Goal: Task Accomplishment & Management: Manage account settings

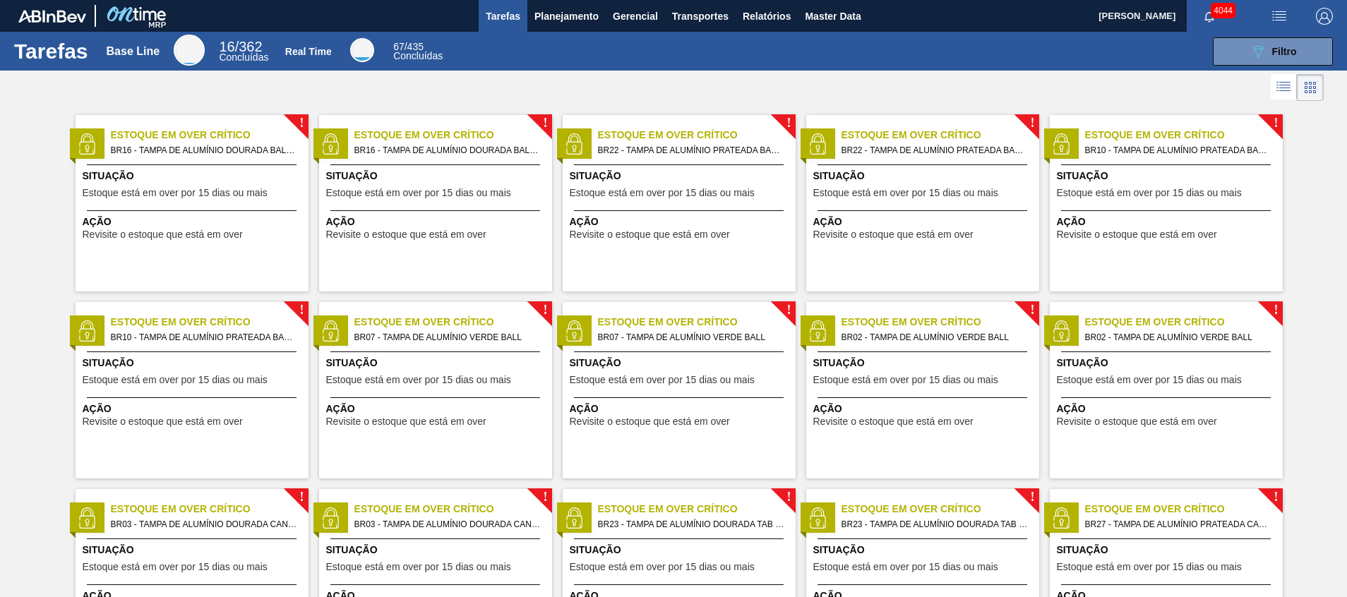
click at [785, 0] on html "Tarefas Planejamento Gerencial Transportes Relatórios Master Data [PERSON_NAME]…" at bounding box center [673, 0] width 1347 height 0
click at [778, 9] on span "Relatórios" at bounding box center [767, 16] width 48 height 17
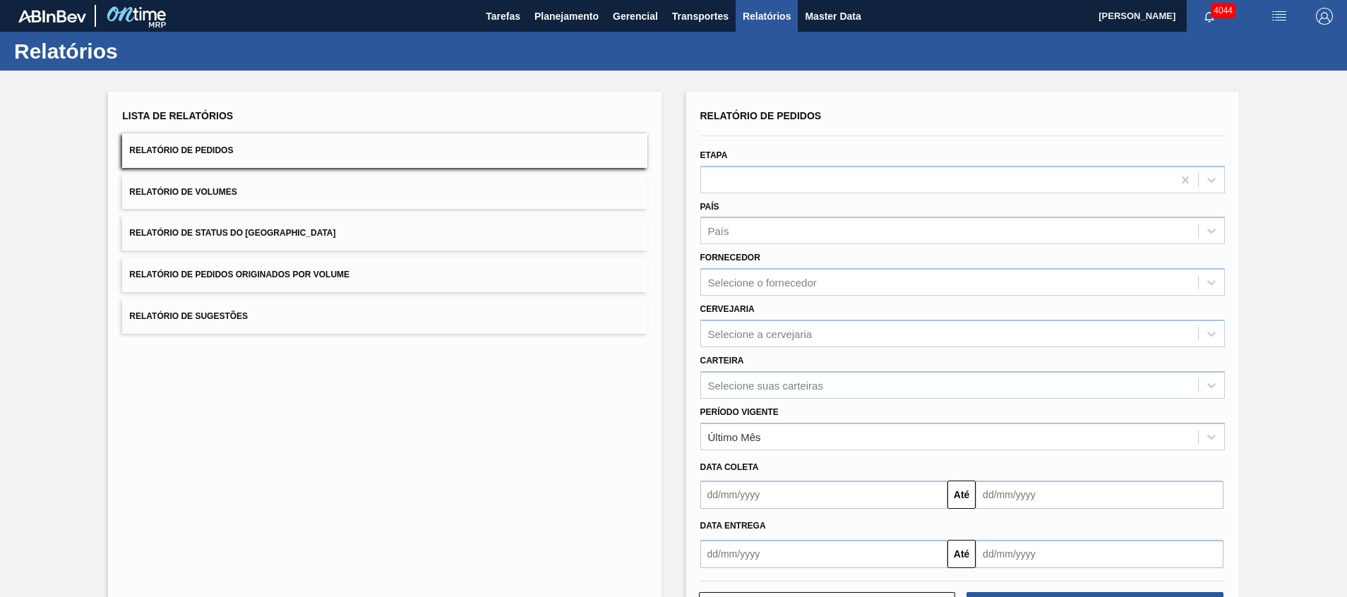
click at [815, 385] on div "Relatório de Pedidos Etapa País País Fornecedor Selecione o fornecedor Cervejar…" at bounding box center [962, 337] width 524 height 462
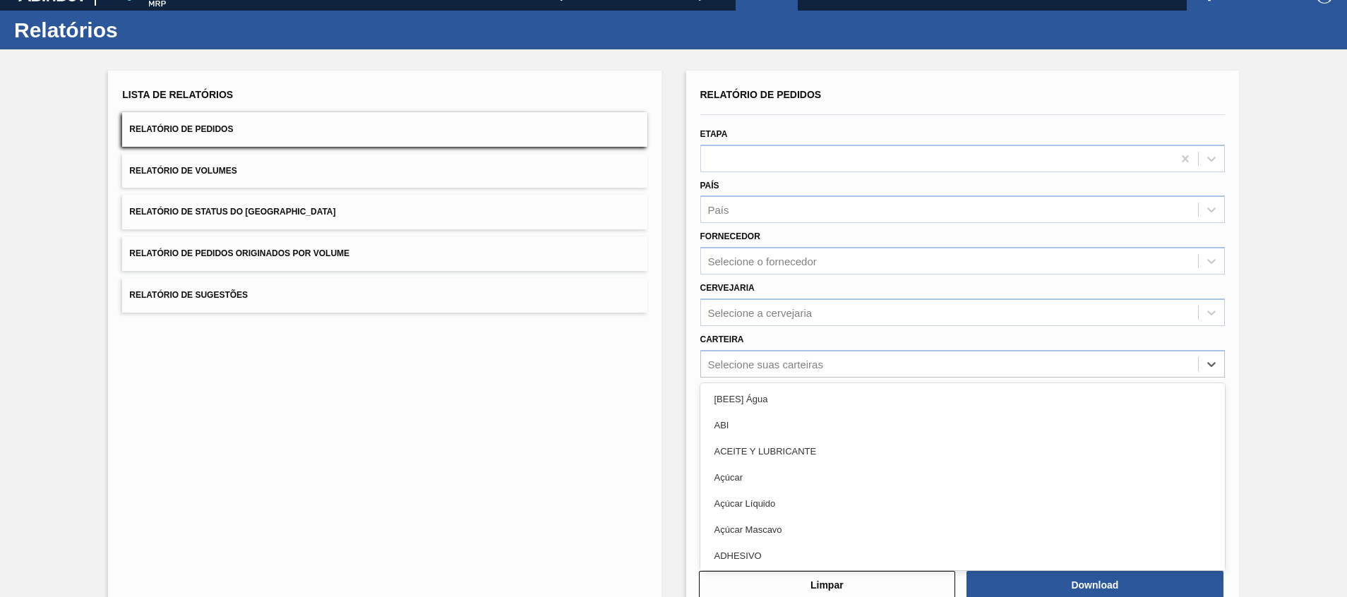
scroll to position [25, 0]
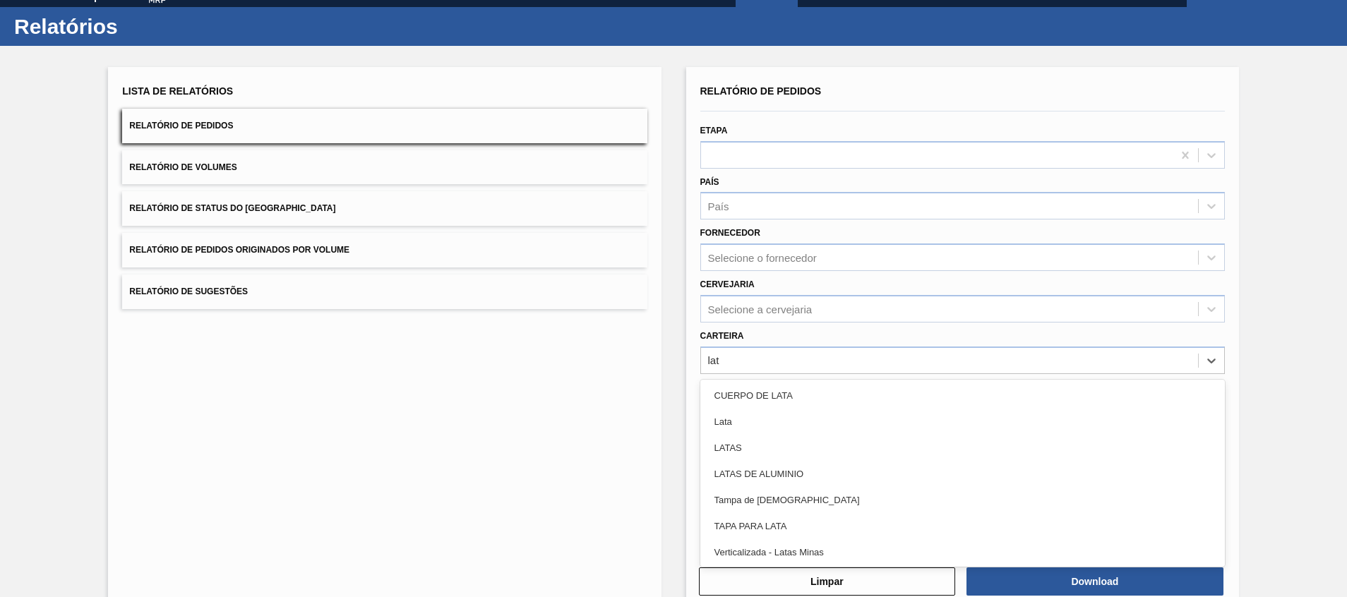
type input "lata"
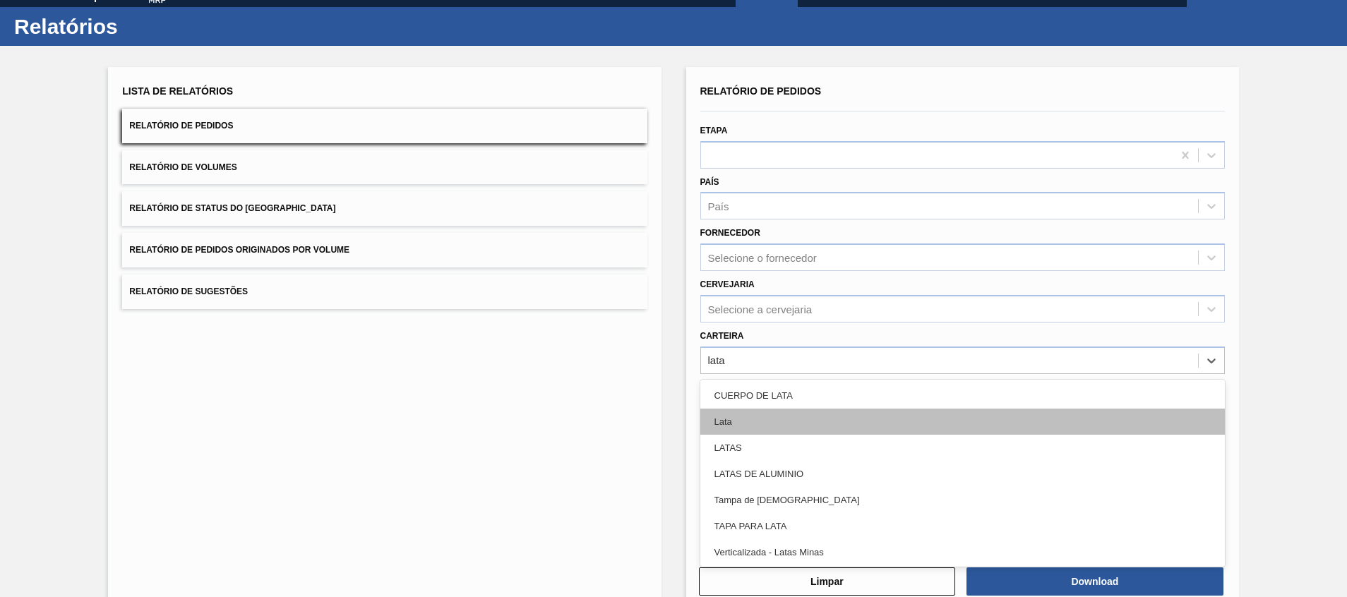
click at [806, 397] on div "Lata" at bounding box center [962, 422] width 524 height 26
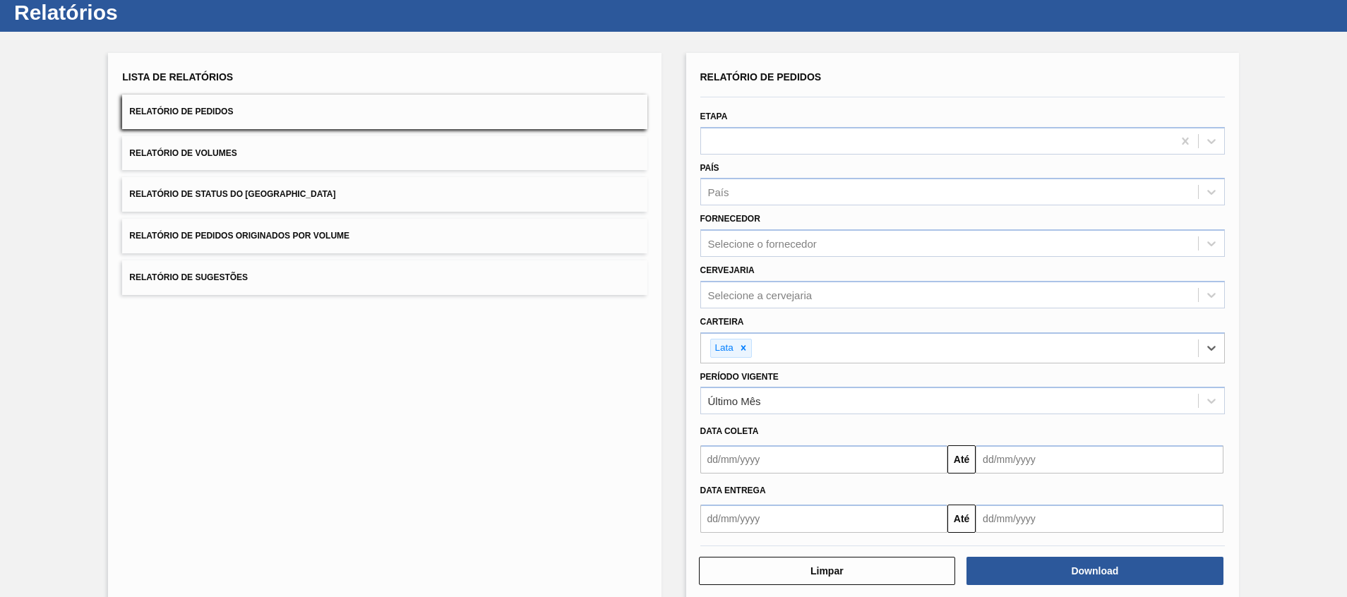
scroll to position [60, 0]
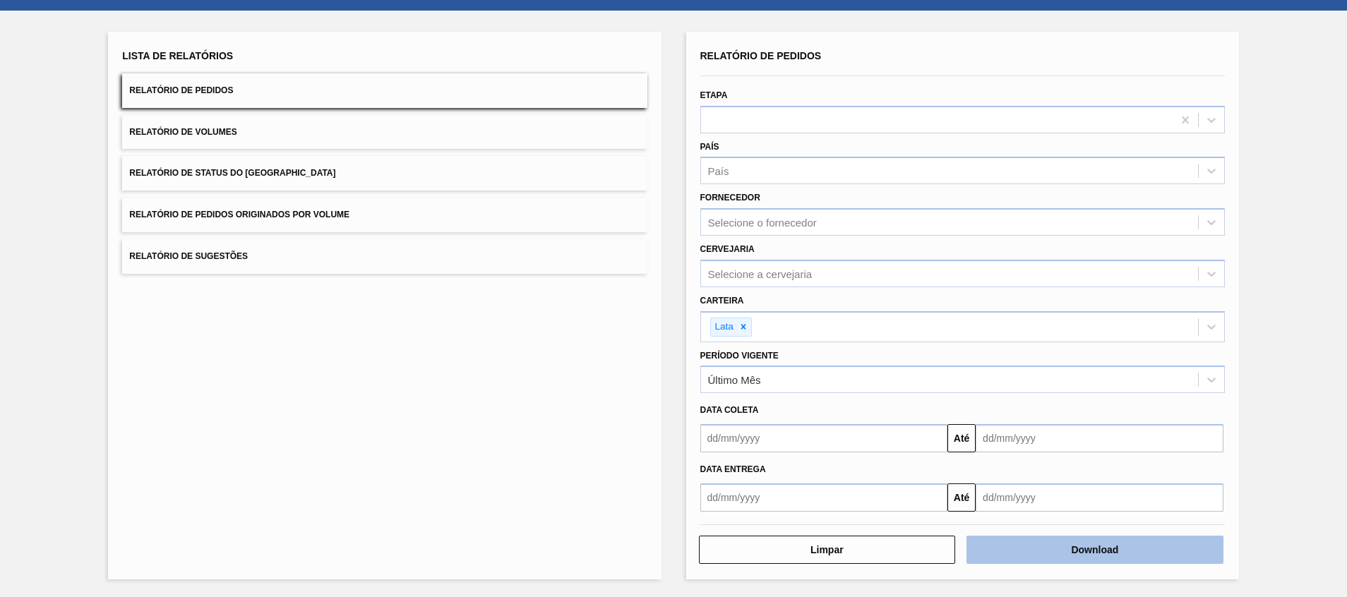
click at [897, 397] on button "Download" at bounding box center [1094, 550] width 257 height 28
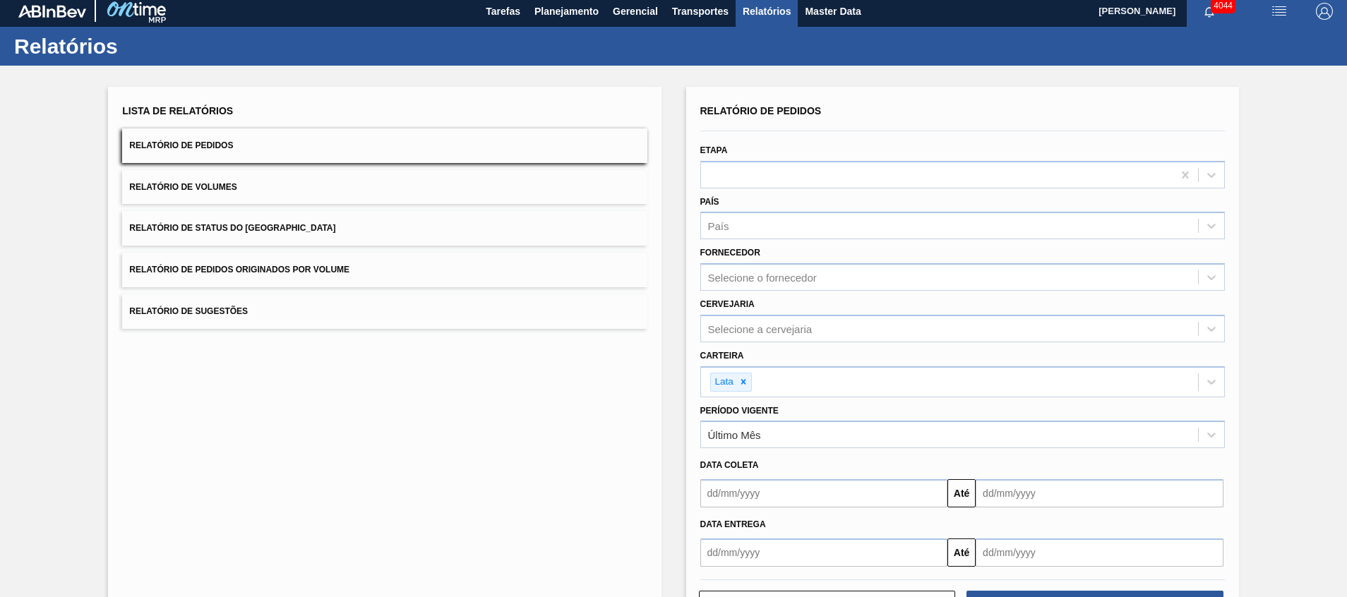
scroll to position [0, 0]
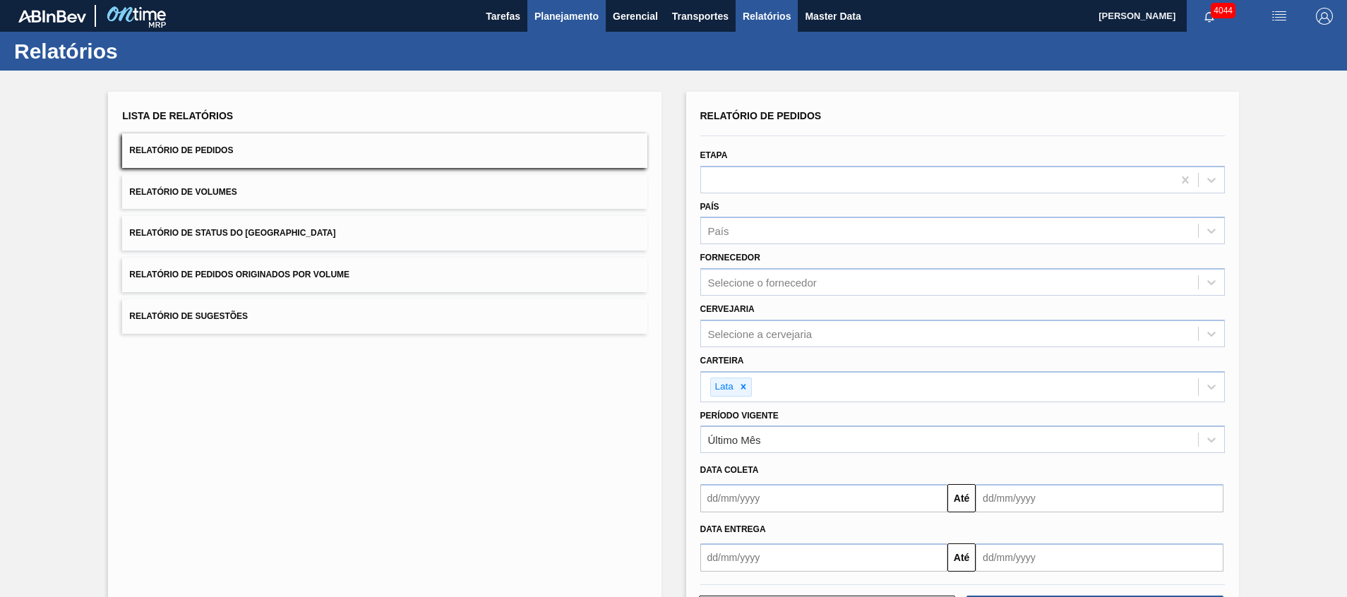
click at [587, 21] on span "Planejamento" at bounding box center [566, 16] width 64 height 17
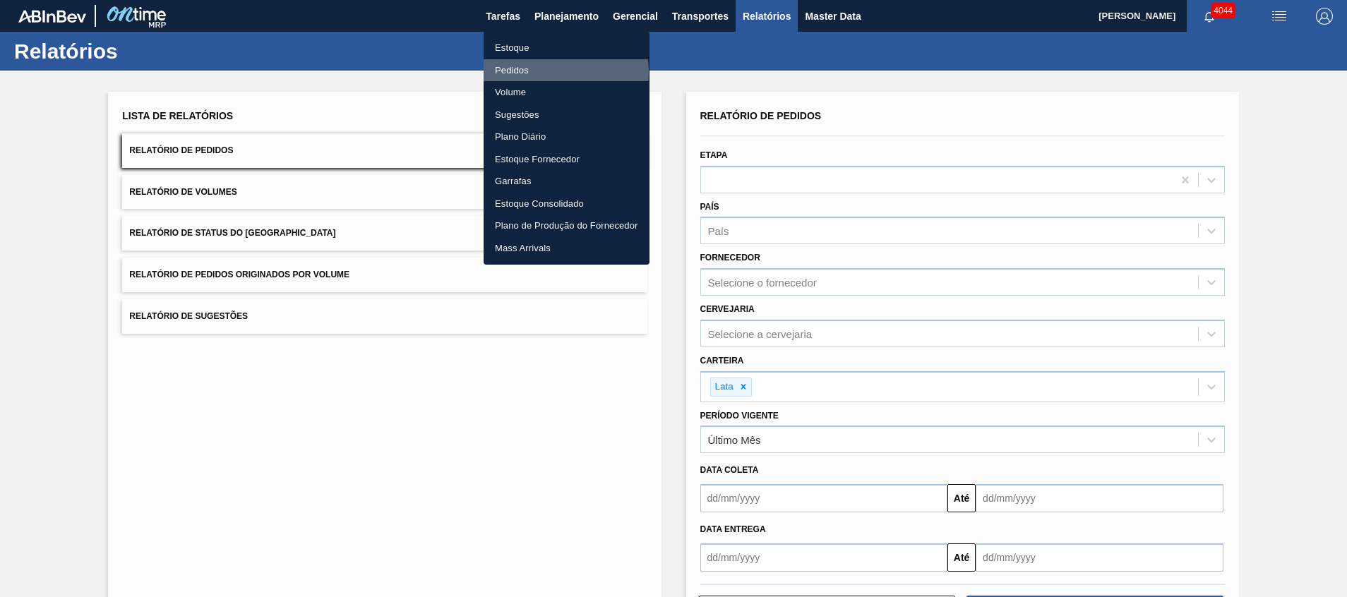
click at [559, 71] on li "Pedidos" at bounding box center [567, 70] width 166 height 23
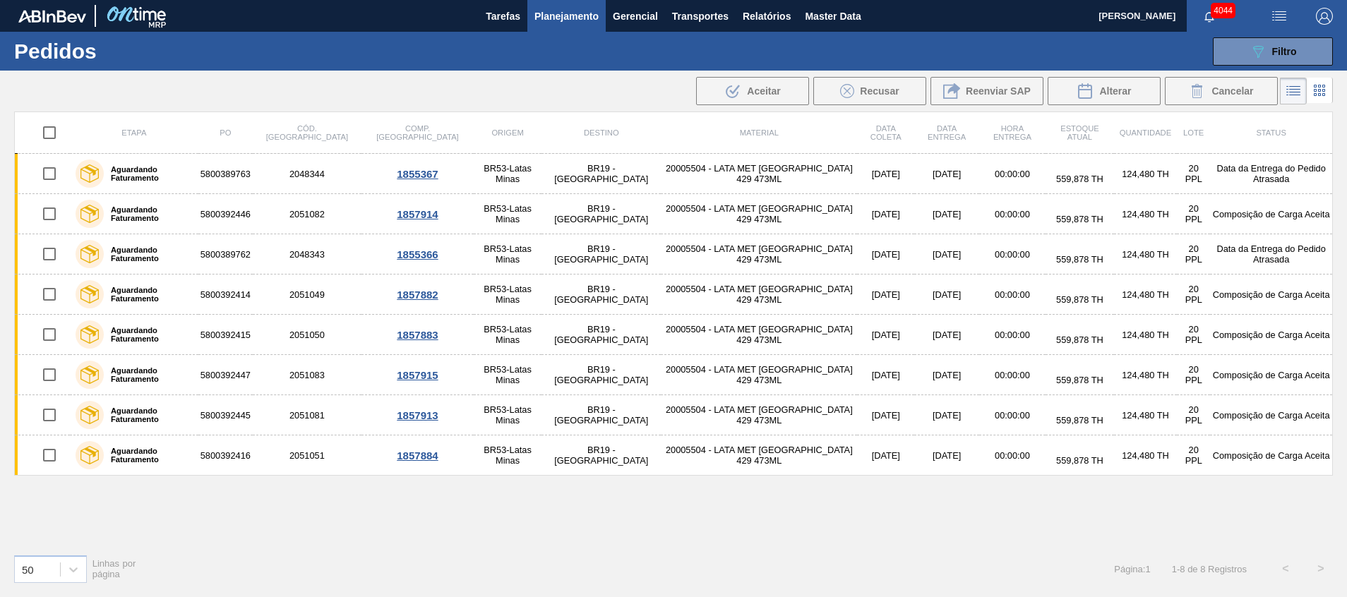
click at [572, 20] on span "Planejamento" at bounding box center [566, 16] width 64 height 17
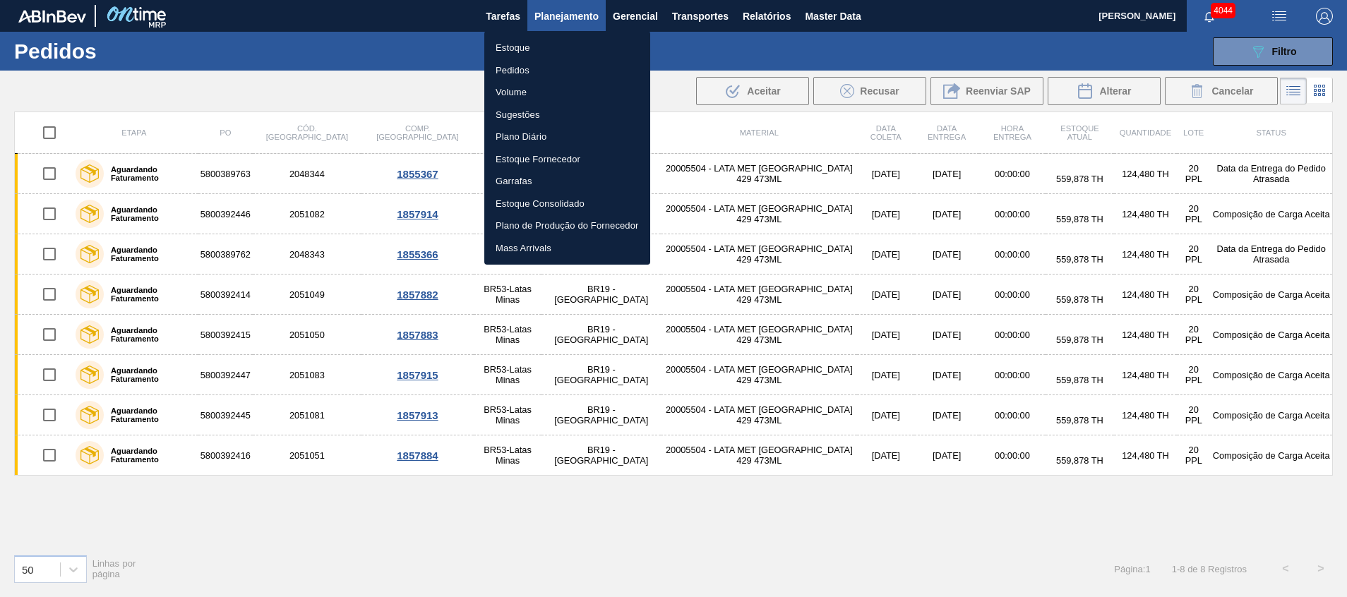
click at [551, 73] on li "Pedidos" at bounding box center [567, 70] width 166 height 23
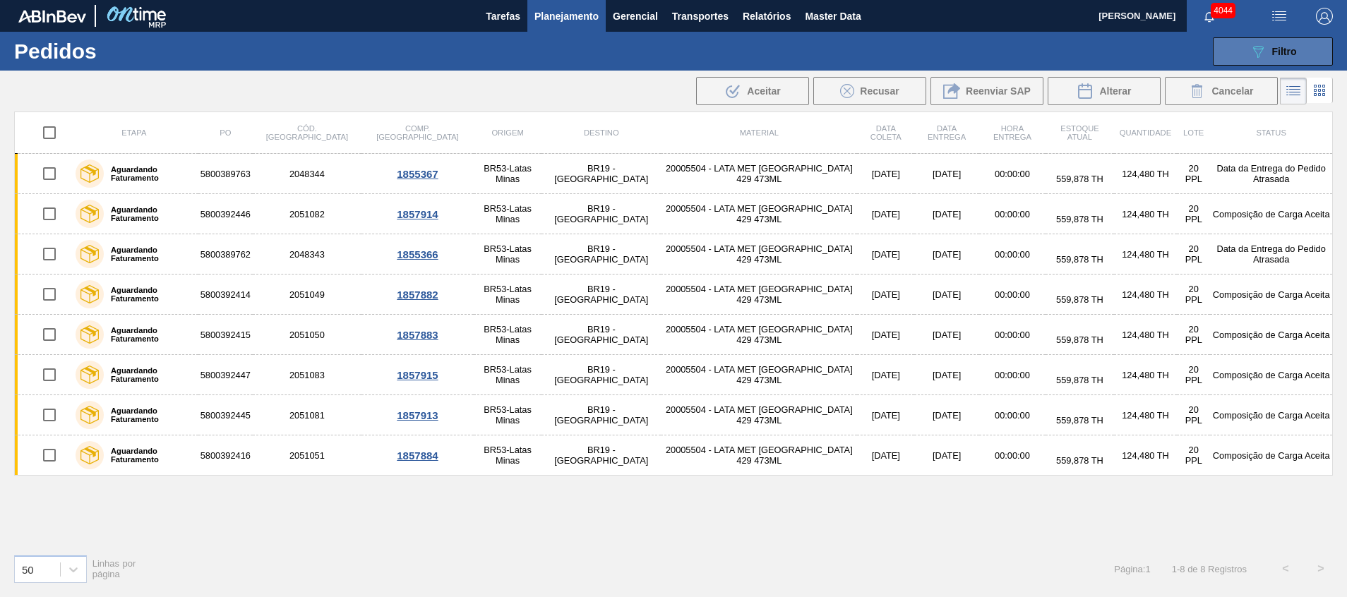
click at [897, 64] on button "089F7B8B-B2A5-4AFE-B5C0-19BA573D28AC Filtro" at bounding box center [1273, 51] width 120 height 28
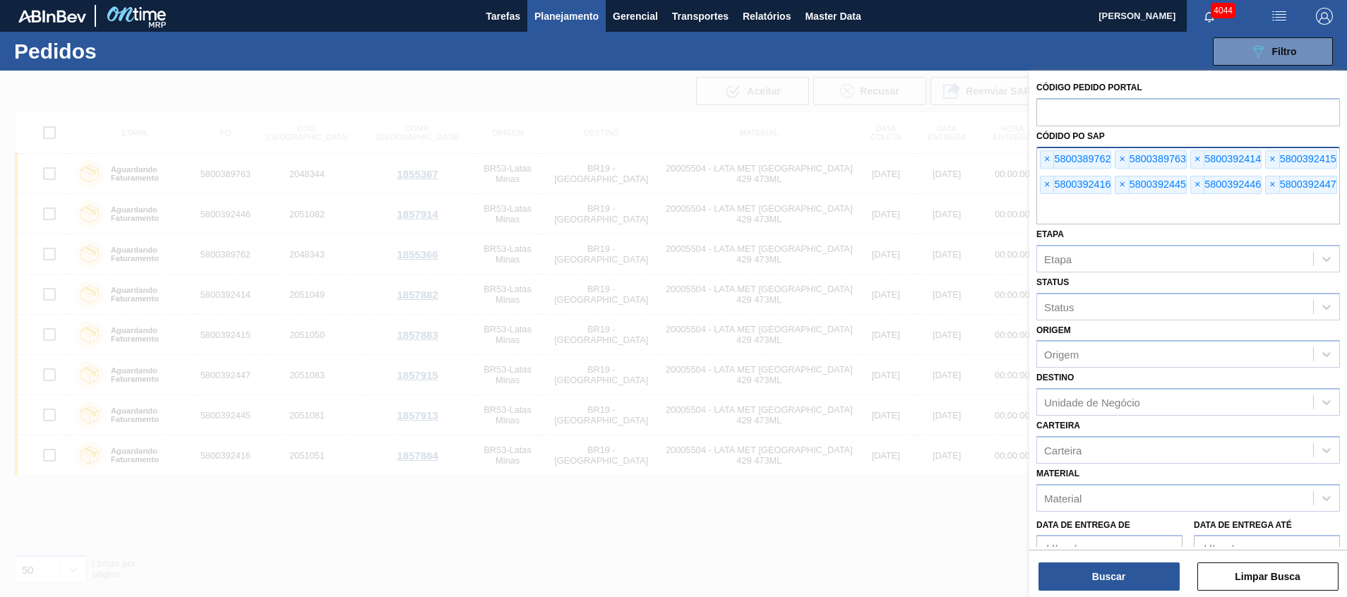
click at [897, 203] on input "text" at bounding box center [1188, 211] width 304 height 27
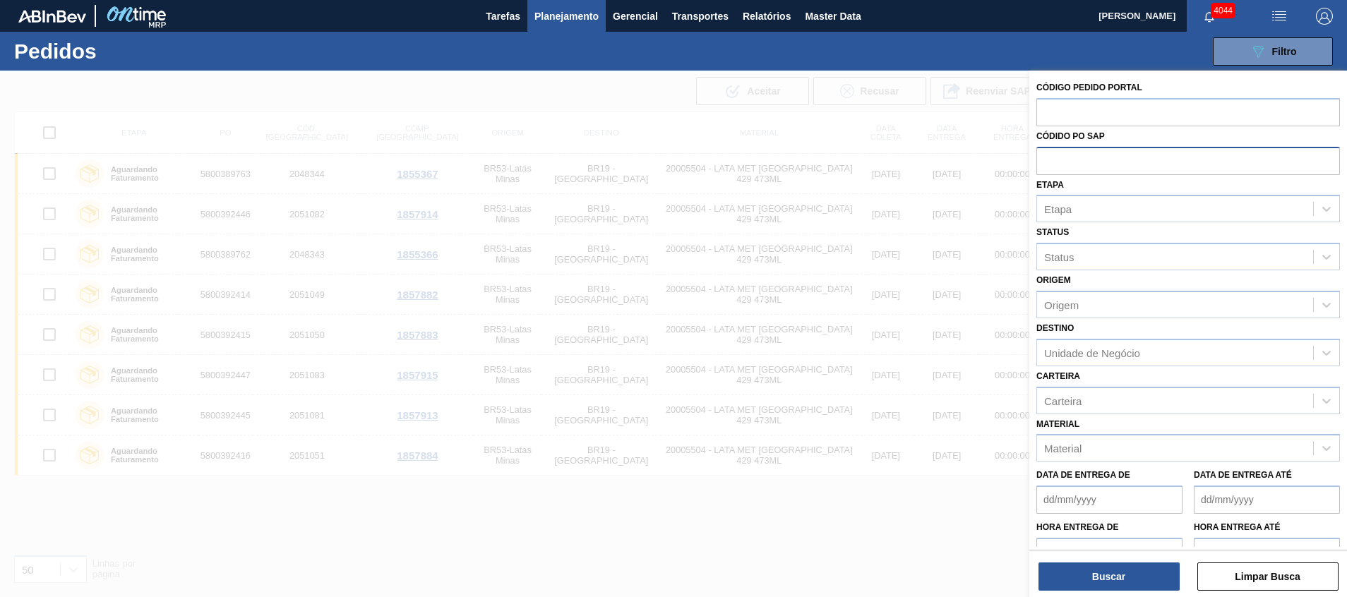
paste input "text"
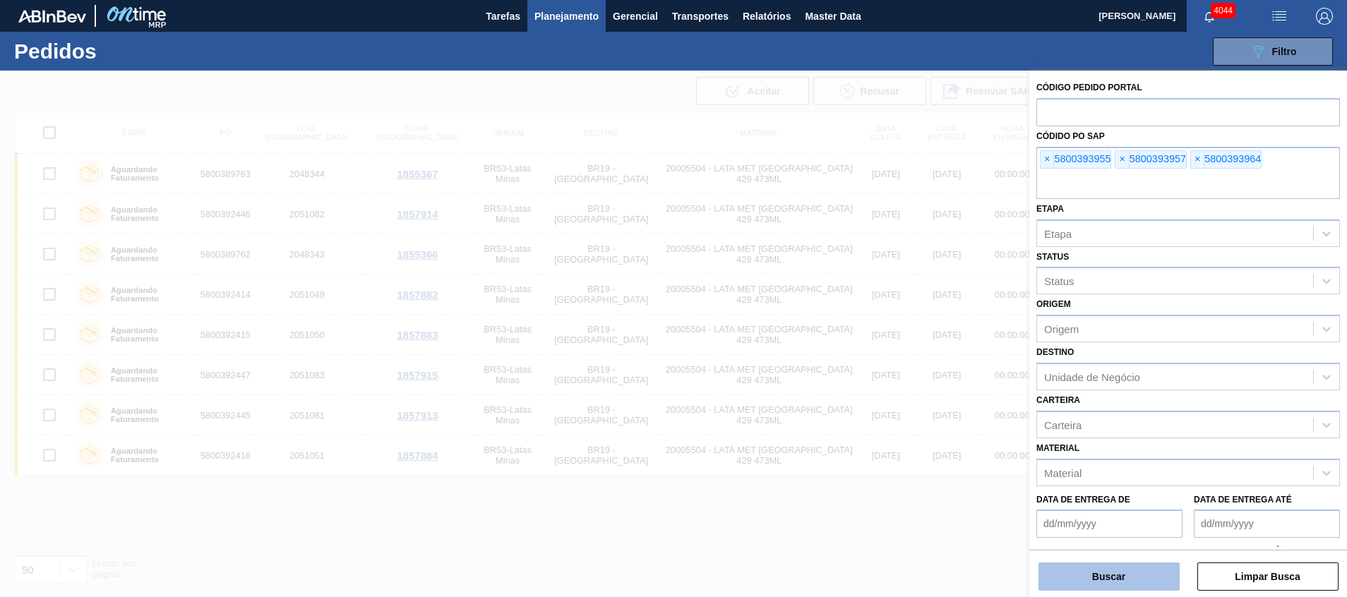
click at [897, 397] on button "Buscar" at bounding box center [1108, 577] width 141 height 28
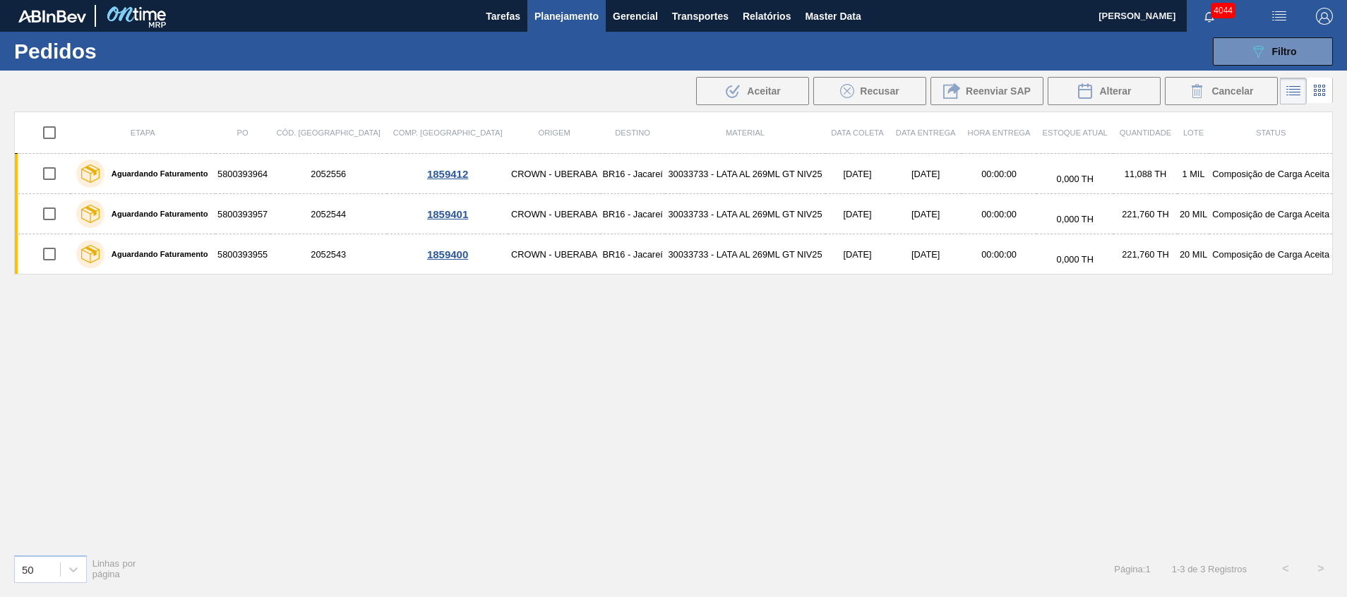
click at [51, 135] on input "checkbox" at bounding box center [50, 133] width 30 height 30
checkbox input "true"
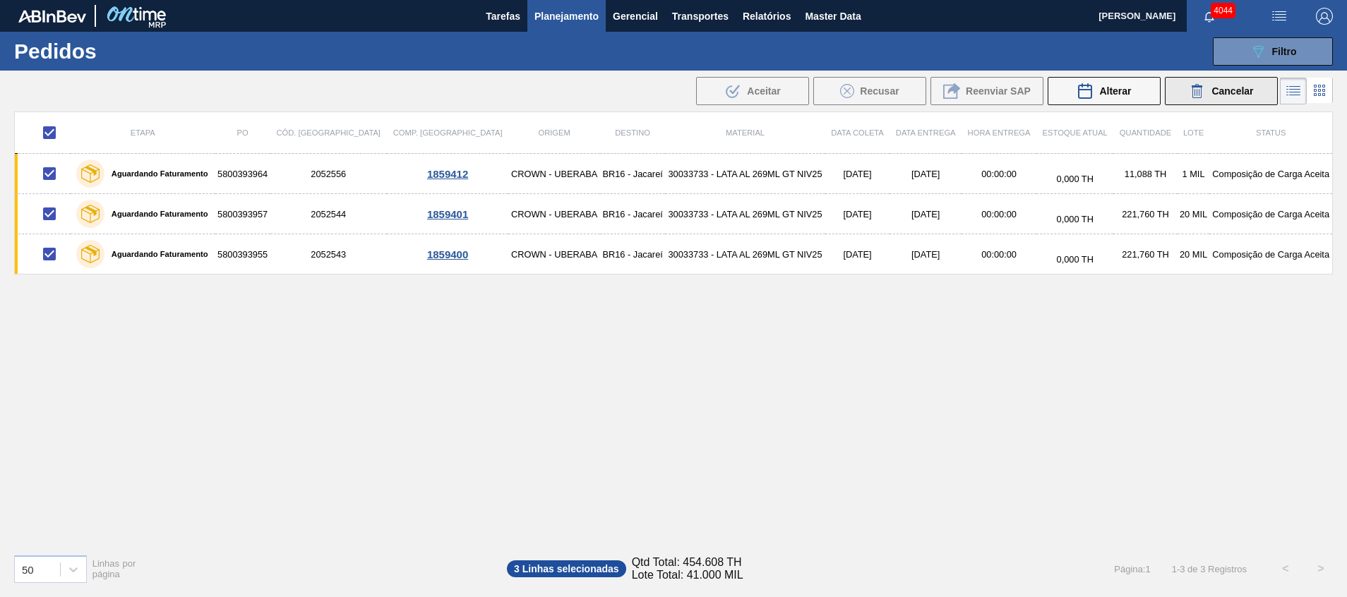
click at [897, 92] on icon at bounding box center [1197, 91] width 17 height 17
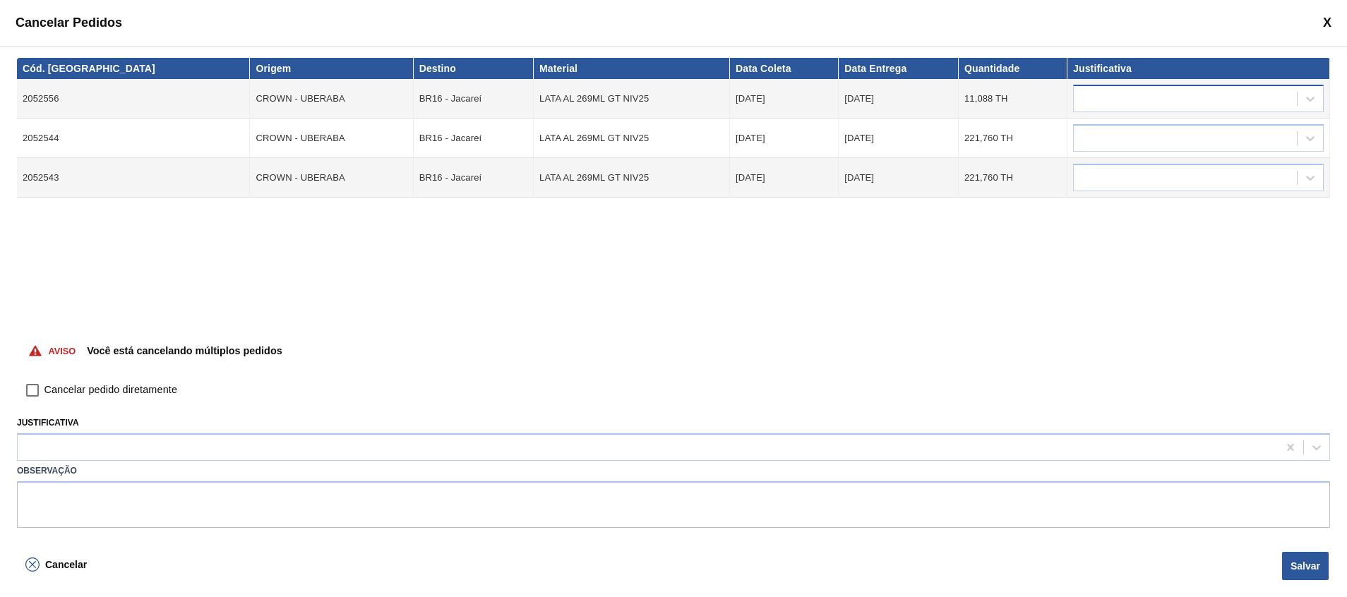
click at [897, 104] on div at bounding box center [1185, 99] width 223 height 20
type input "f"
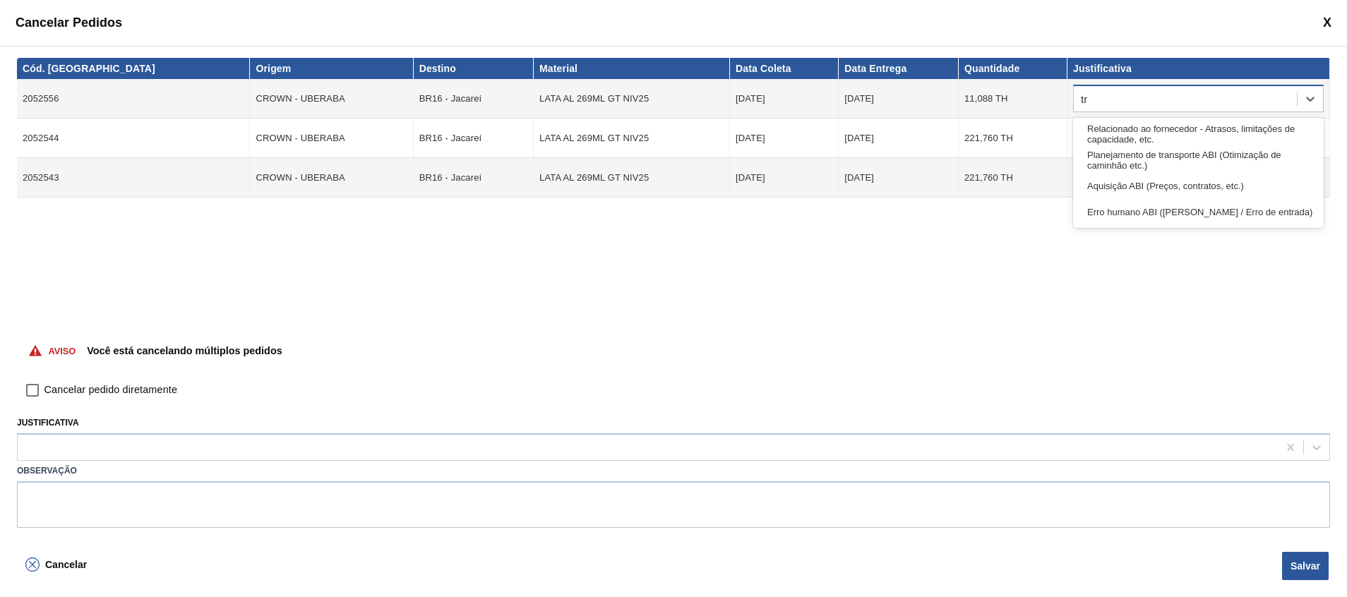
type input "t"
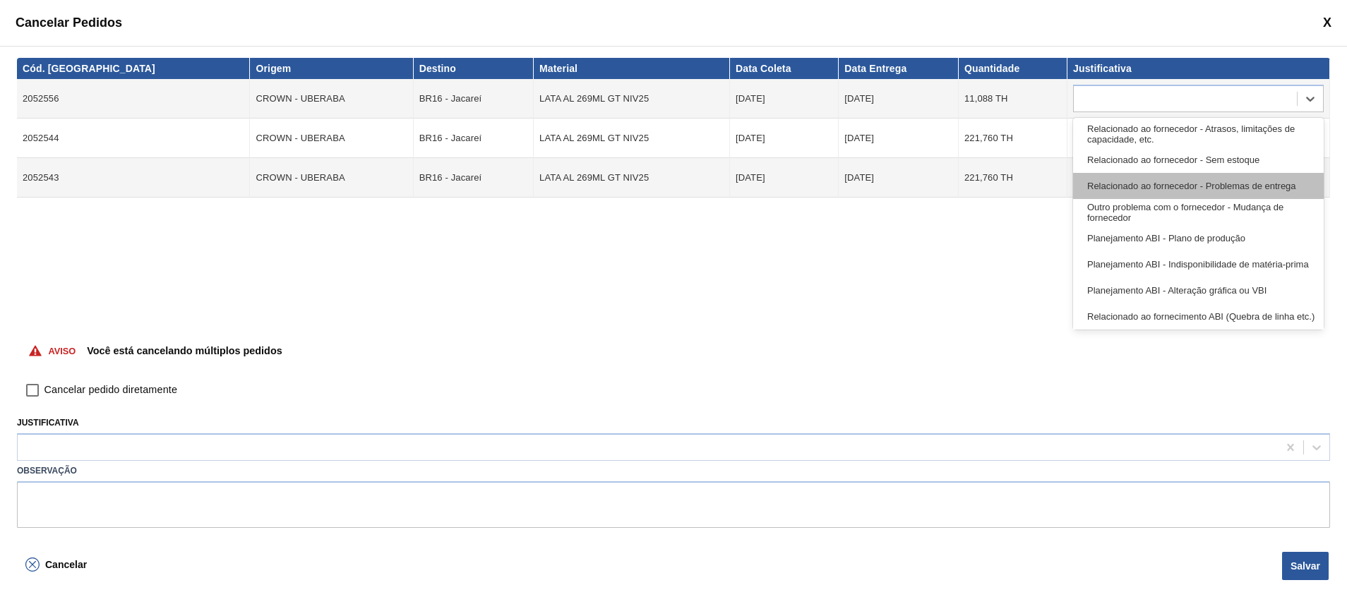
click at [897, 186] on div "Relacionado ao fornecedor - Problemas de entrega" at bounding box center [1198, 186] width 251 height 26
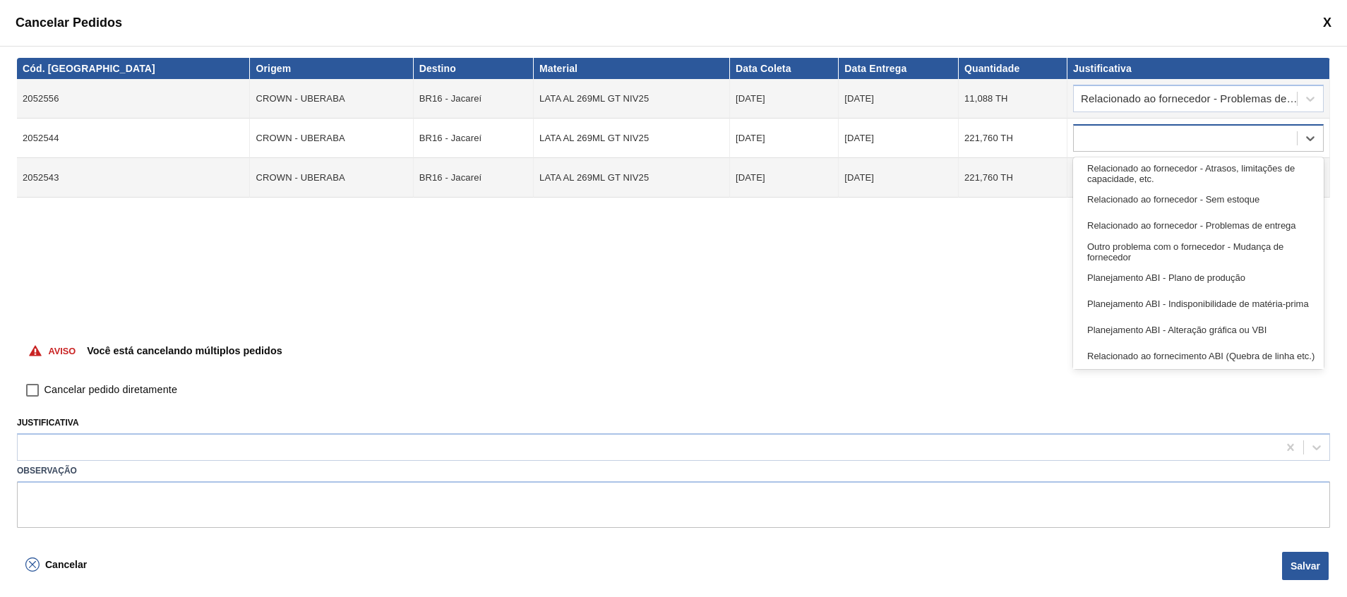
click at [897, 141] on div at bounding box center [1185, 138] width 223 height 20
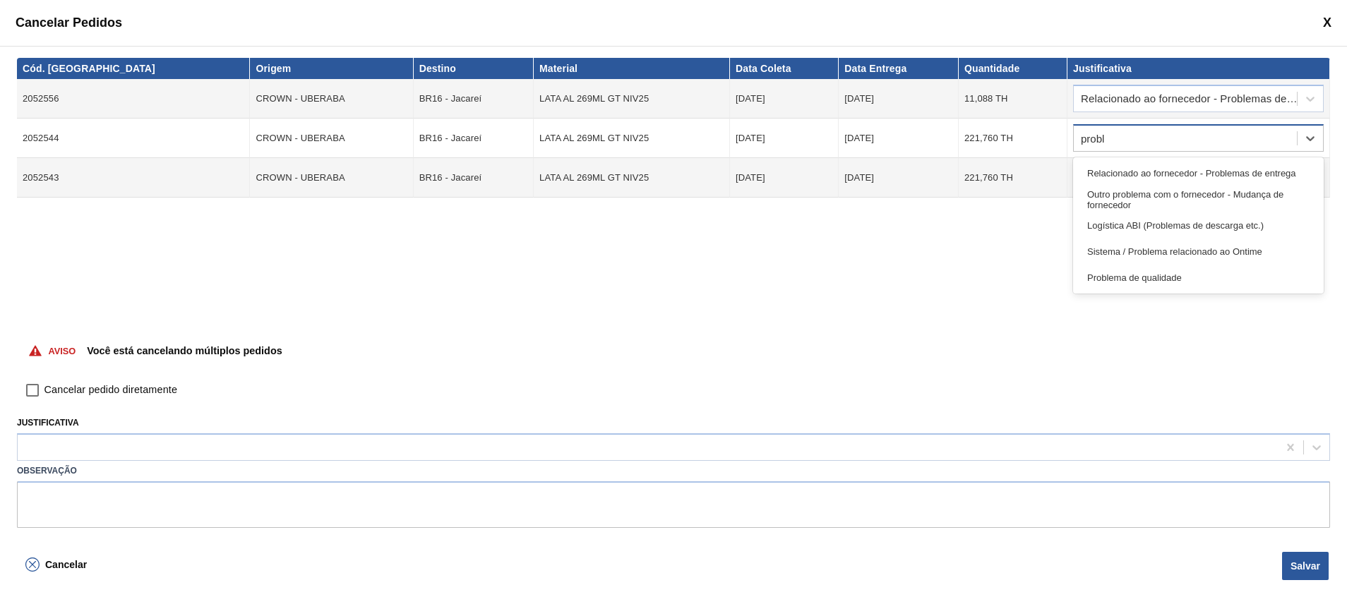
type input "proble"
click at [897, 177] on div "Relacionado ao fornecedor - Problemas de entrega" at bounding box center [1198, 173] width 251 height 26
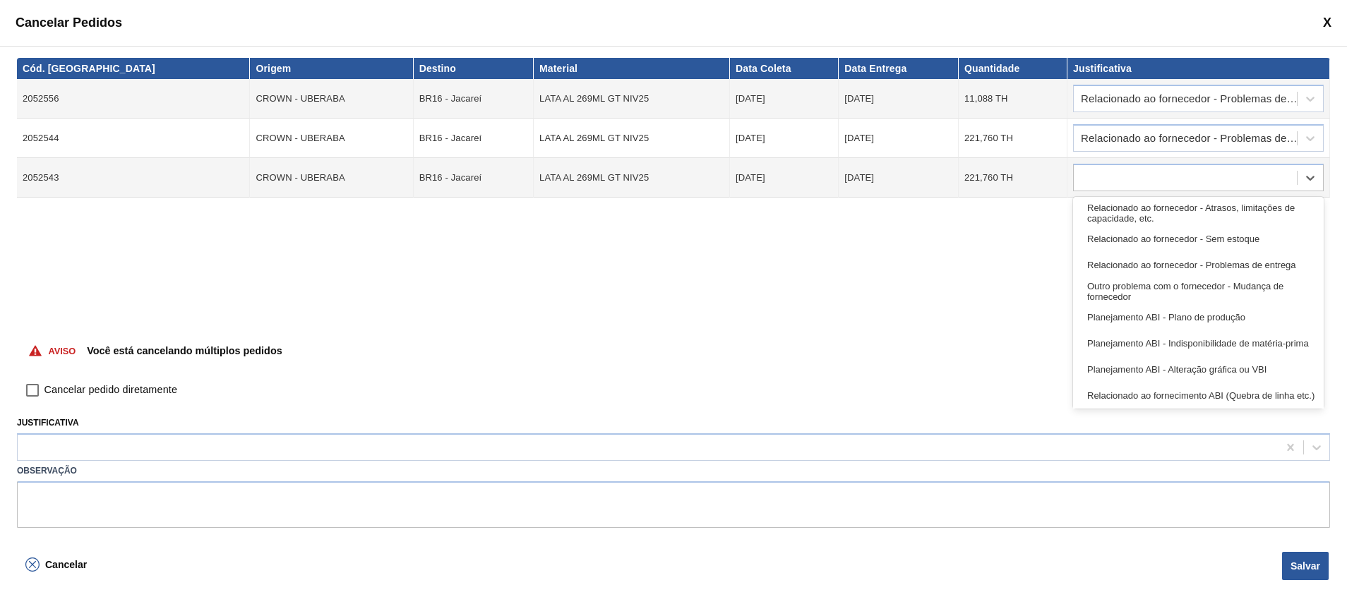
click at [897, 177] on div at bounding box center [1185, 178] width 223 height 20
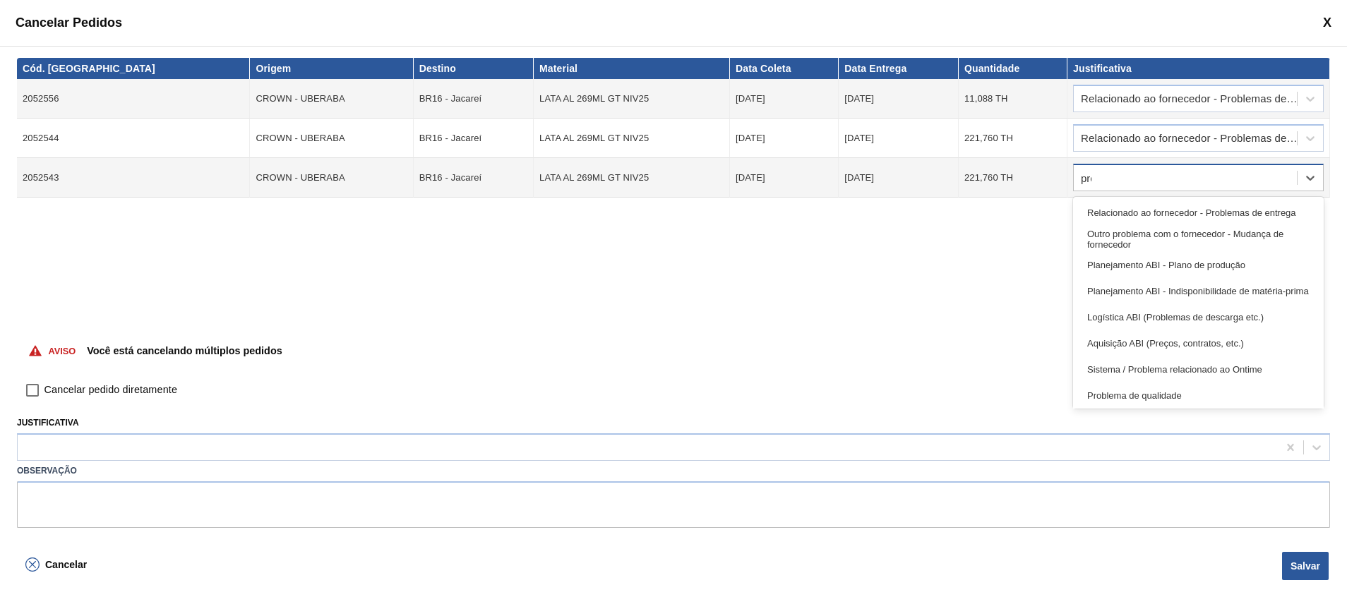
type input "prob"
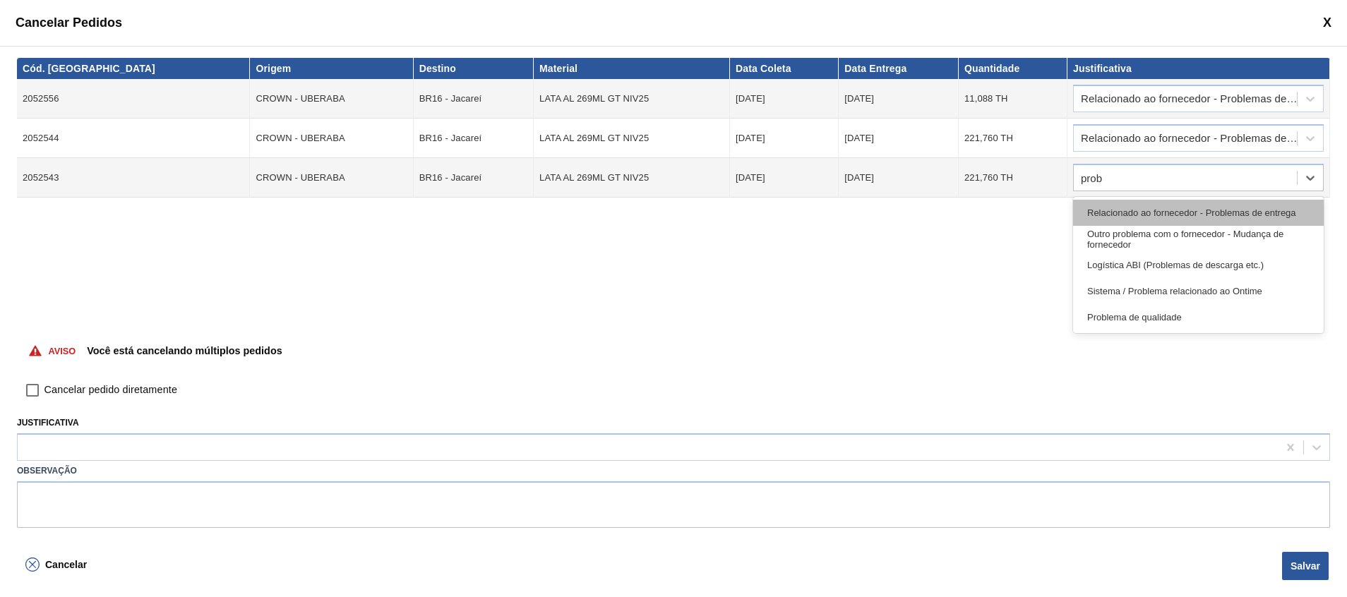
click at [897, 211] on div "Relacionado ao fornecedor - Problemas de entrega" at bounding box center [1198, 213] width 251 height 26
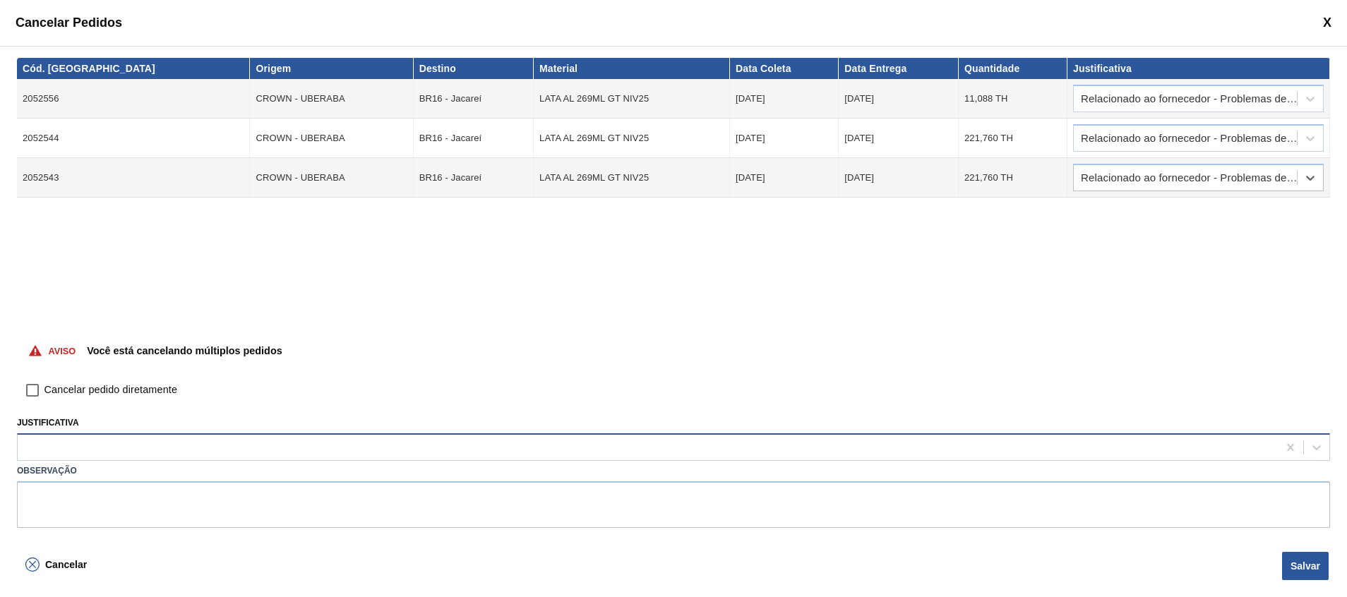
click at [142, 397] on div at bounding box center [648, 448] width 1260 height 20
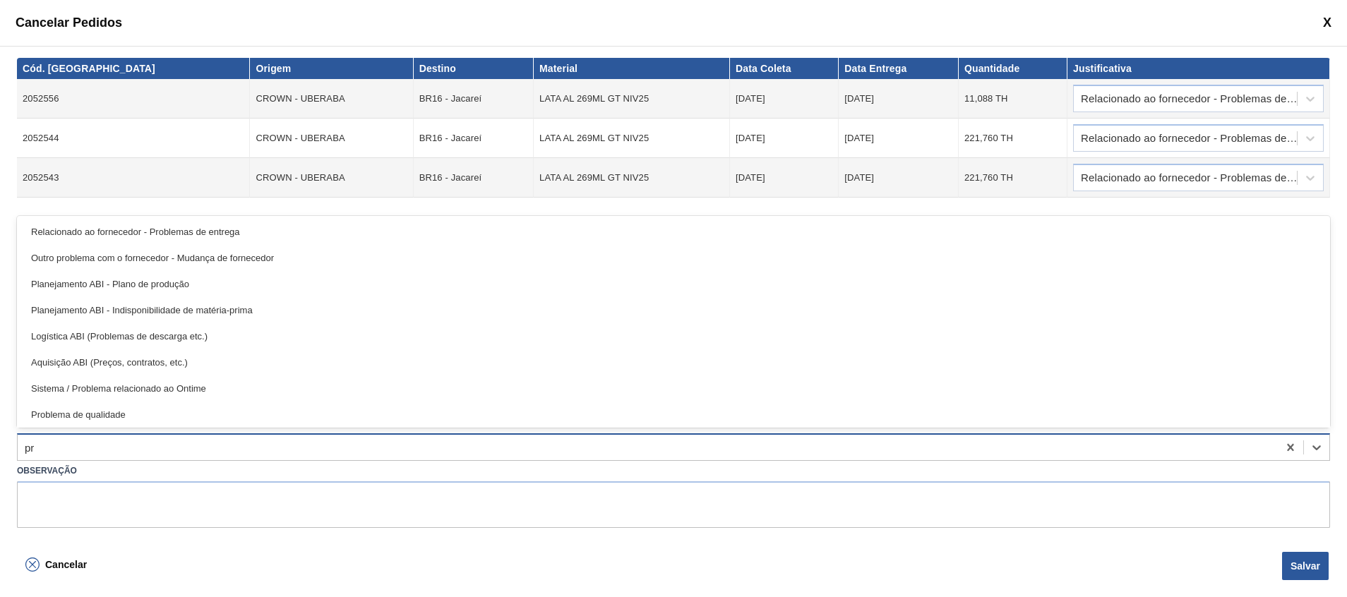
type input "pro"
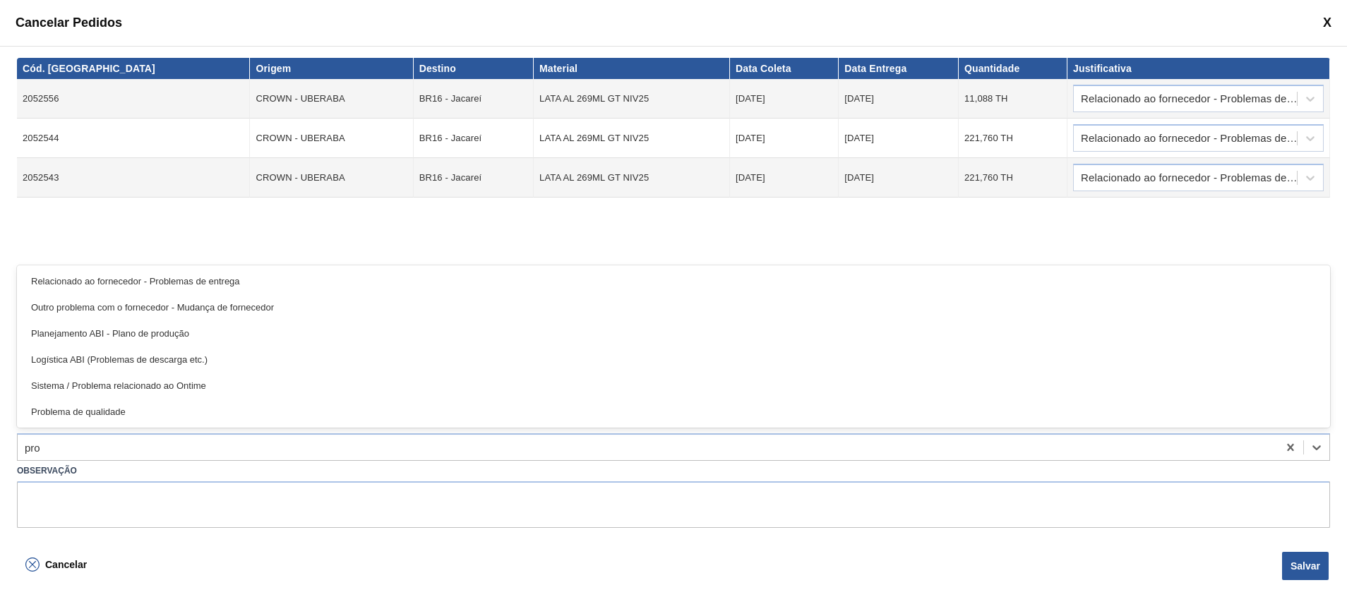
drag, startPoint x: 198, startPoint y: 289, endPoint x: 191, endPoint y: 312, distance: 24.6
click at [198, 289] on div "Relacionado ao fornecedor - Problemas de entrega" at bounding box center [673, 281] width 1313 height 26
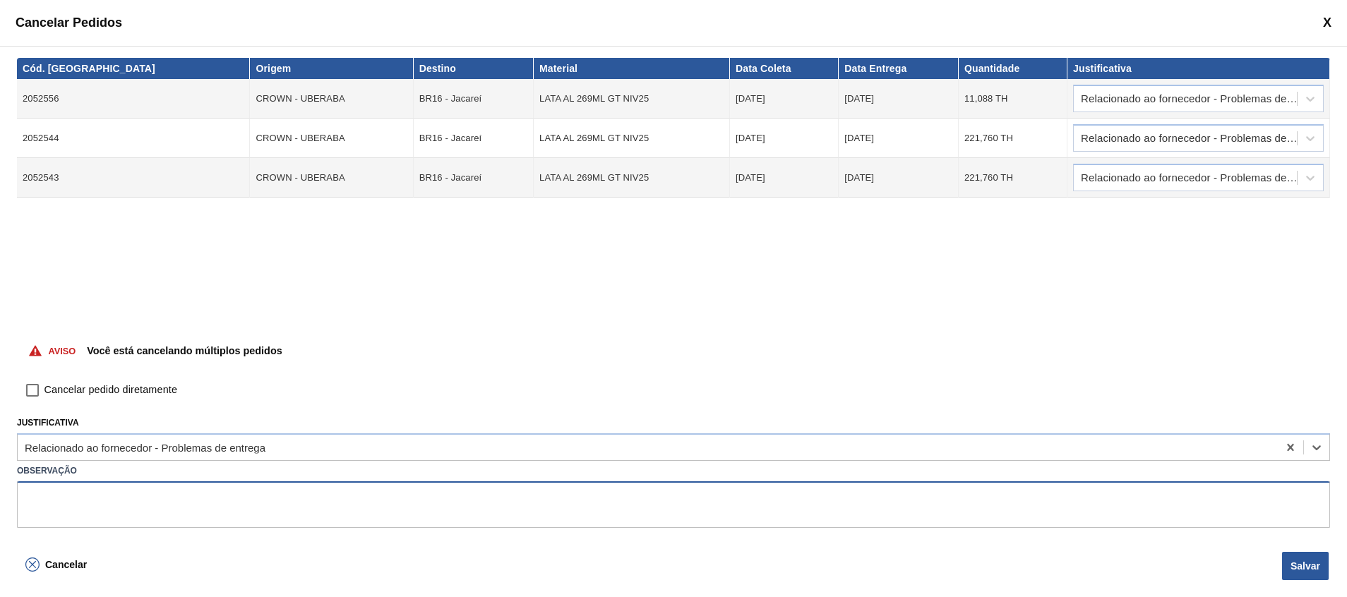
click at [109, 397] on textarea at bounding box center [673, 504] width 1313 height 47
type textarea "F"
type textarea "Corte por furos"
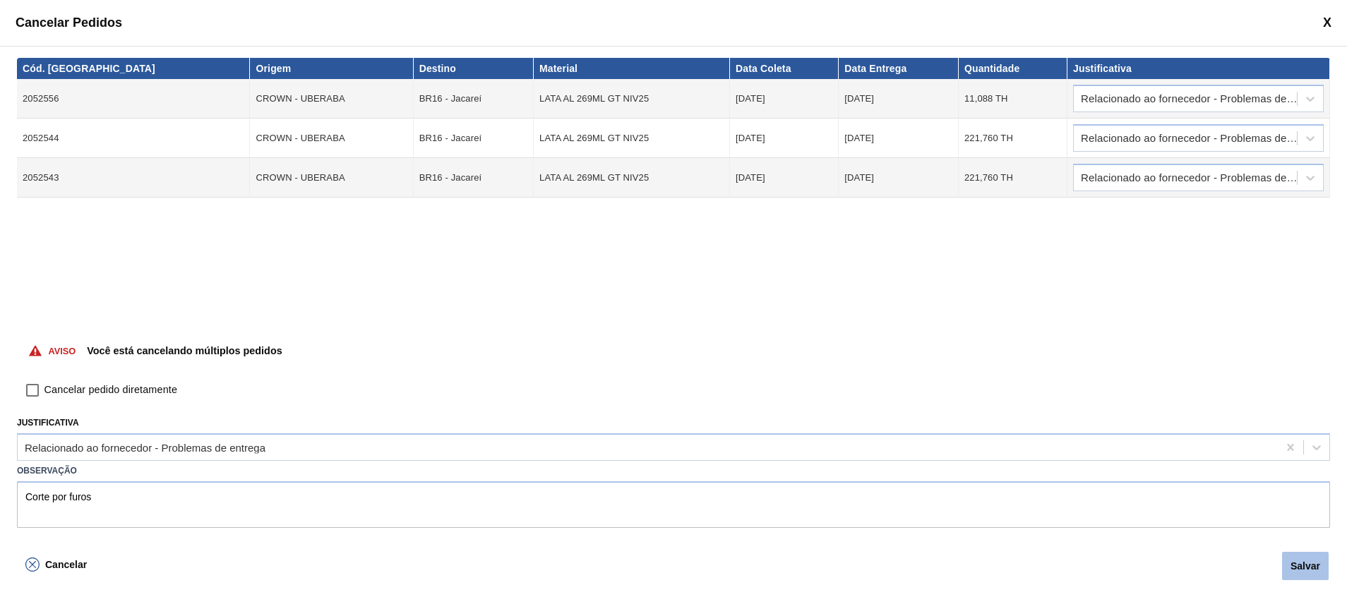
click at [897, 397] on button "Salvar" at bounding box center [1305, 566] width 47 height 28
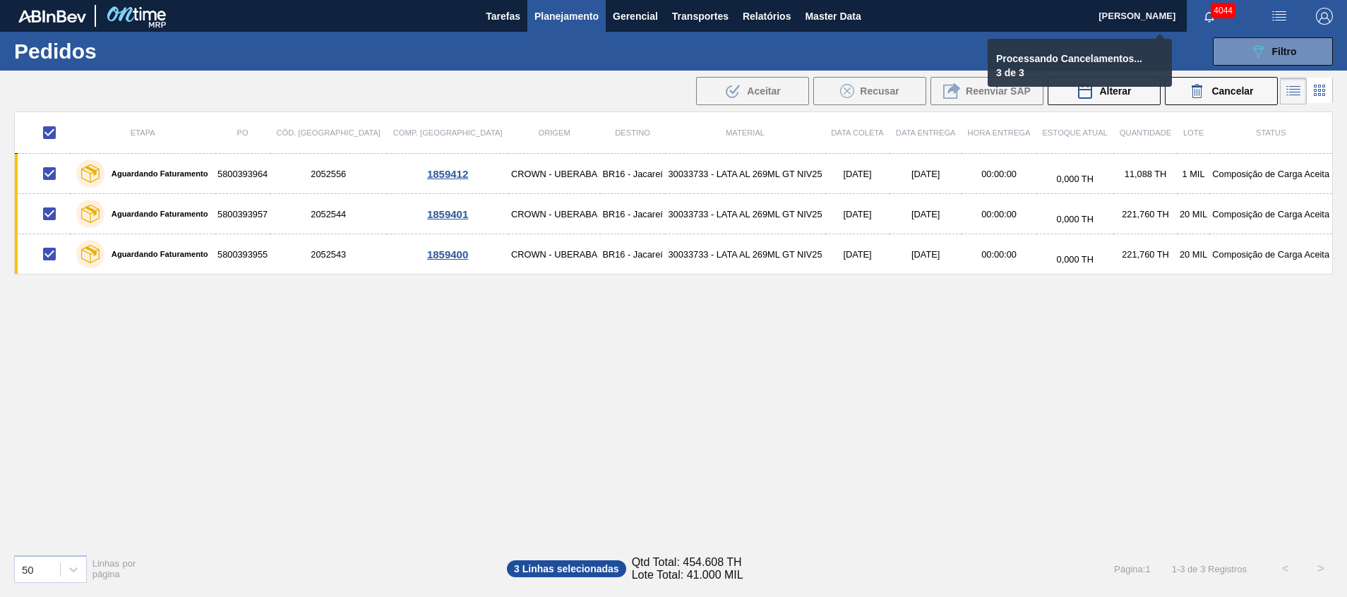
checkbox input "false"
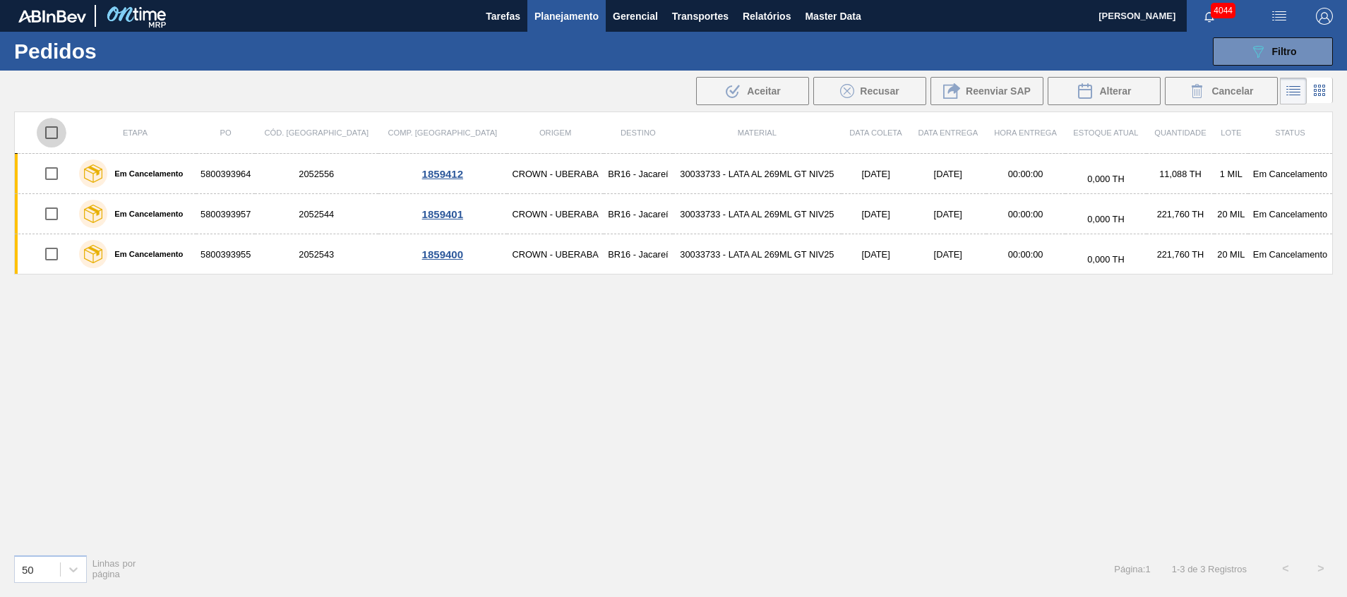
click at [54, 136] on input "checkbox" at bounding box center [52, 133] width 30 height 30
checkbox input "true"
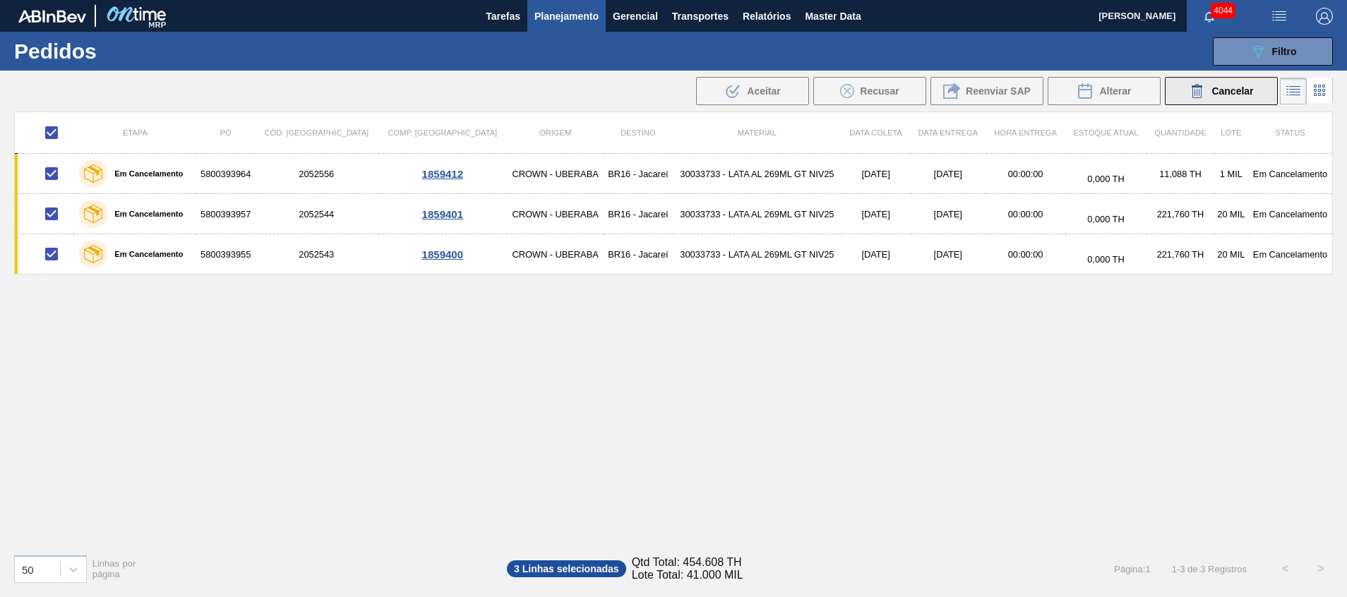
click at [897, 86] on icon at bounding box center [1197, 91] width 17 height 17
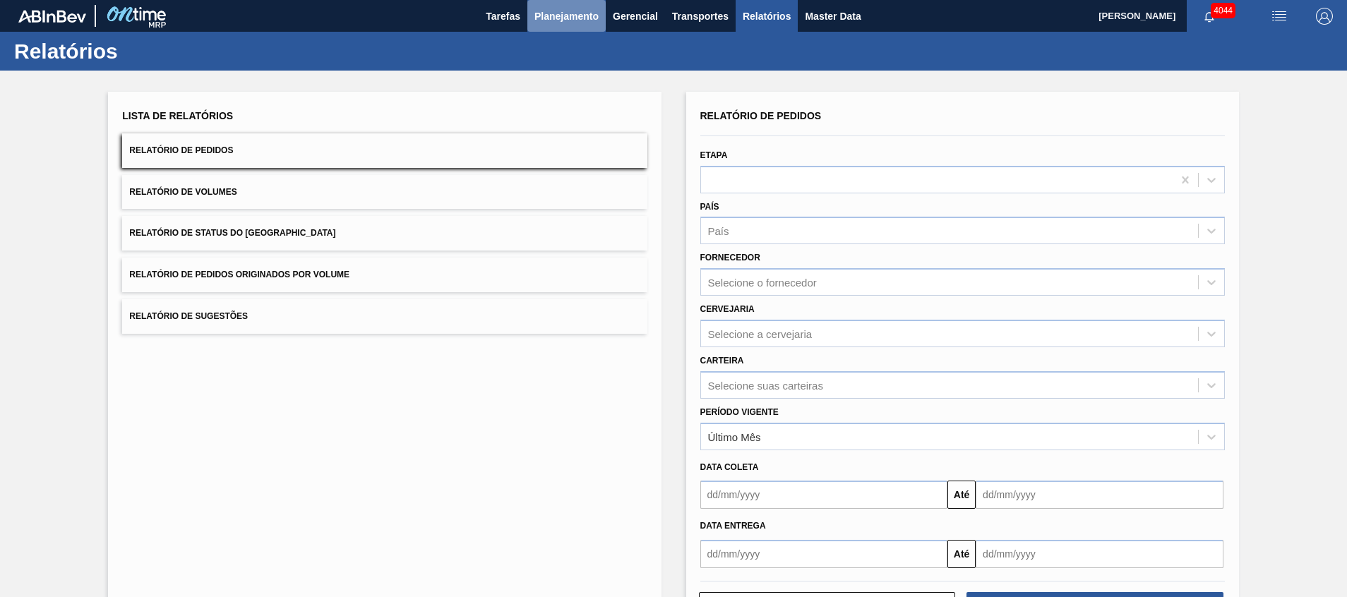
click at [570, 16] on span "Planejamento" at bounding box center [566, 16] width 64 height 17
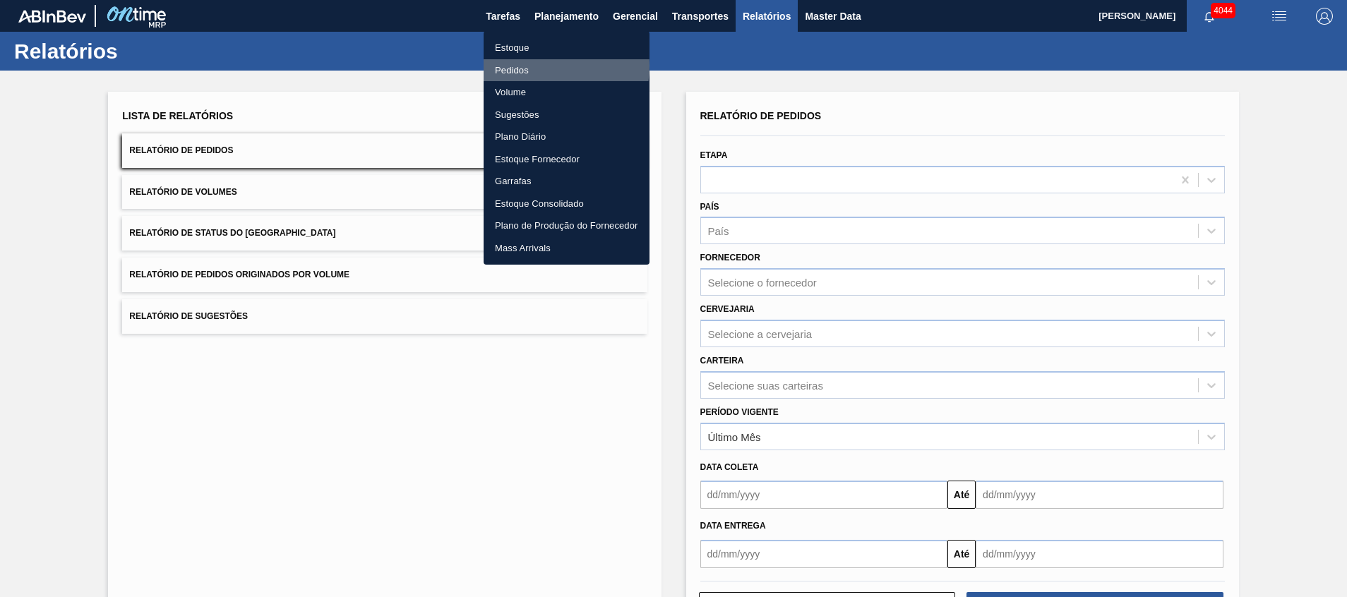
click at [534, 66] on li "Pedidos" at bounding box center [567, 70] width 166 height 23
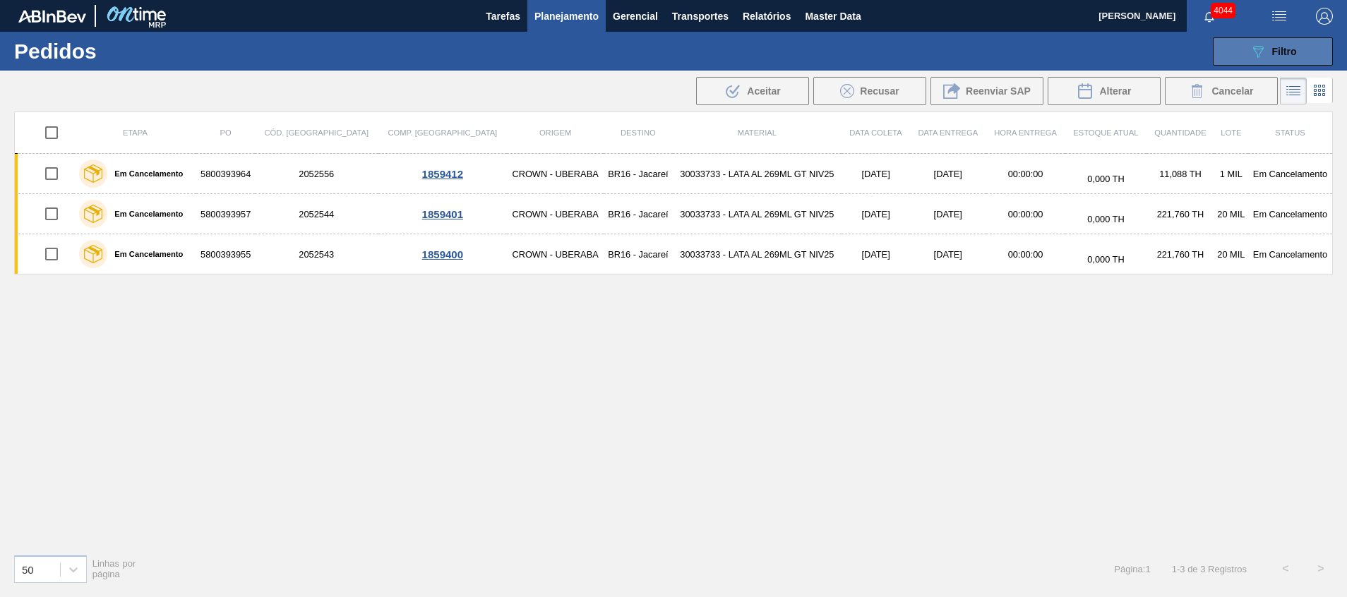
click at [897, 59] on icon "089F7B8B-B2A5-4AFE-B5C0-19BA573D28AC" at bounding box center [1257, 51] width 17 height 17
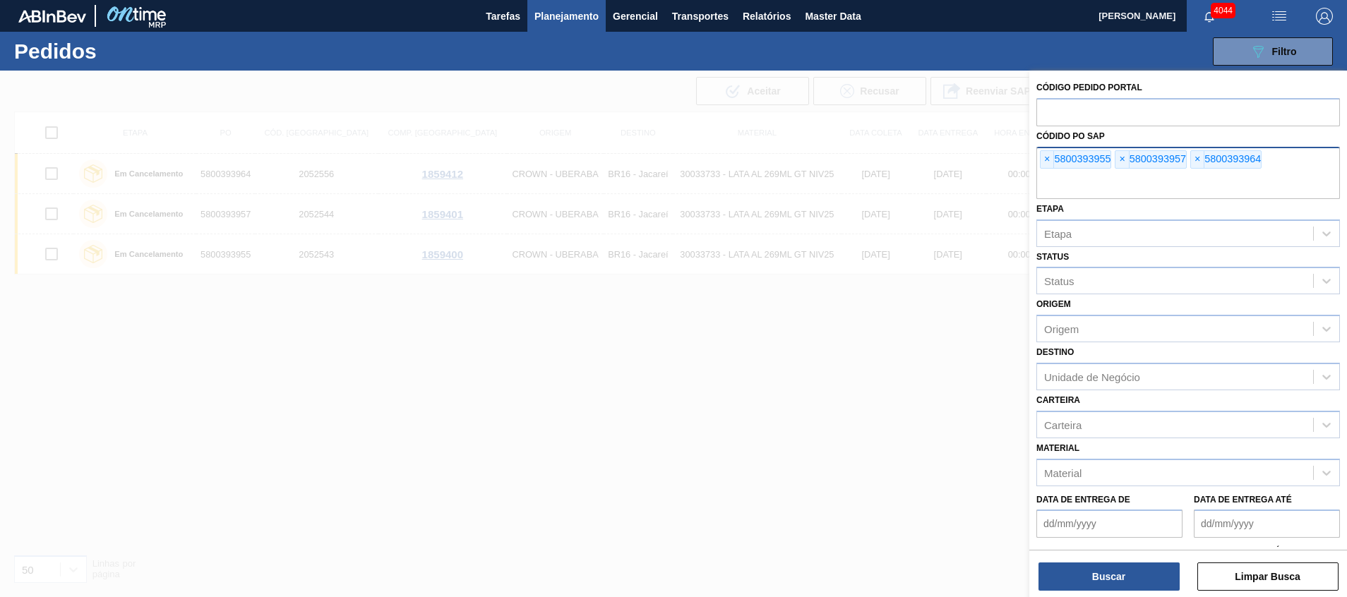
click at [897, 184] on input "text" at bounding box center [1188, 185] width 304 height 27
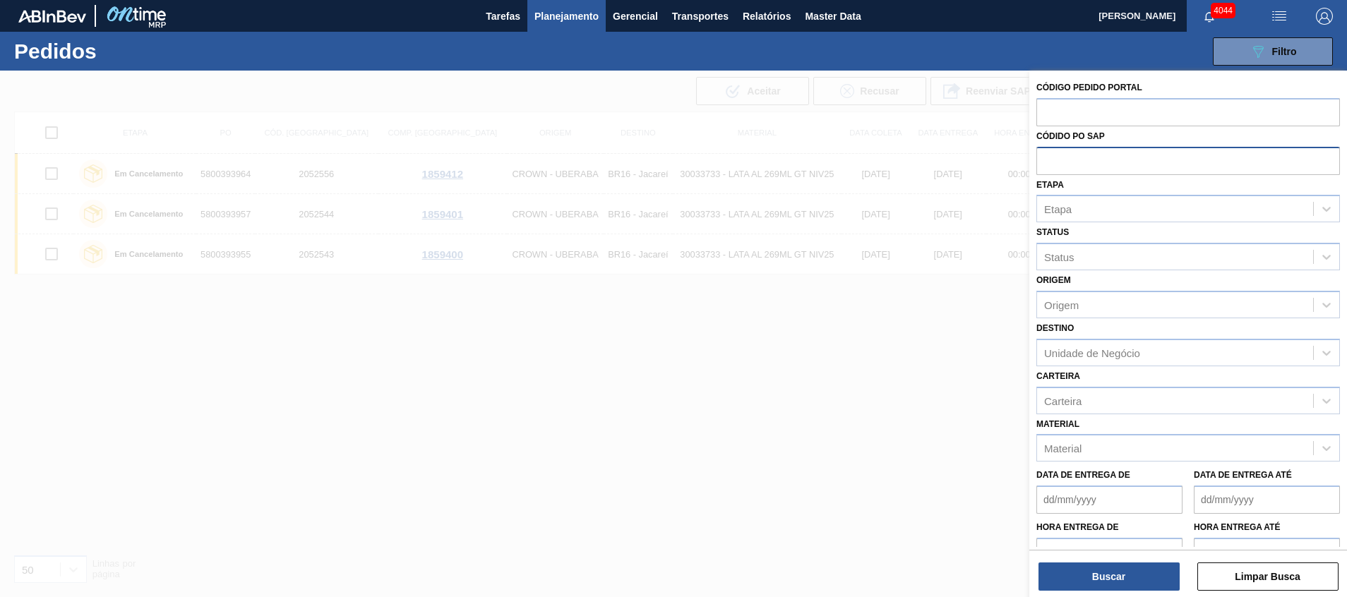
paste input "text"
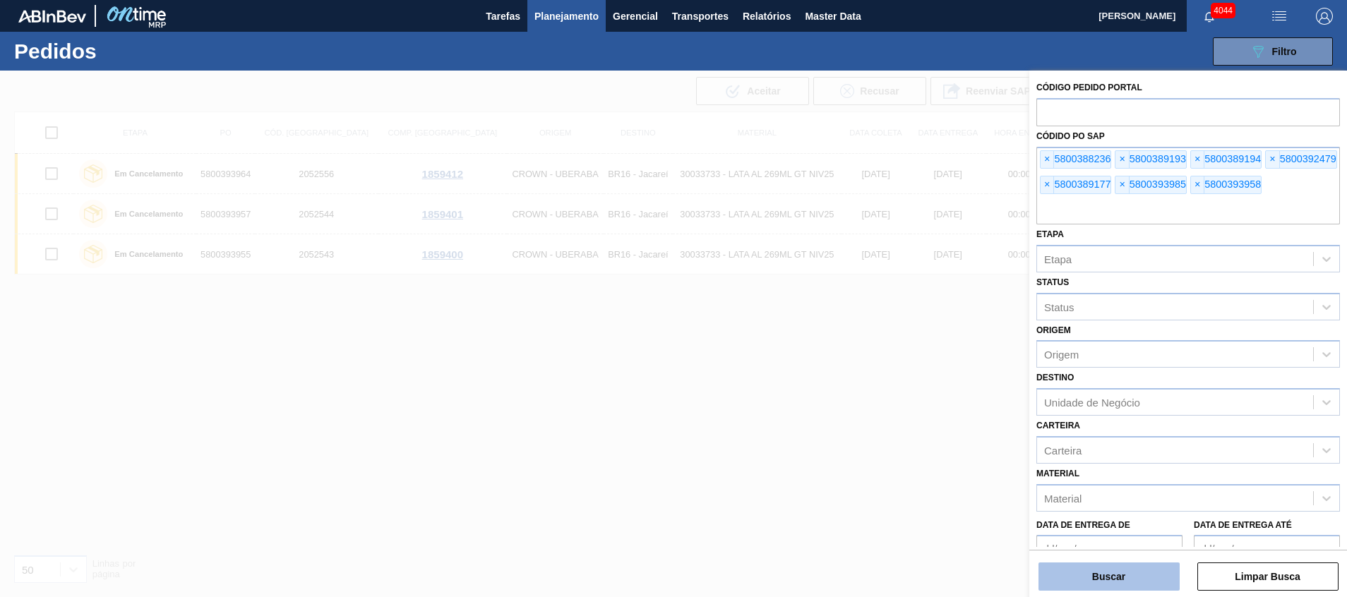
click at [897, 397] on button "Buscar" at bounding box center [1108, 577] width 141 height 28
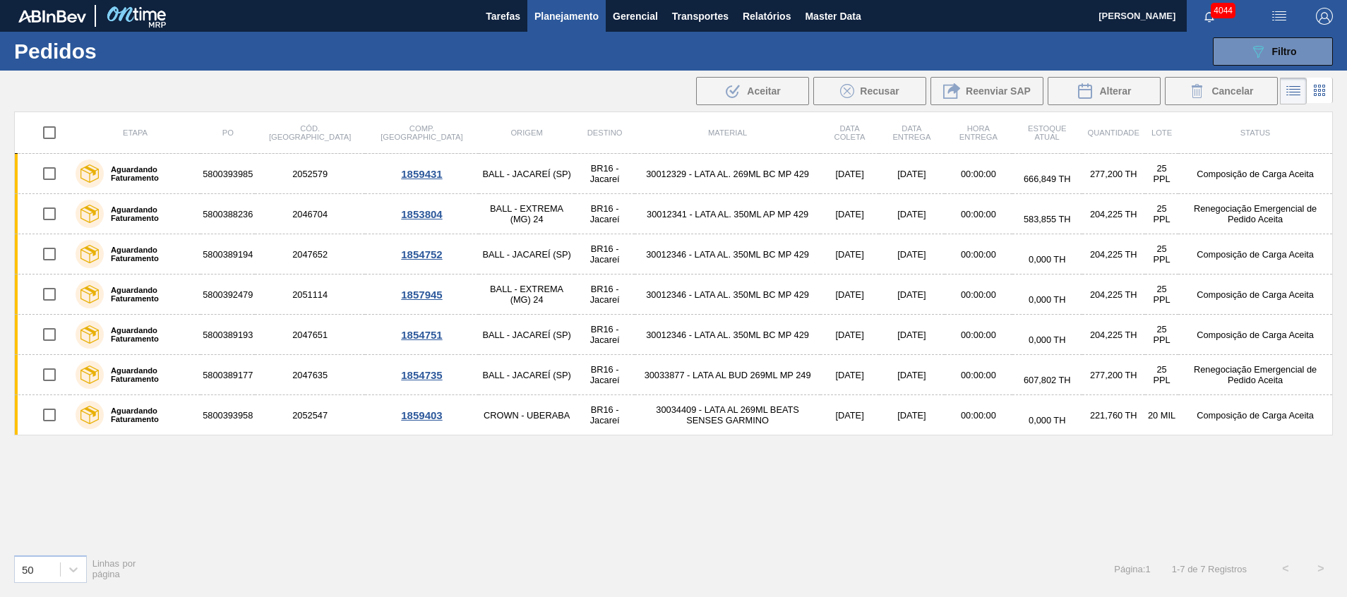
click at [48, 131] on input "checkbox" at bounding box center [50, 133] width 30 height 30
checkbox input "true"
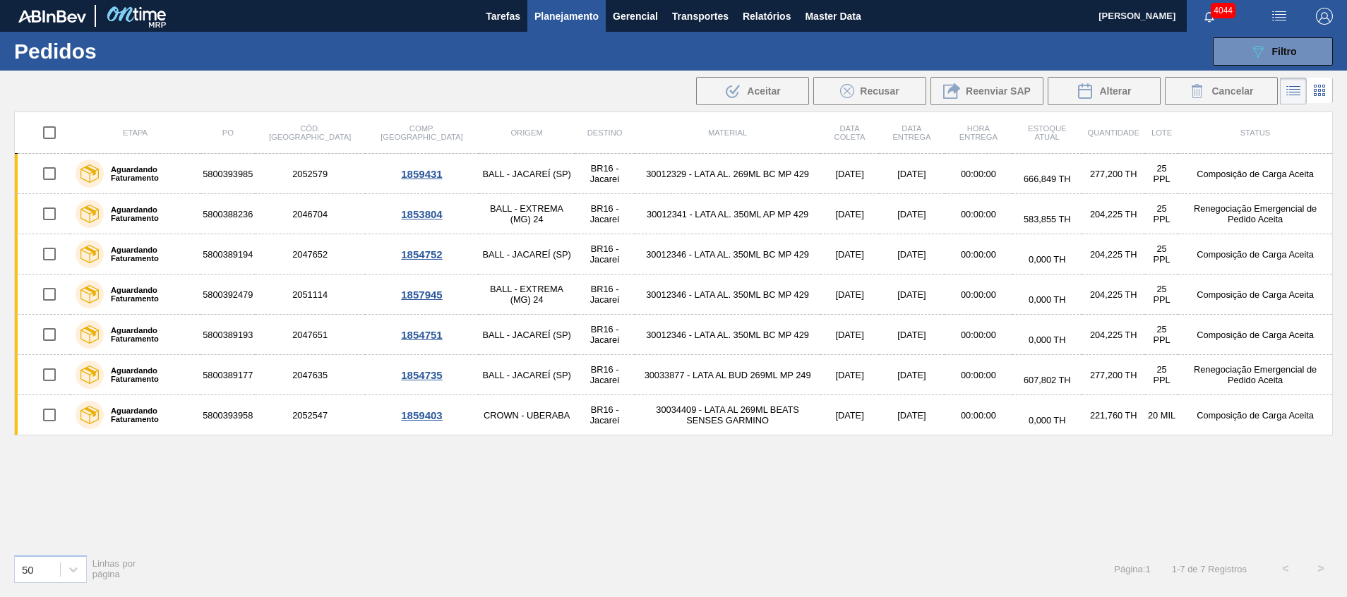
checkbox input "true"
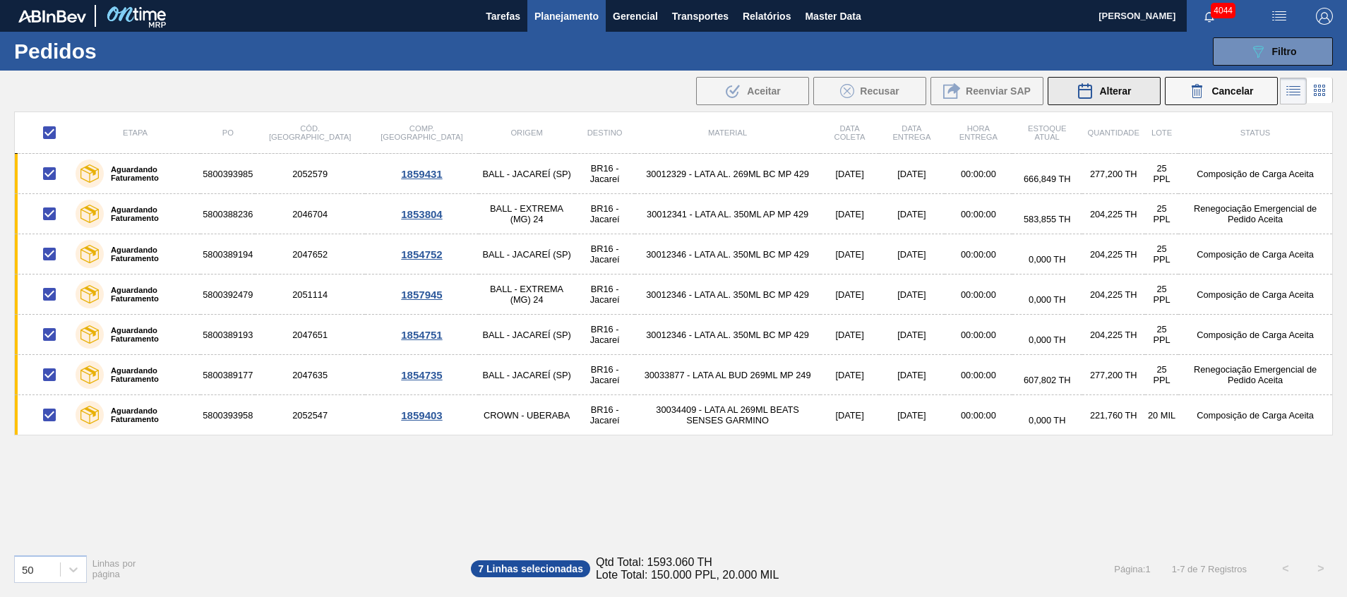
click at [897, 95] on icon at bounding box center [1085, 91] width 13 height 14
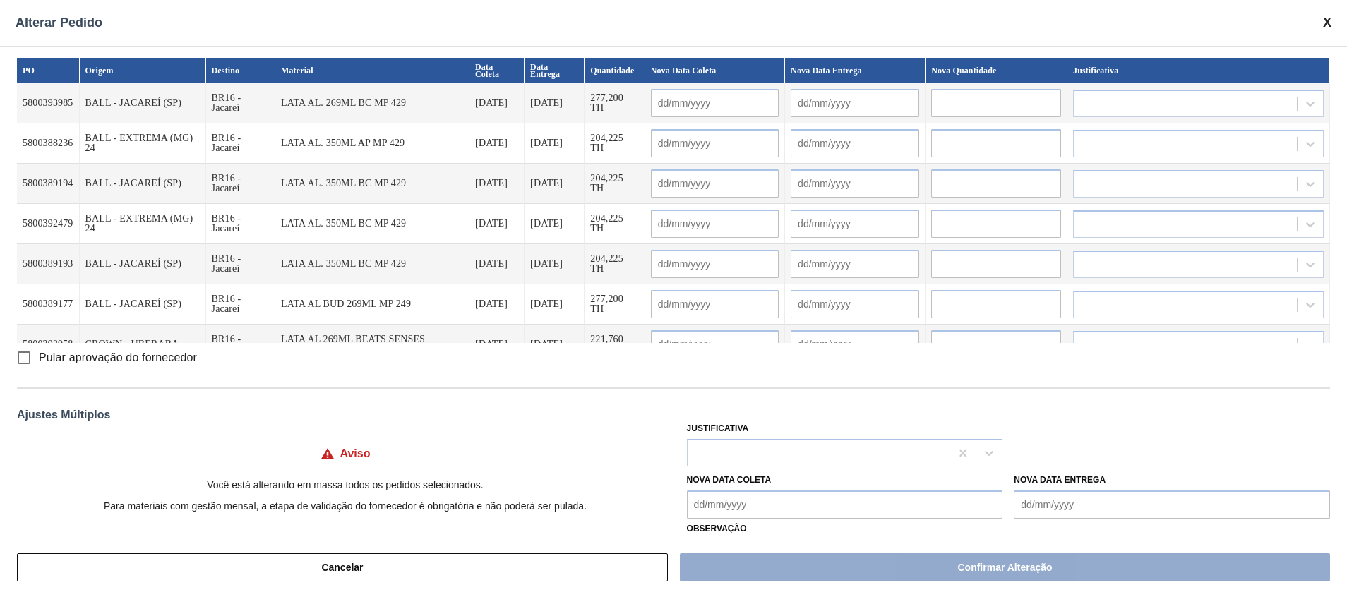
click at [698, 106] on input "text" at bounding box center [715, 103] width 128 height 28
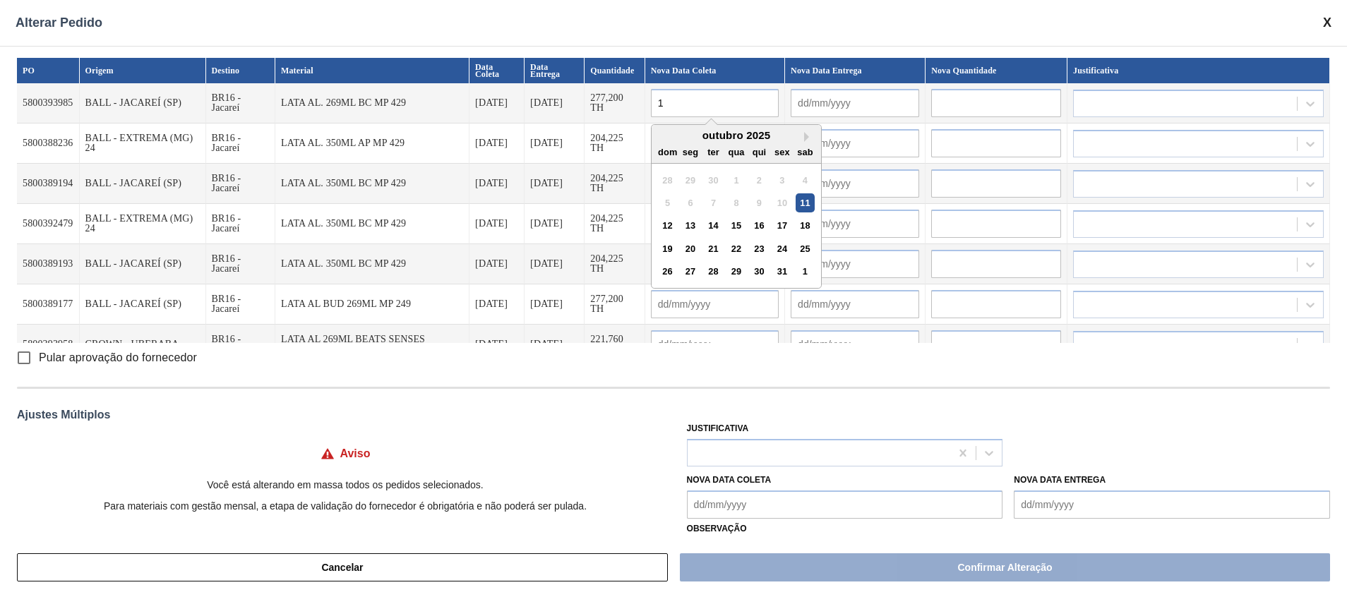
type input "11"
type input "[DATE]"
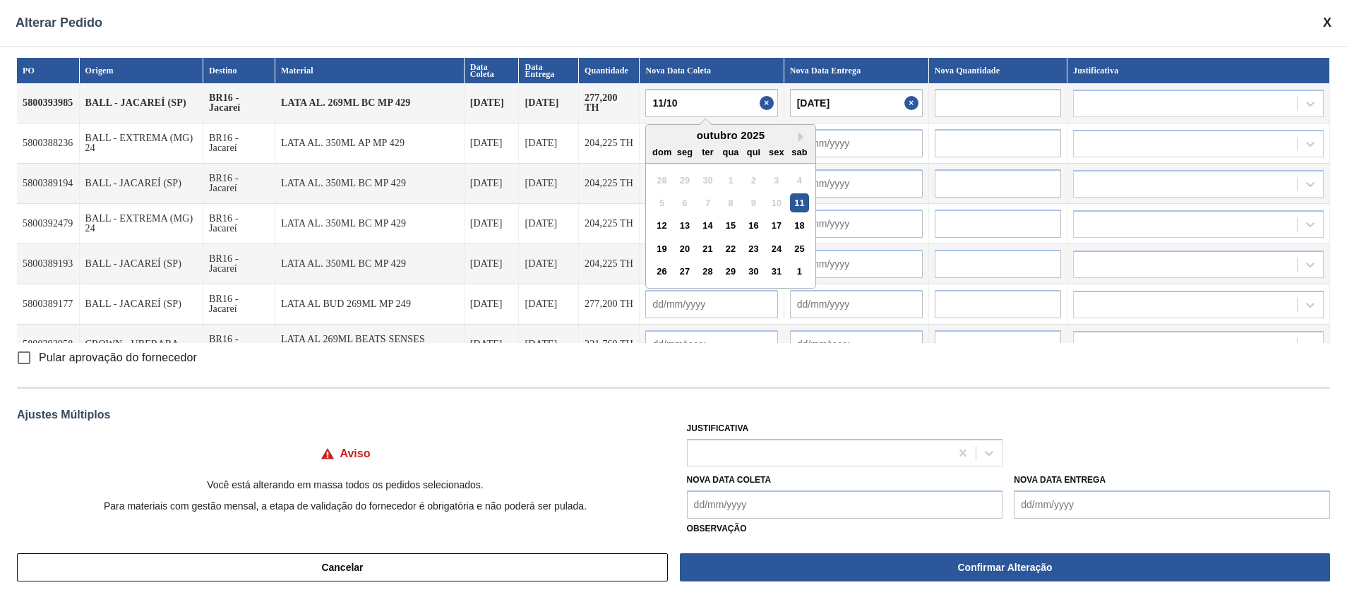
click at [798, 208] on div "11" at bounding box center [799, 202] width 19 height 19
type input "[DATE]"
click at [726, 111] on input "[DATE]" at bounding box center [711, 103] width 132 height 28
click at [724, 102] on input "[DATE]" at bounding box center [711, 103] width 132 height 28
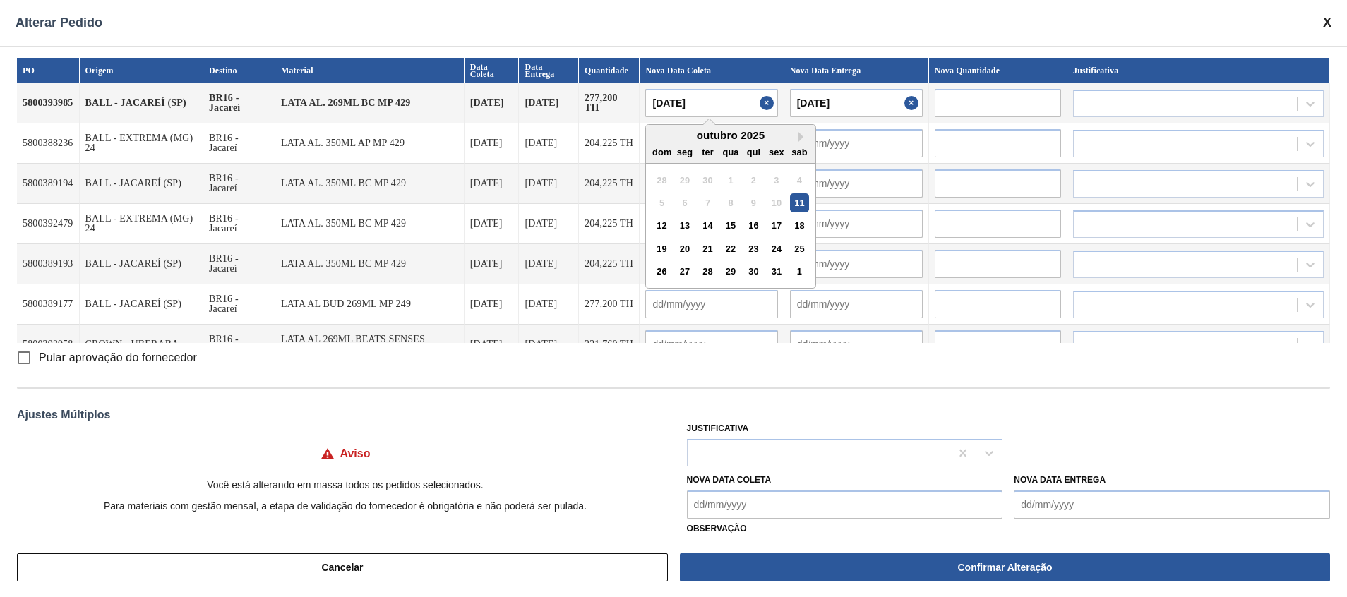
click at [724, 102] on input "[DATE]" at bounding box center [711, 103] width 132 height 28
click at [897, 148] on td at bounding box center [856, 144] width 145 height 40
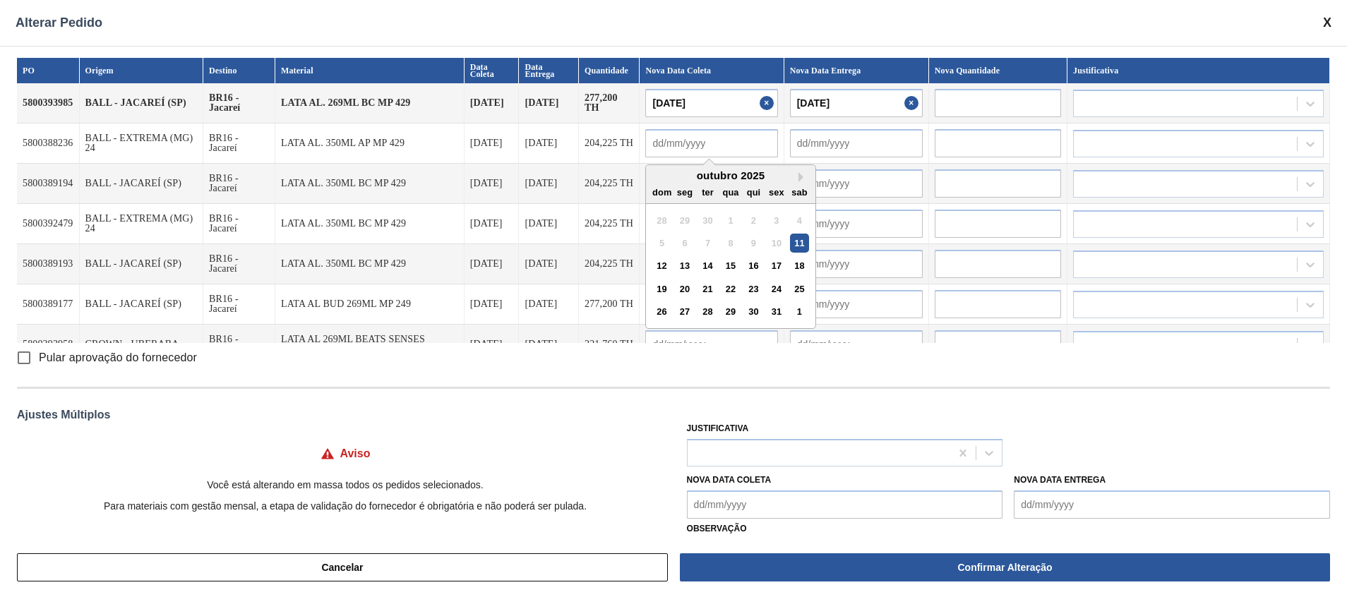
drag, startPoint x: 750, startPoint y: 143, endPoint x: 744, endPoint y: 148, distance: 7.5
click at [750, 143] on input "text" at bounding box center [711, 143] width 132 height 28
paste input "[DATE]"
type input "[DATE]"
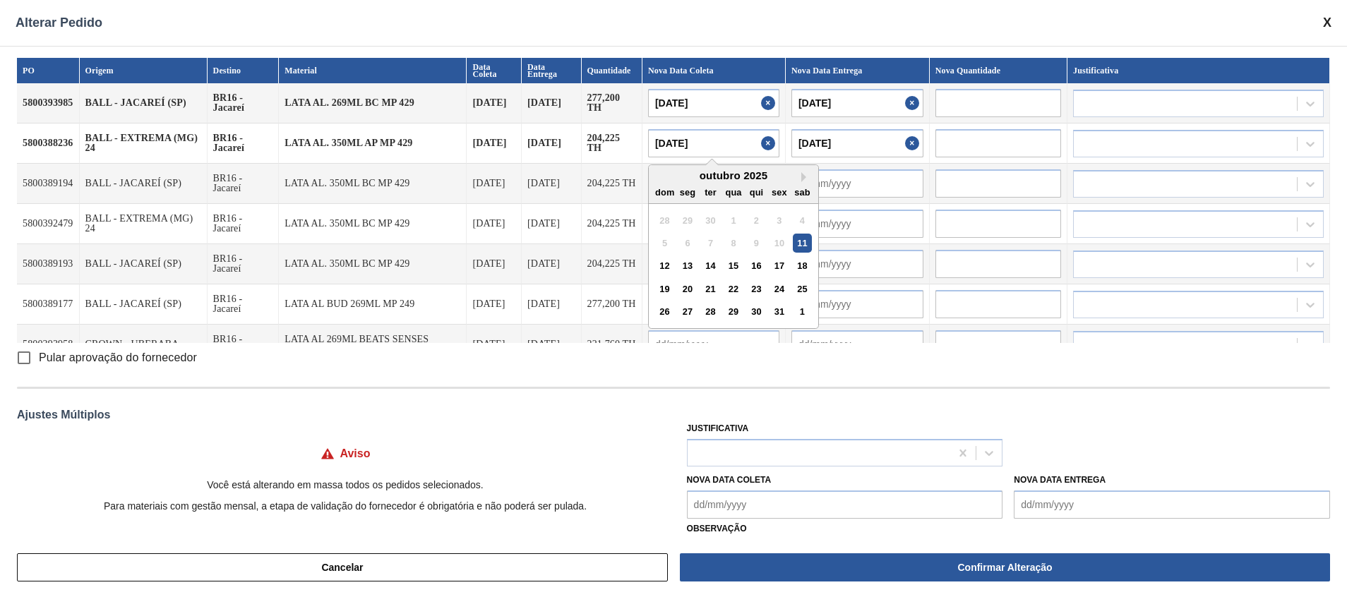
type input "[DATE]"
click at [897, 172] on input "text" at bounding box center [857, 183] width 132 height 28
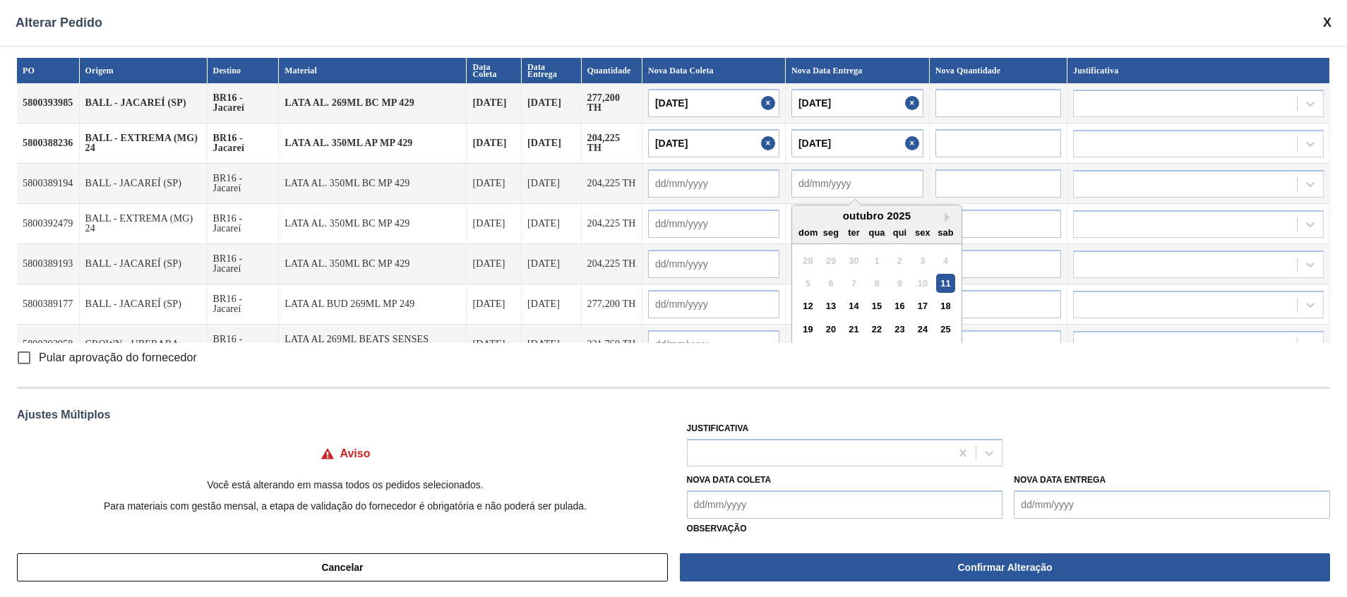
click at [702, 186] on input "text" at bounding box center [713, 183] width 131 height 28
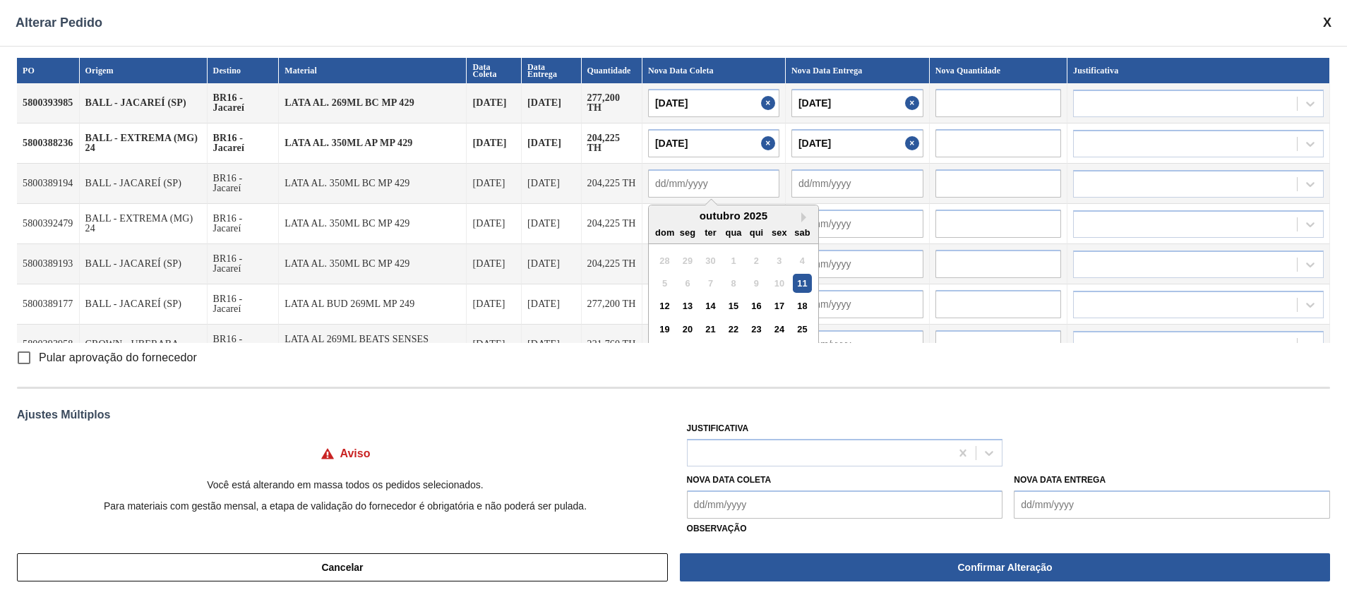
paste input "[DATE]"
type input "[DATE]"
click at [837, 227] on input "text" at bounding box center [857, 224] width 132 height 28
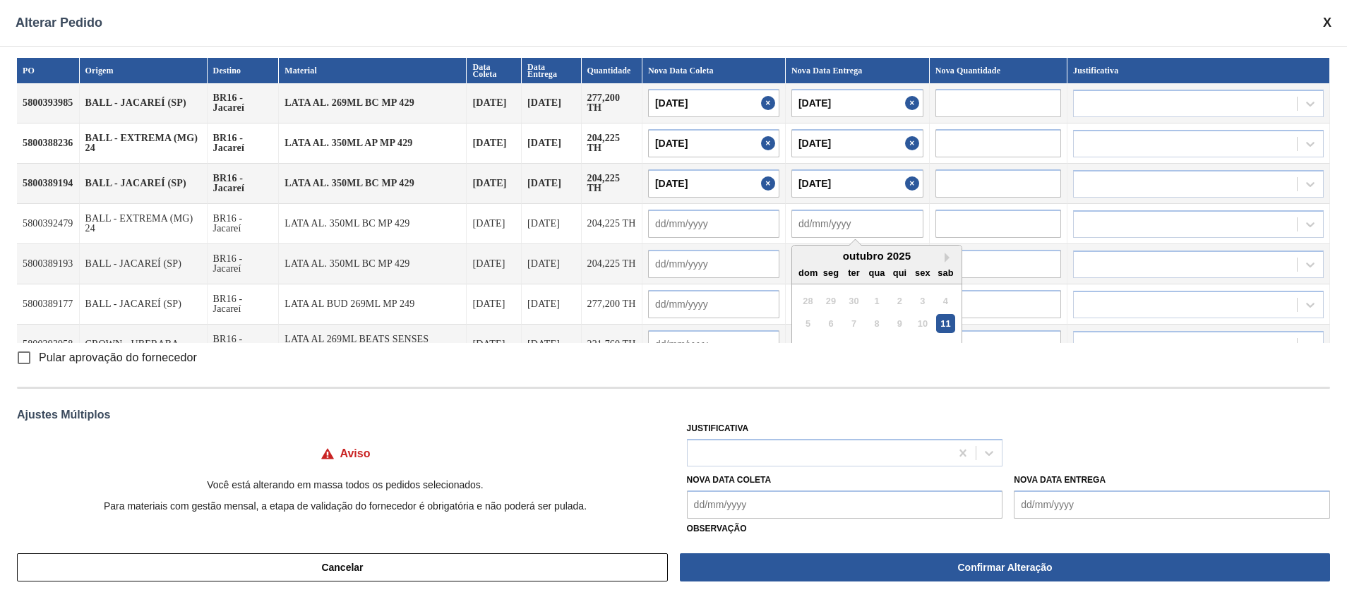
paste input "[DATE]"
type input "[DATE]"
click at [745, 266] on input "text" at bounding box center [713, 264] width 131 height 28
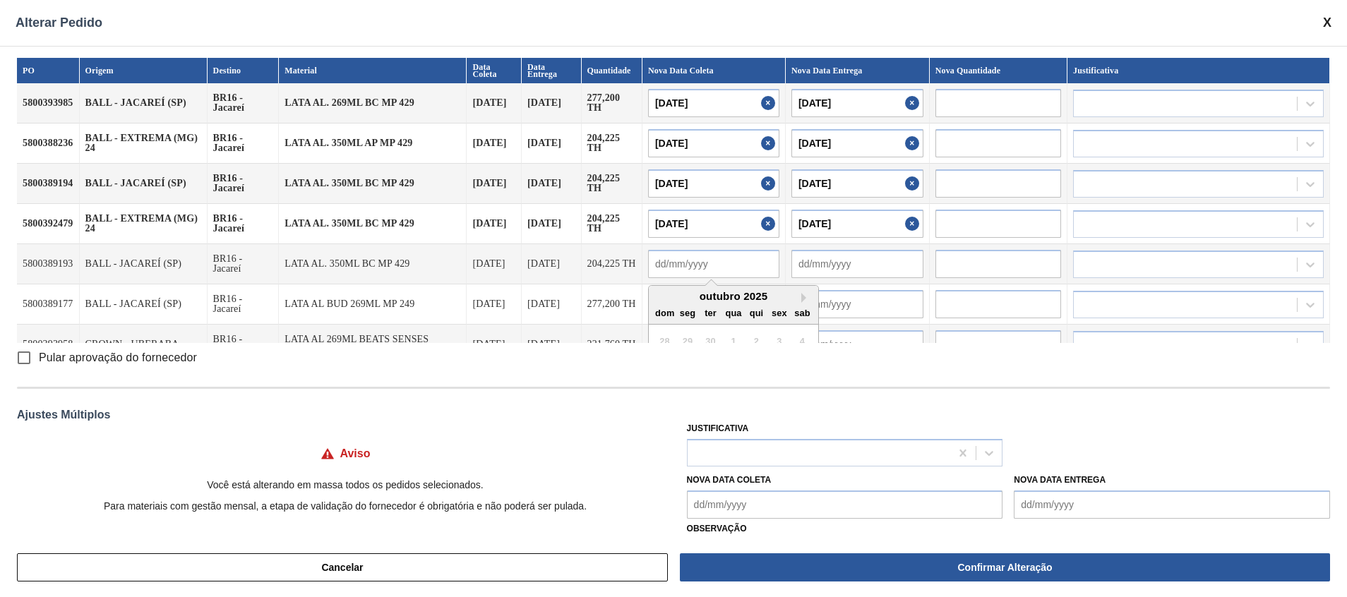
paste input "[DATE]"
type input "[DATE]"
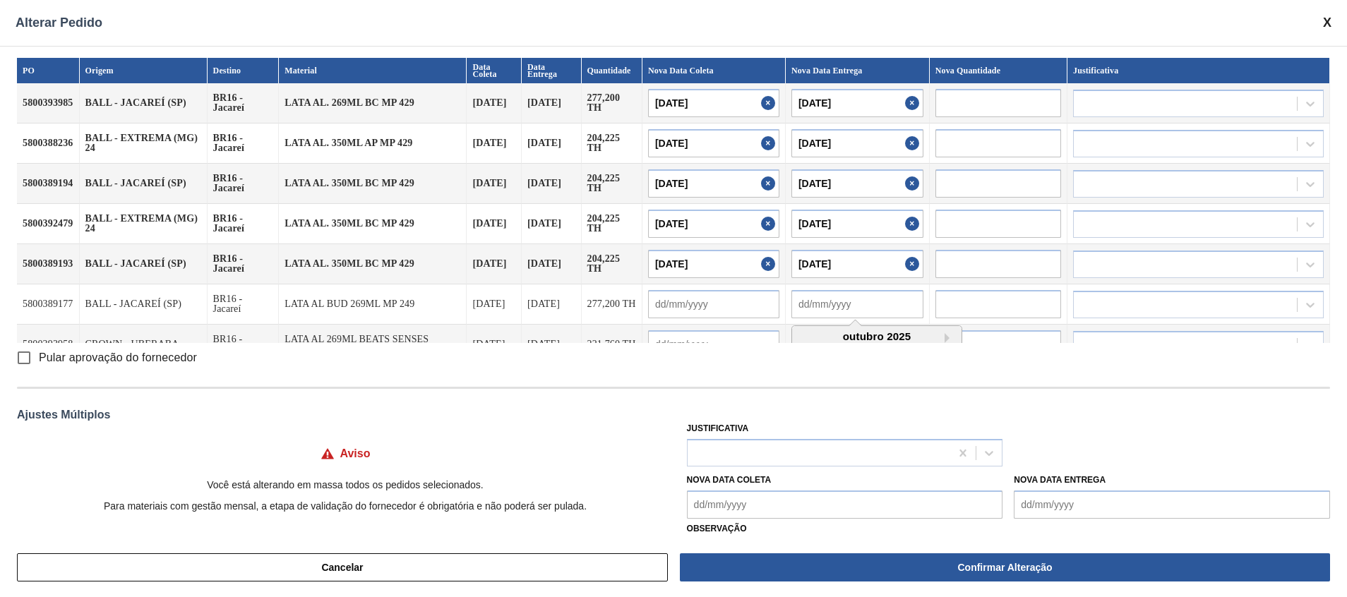
click at [892, 300] on input "text" at bounding box center [857, 304] width 132 height 28
paste input "[DATE]"
type input "[DATE]"
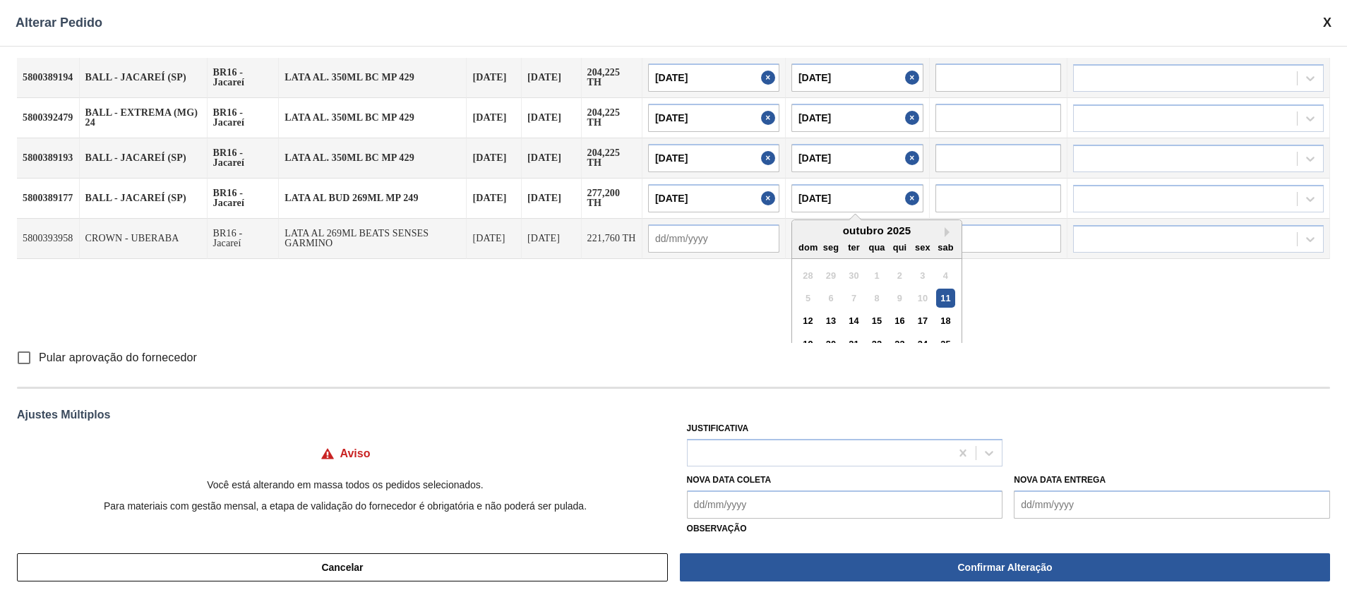
type input "[DATE]"
click at [731, 241] on input "text" at bounding box center [713, 238] width 131 height 28
paste input "[DATE]"
type input "[DATE]"
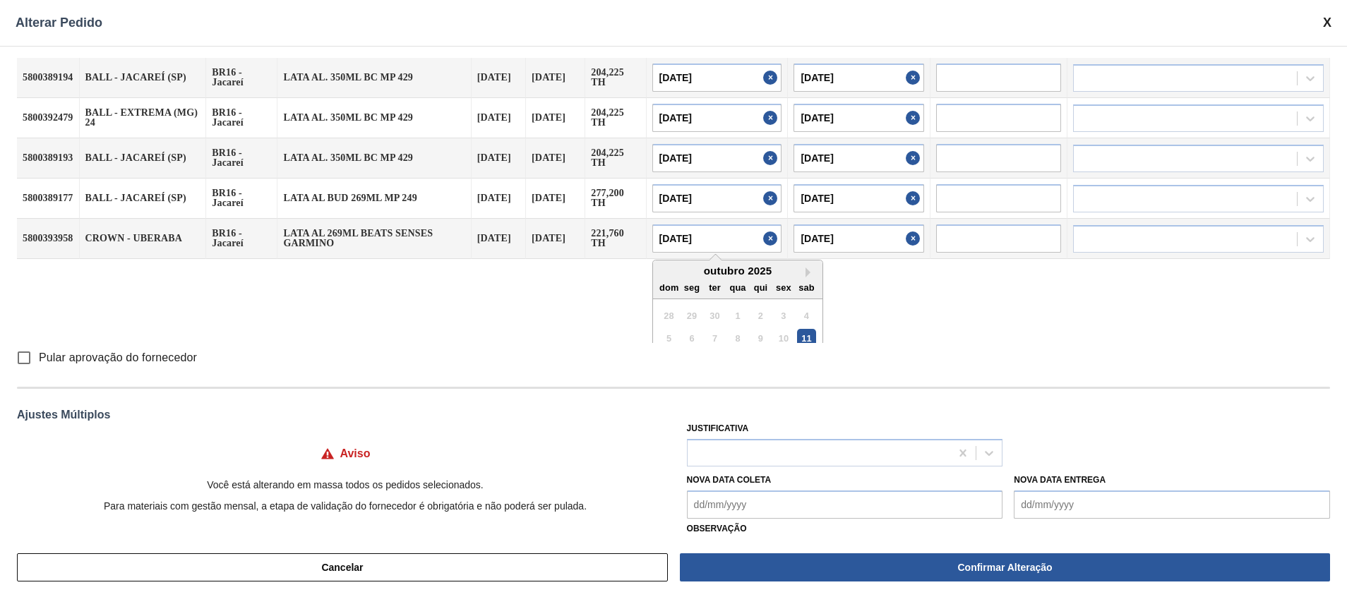
type input "[DATE]"
click at [897, 316] on div "PO Origem Destino Material Data Coleta Data Entrega Quantidade Nova Data Coleta…" at bounding box center [673, 200] width 1313 height 285
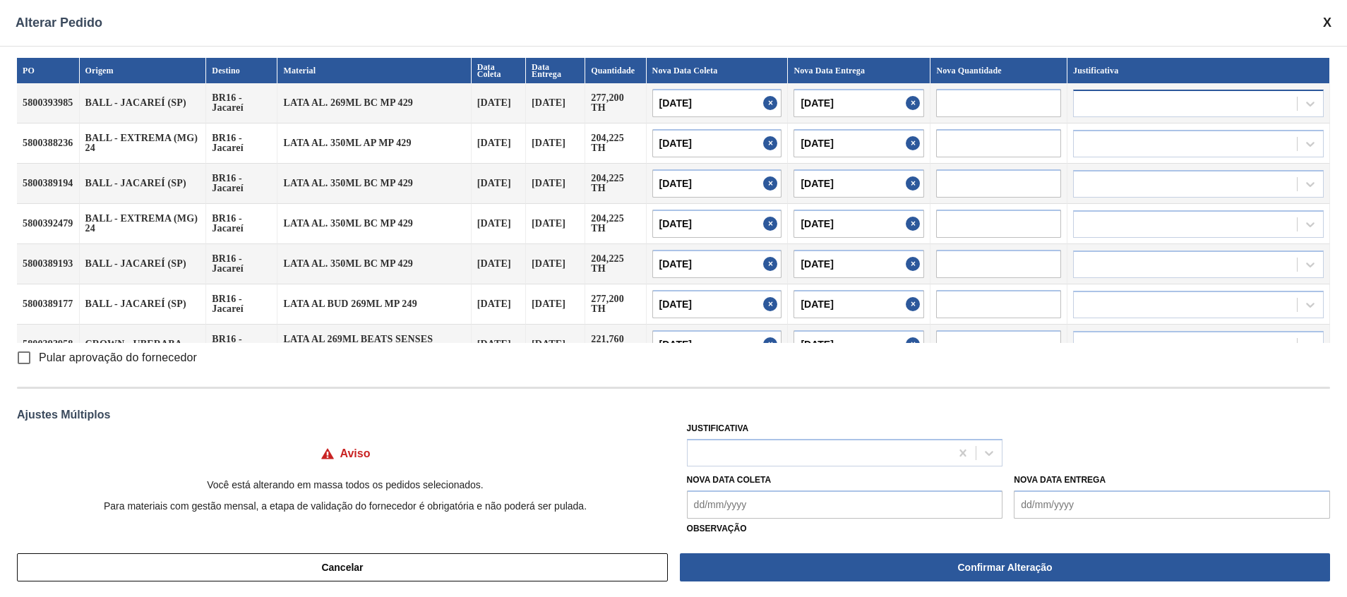
click at [897, 99] on div at bounding box center [1185, 103] width 223 height 20
click at [897, 95] on div at bounding box center [1309, 103] width 25 height 25
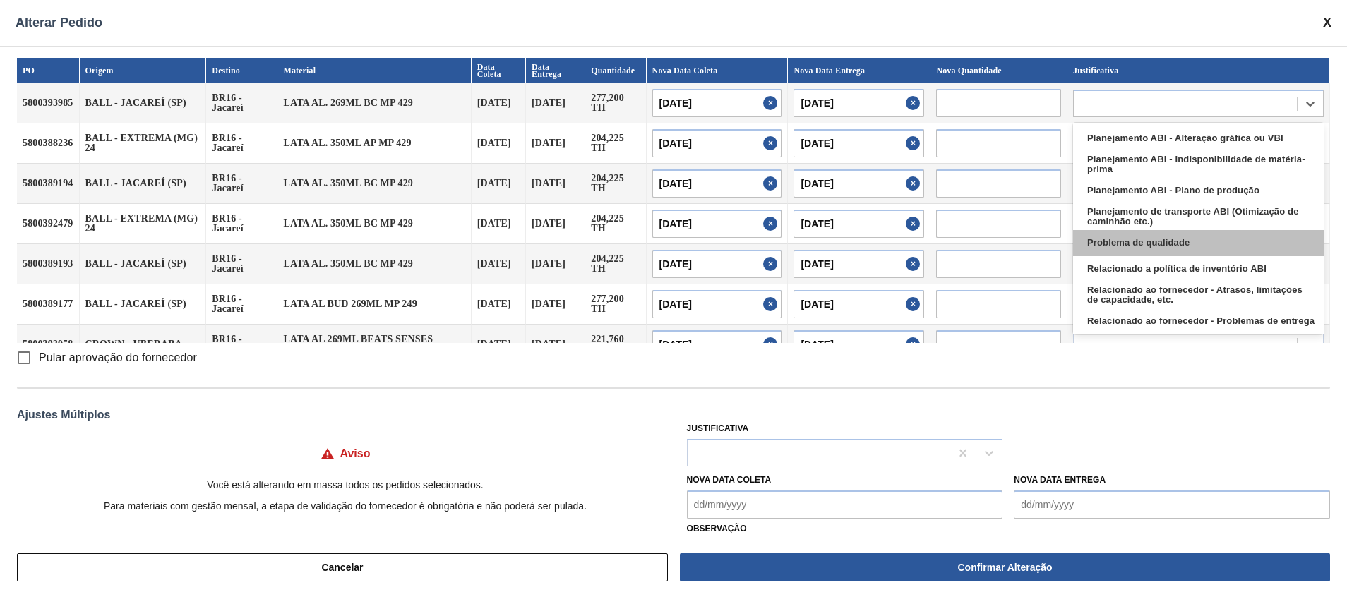
scroll to position [212, 0]
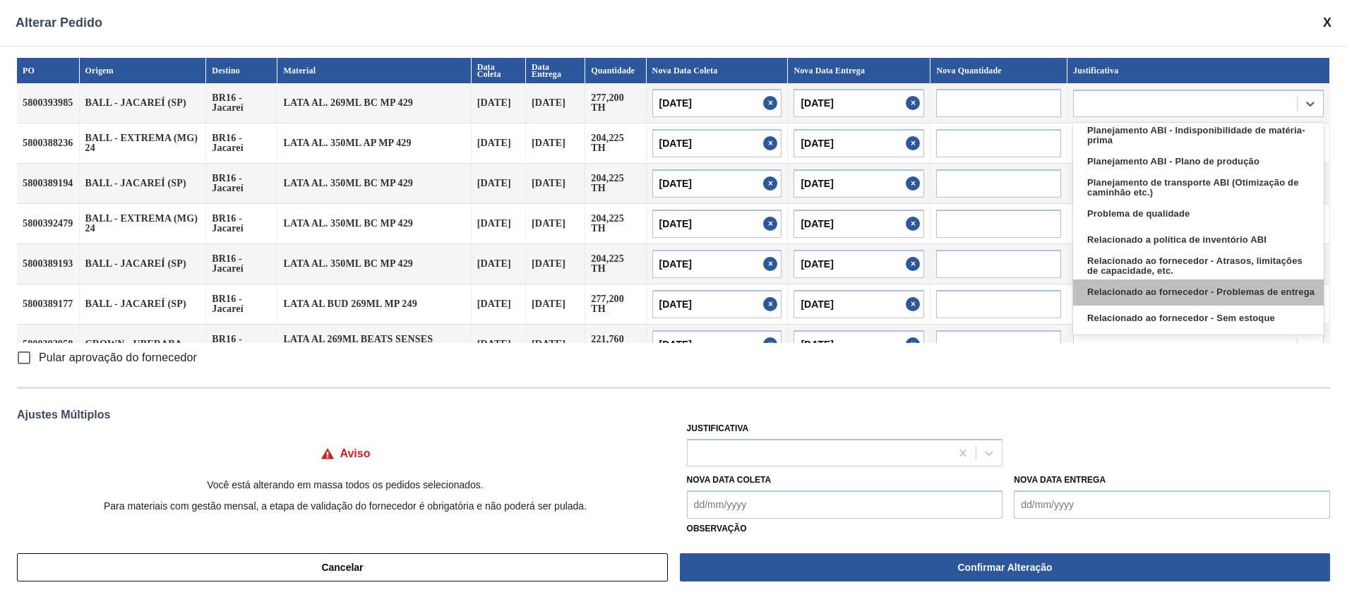
click at [897, 294] on div "Relacionado ao fornecedor - Problemas de entrega" at bounding box center [1198, 293] width 251 height 26
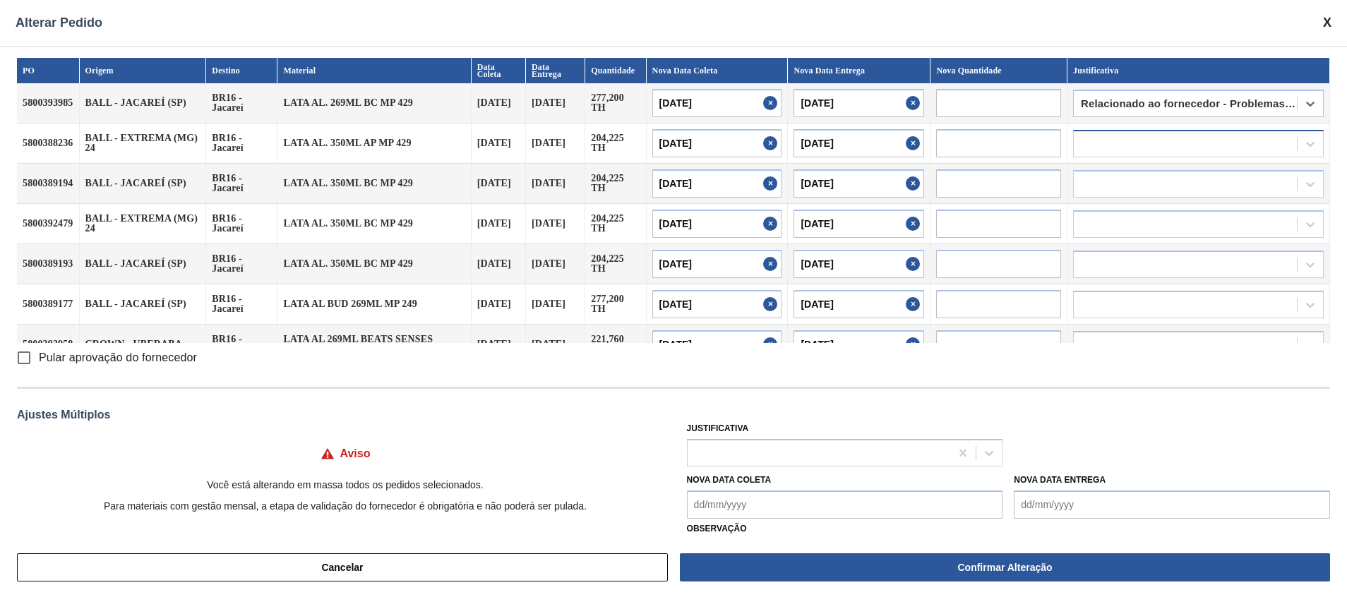
click at [897, 141] on div at bounding box center [1185, 143] width 223 height 20
type input "entreg"
click at [897, 174] on div "Relacionado ao fornecedor - Problemas de entrega" at bounding box center [1198, 179] width 251 height 26
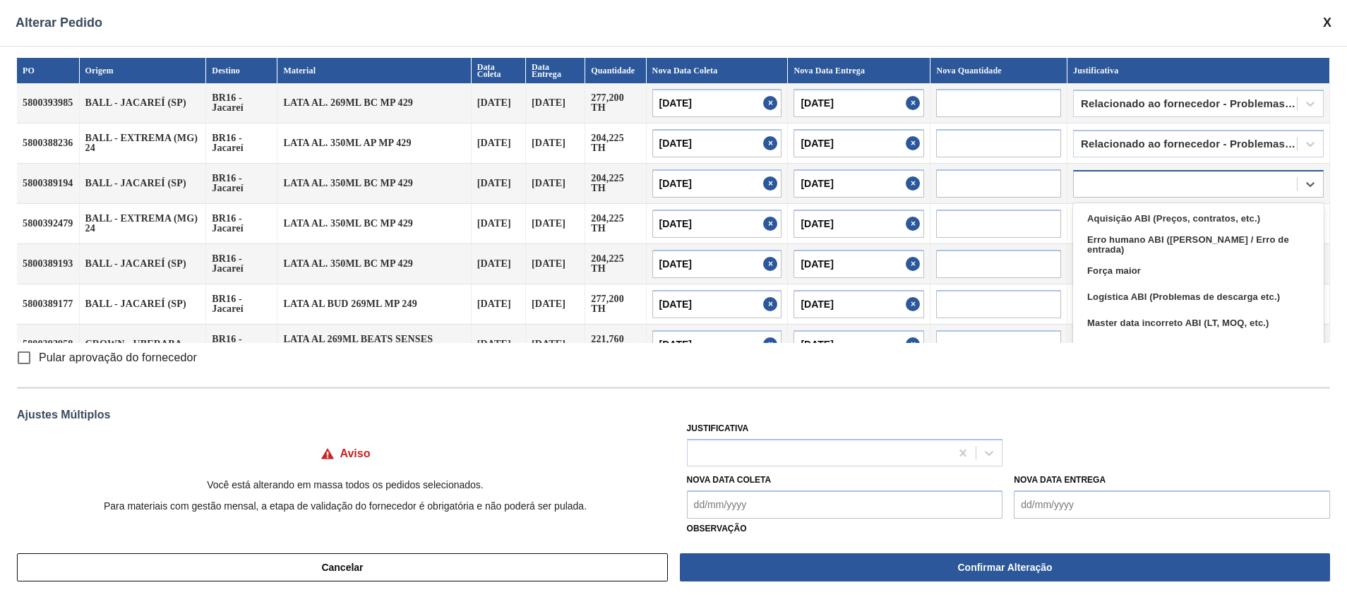
click at [897, 186] on div at bounding box center [1185, 184] width 223 height 20
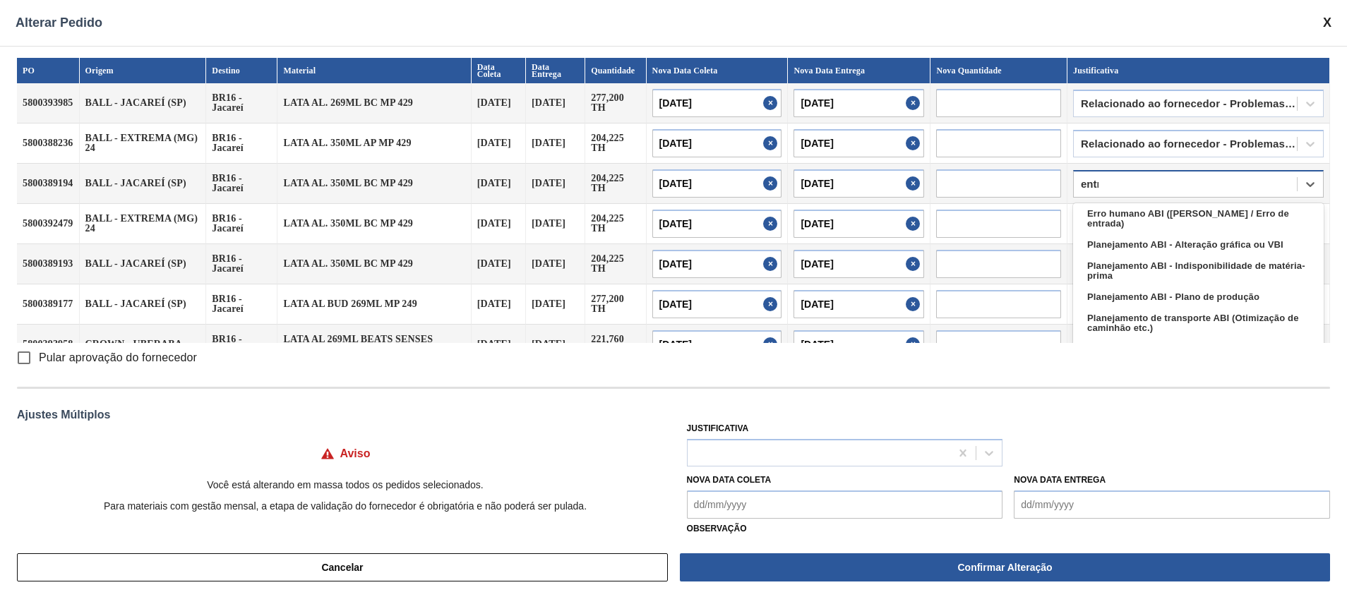
type input "entre"
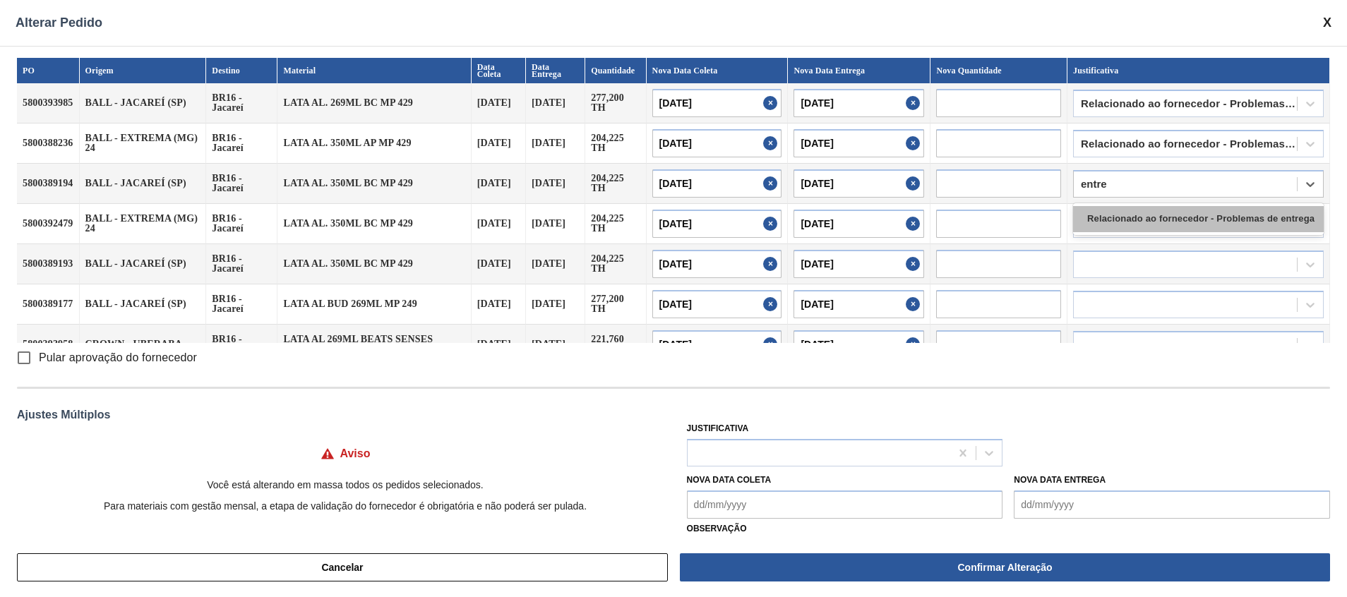
click at [897, 212] on div "Relacionado ao fornecedor - Problemas de entrega" at bounding box center [1198, 219] width 251 height 26
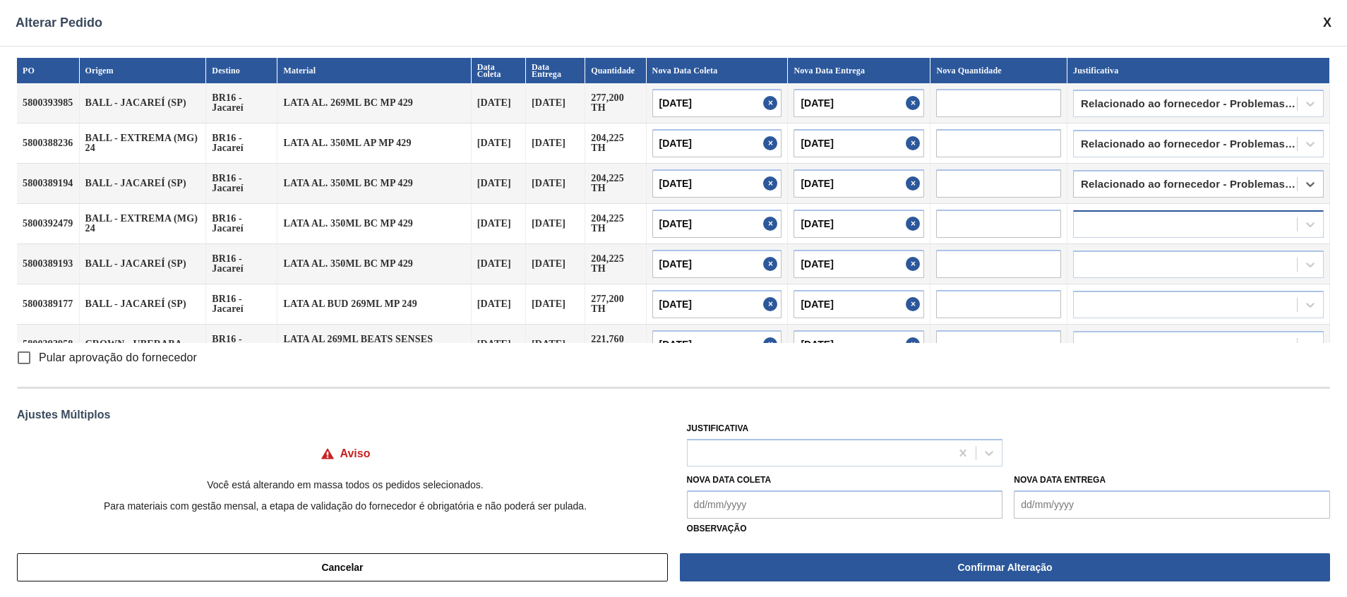
click at [897, 220] on div at bounding box center [1185, 224] width 223 height 20
type input "entre"
click at [897, 239] on td at bounding box center [1198, 224] width 263 height 40
click at [897, 224] on div at bounding box center [1185, 224] width 223 height 20
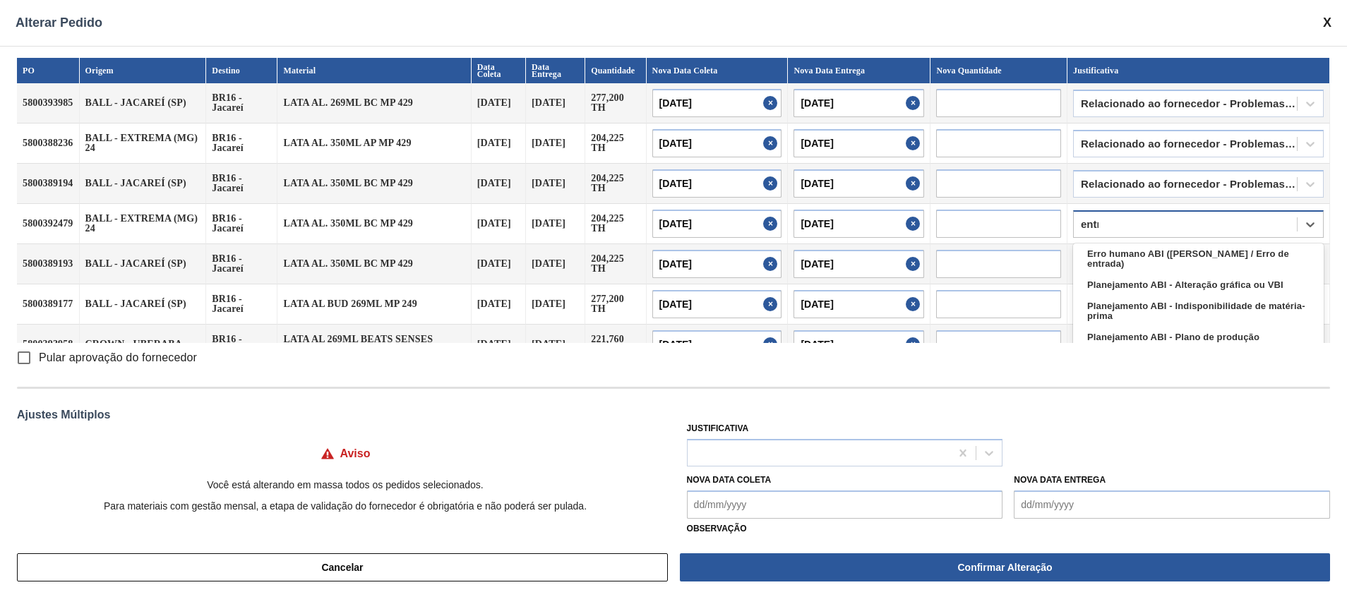
type input "entre"
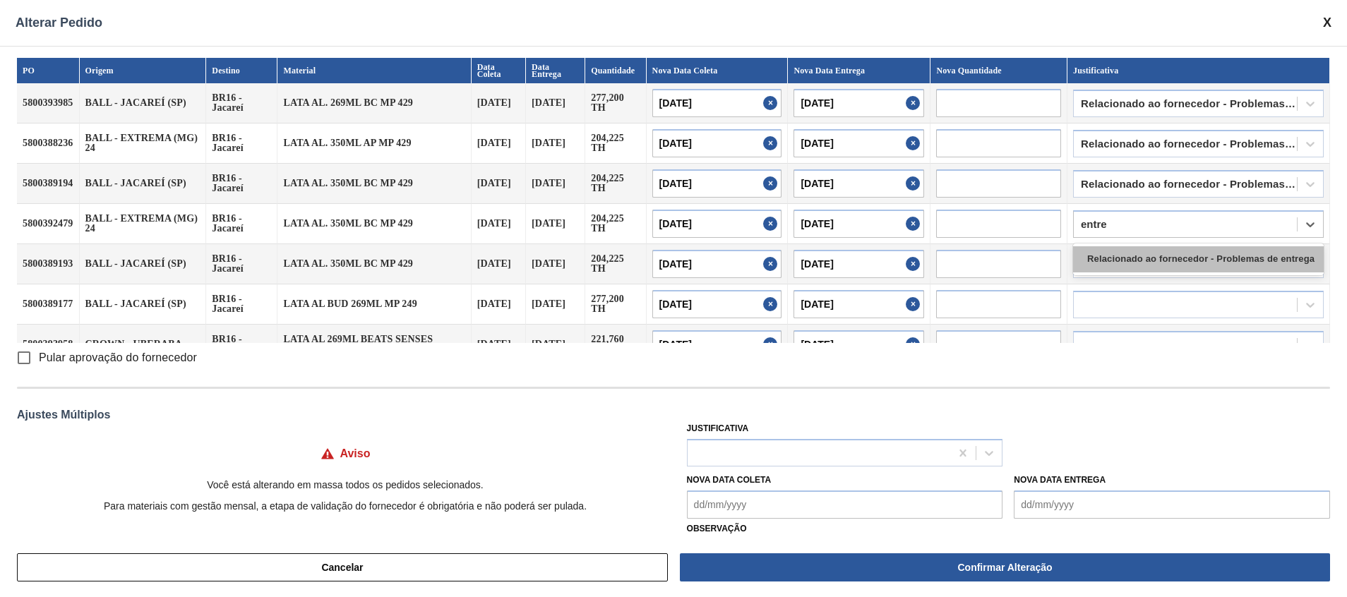
click at [897, 258] on div "Relacionado ao fornecedor - Problemas de entrega" at bounding box center [1198, 259] width 251 height 26
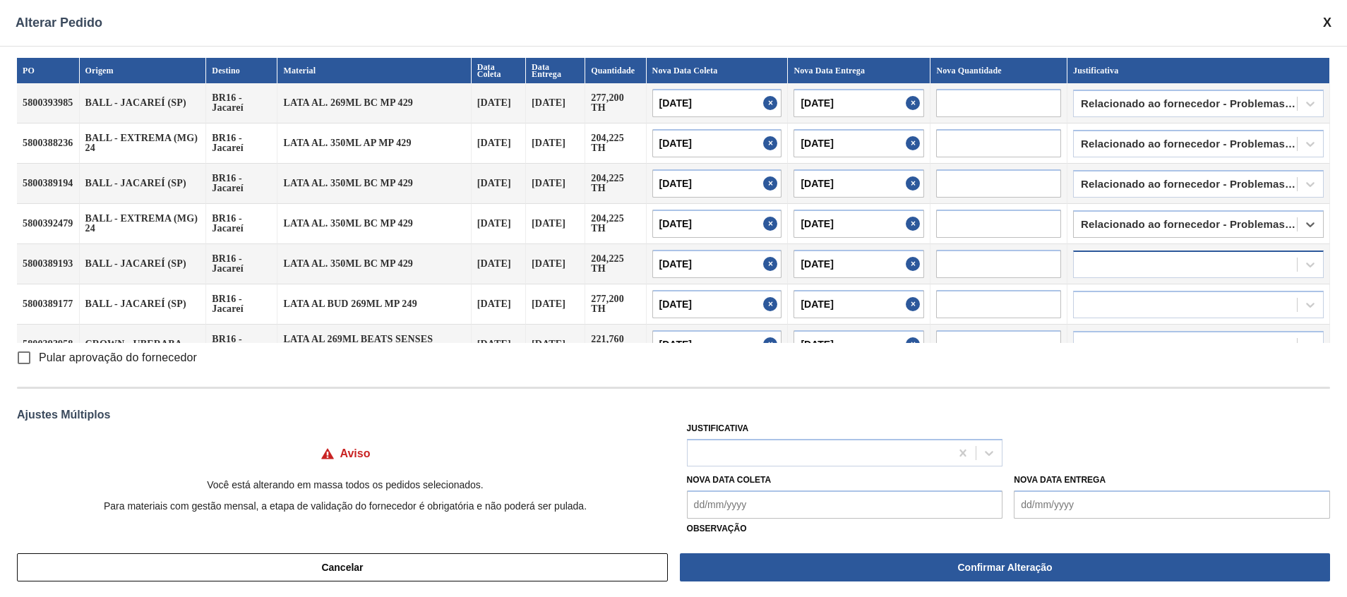
click at [897, 265] on div at bounding box center [1185, 264] width 223 height 20
type input "entre"
click at [897, 287] on div "Relacionado ao fornecedor - Problemas de entrega" at bounding box center [1198, 300] width 251 height 26
click at [897, 300] on div at bounding box center [1185, 304] width 223 height 20
type input "entre"
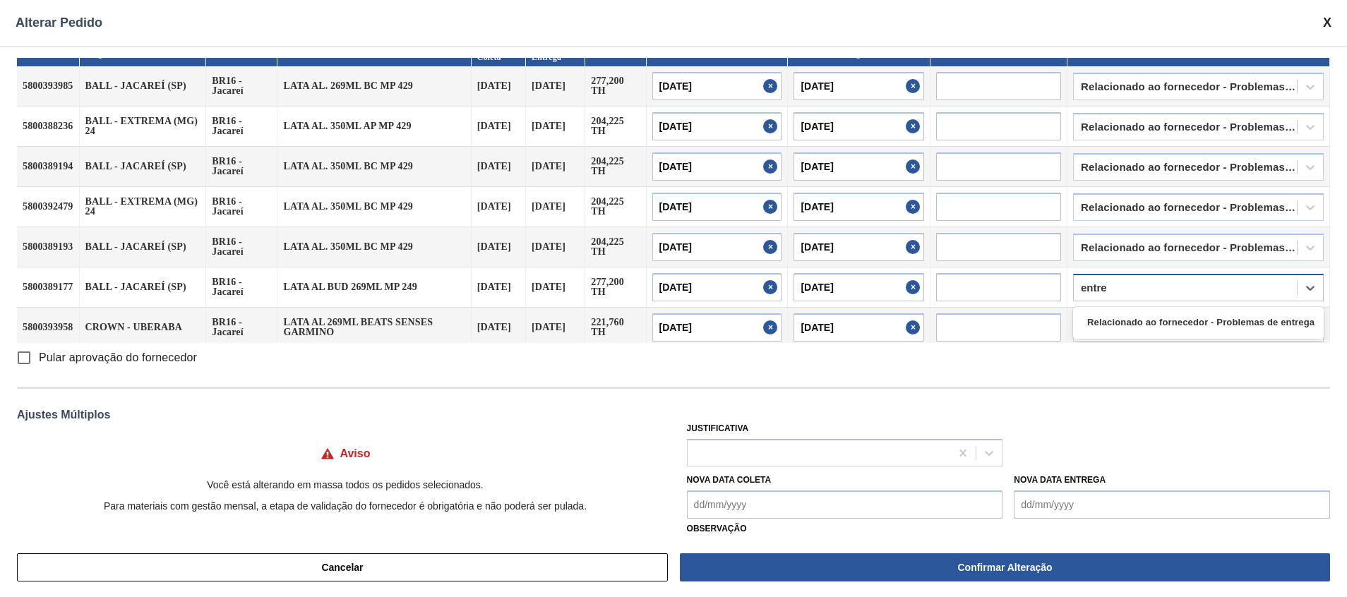
scroll to position [22, 0]
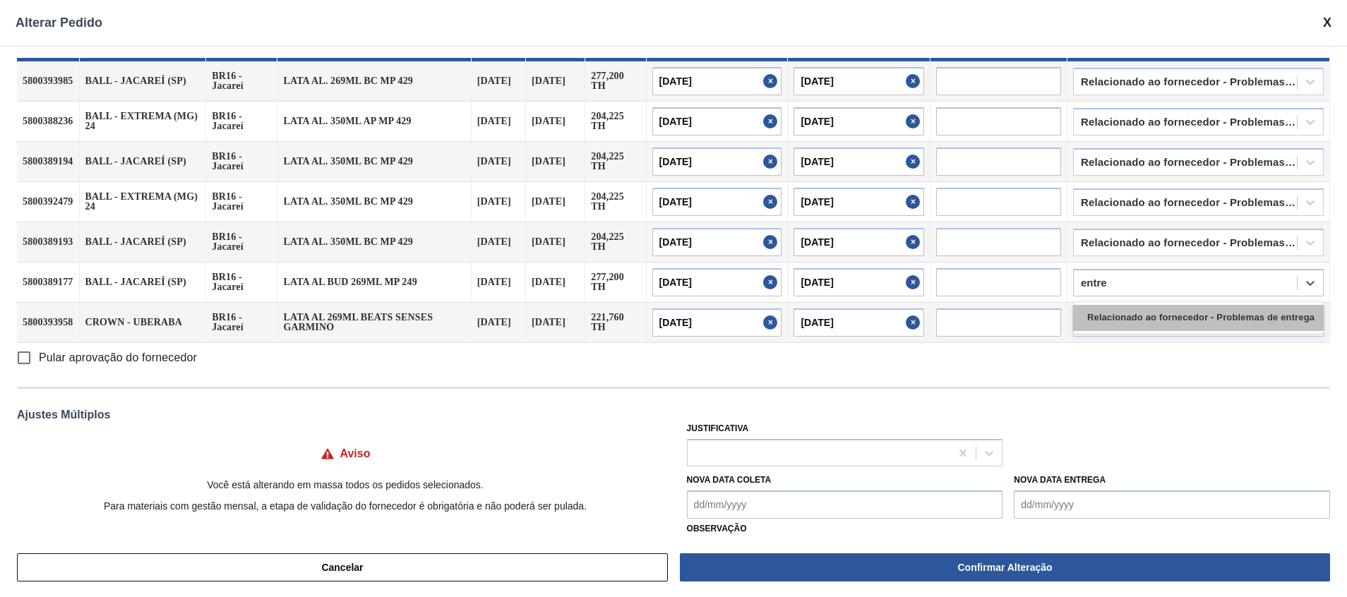
click at [897, 316] on div "Relacionado ao fornecedor - Problemas de entrega" at bounding box center [1198, 318] width 251 height 26
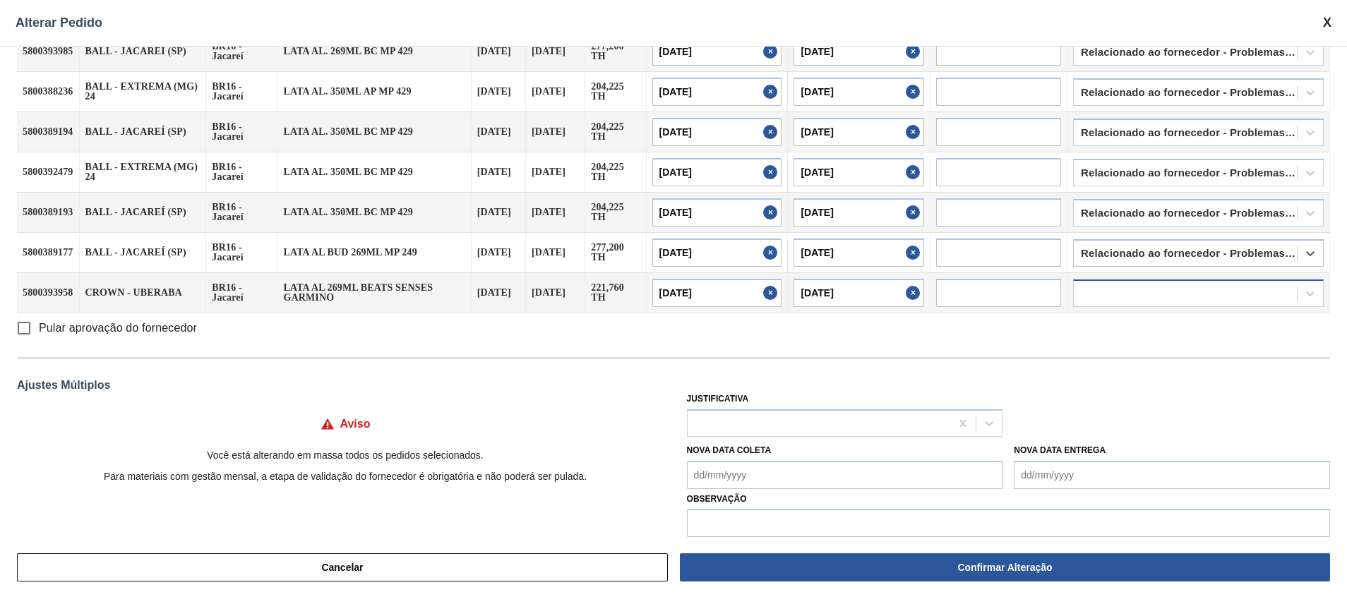
scroll to position [46, 0]
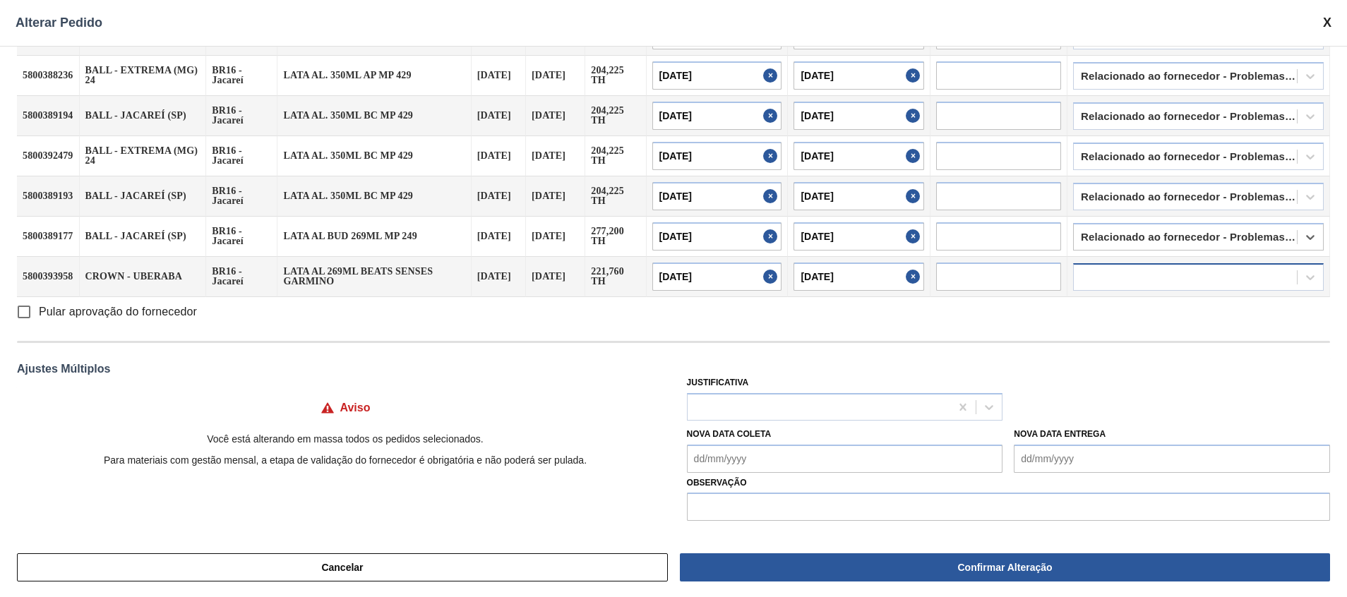
click at [897, 265] on div at bounding box center [1198, 277] width 251 height 28
type input "entre"
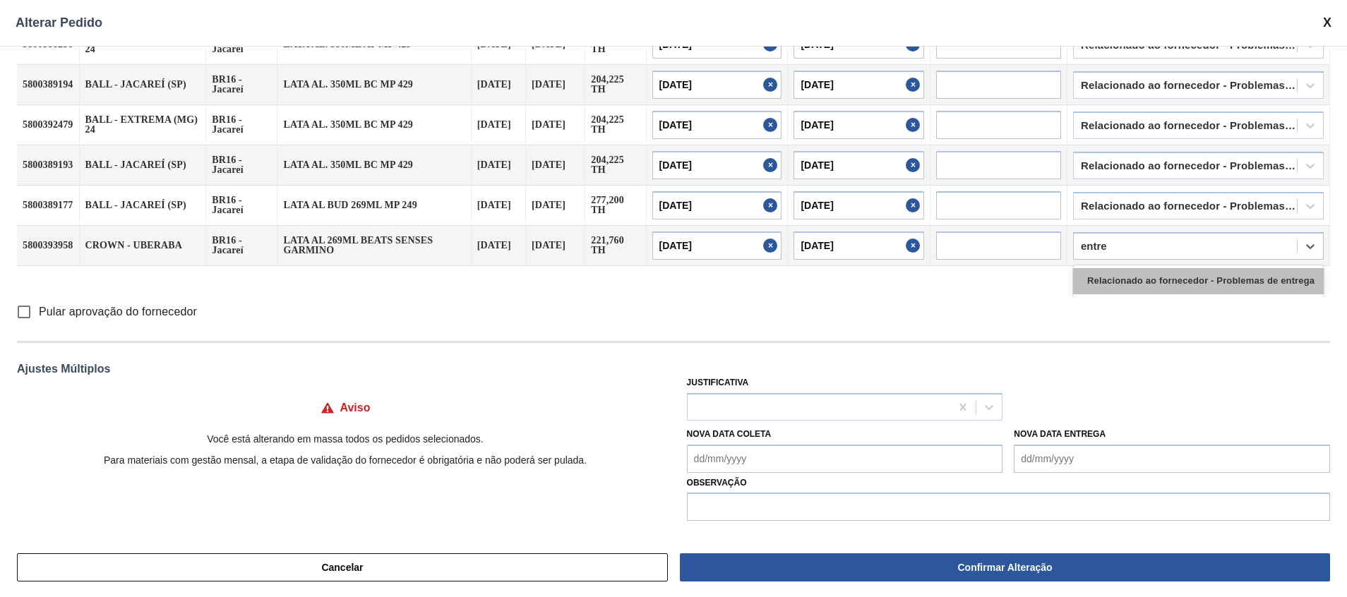
click at [897, 277] on div "Relacionado ao fornecedor - Problemas de entrega" at bounding box center [1198, 281] width 251 height 26
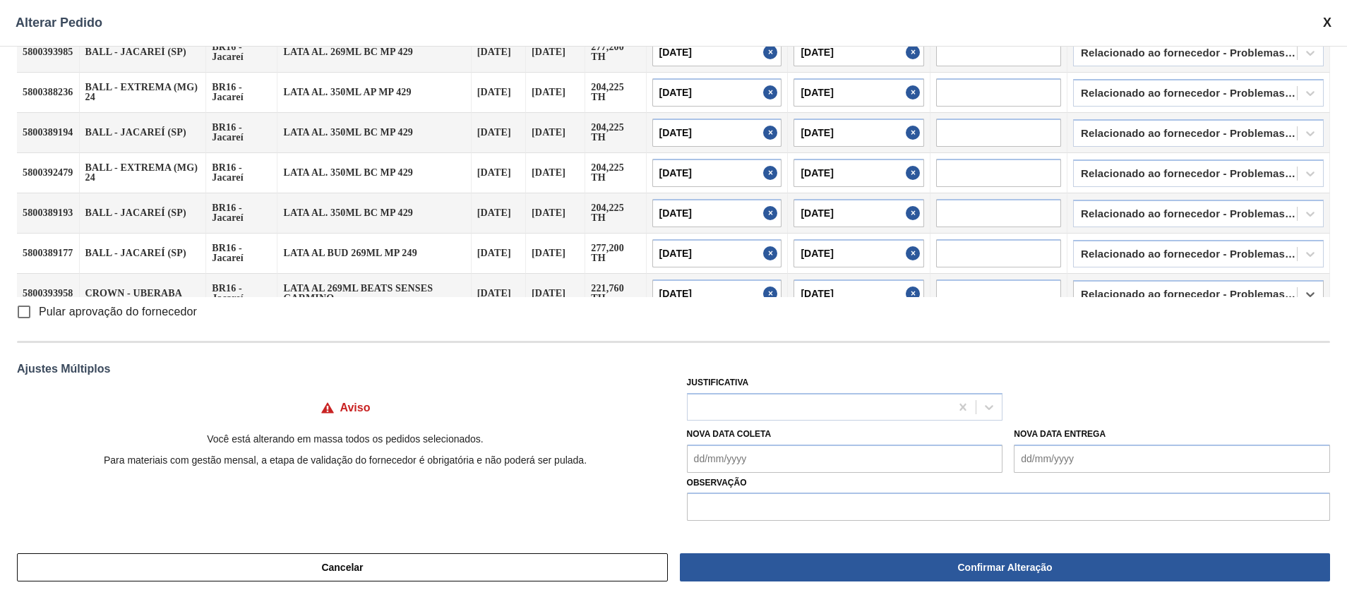
scroll to position [0, 0]
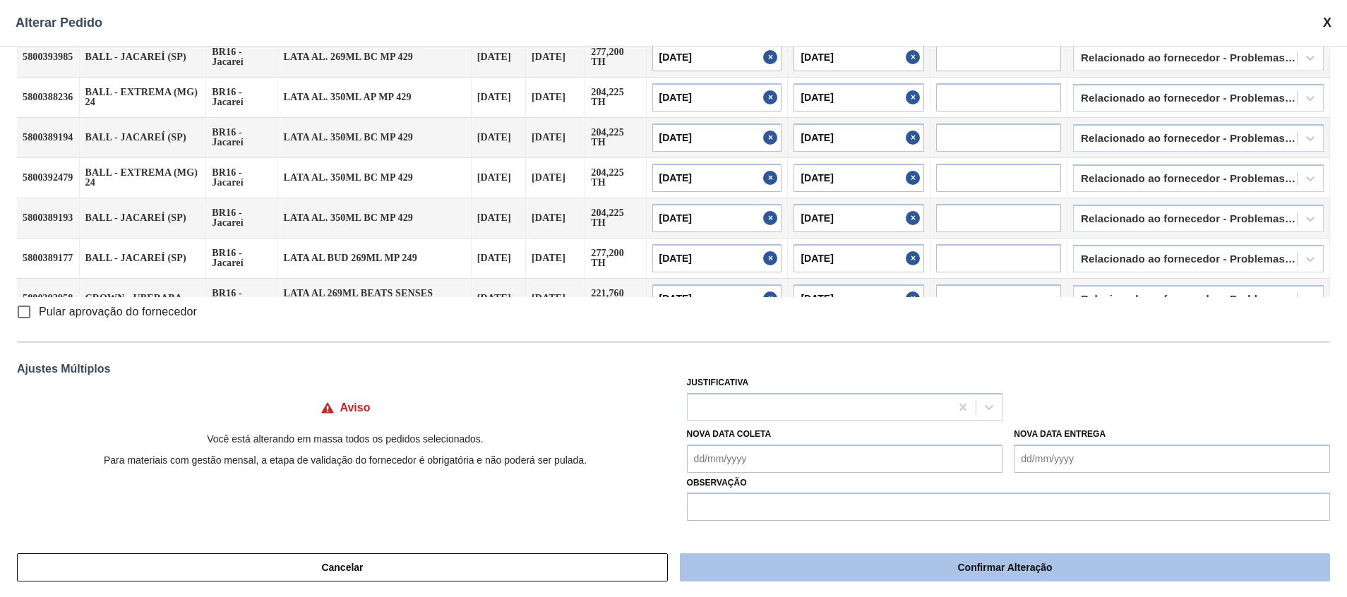
click at [817, 397] on button "Confirmar Alteração" at bounding box center [1005, 567] width 650 height 28
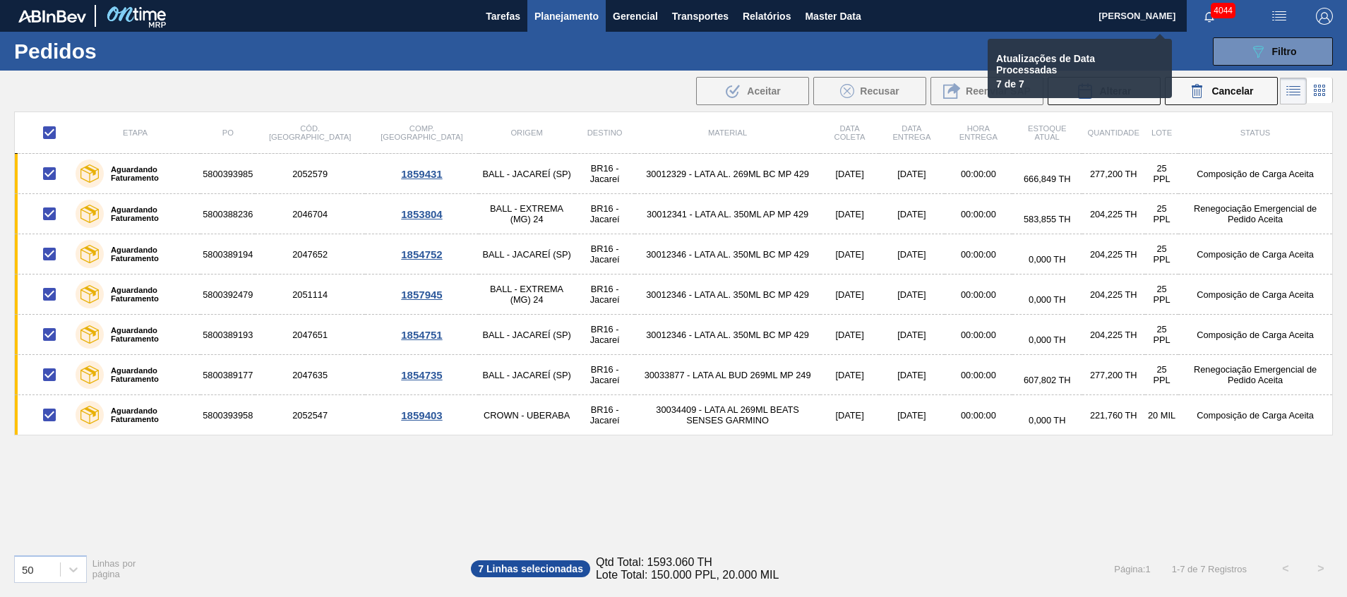
checkbox input "false"
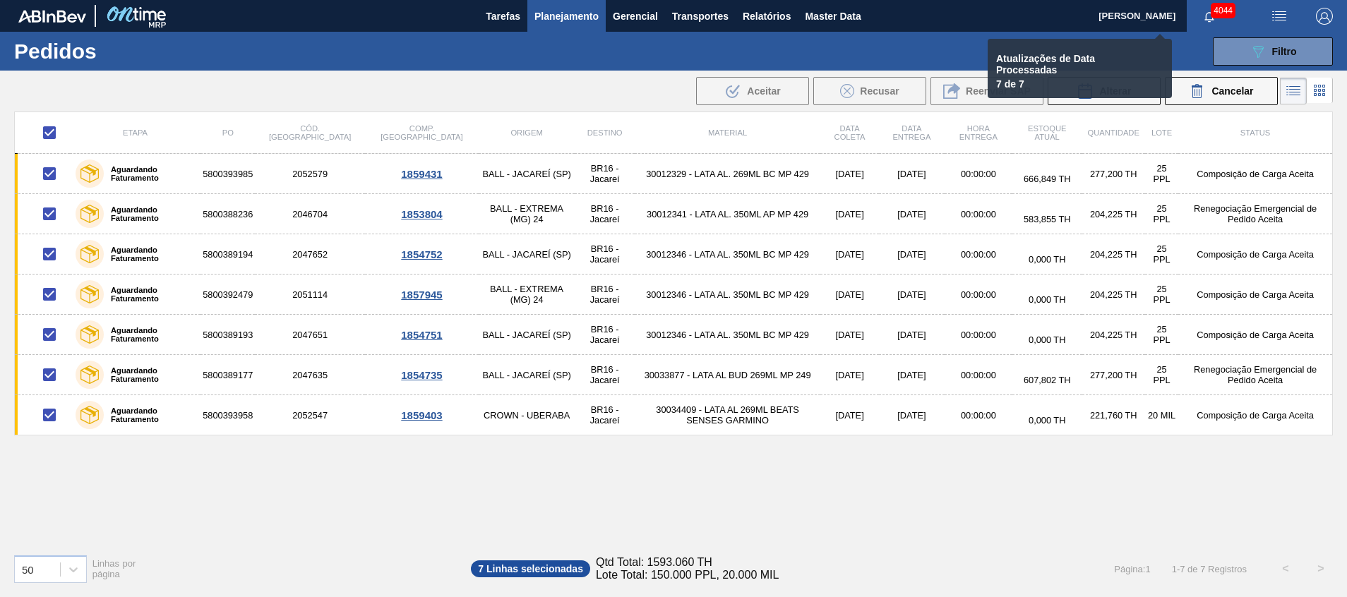
checkbox input "false"
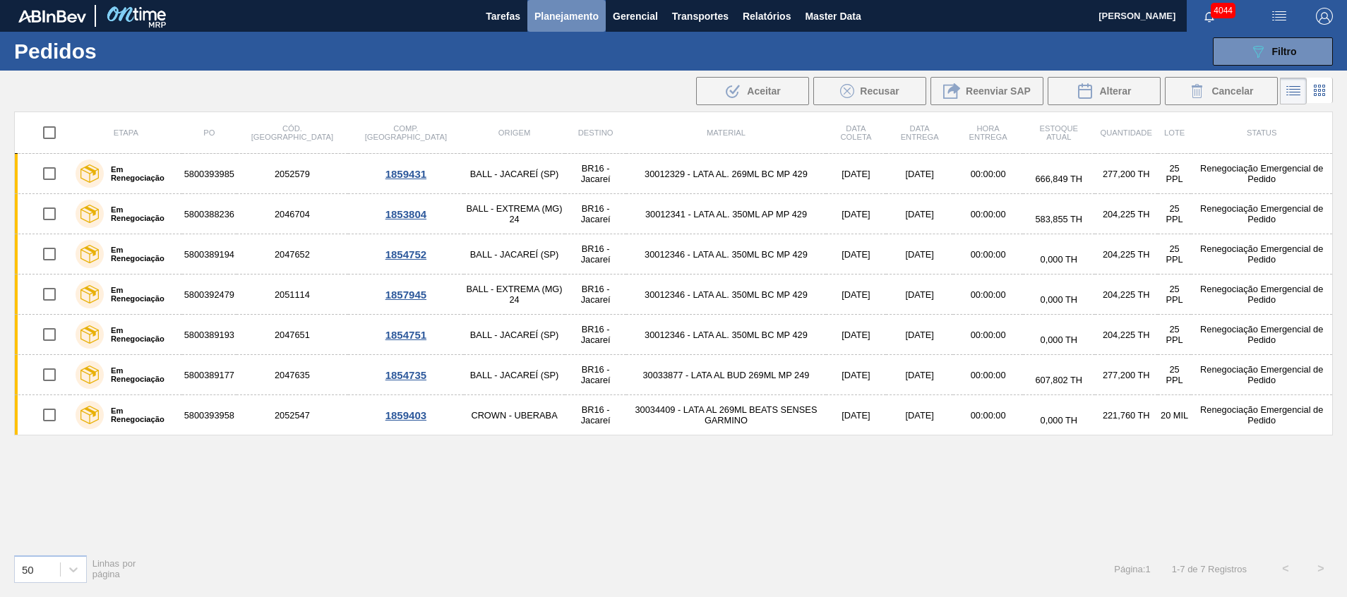
click at [539, 16] on span "Planejamento" at bounding box center [566, 16] width 64 height 17
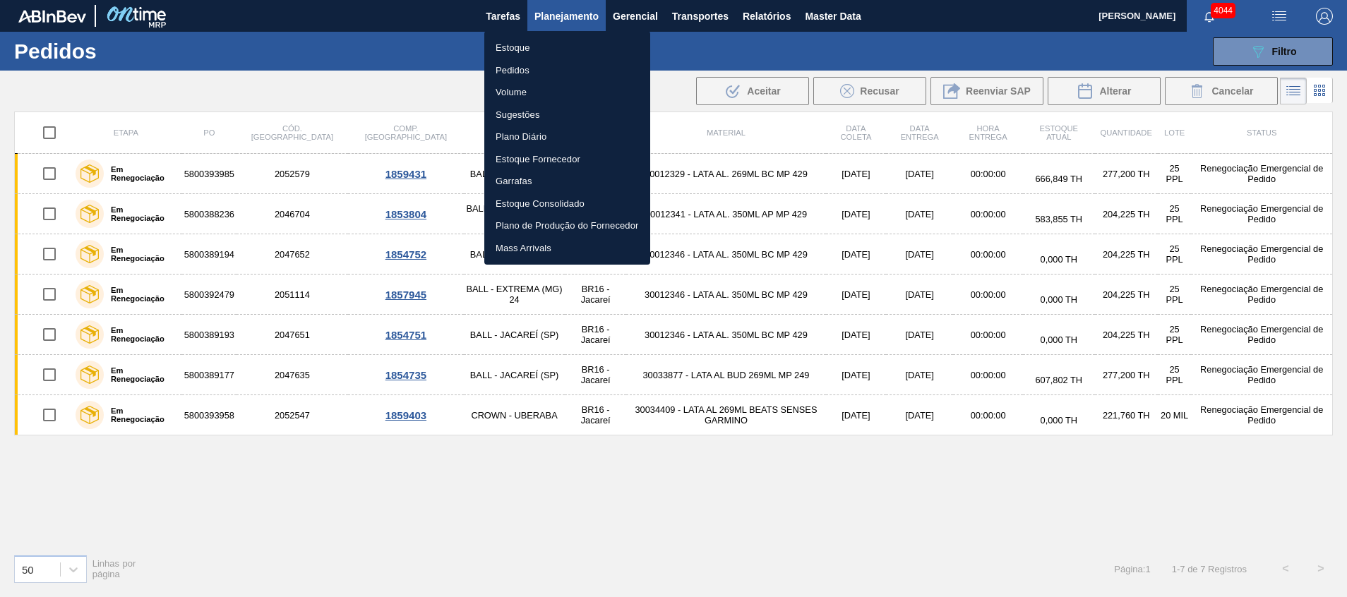
click at [529, 70] on li "Pedidos" at bounding box center [567, 70] width 166 height 23
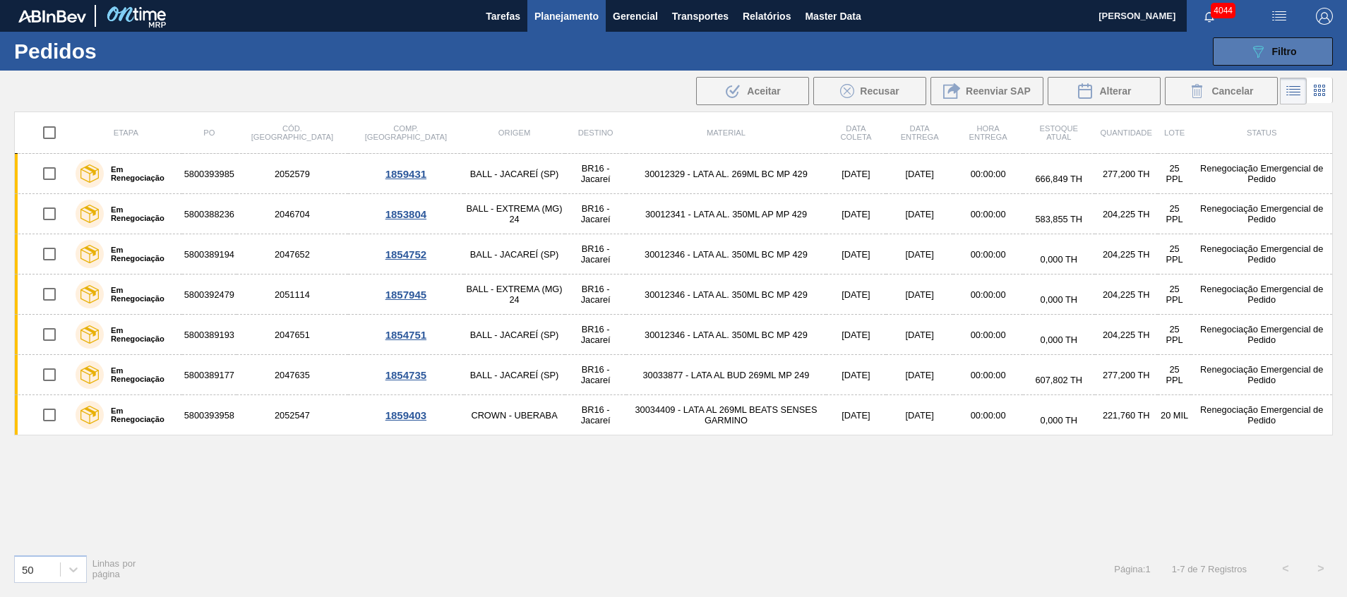
click at [897, 49] on button "089F7B8B-B2A5-4AFE-B5C0-19BA573D28AC Filtro" at bounding box center [1273, 51] width 120 height 28
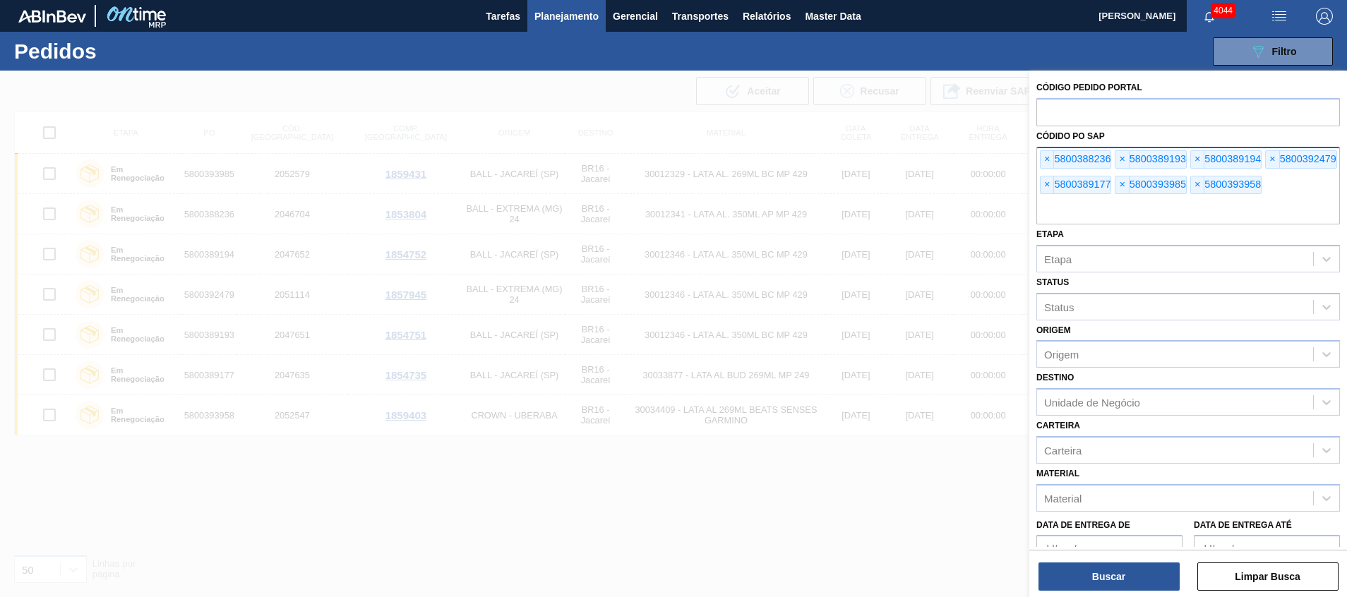
click at [897, 206] on input "text" at bounding box center [1188, 211] width 304 height 27
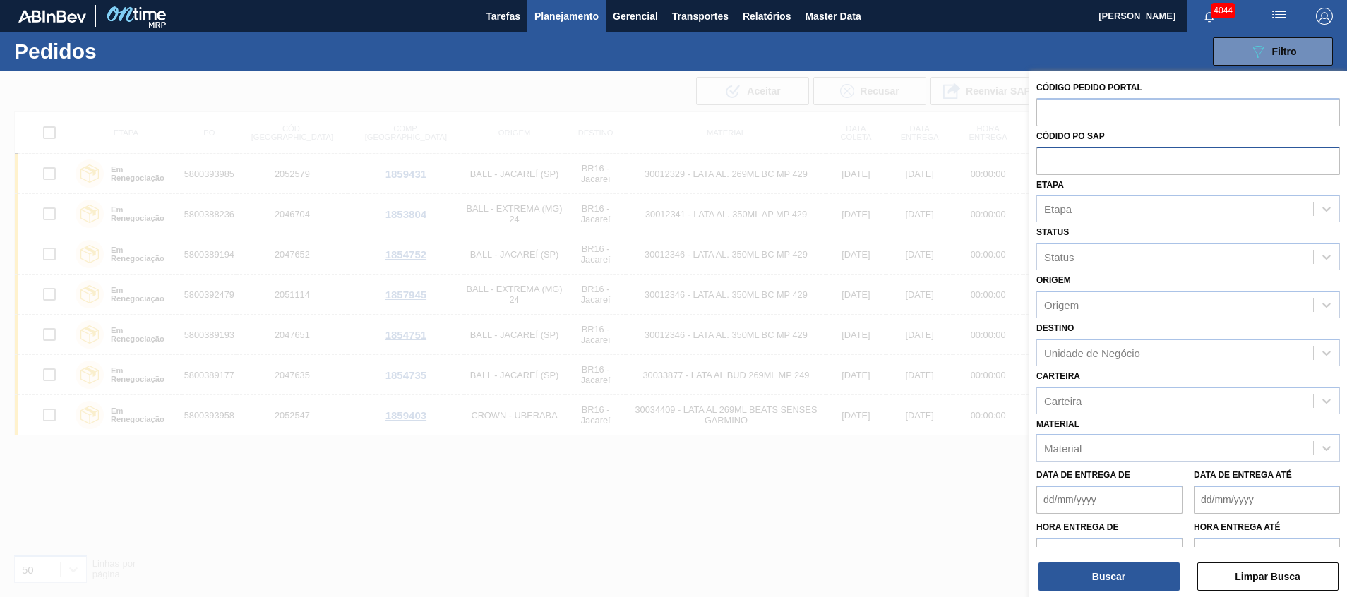
paste input "text"
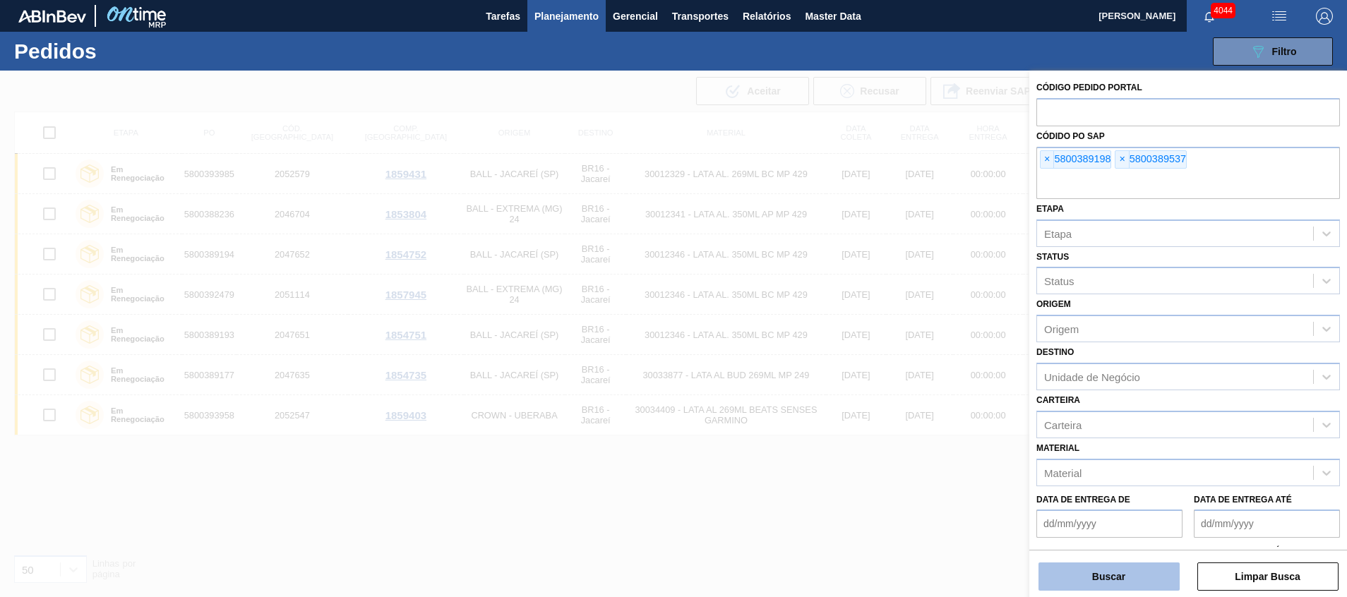
click at [897, 397] on button "Buscar" at bounding box center [1108, 577] width 141 height 28
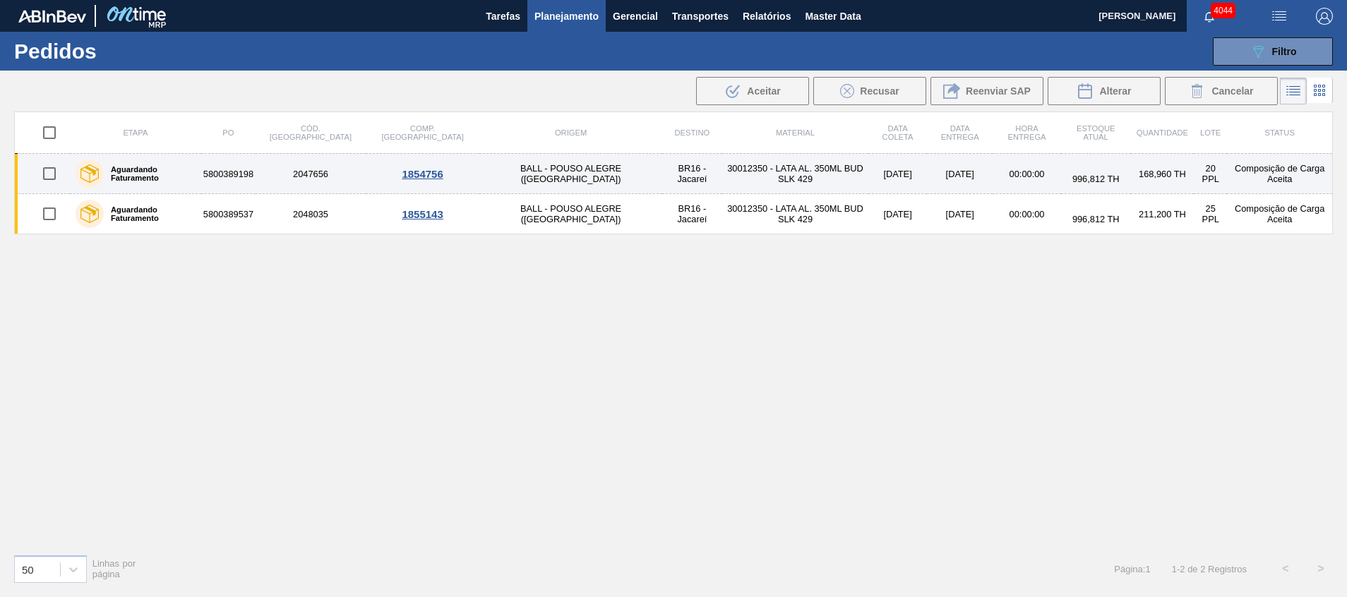
click at [45, 171] on input "checkbox" at bounding box center [50, 174] width 30 height 30
checkbox input "true"
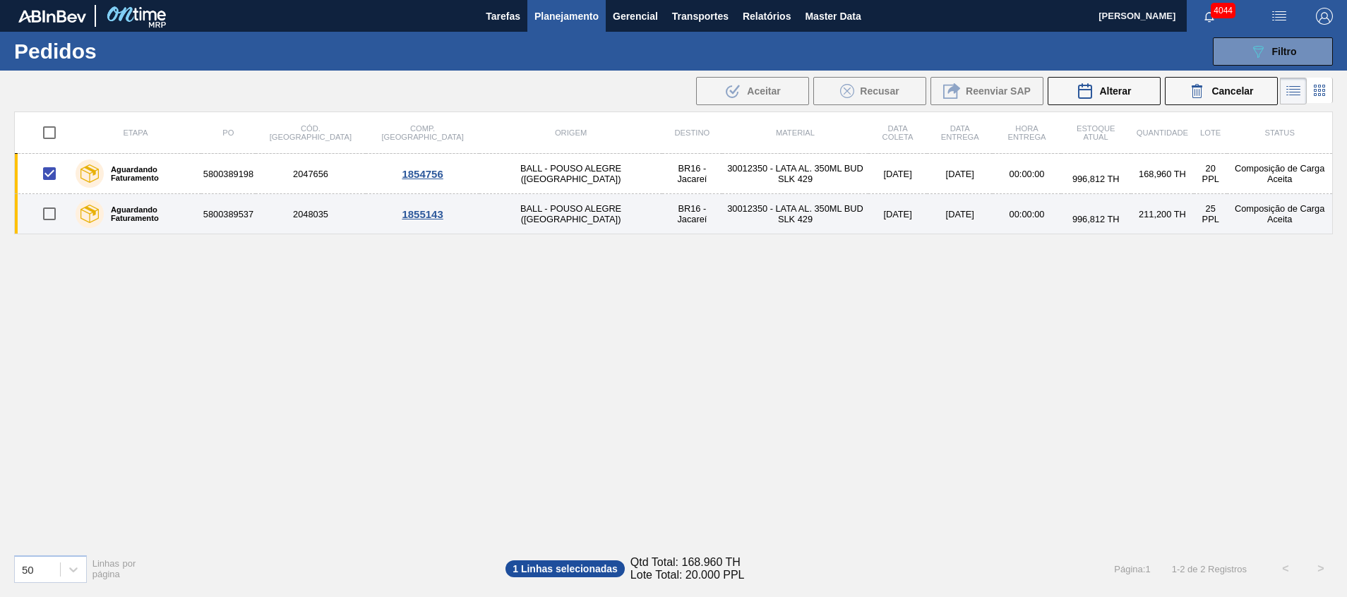
click at [56, 208] on input "checkbox" at bounding box center [50, 214] width 30 height 30
checkbox input "true"
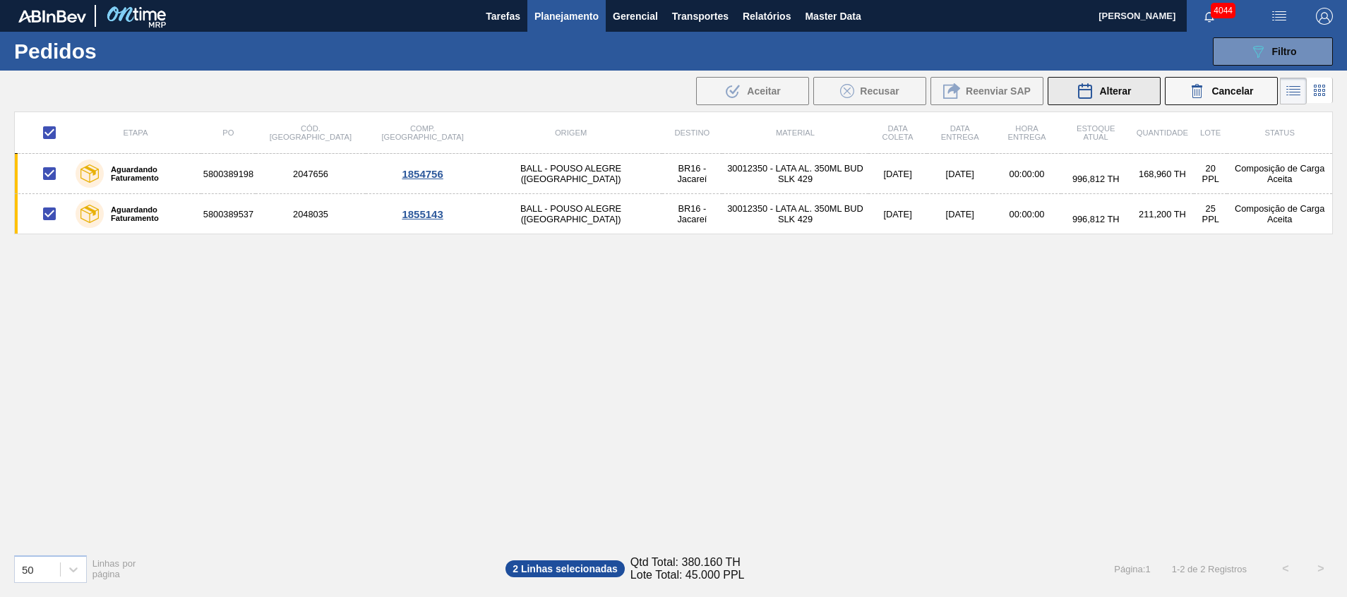
click at [897, 99] on div "Alterar" at bounding box center [1103, 91] width 54 height 17
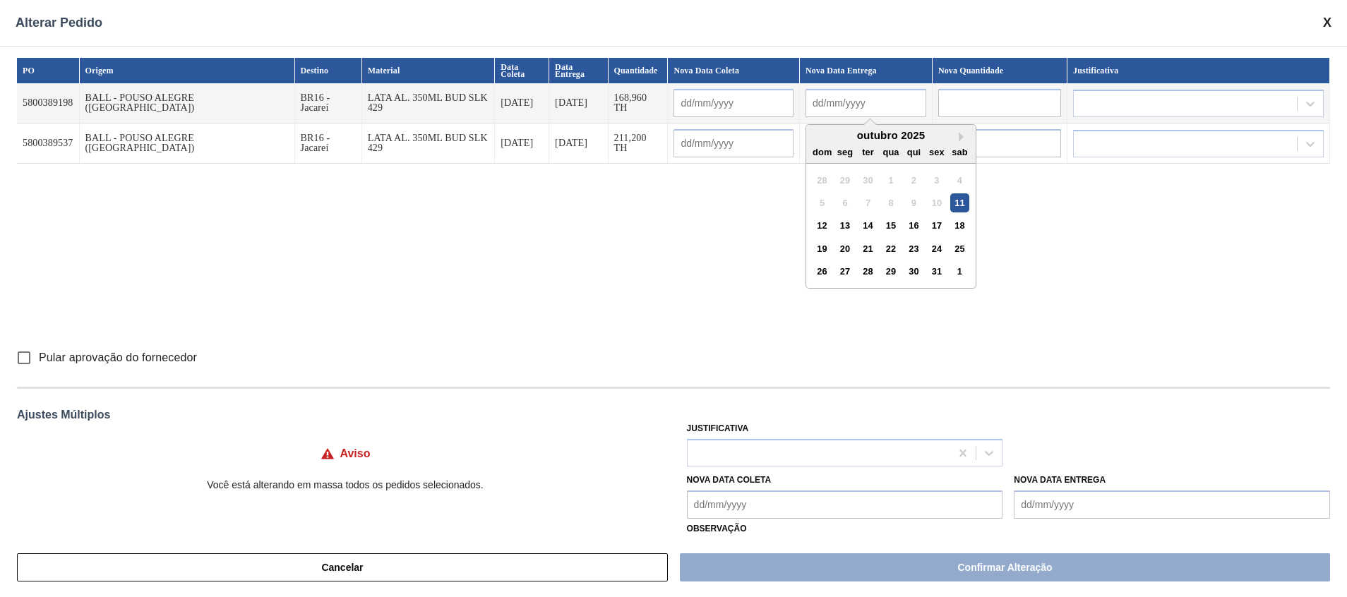
click at [810, 100] on input "text" at bounding box center [865, 103] width 121 height 28
type input "12"
type input "[DATE]"
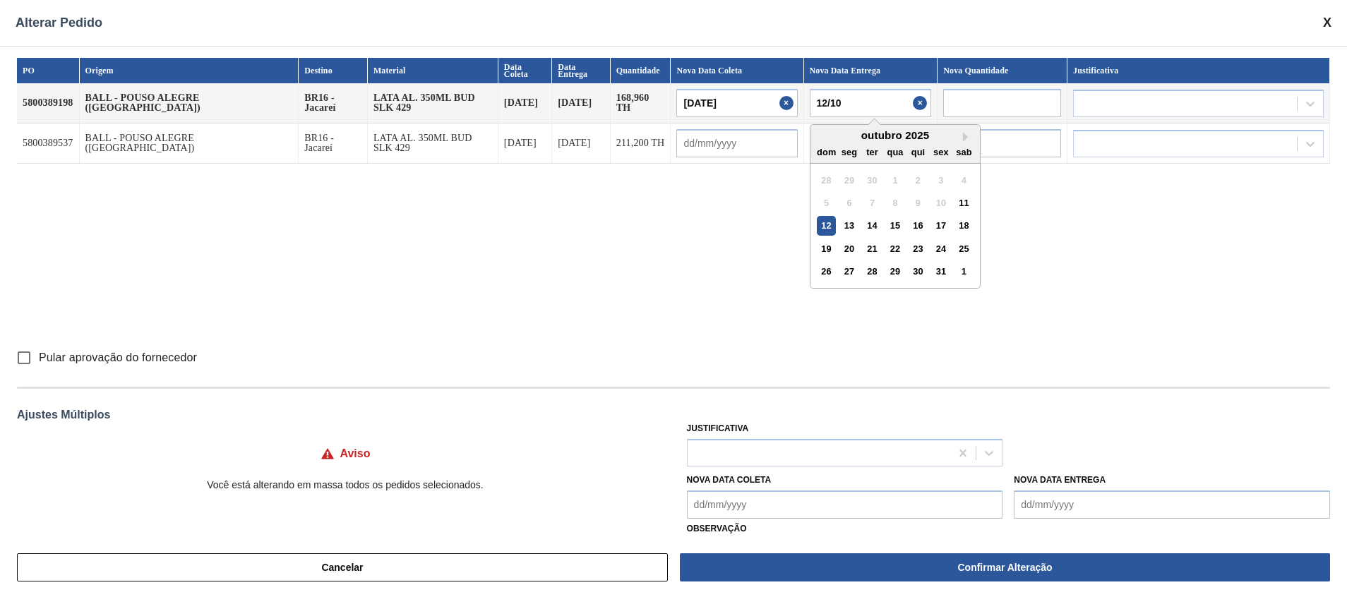
click at [817, 224] on div "12" at bounding box center [826, 225] width 19 height 19
type input "[DATE]"
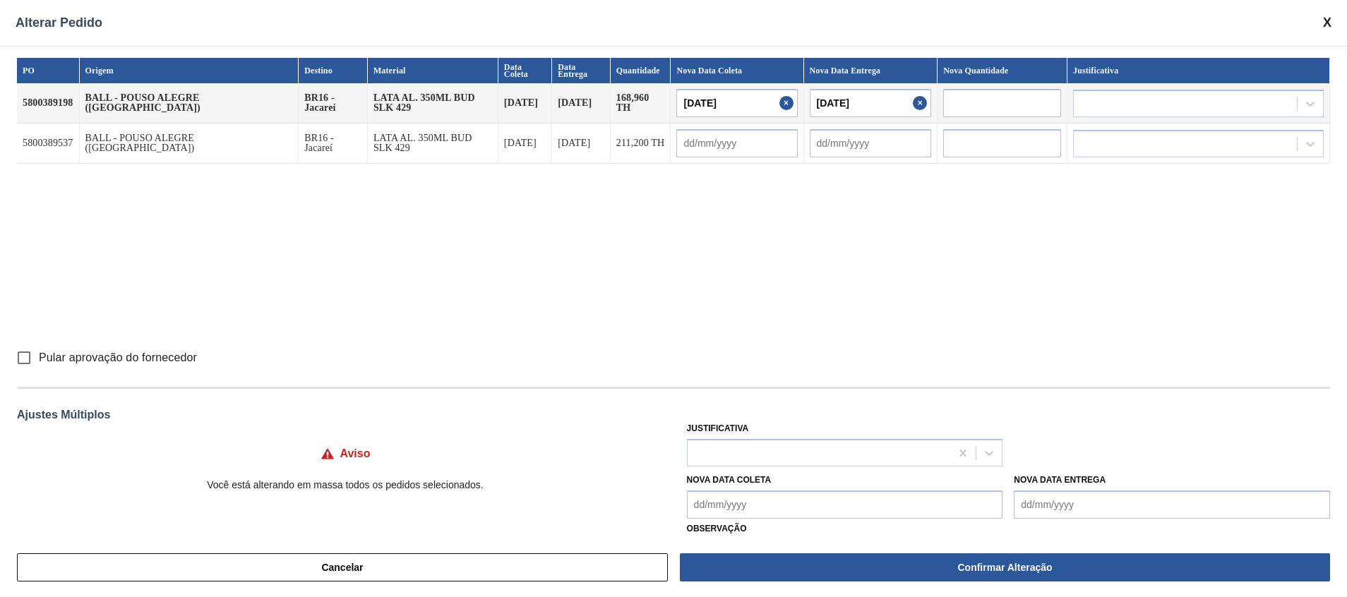
click at [712, 100] on input "[DATE]" at bounding box center [736, 103] width 121 height 28
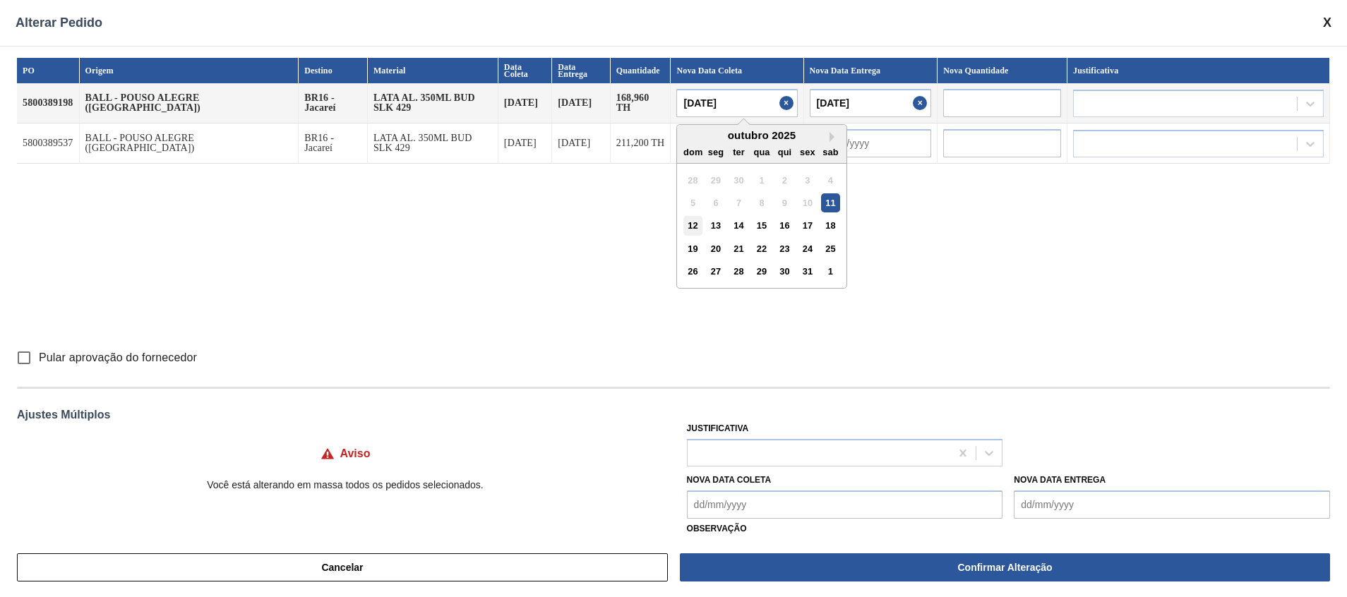
click at [684, 232] on div "12" at bounding box center [693, 225] width 19 height 19
type input "[DATE]"
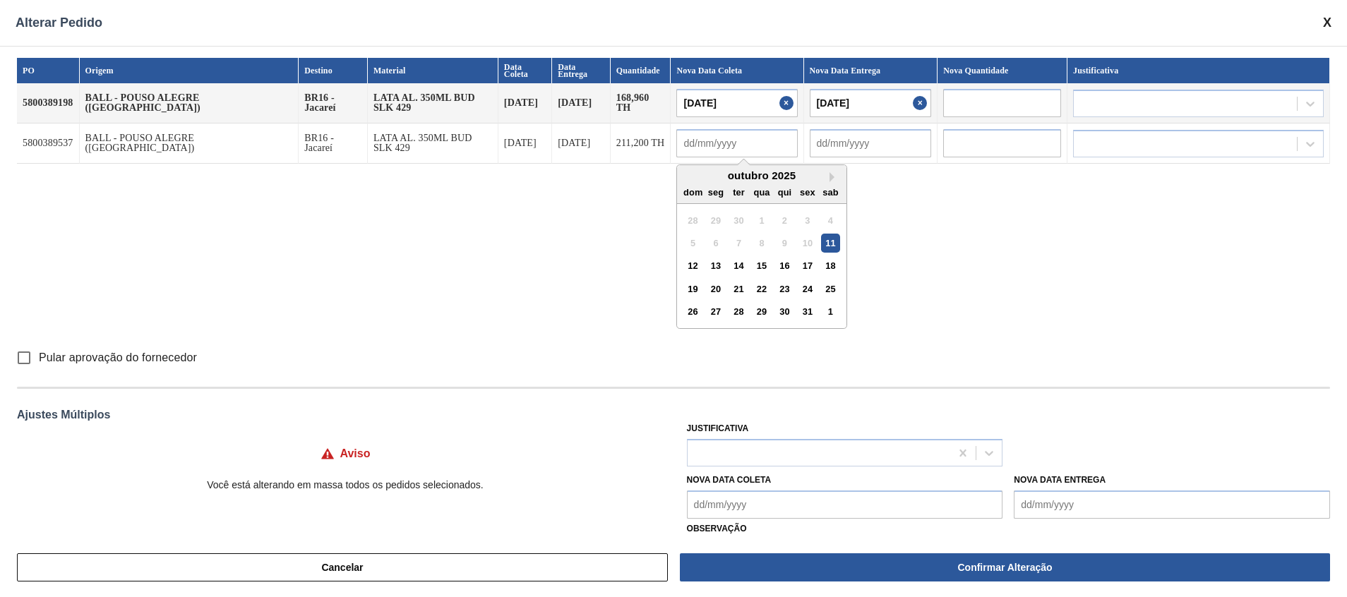
click at [729, 152] on input "text" at bounding box center [736, 143] width 121 height 28
click at [684, 264] on div "12" at bounding box center [693, 265] width 19 height 19
type input "[DATE]"
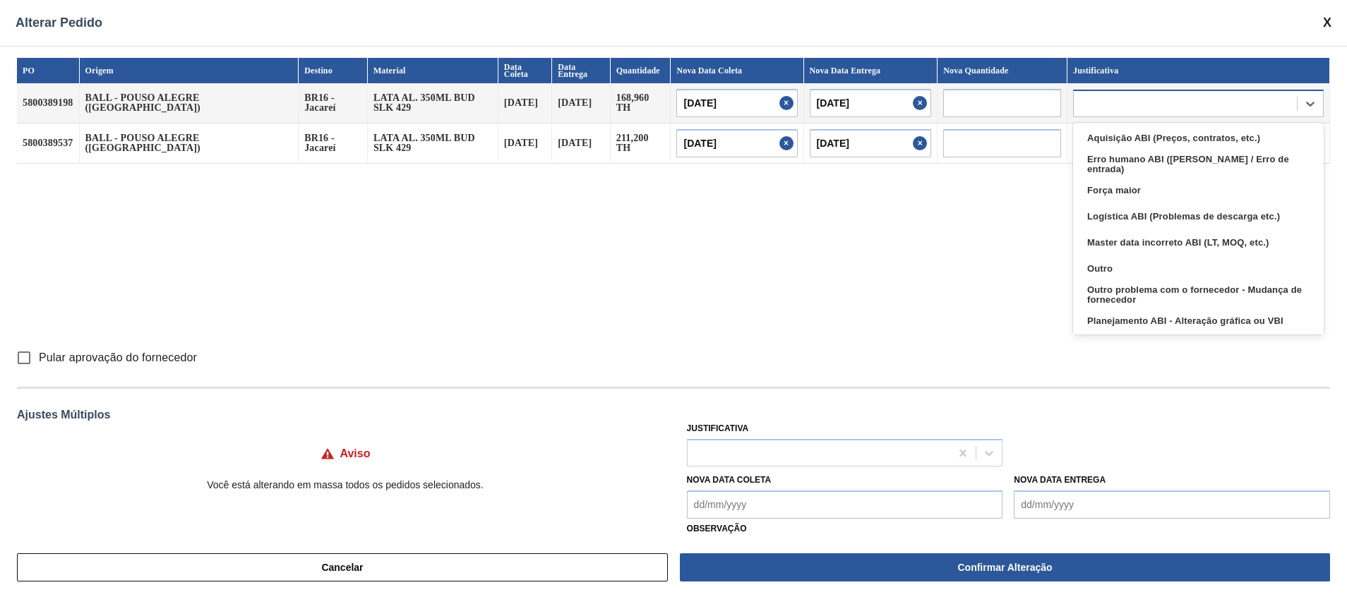
click at [897, 102] on div at bounding box center [1185, 103] width 223 height 20
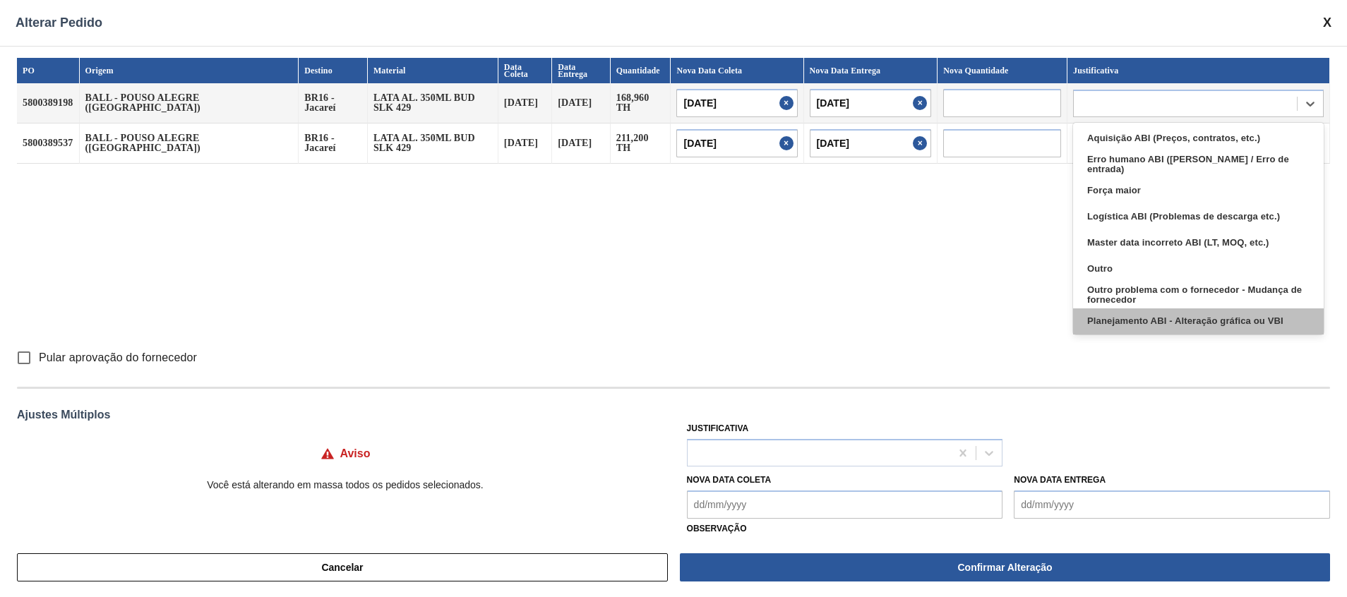
type input "o"
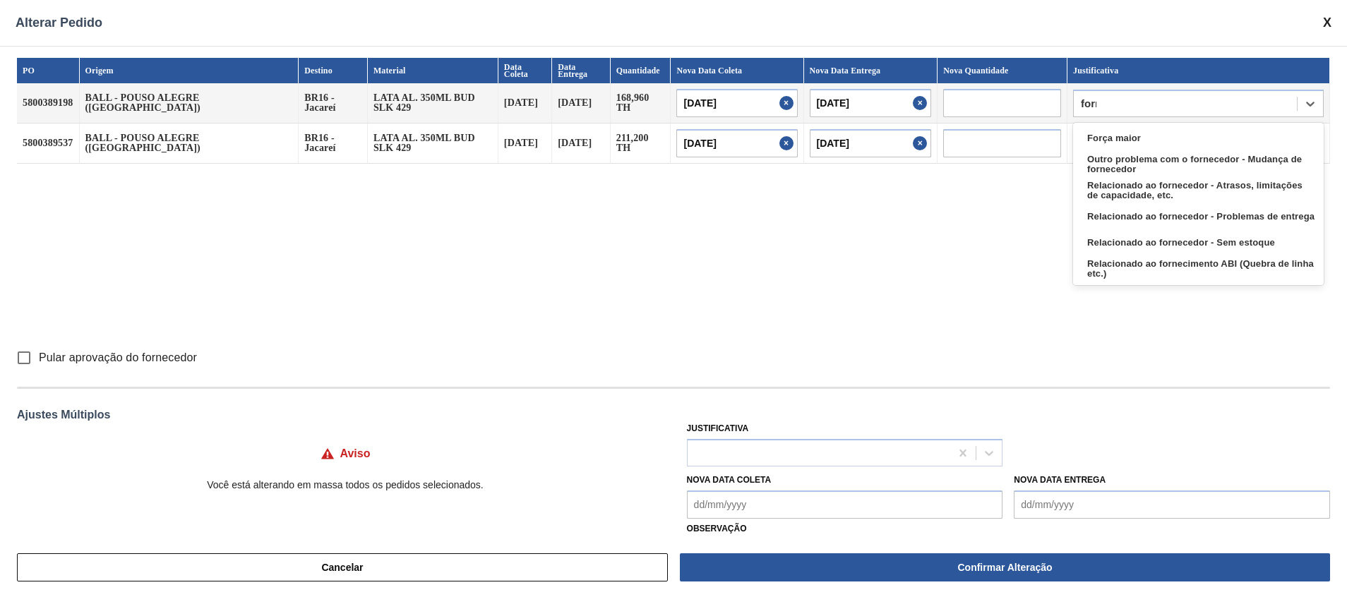
type input "forne"
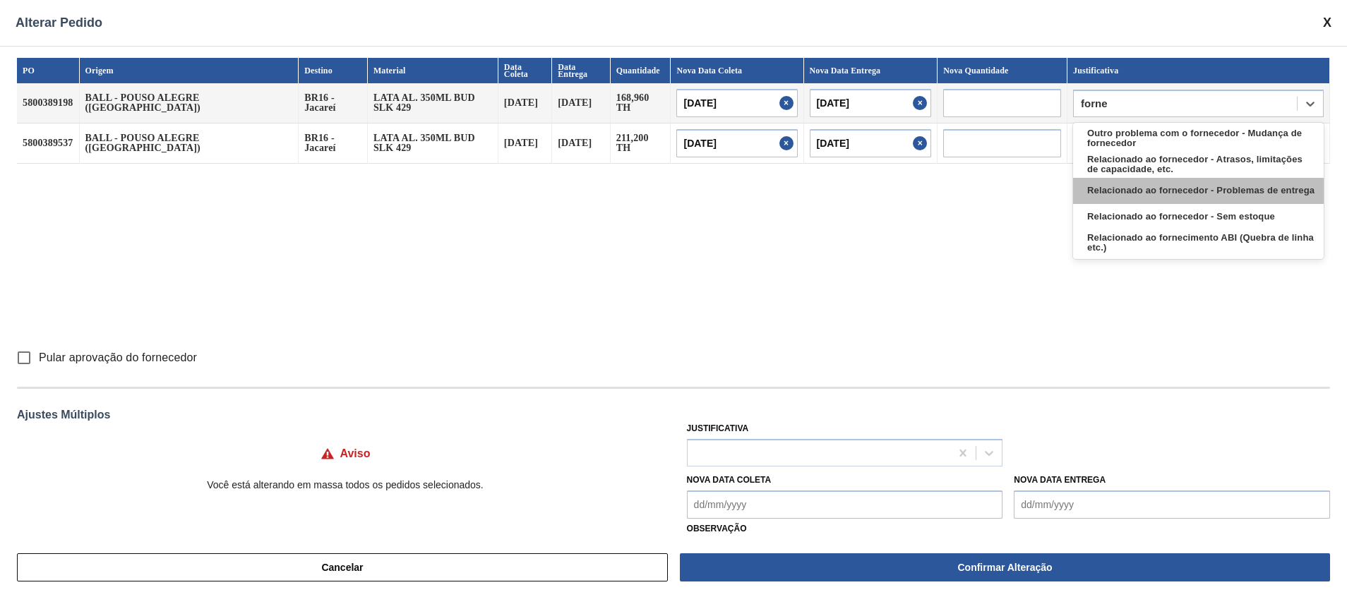
click at [897, 191] on div "Relacionado ao fornecedor - Problemas de entrega" at bounding box center [1198, 191] width 251 height 26
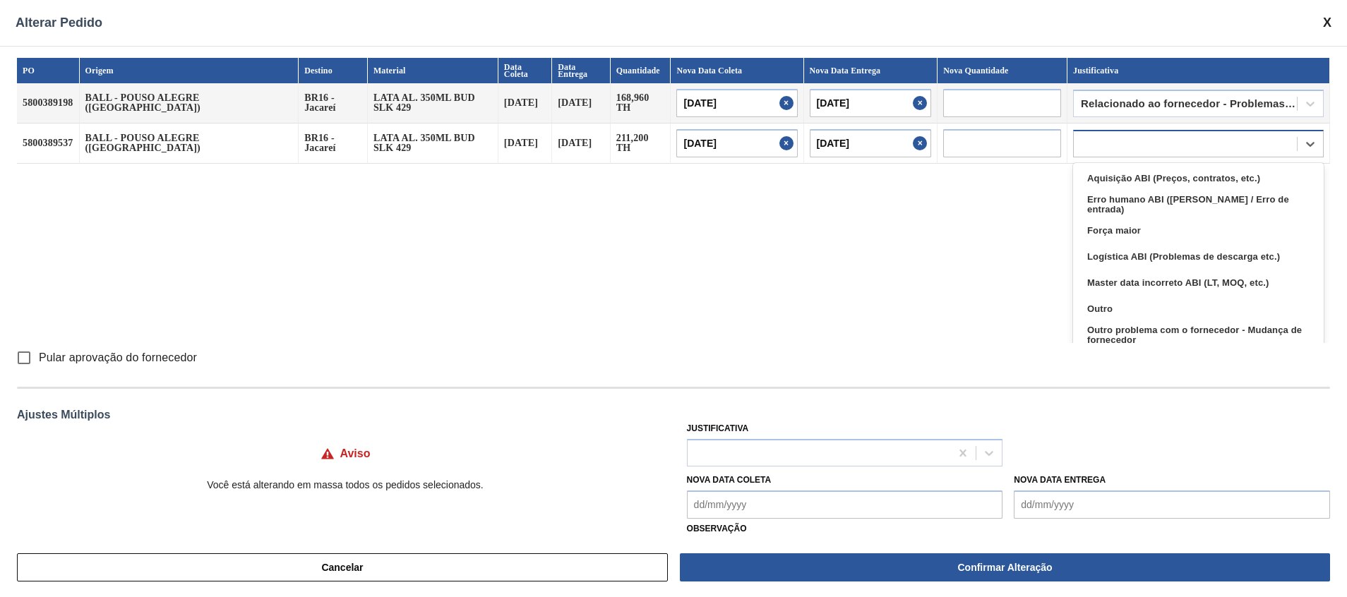
click at [897, 146] on div at bounding box center [1185, 143] width 223 height 20
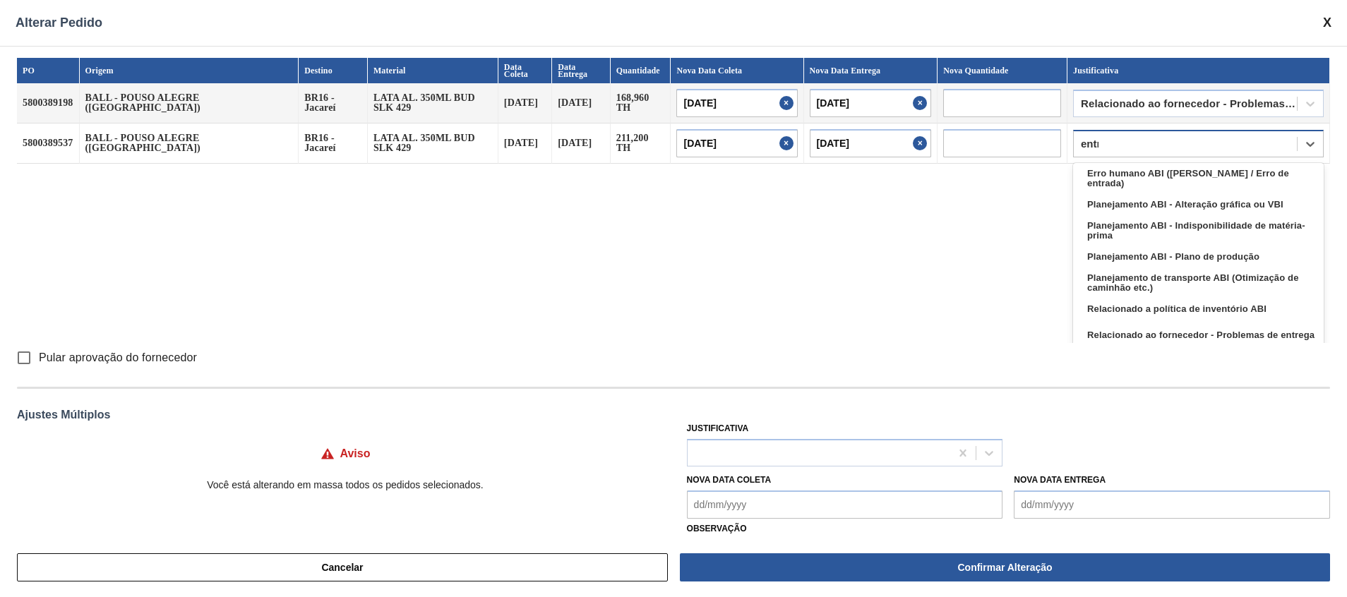
type input "entre"
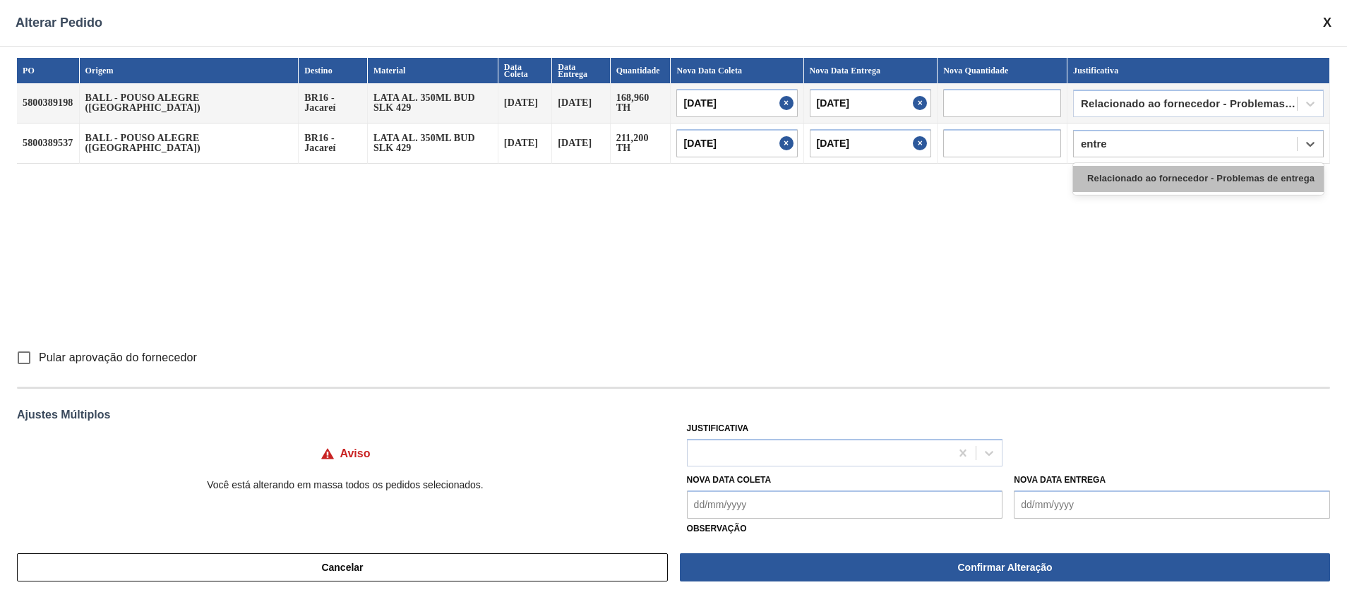
click at [897, 177] on div "Relacionado ao fornecedor - Problemas de entrega" at bounding box center [1198, 179] width 251 height 26
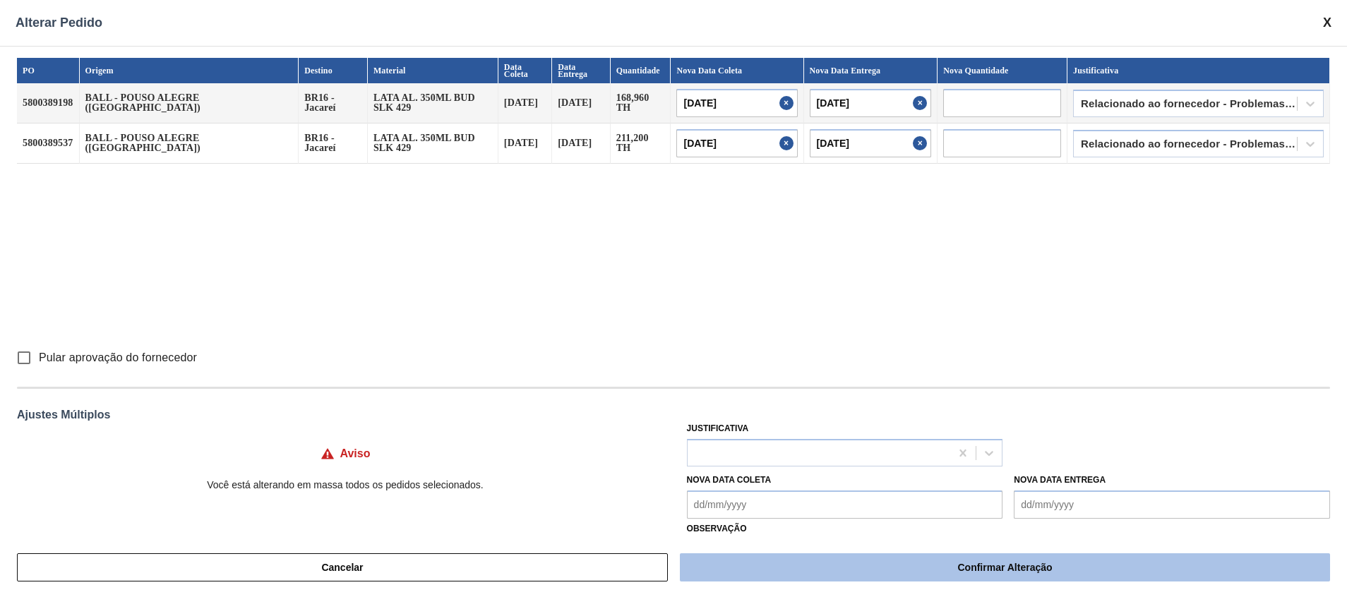
drag, startPoint x: 718, startPoint y: 560, endPoint x: 712, endPoint y: 554, distance: 8.5
click at [714, 397] on button "Confirmar Alteração" at bounding box center [1005, 567] width 650 height 28
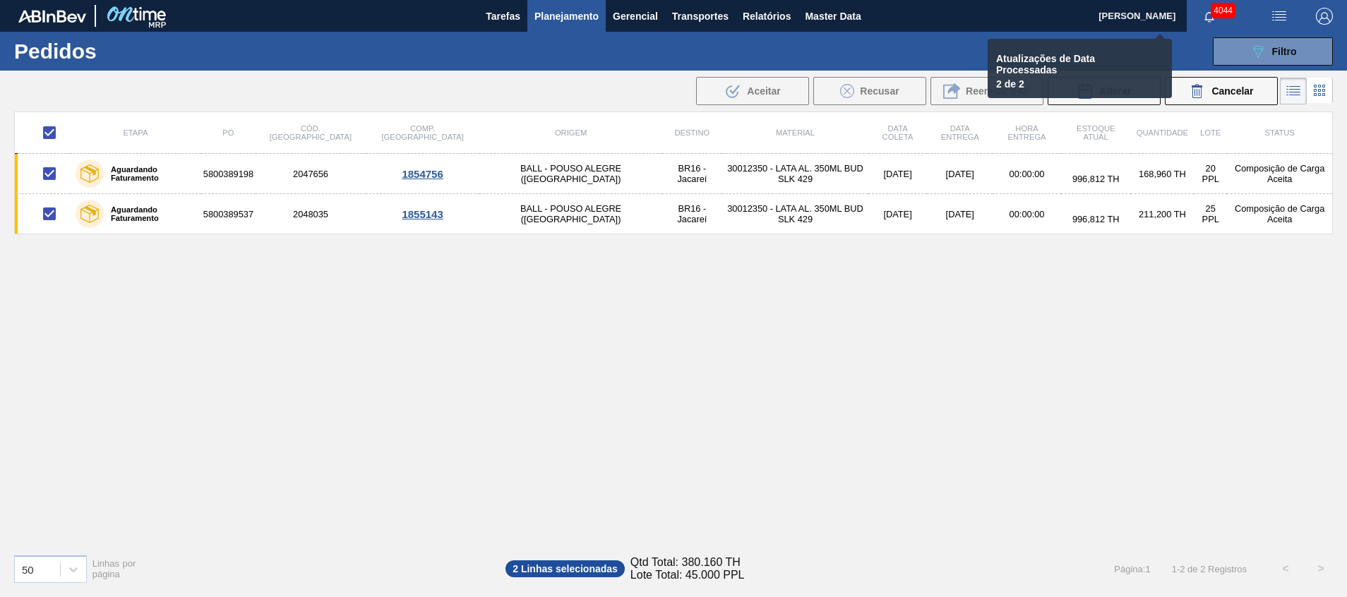
checkbox input "false"
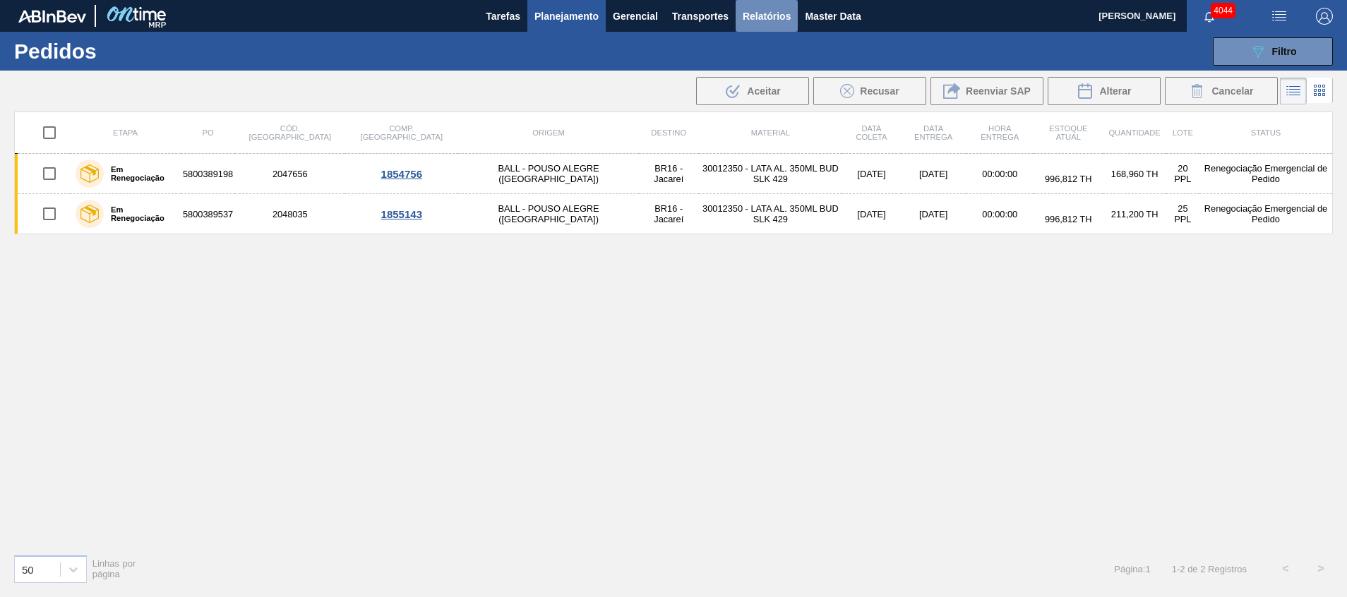
click at [770, 18] on span "Relatórios" at bounding box center [767, 16] width 48 height 17
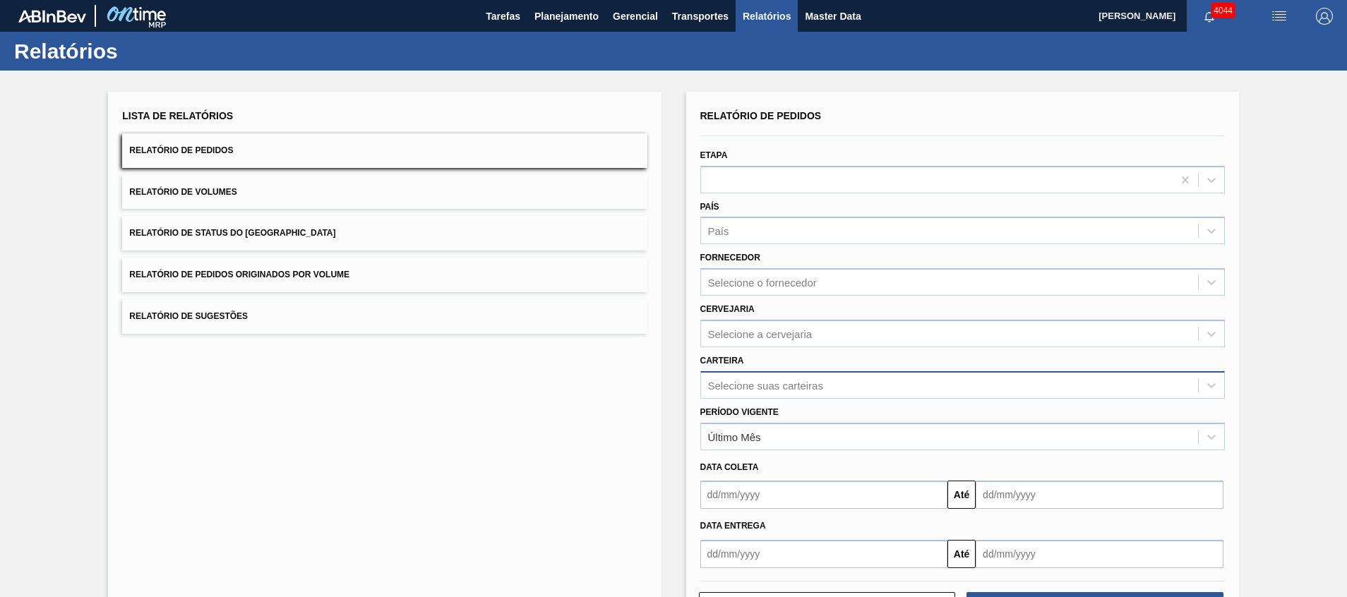
click at [779, 381] on div "Selecione suas carteiras" at bounding box center [765, 385] width 115 height 12
click at [374, 397] on div "Lista de Relatórios Relatório de Pedidos Relatório de Volumes Relatório de Stat…" at bounding box center [384, 364] width 553 height 544
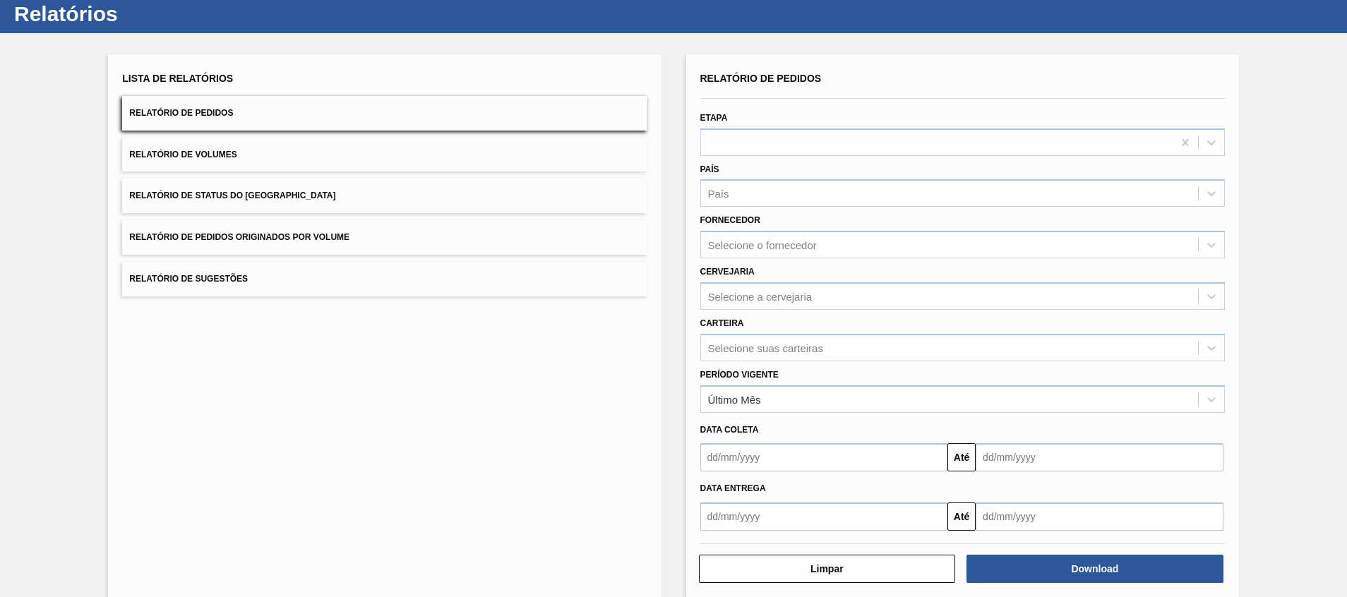
scroll to position [56, 0]
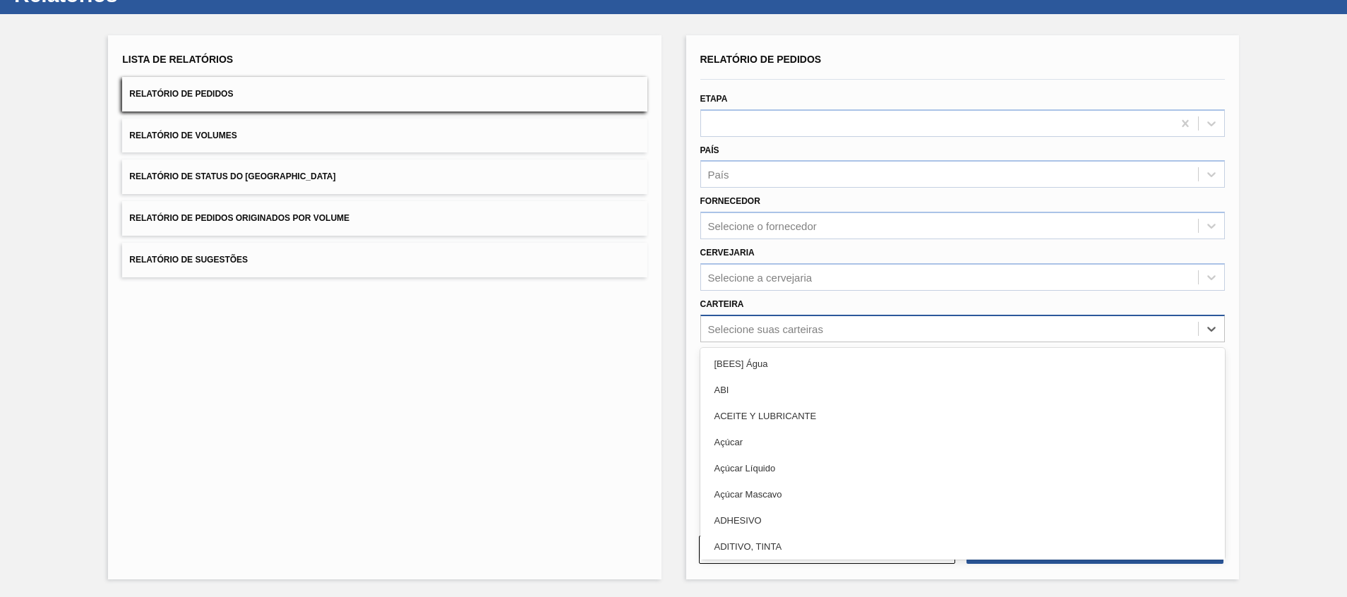
click at [774, 332] on div "Selecione suas carteiras" at bounding box center [765, 329] width 115 height 12
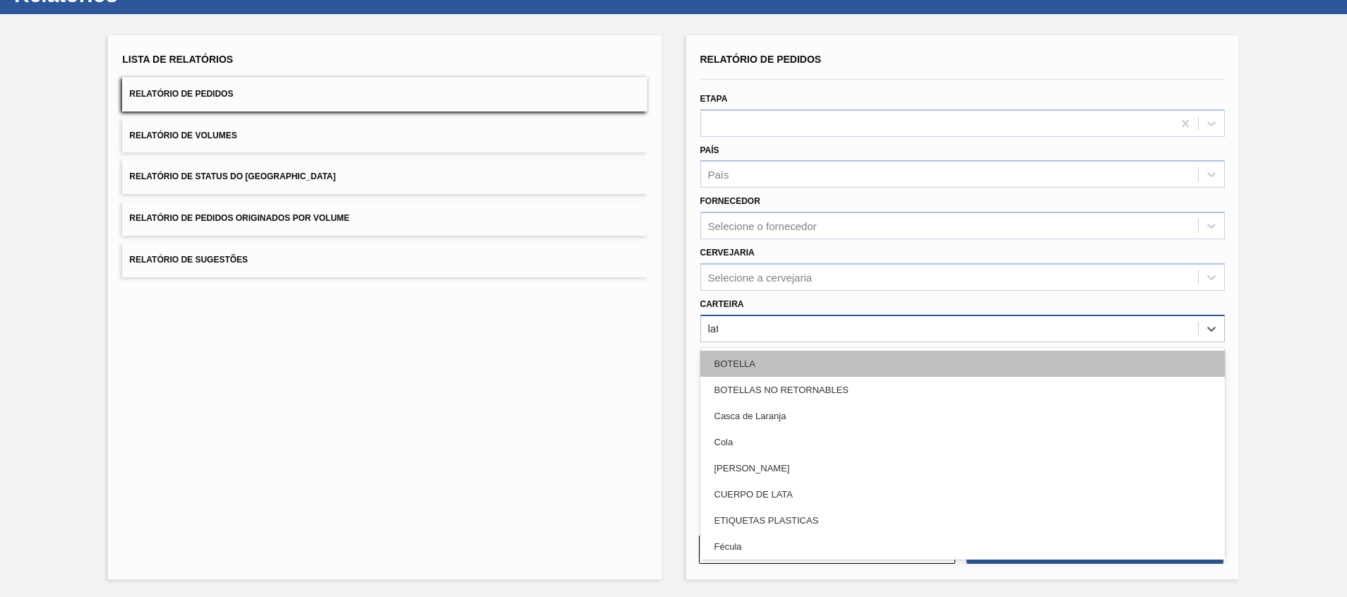
type input "lata"
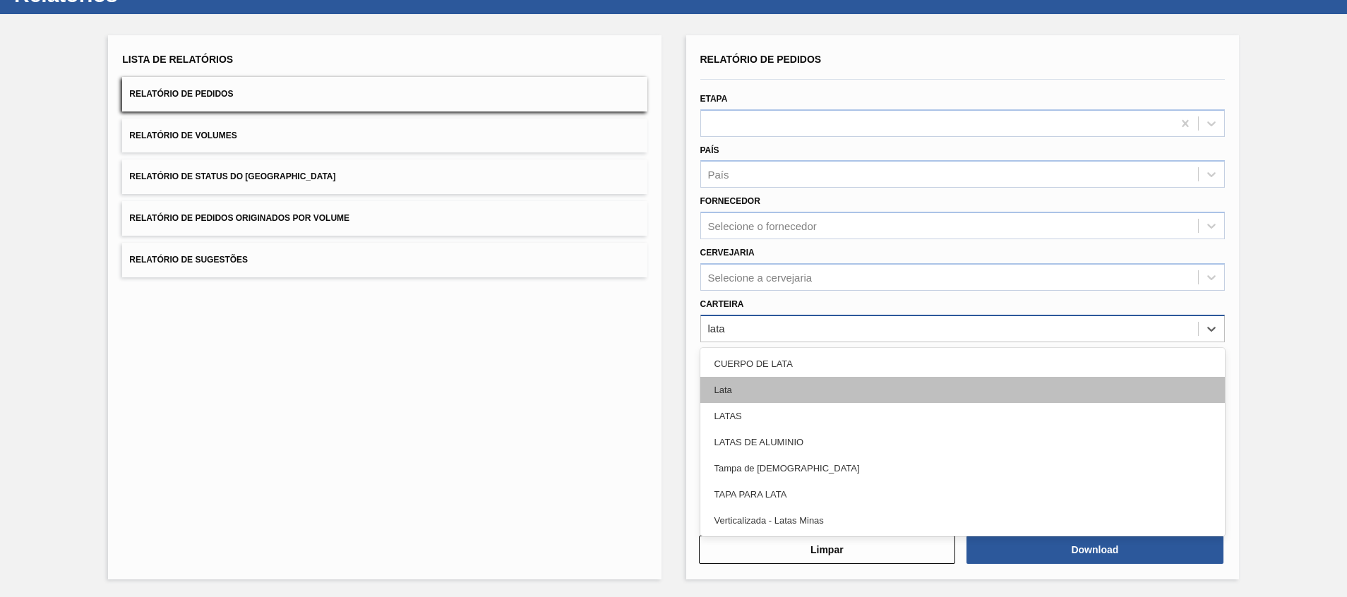
click at [785, 387] on div "Lata" at bounding box center [962, 390] width 524 height 26
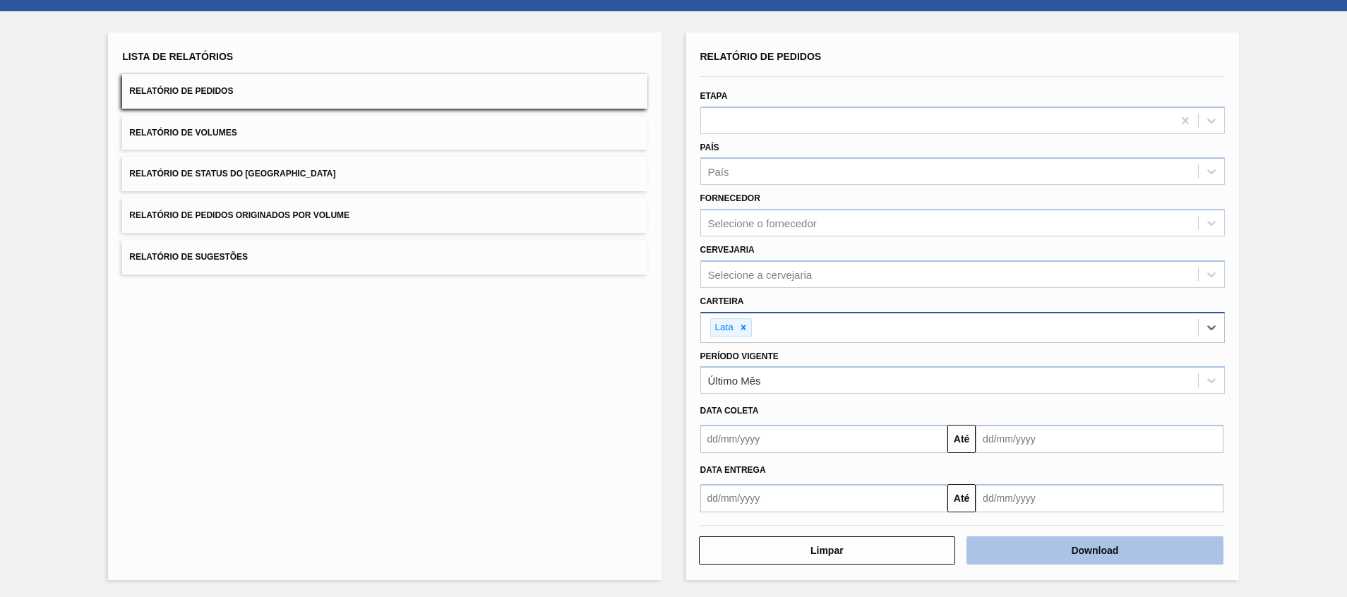
scroll to position [60, 0]
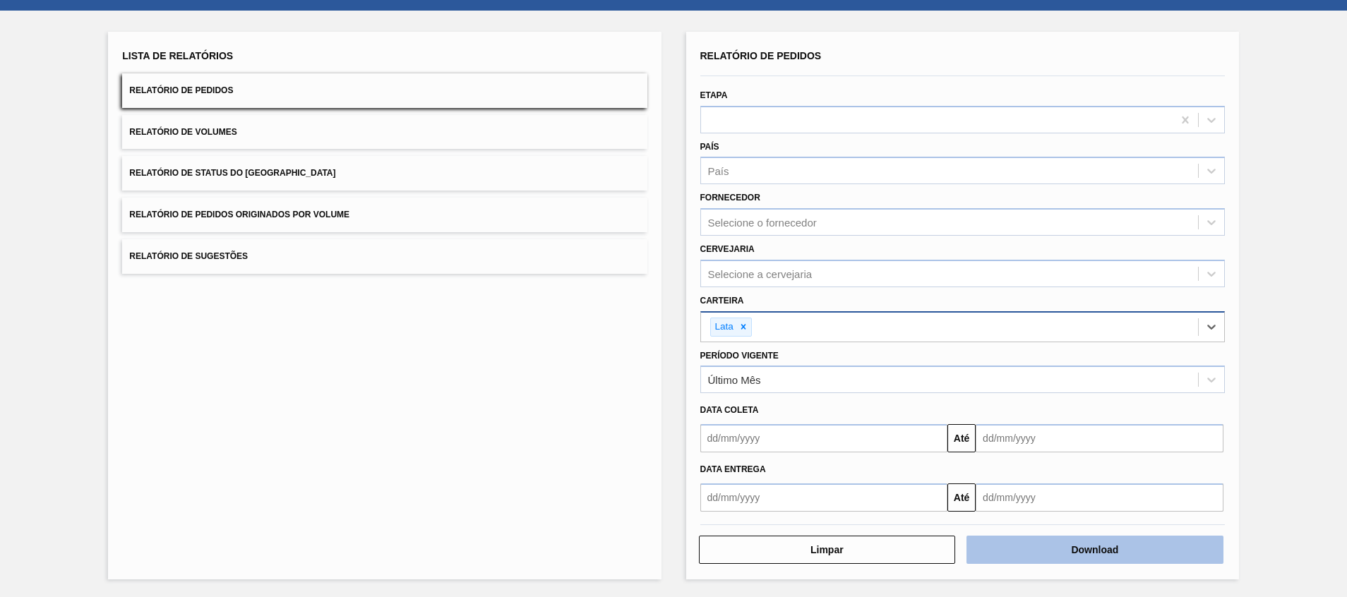
click at [897, 397] on button "Download" at bounding box center [1094, 550] width 257 height 28
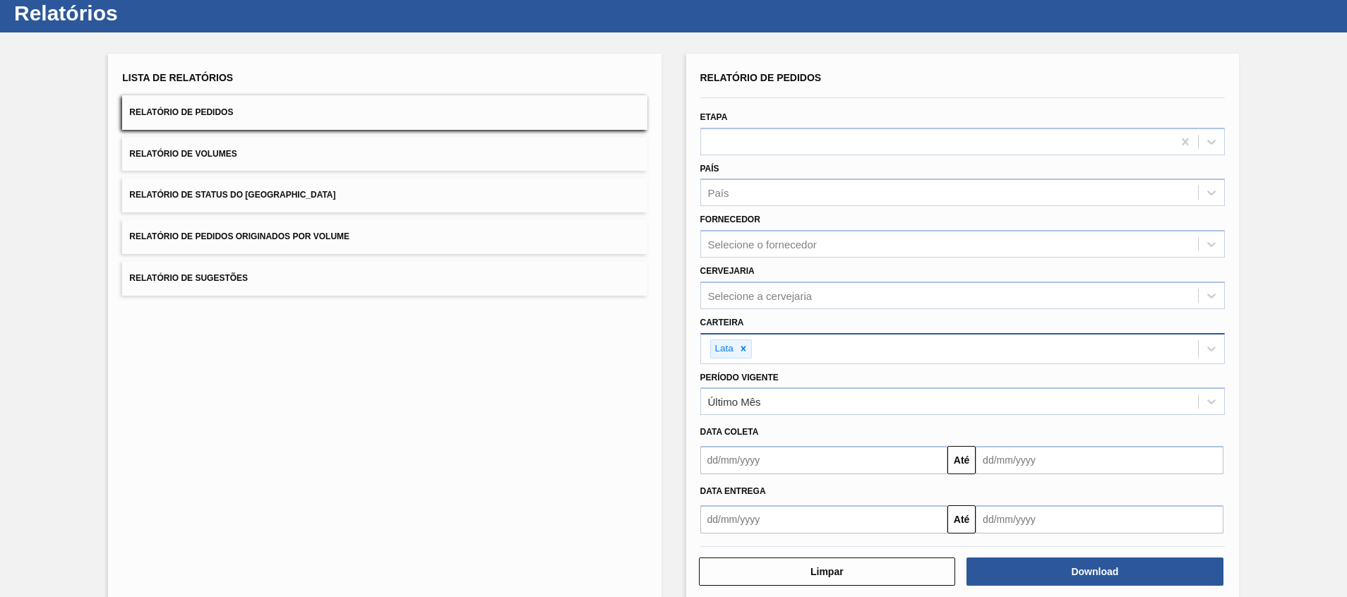
scroll to position [0, 0]
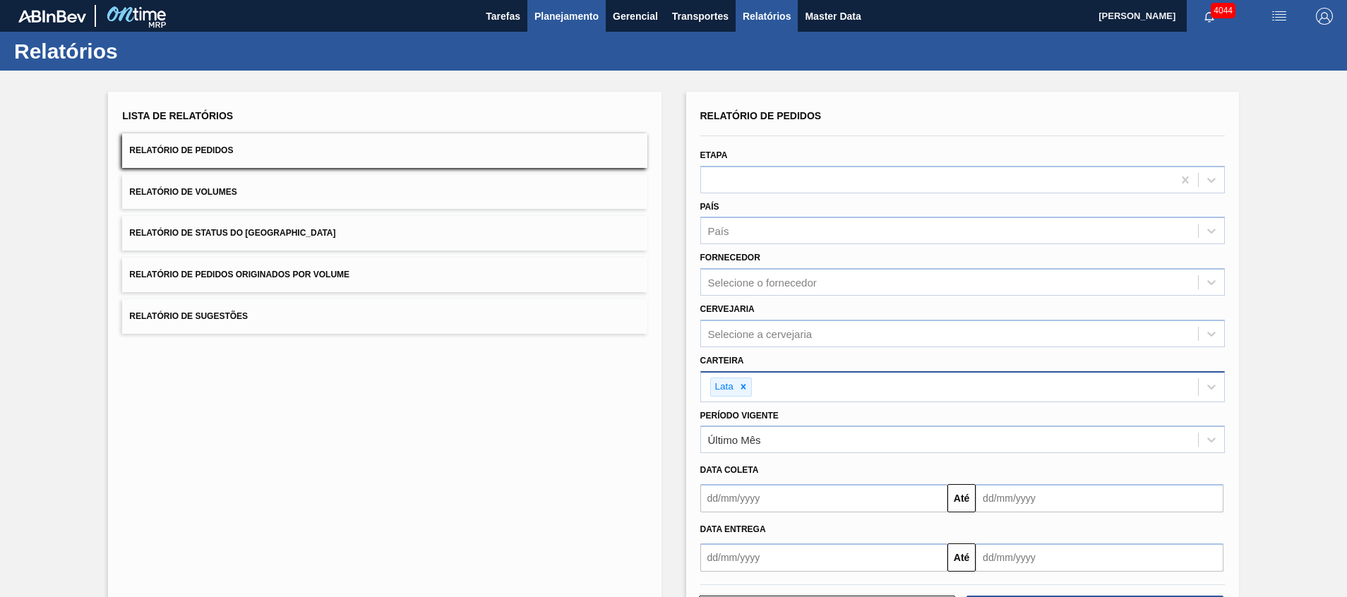
click at [559, 25] on button "Planejamento" at bounding box center [566, 16] width 78 height 32
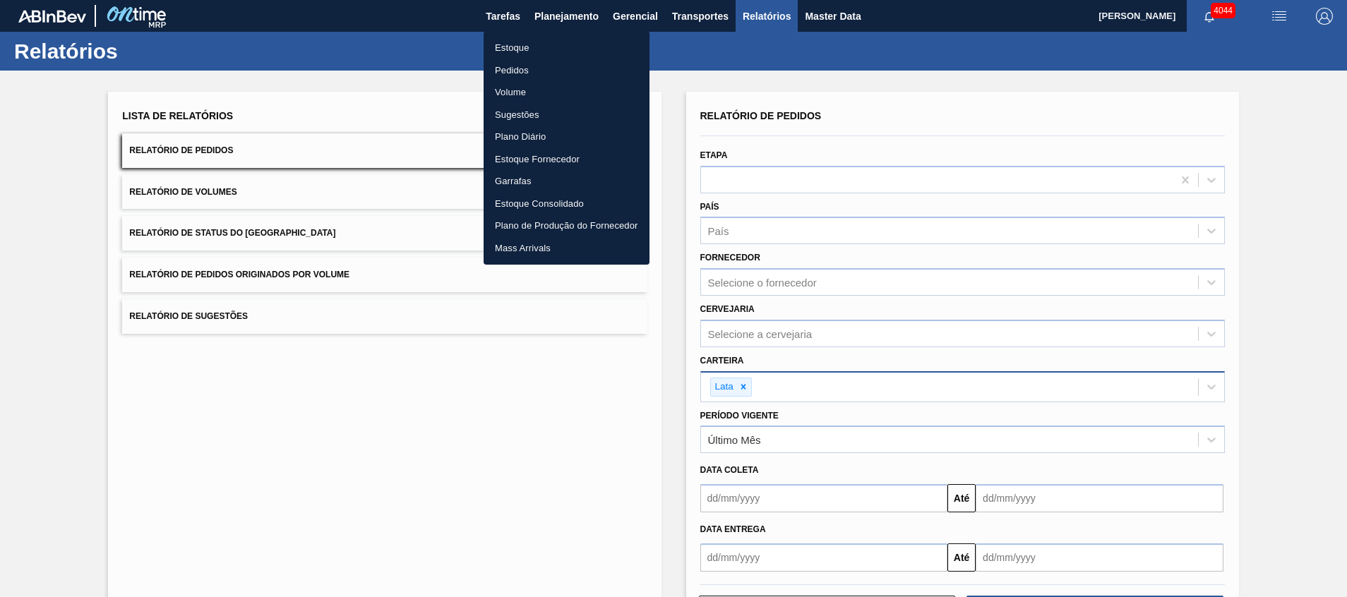
drag, startPoint x: 553, startPoint y: 62, endPoint x: 459, endPoint y: 126, distance: 113.9
click at [553, 61] on li "Pedidos" at bounding box center [567, 70] width 166 height 23
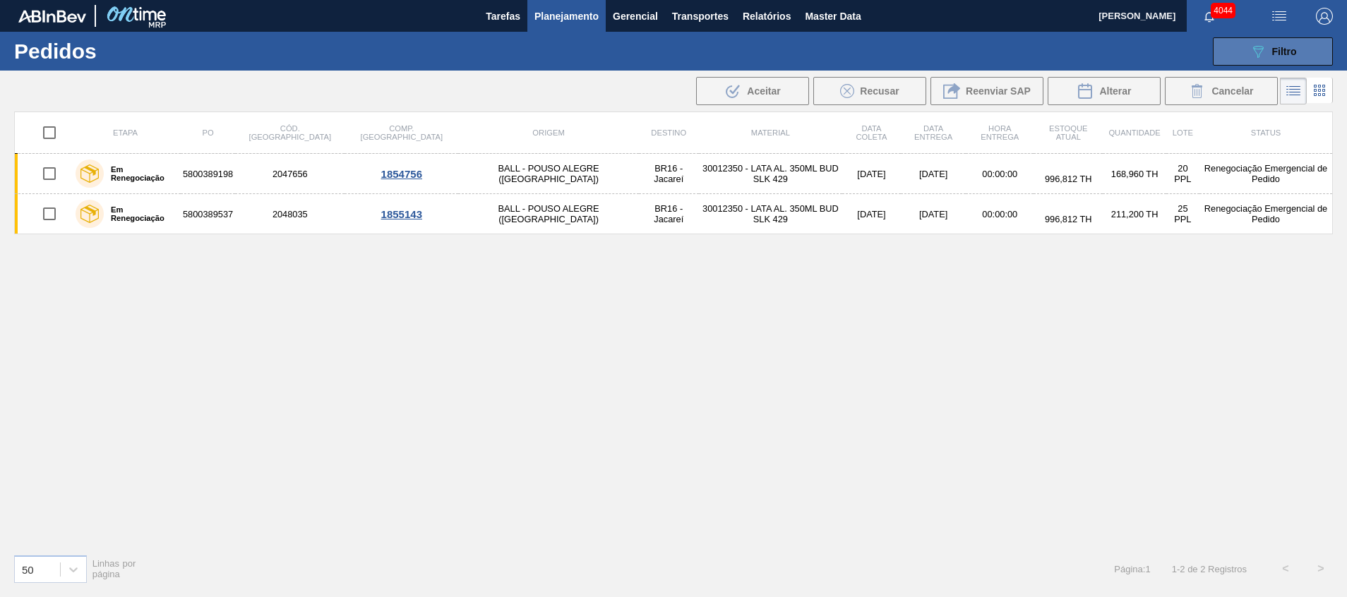
click at [897, 49] on icon "089F7B8B-B2A5-4AFE-B5C0-19BA573D28AC" at bounding box center [1257, 51] width 17 height 17
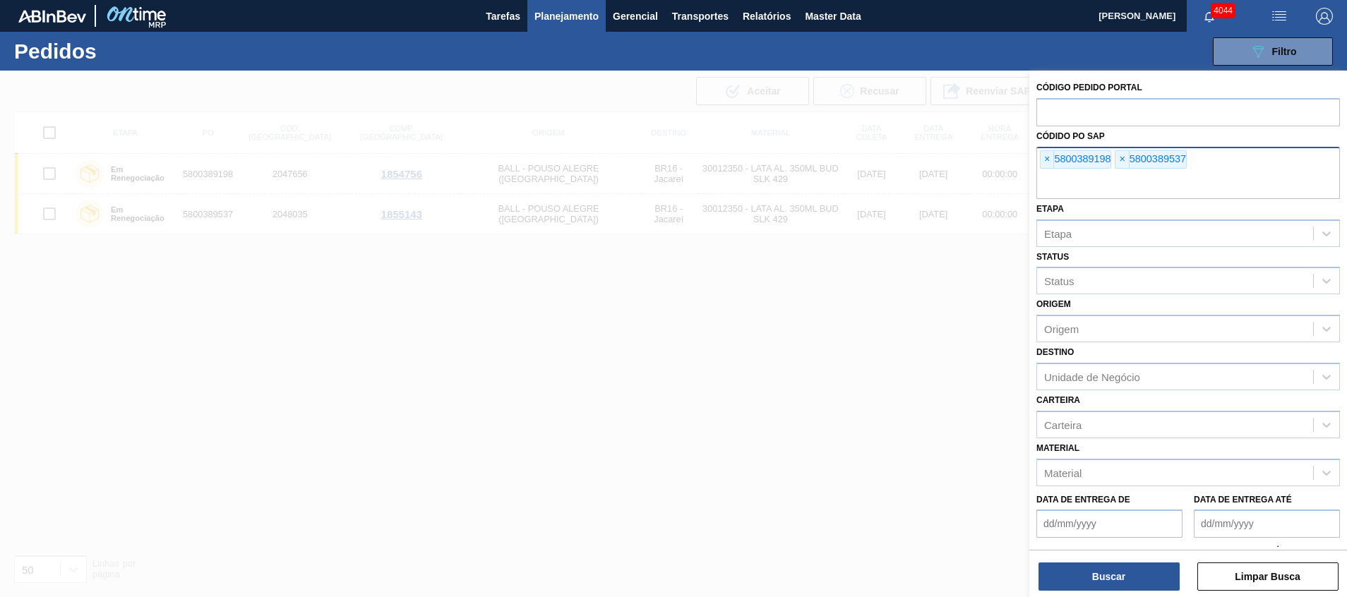
click at [897, 186] on input "text" at bounding box center [1188, 185] width 304 height 27
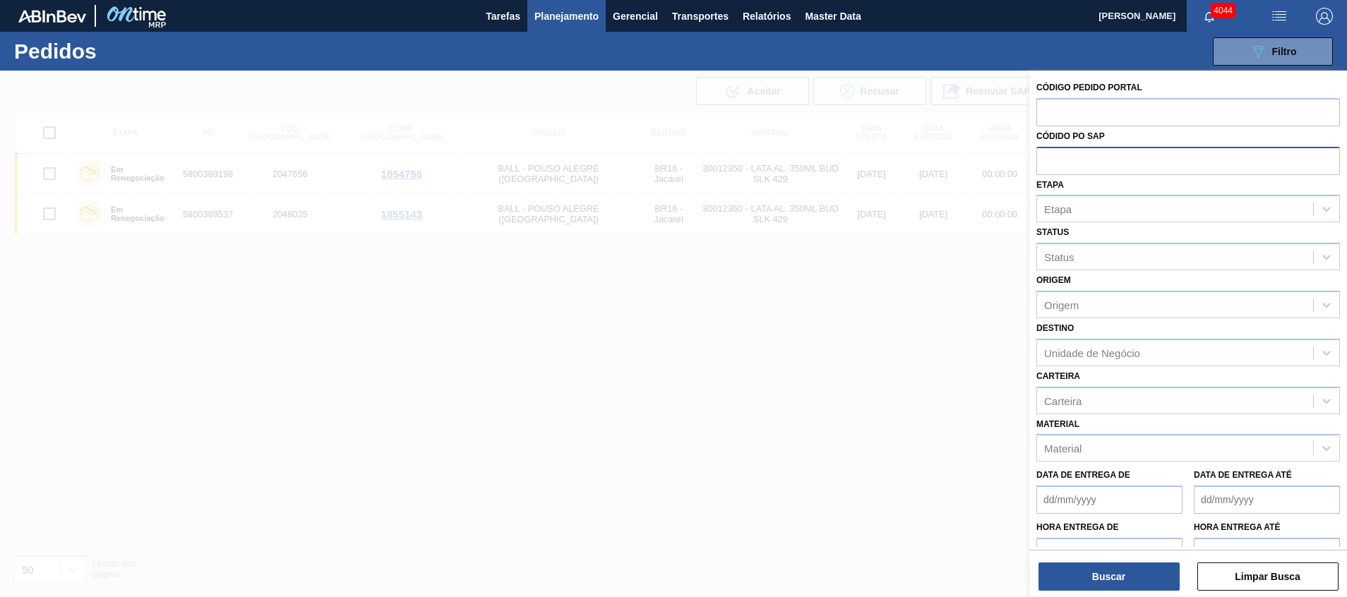
paste input "text"
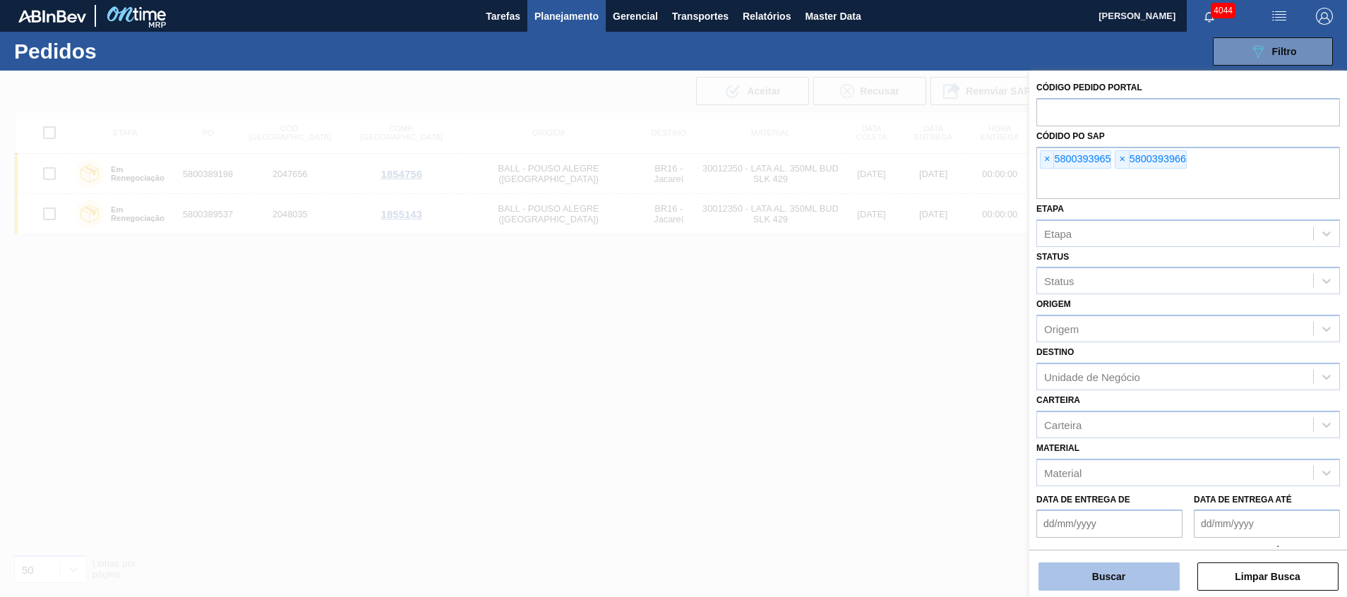
click at [897, 397] on button "Buscar" at bounding box center [1108, 577] width 141 height 28
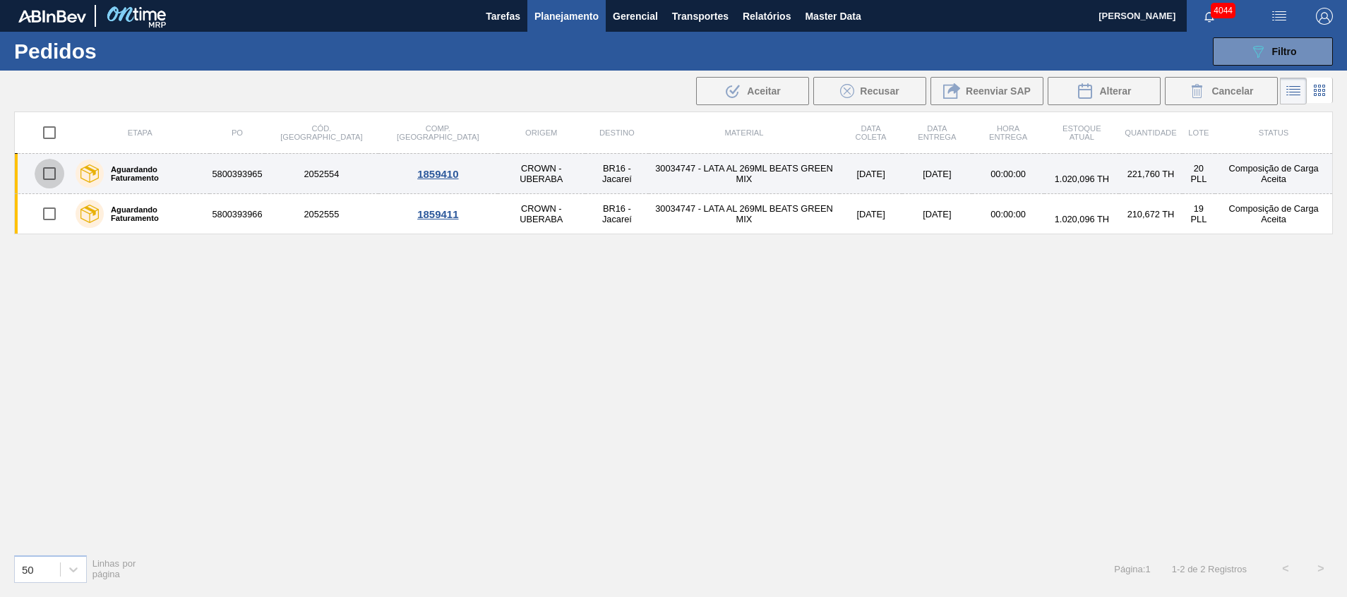
click at [52, 173] on input "checkbox" at bounding box center [50, 174] width 30 height 30
checkbox input "true"
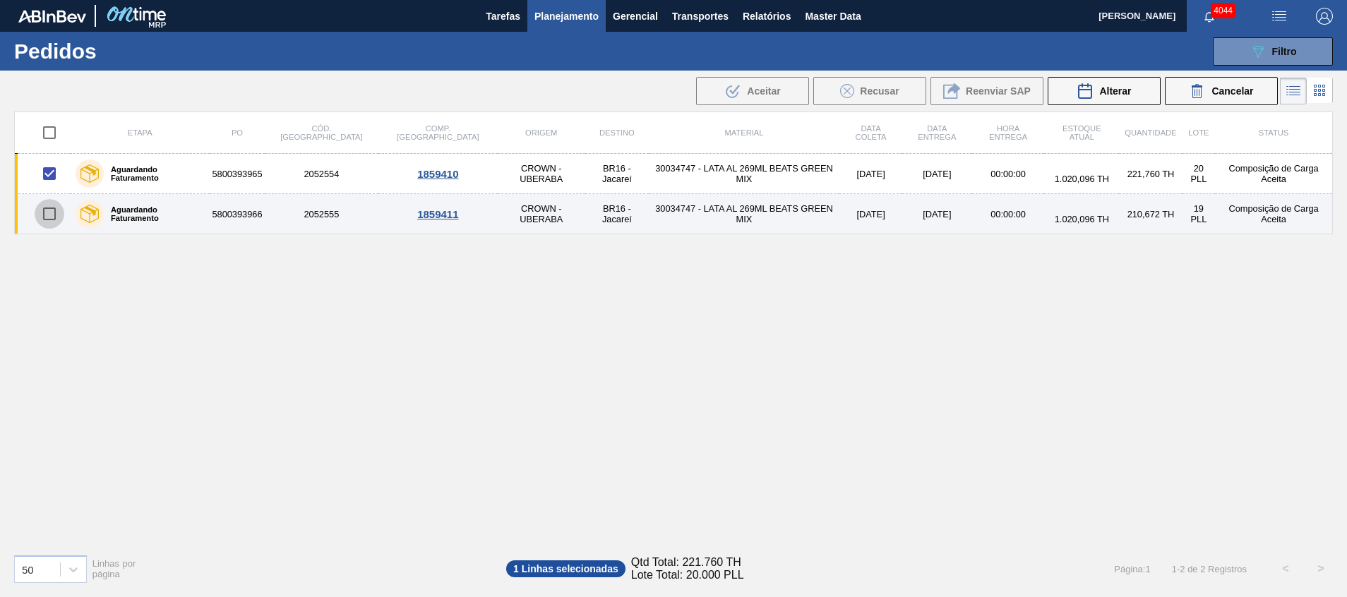
click at [51, 204] on input "checkbox" at bounding box center [50, 214] width 30 height 30
checkbox input "true"
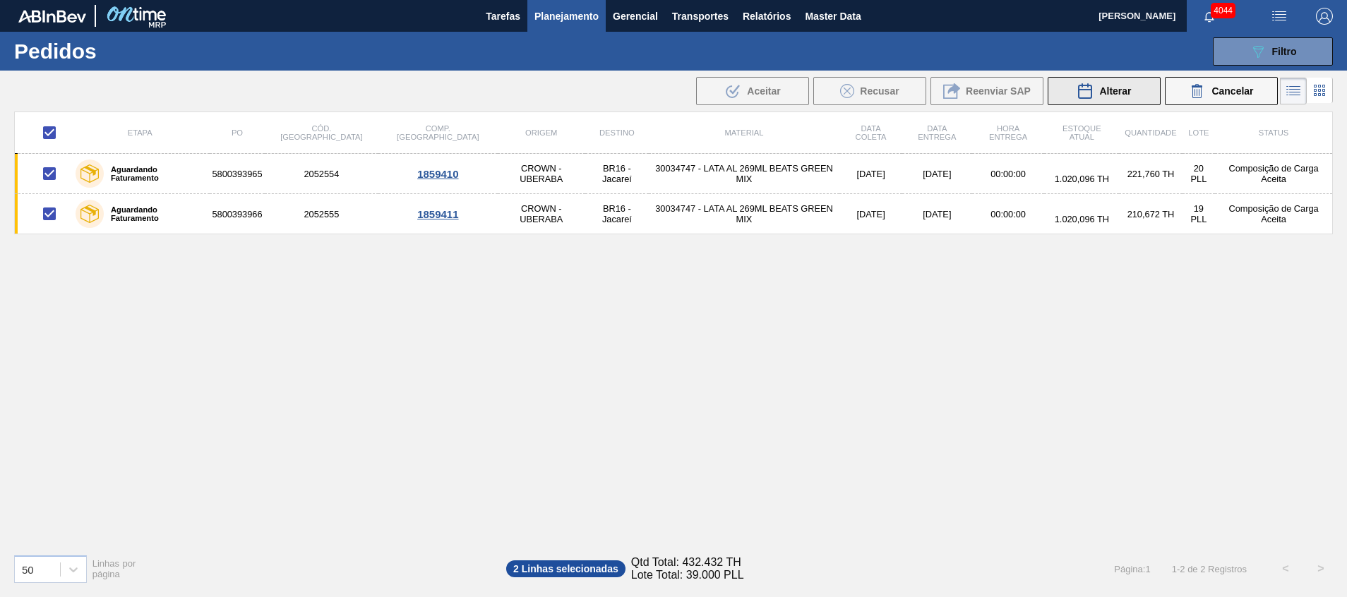
click at [897, 102] on button "Alterar" at bounding box center [1104, 91] width 113 height 28
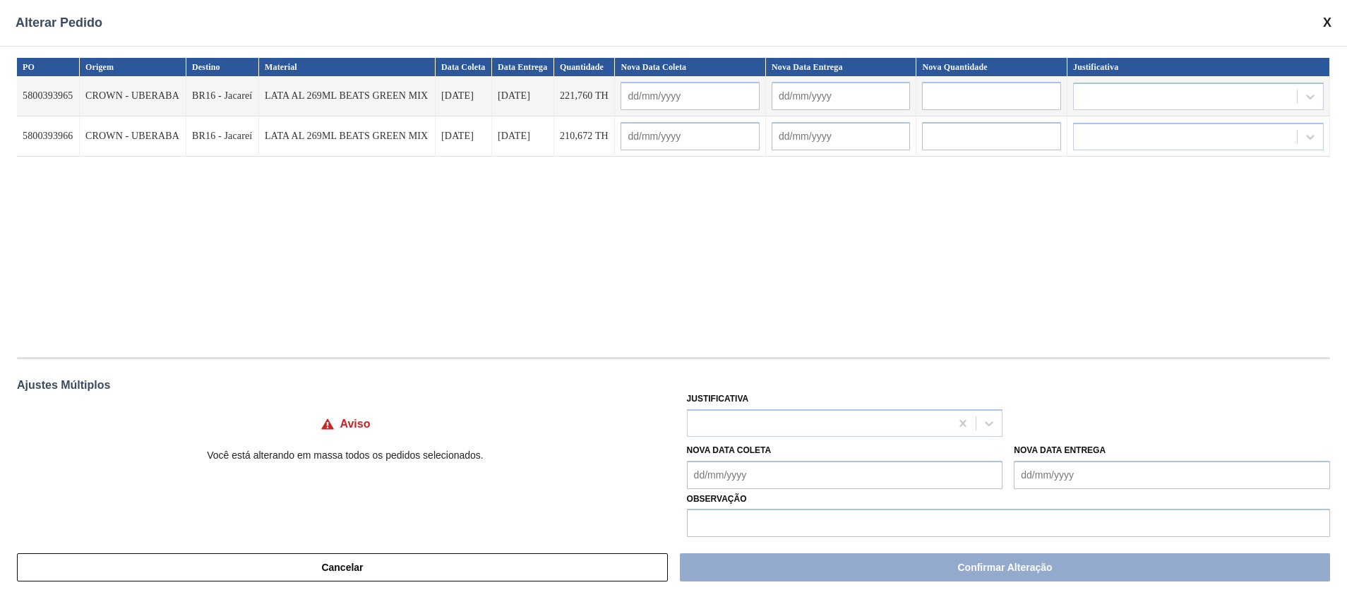
click at [830, 100] on input "text" at bounding box center [841, 96] width 138 height 28
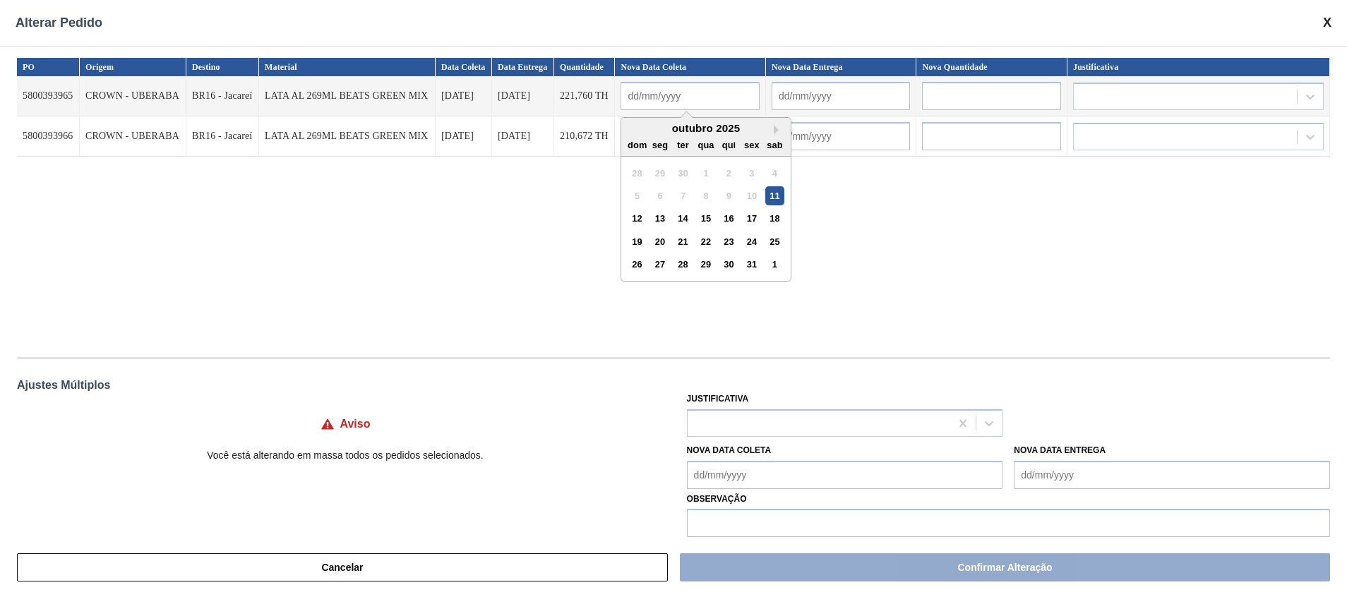
click at [724, 100] on input "text" at bounding box center [689, 96] width 138 height 28
click at [642, 221] on div "12" at bounding box center [637, 218] width 19 height 19
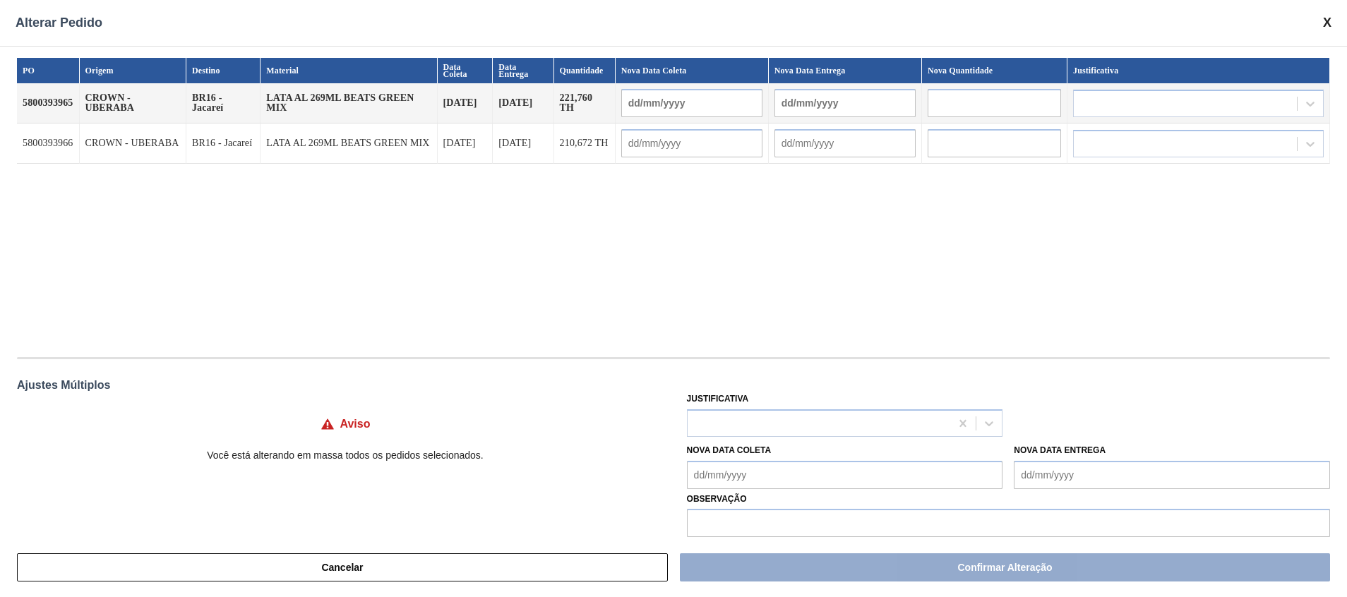
type input "[DATE]"
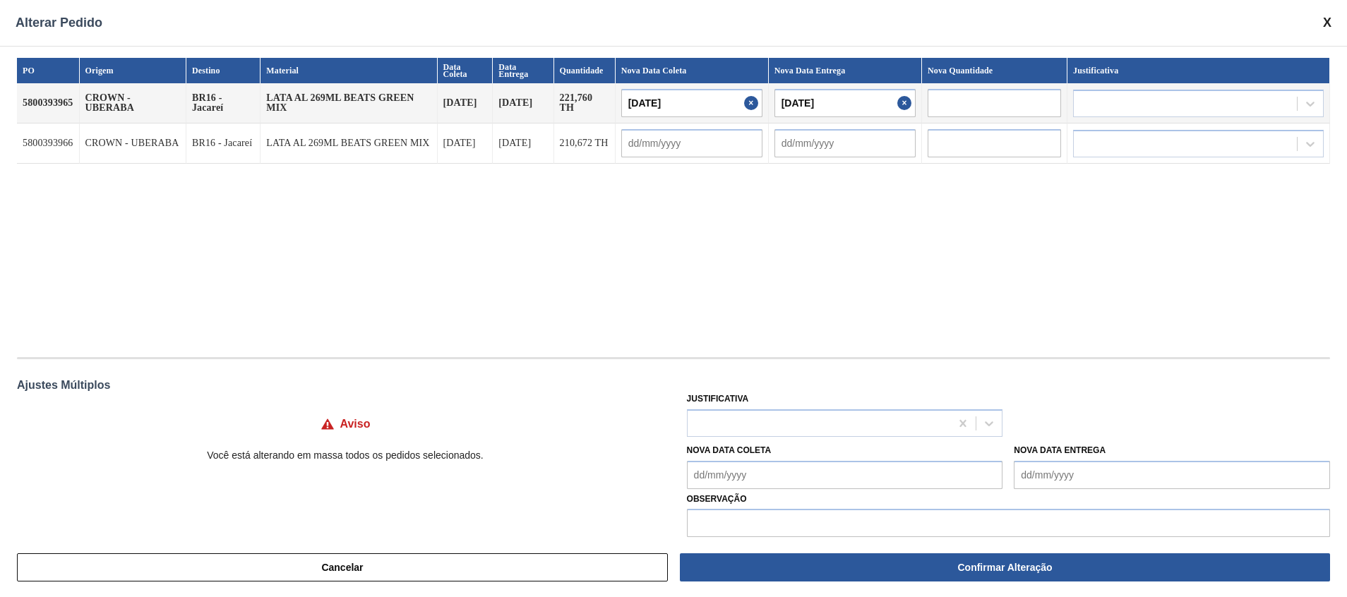
click at [672, 126] on td at bounding box center [692, 144] width 153 height 40
drag, startPoint x: 670, startPoint y: 133, endPoint x: 664, endPoint y: 145, distance: 13.3
click at [670, 134] on input "text" at bounding box center [691, 143] width 141 height 28
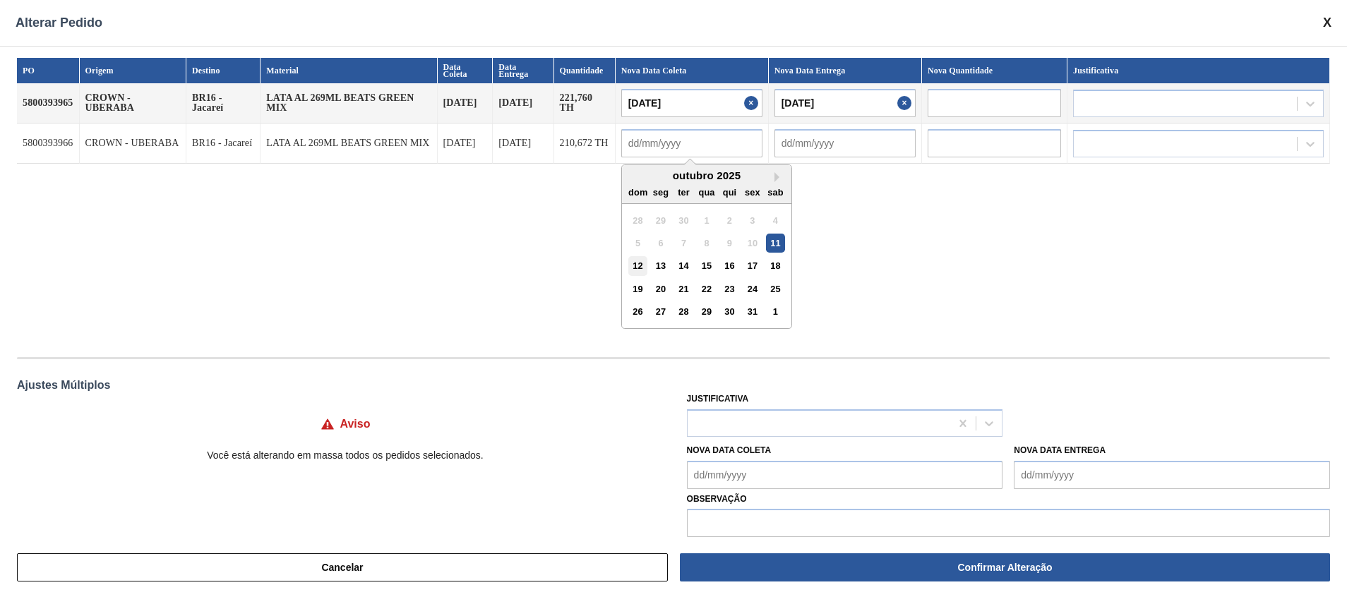
click at [638, 265] on div "12" at bounding box center [637, 265] width 19 height 19
type input "[DATE]"
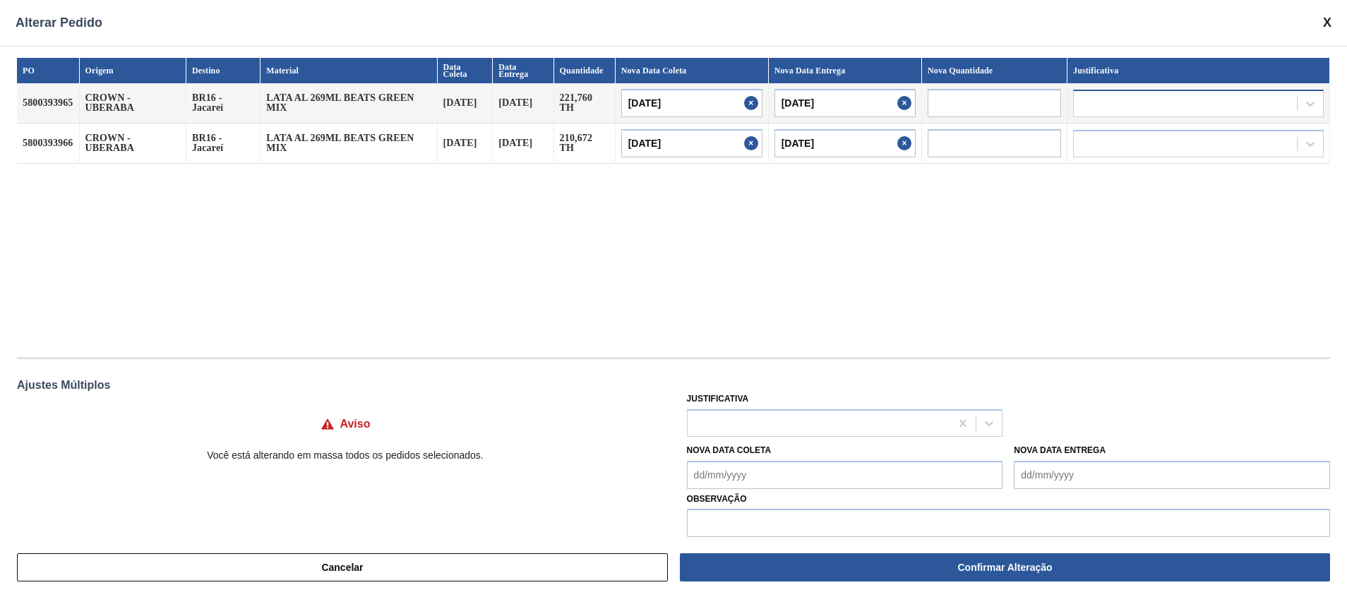
click at [897, 106] on div at bounding box center [1185, 103] width 223 height 20
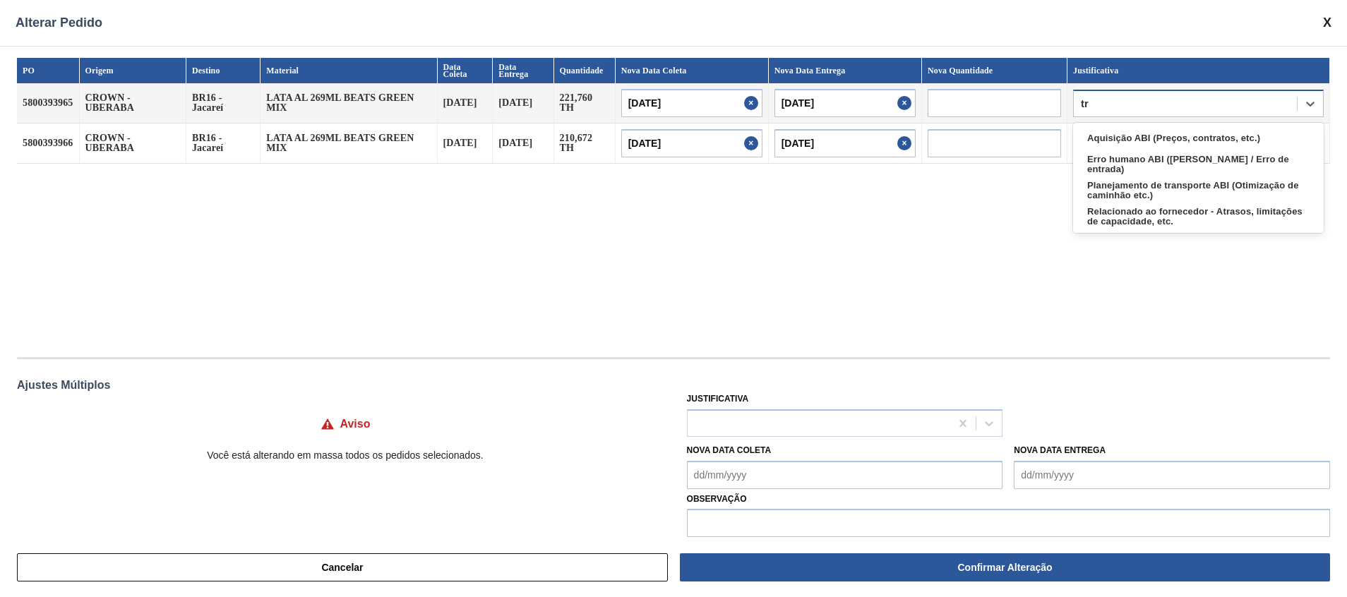
type input "t"
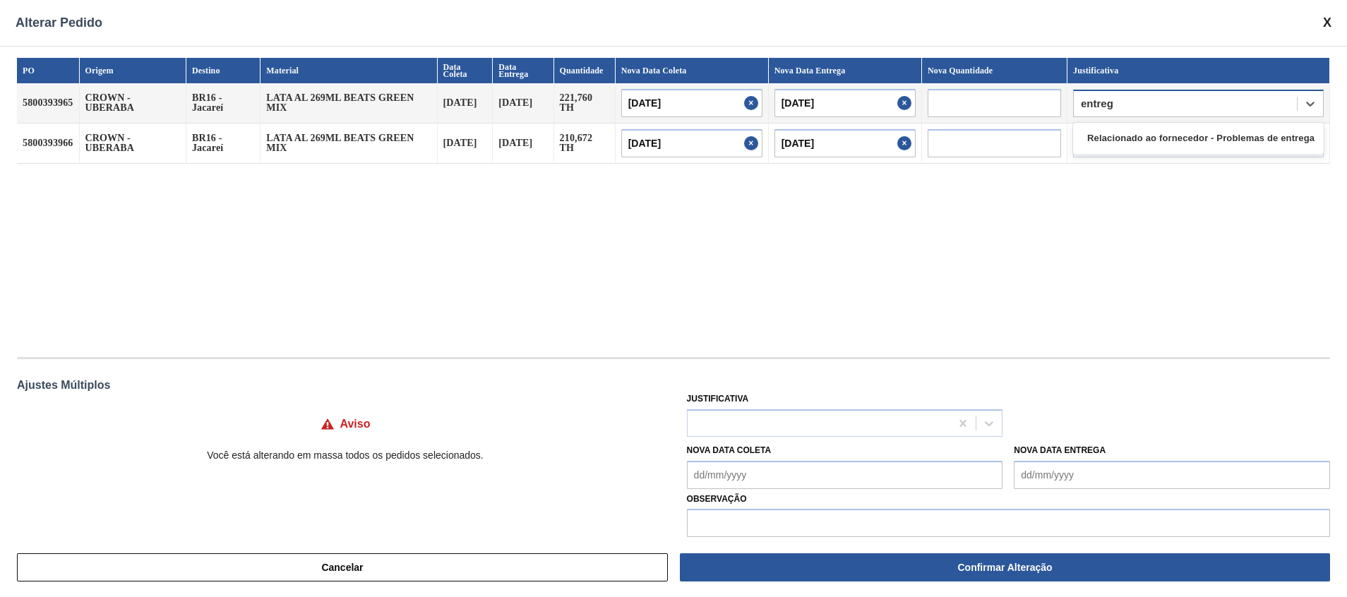
type input "entrega"
click at [897, 139] on div "Relacionado ao fornecedor - Problemas de entrega" at bounding box center [1198, 139] width 251 height 26
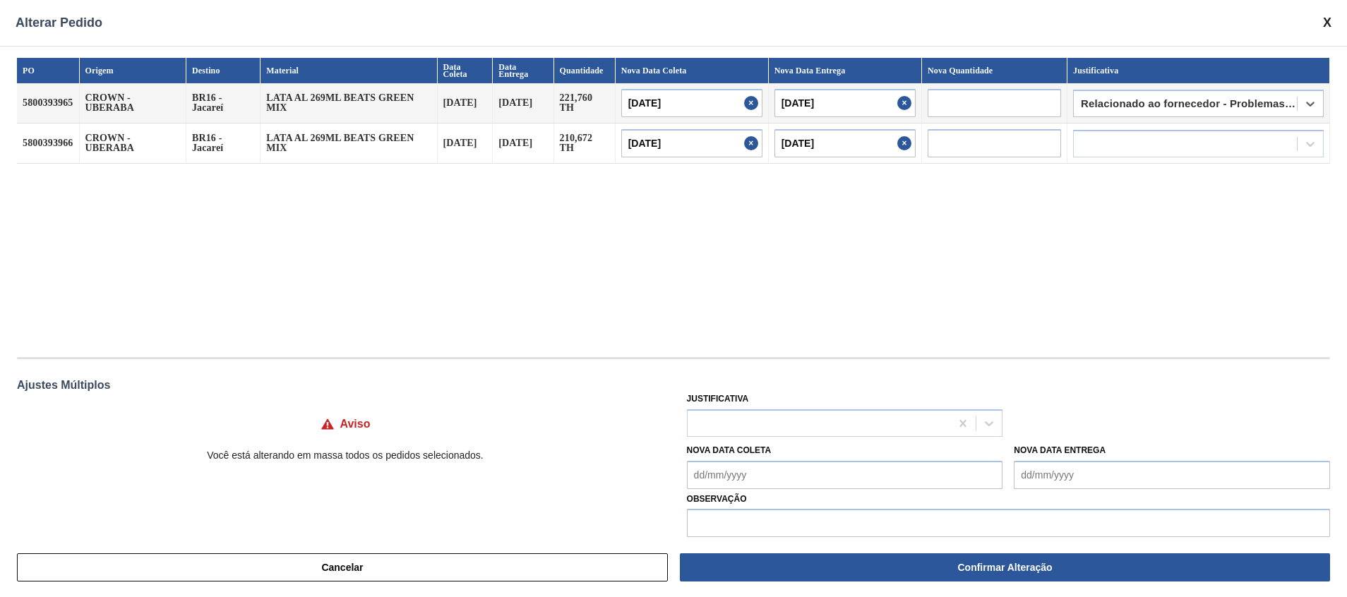
click at [897, 139] on div at bounding box center [1185, 143] width 223 height 20
type input "entrega"
click at [897, 181] on div "Relacionado ao fornecedor - Problemas de entrega" at bounding box center [1198, 179] width 251 height 26
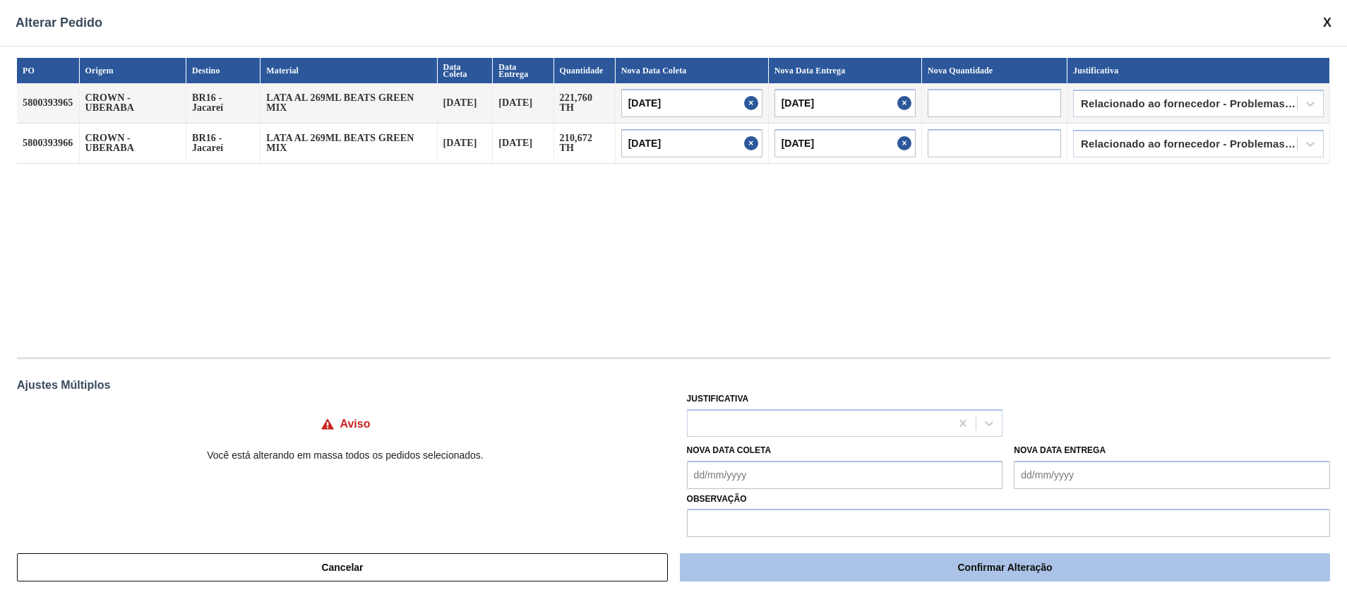
click at [892, 397] on button "Confirmar Alteração" at bounding box center [1005, 567] width 650 height 28
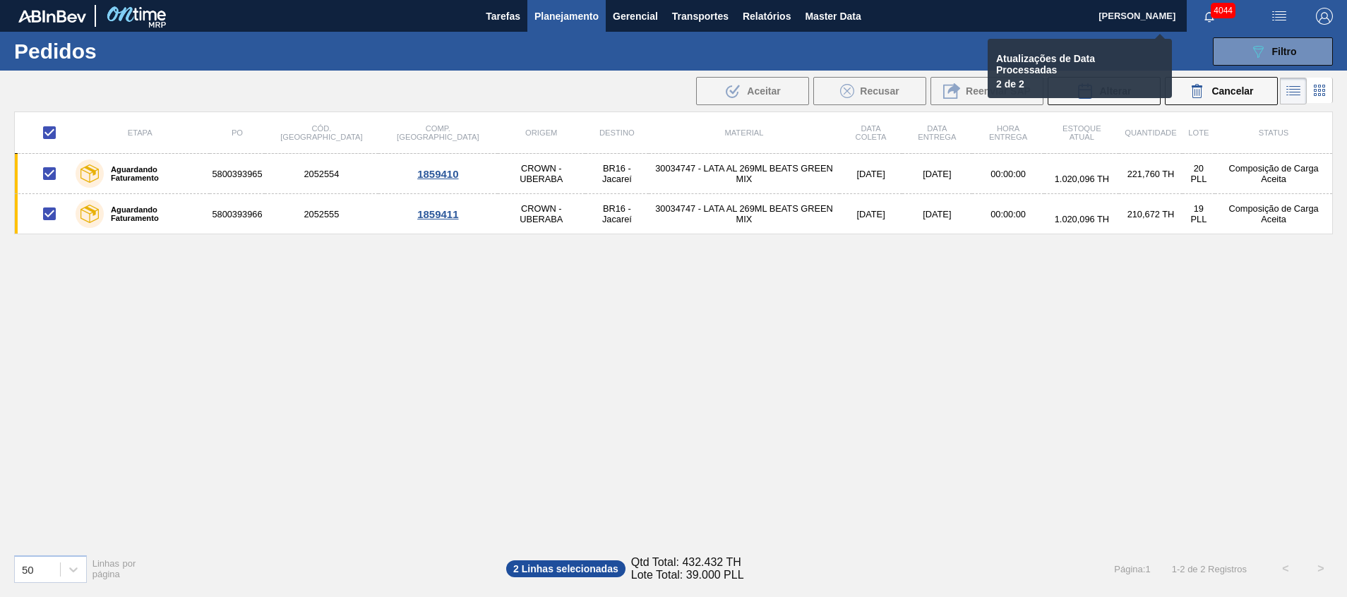
checkbox input "false"
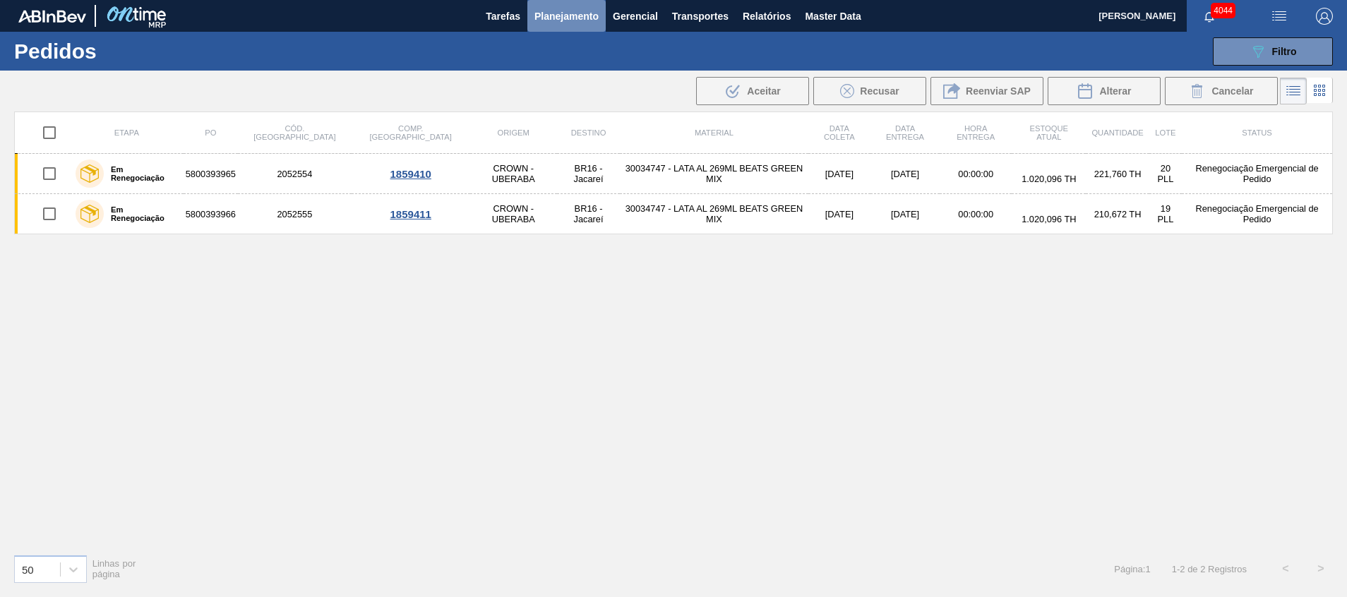
click at [539, 12] on span "Planejamento" at bounding box center [566, 16] width 64 height 17
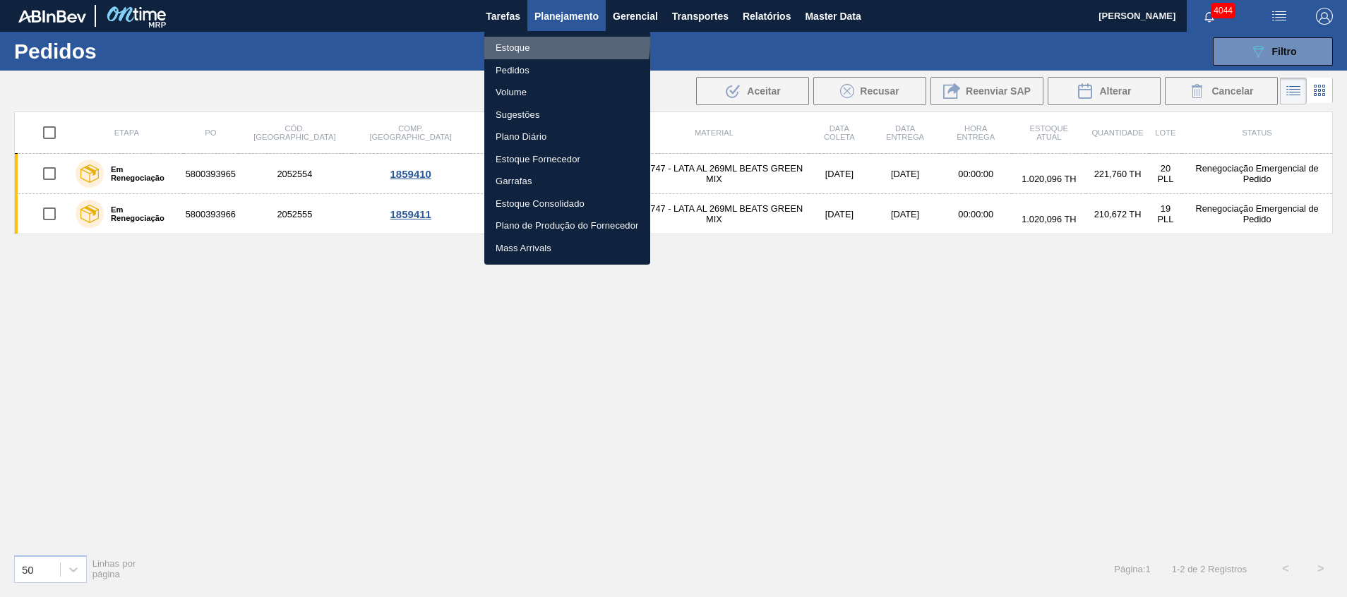
click at [529, 42] on li "Estoque" at bounding box center [567, 48] width 166 height 23
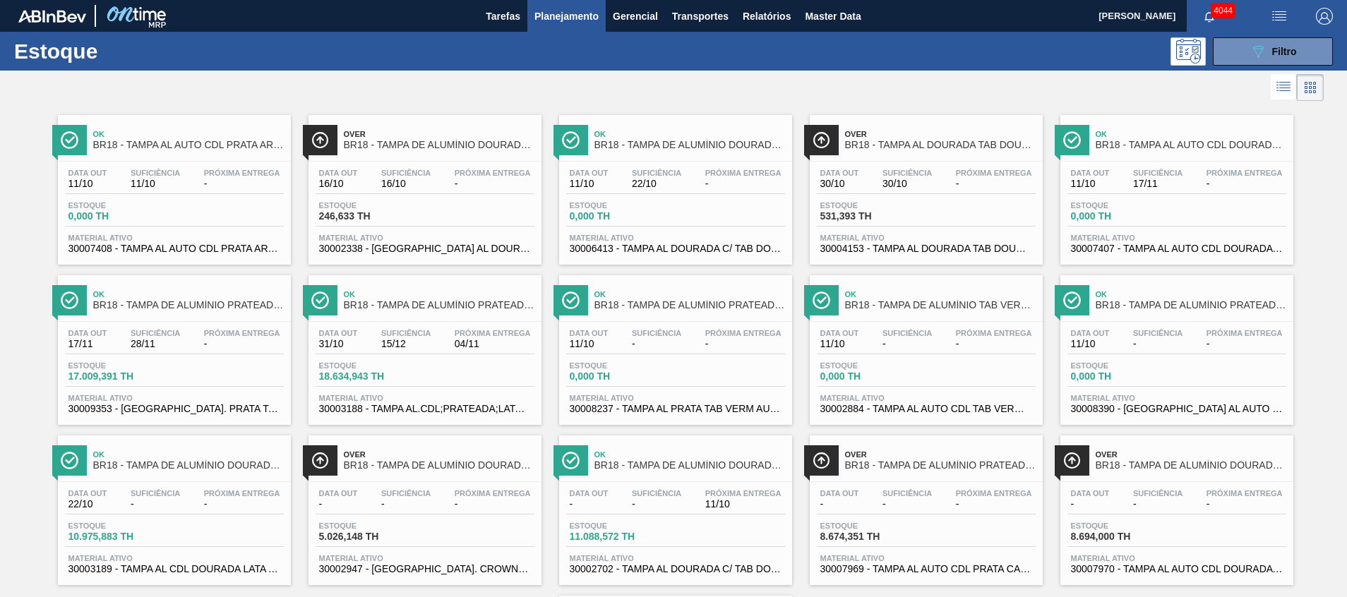
click at [572, 23] on span "Planejamento" at bounding box center [566, 16] width 64 height 17
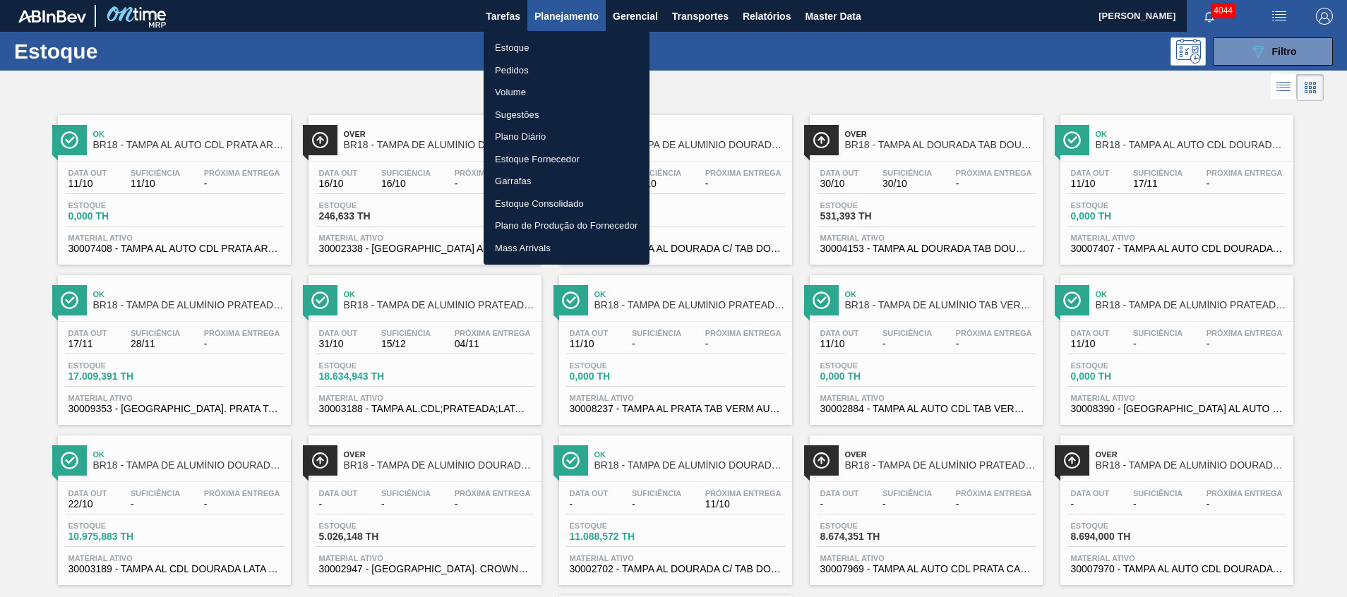
click at [551, 73] on li "Pedidos" at bounding box center [567, 70] width 166 height 23
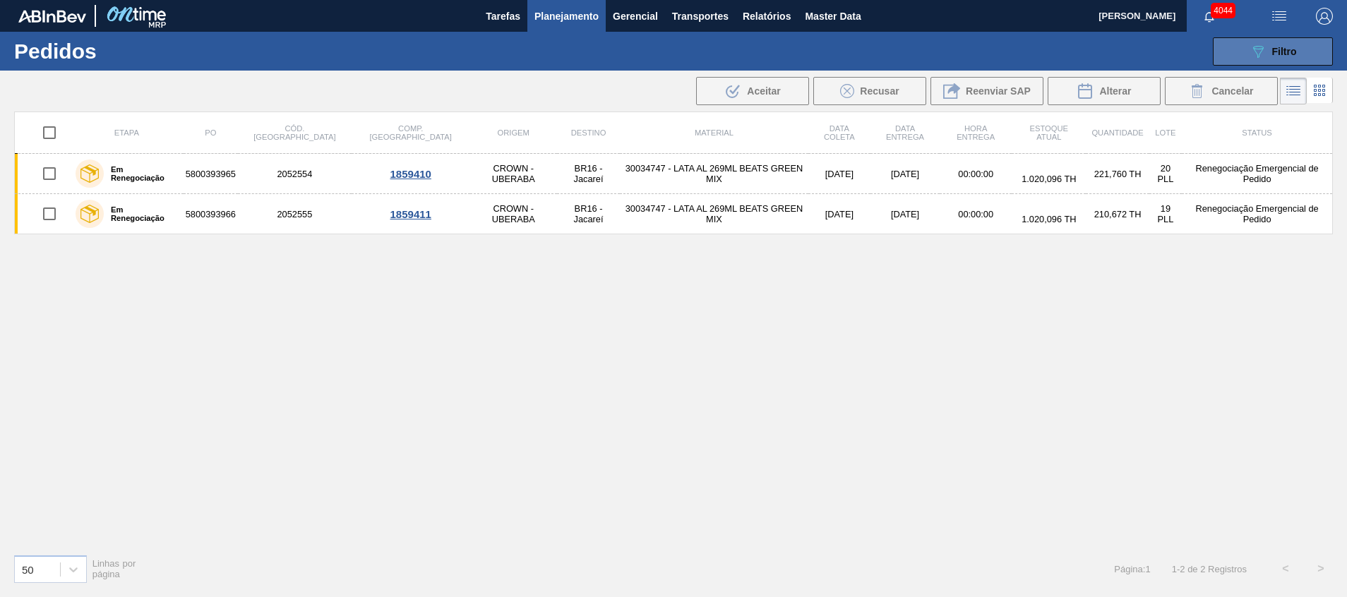
click at [897, 47] on button "089F7B8B-B2A5-4AFE-B5C0-19BA573D28AC Filtro" at bounding box center [1273, 51] width 120 height 28
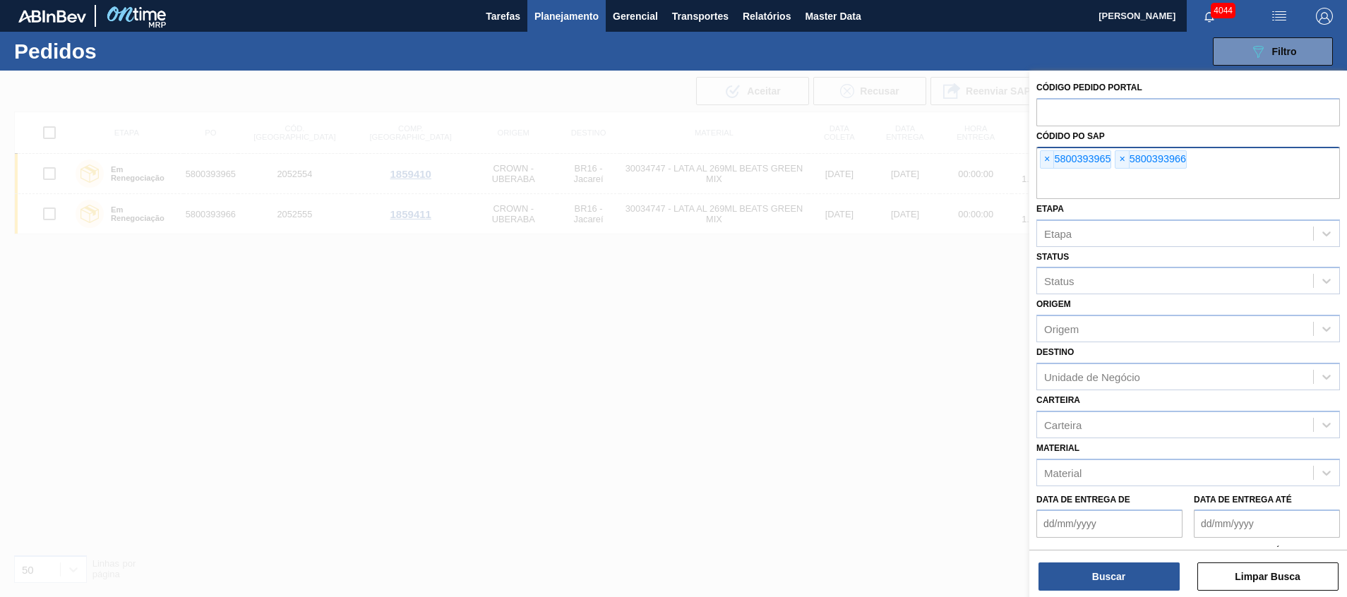
click at [897, 188] on input "text" at bounding box center [1188, 185] width 304 height 27
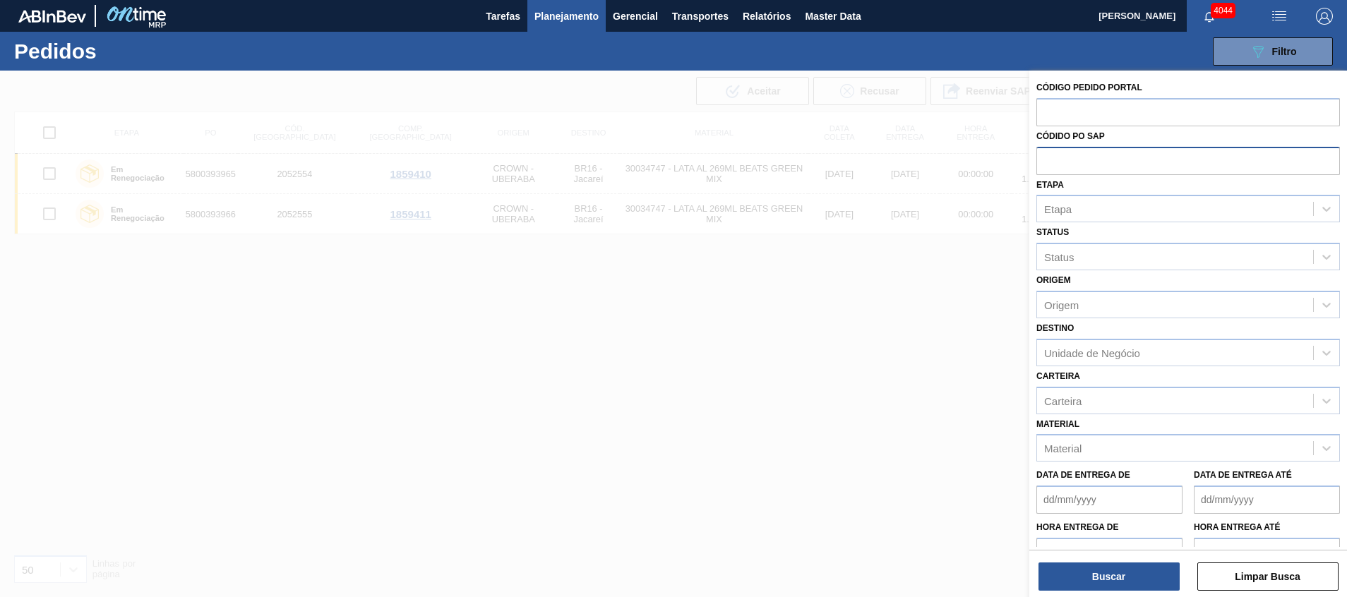
paste input "text"
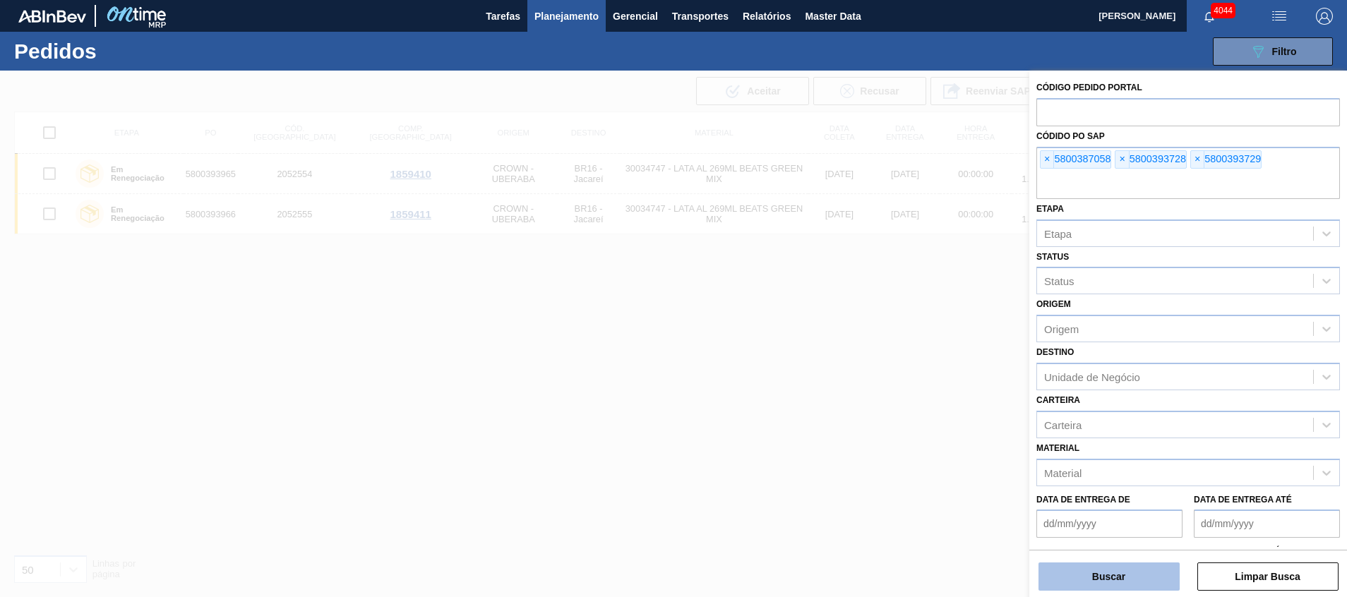
click at [897, 397] on button "Buscar" at bounding box center [1108, 577] width 141 height 28
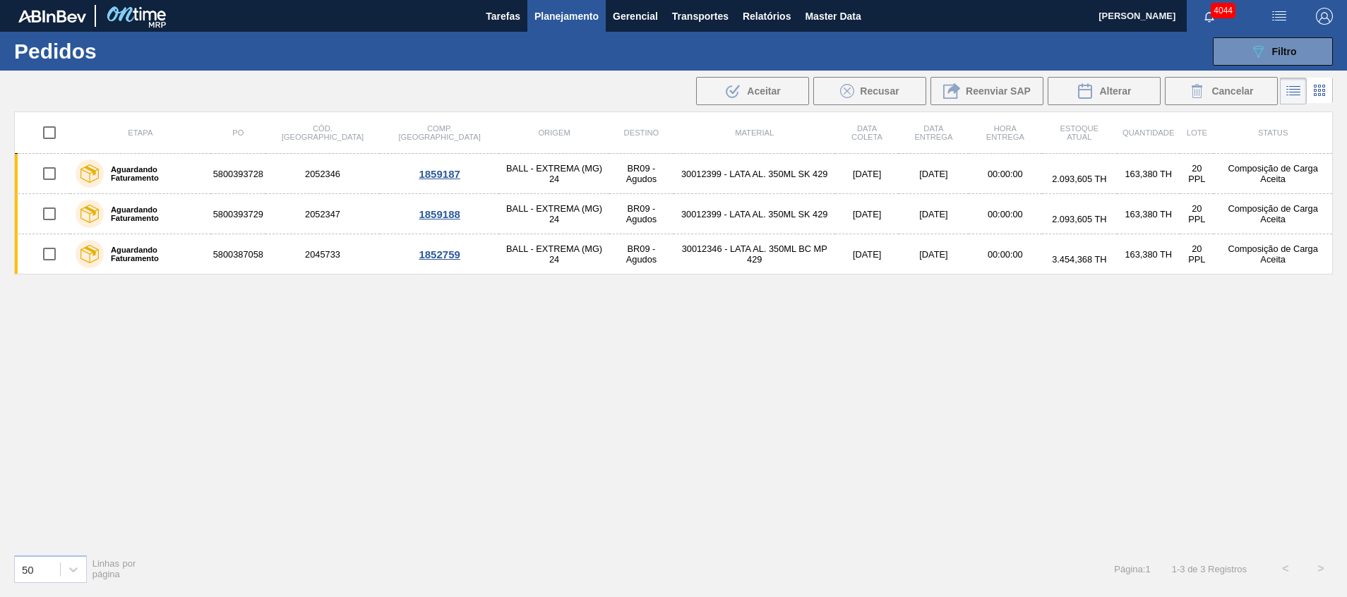
click at [53, 132] on input "checkbox" at bounding box center [50, 133] width 30 height 30
checkbox input "true"
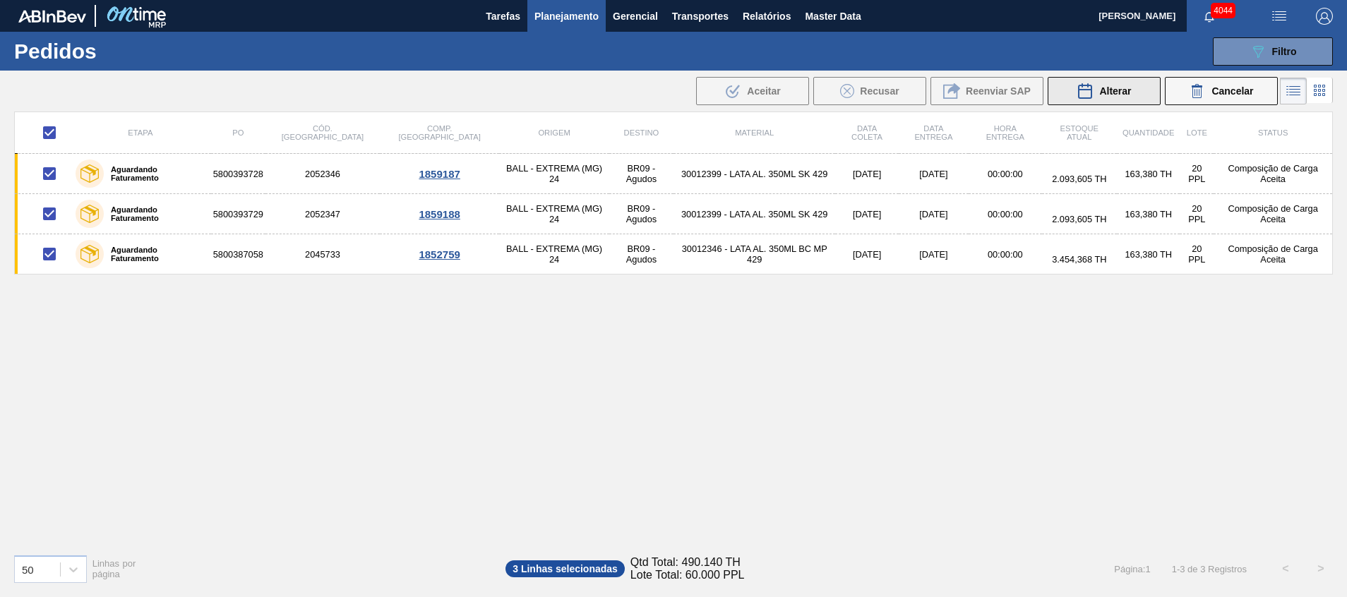
click at [897, 90] on span "Alterar" at bounding box center [1115, 90] width 32 height 11
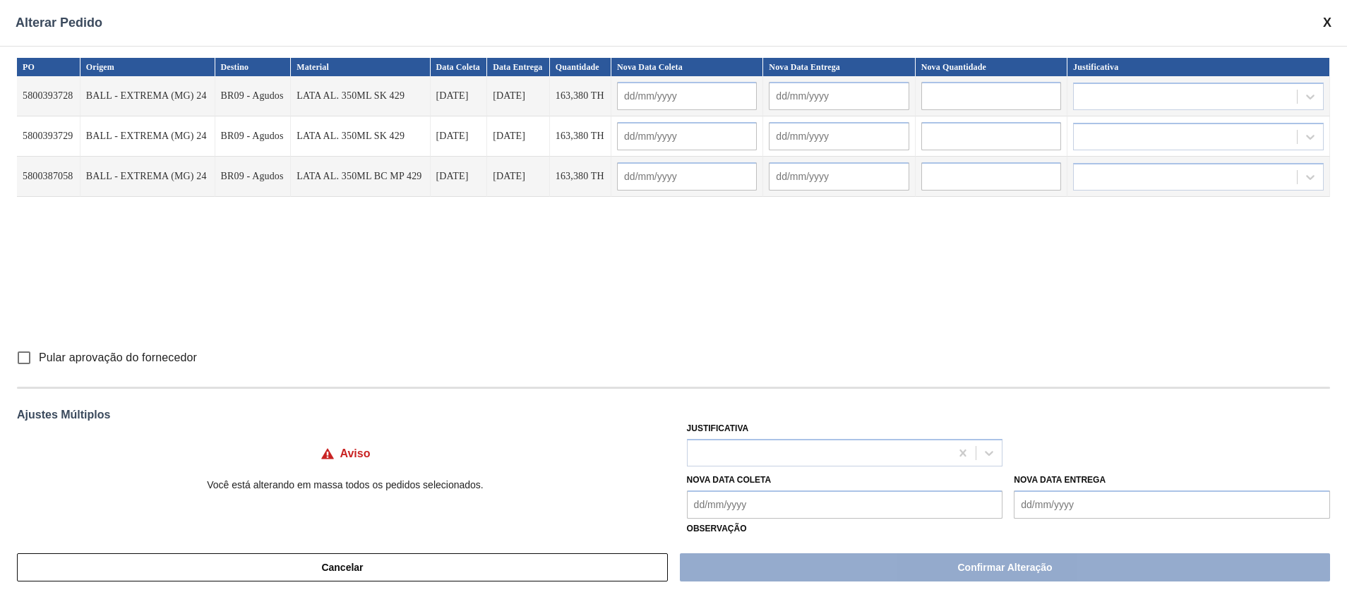
click at [670, 95] on input "text" at bounding box center [687, 96] width 140 height 28
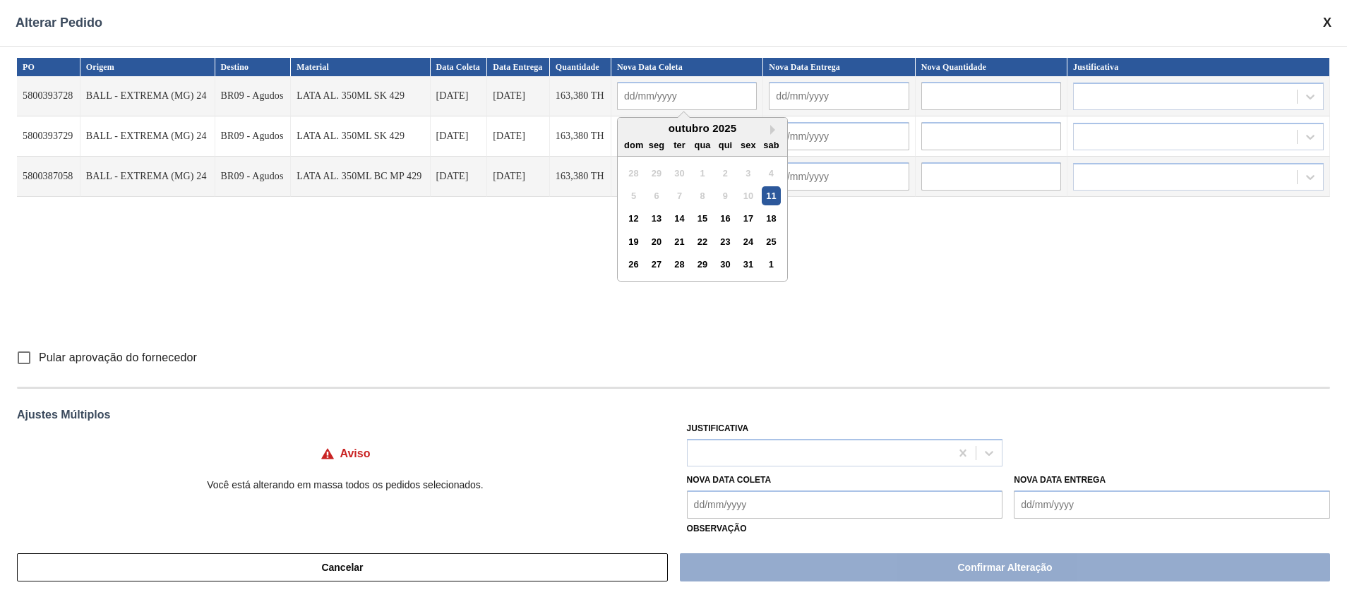
paste input "[DATE]"
type input "[DATE]"
click at [858, 281] on div "PO Origem Destino Material Data Coleta Data Entrega Quantidade Nova Data Coleta…" at bounding box center [673, 200] width 1313 height 285
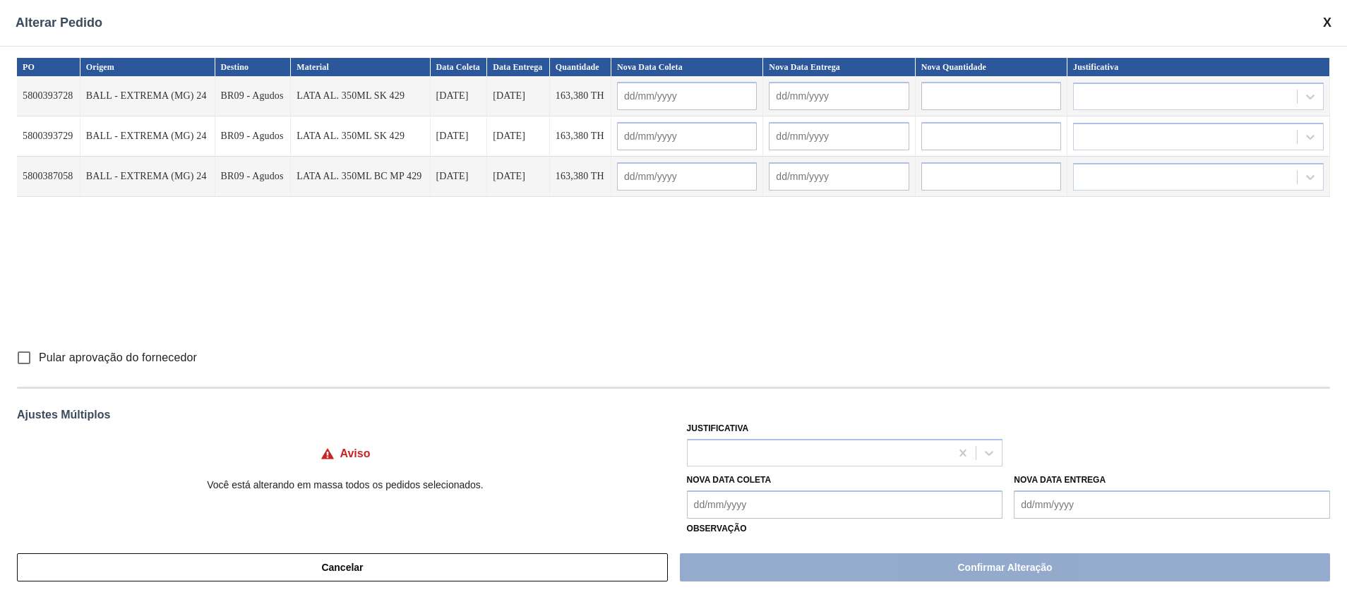
click at [724, 137] on input "text" at bounding box center [687, 136] width 140 height 28
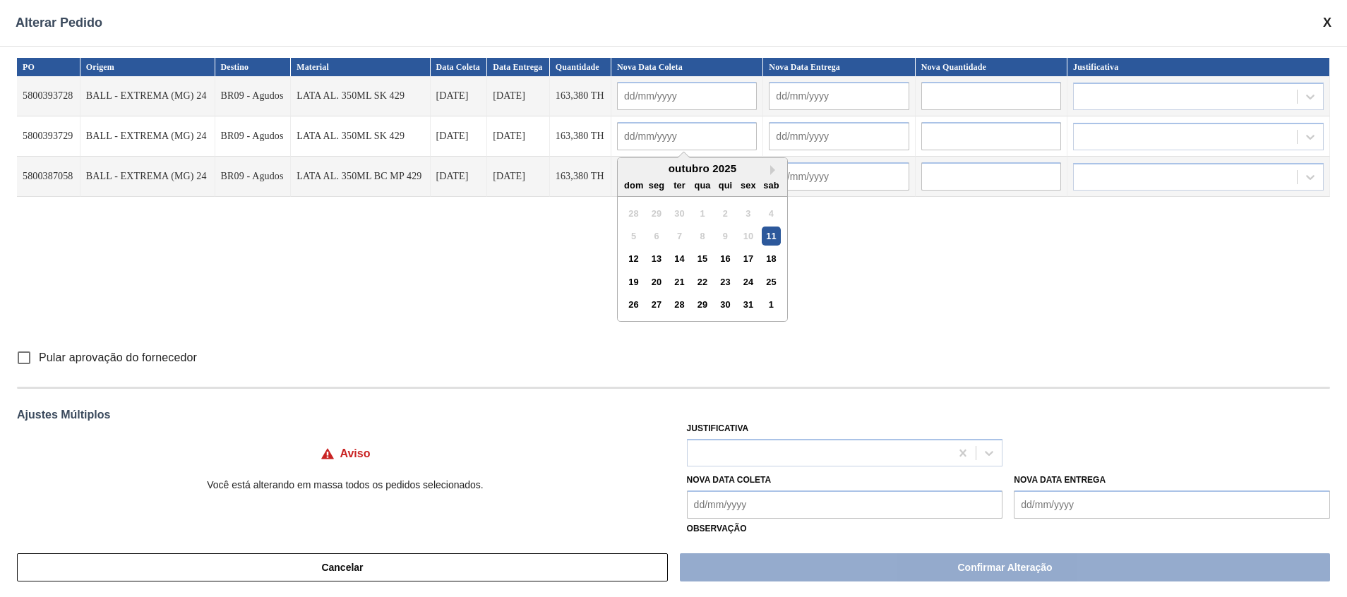
paste input "[DATE]"
click at [779, 235] on div "11" at bounding box center [771, 236] width 19 height 19
type input "[DATE]"
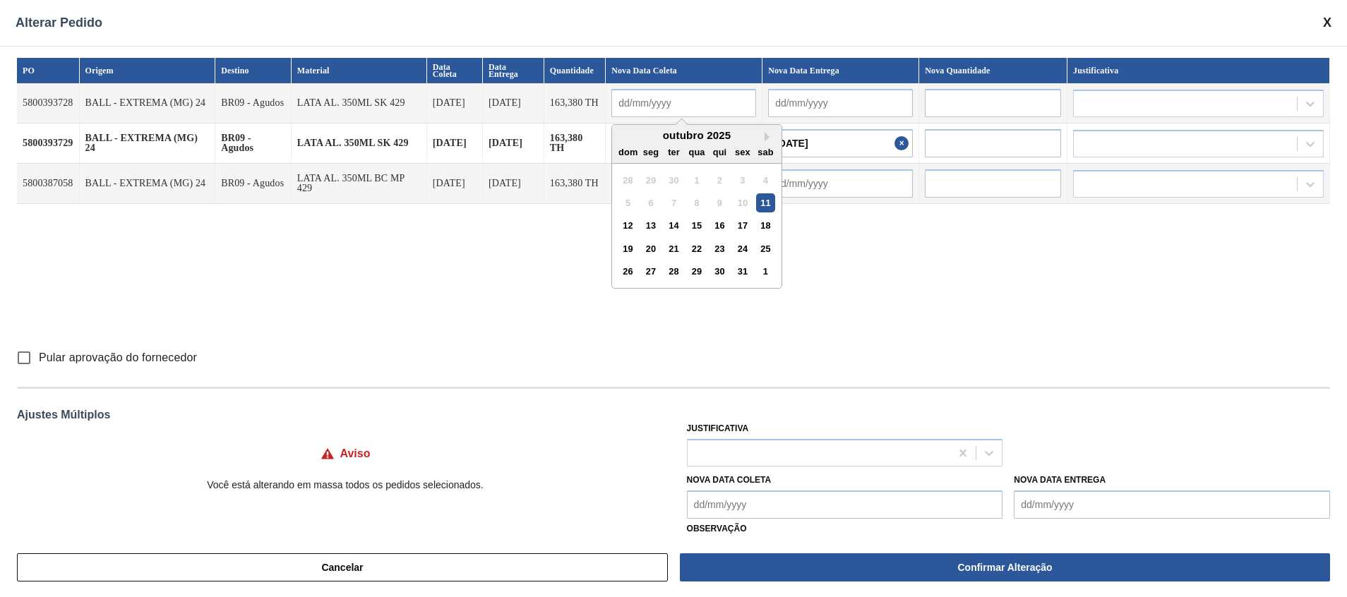
click at [715, 97] on input "text" at bounding box center [683, 103] width 145 height 28
paste input "[DATE]"
click at [765, 205] on div "11" at bounding box center [765, 202] width 19 height 19
type input "[DATE]"
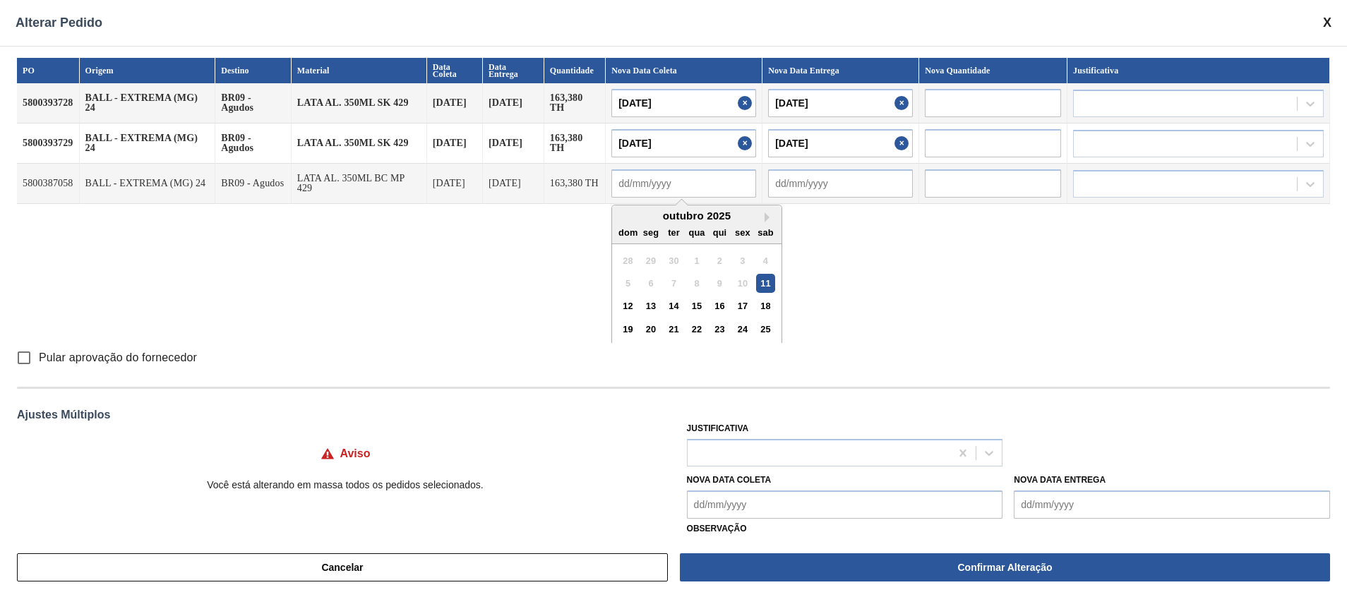
click at [693, 182] on input "text" at bounding box center [683, 183] width 145 height 28
paste input "[DATE]"
click at [772, 282] on div "11" at bounding box center [765, 283] width 19 height 19
type input "[DATE]"
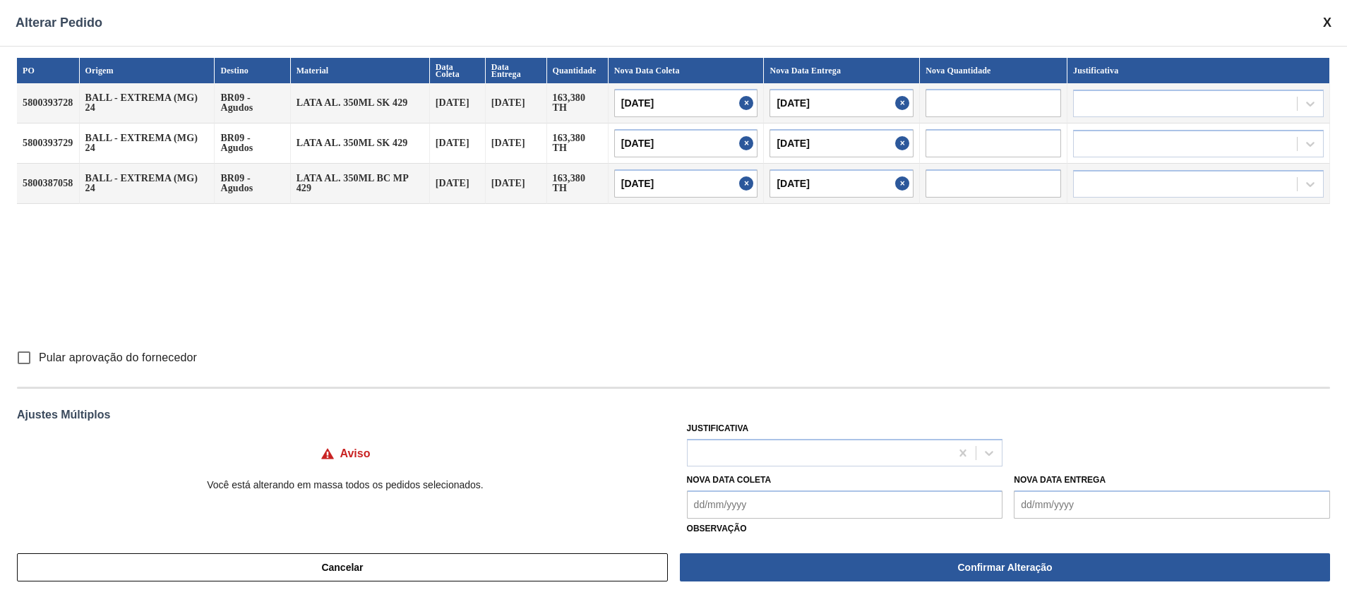
click at [897, 107] on input "text" at bounding box center [993, 103] width 136 height 28
click at [897, 104] on div at bounding box center [1185, 103] width 223 height 20
type input "entrega"
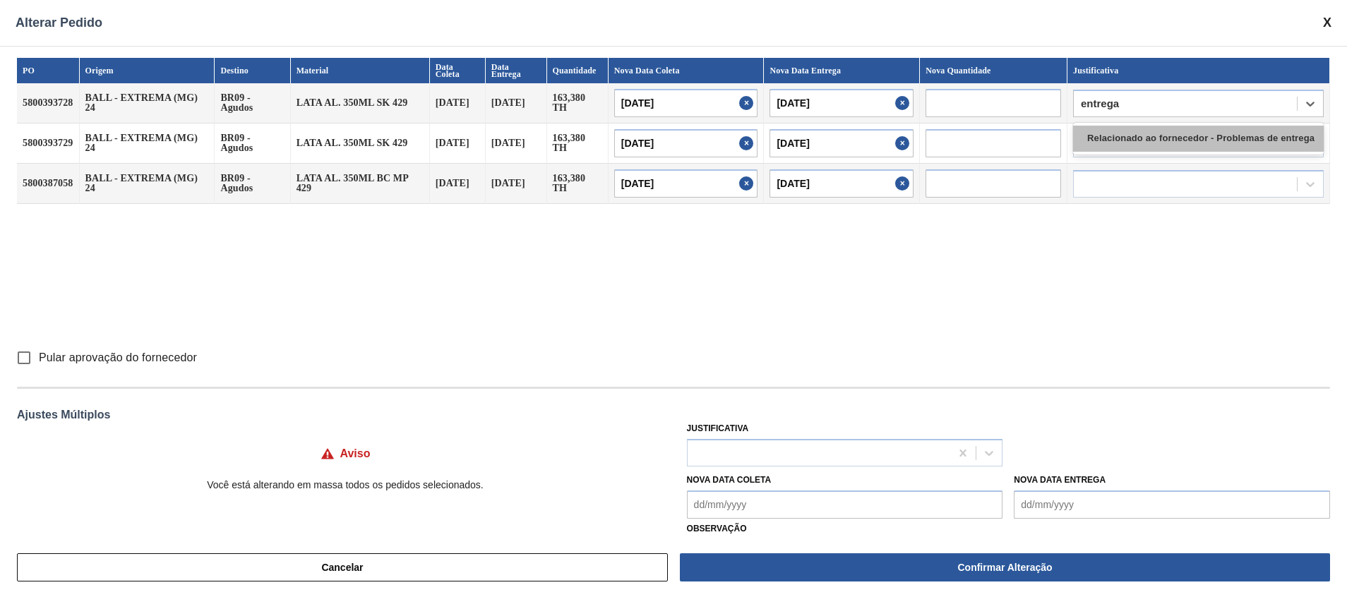
click at [897, 132] on div "Relacionado ao fornecedor - Problemas de entrega" at bounding box center [1198, 139] width 251 height 26
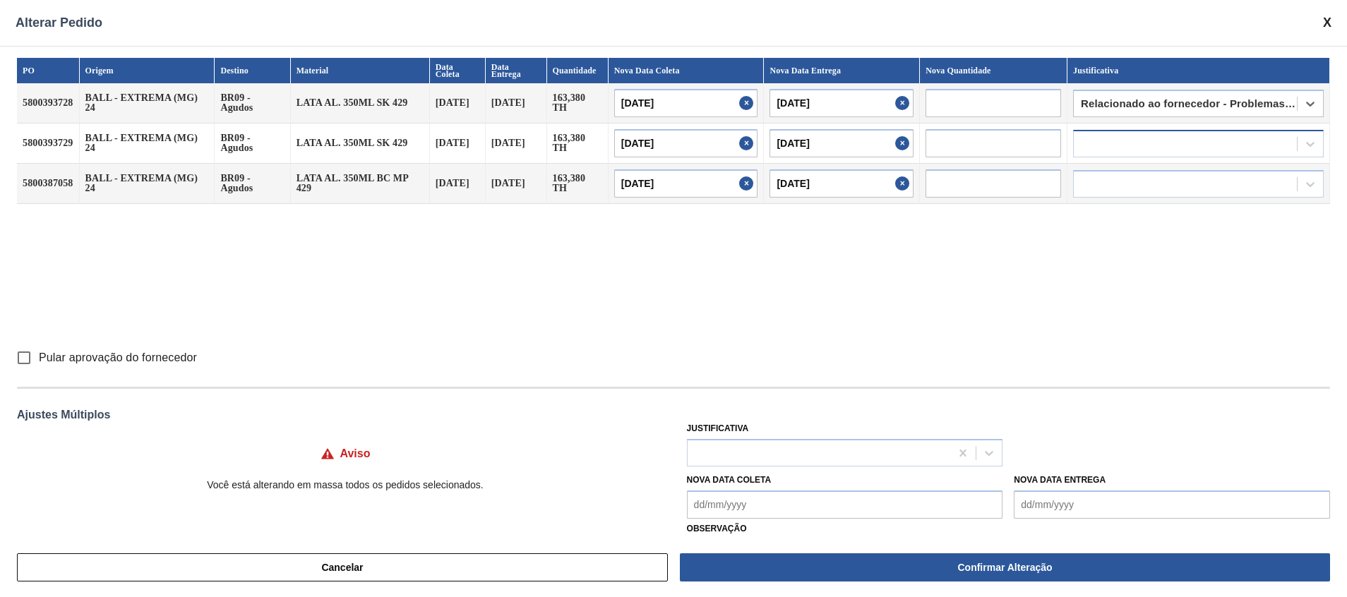
click at [897, 145] on div at bounding box center [1185, 143] width 223 height 20
type input "entrega"
click at [897, 177] on div "Relacionado ao fornecedor - Problemas de entrega" at bounding box center [1198, 179] width 251 height 26
click at [897, 186] on div at bounding box center [1185, 184] width 223 height 20
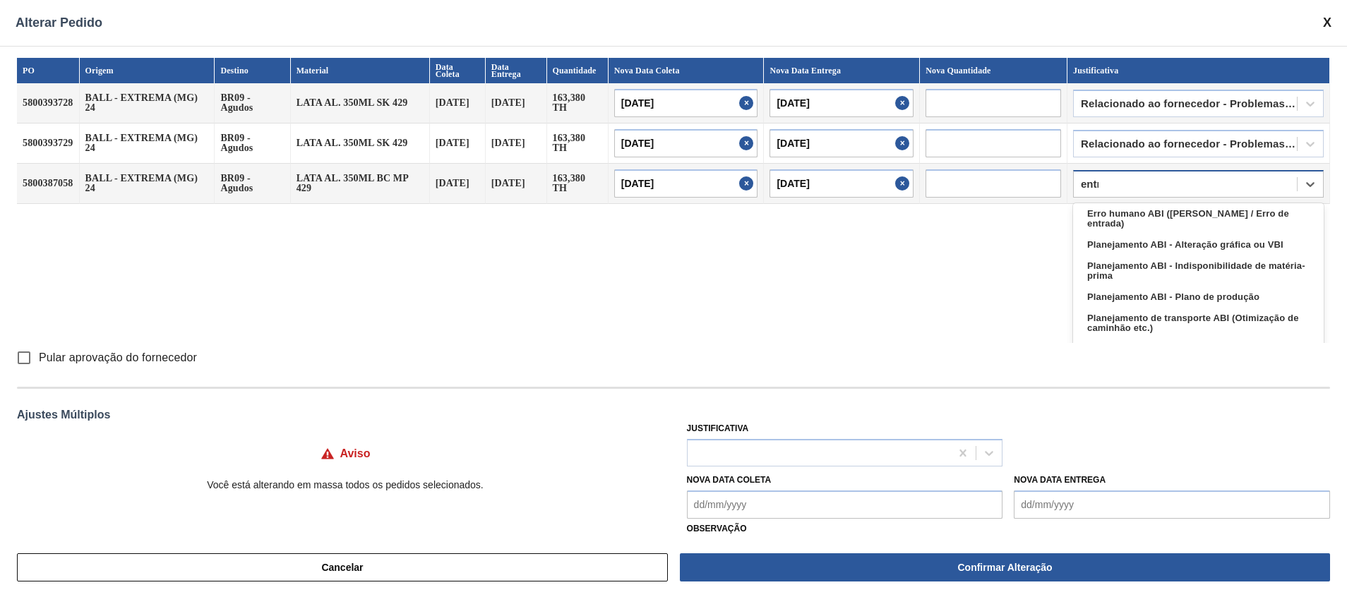
type input "entre"
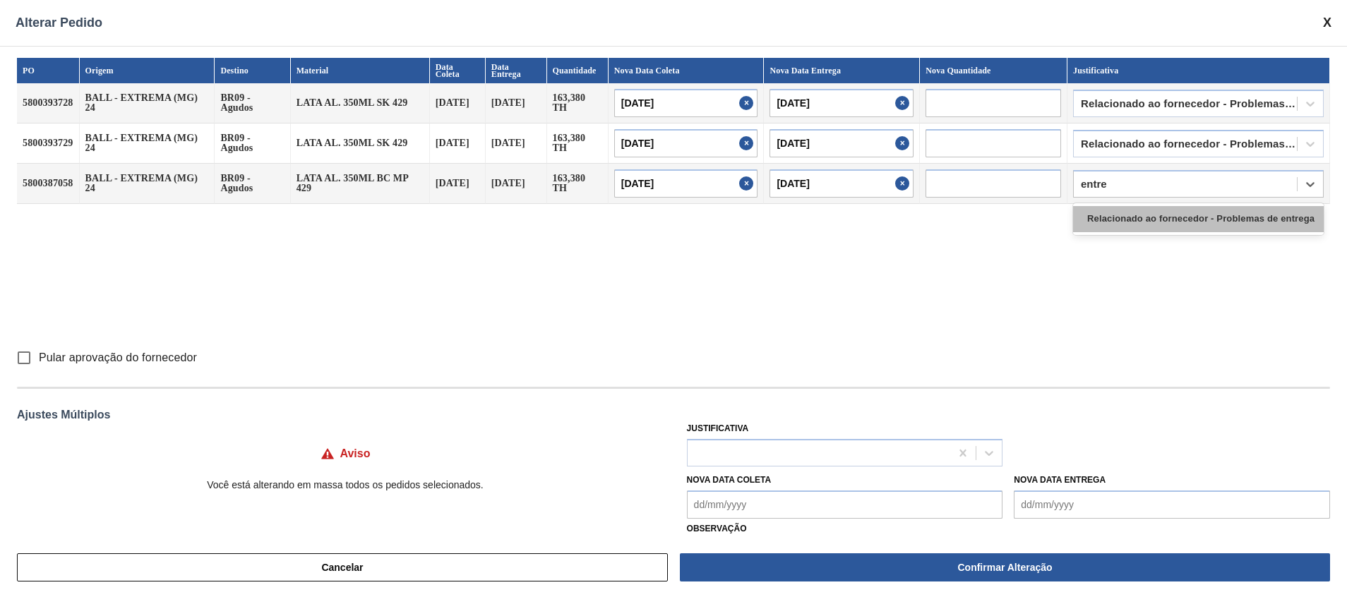
click at [897, 221] on div "Relacionado ao fornecedor - Problemas de entrega" at bounding box center [1198, 219] width 251 height 26
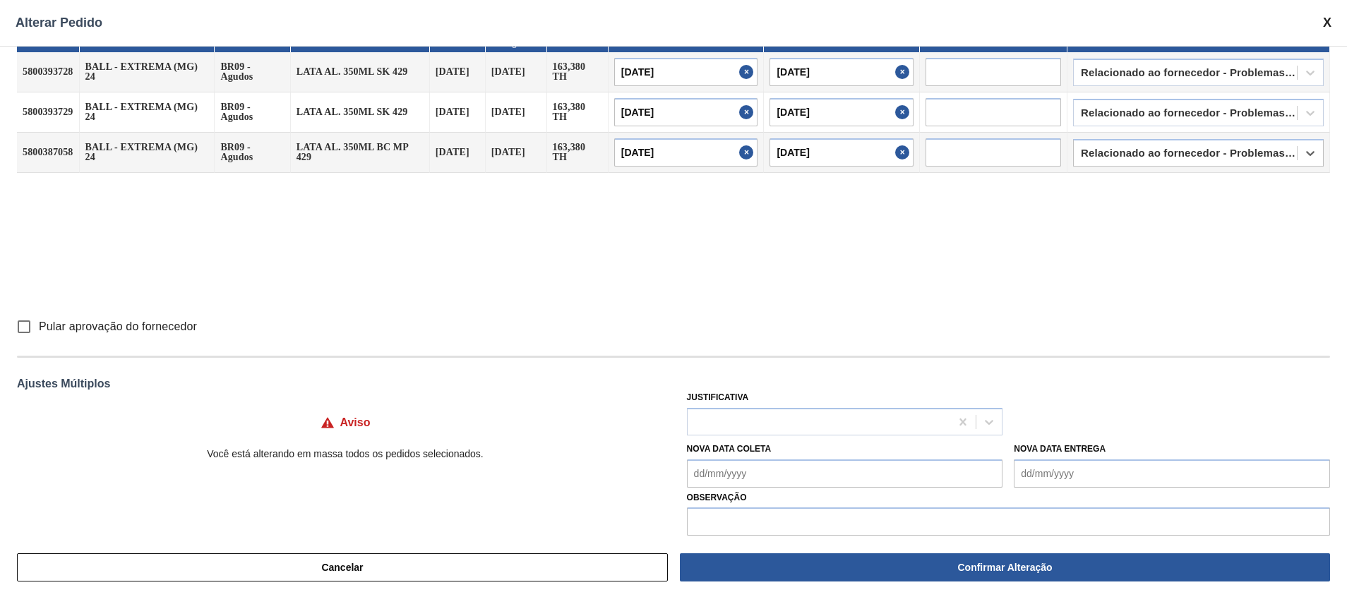
scroll to position [46, 0]
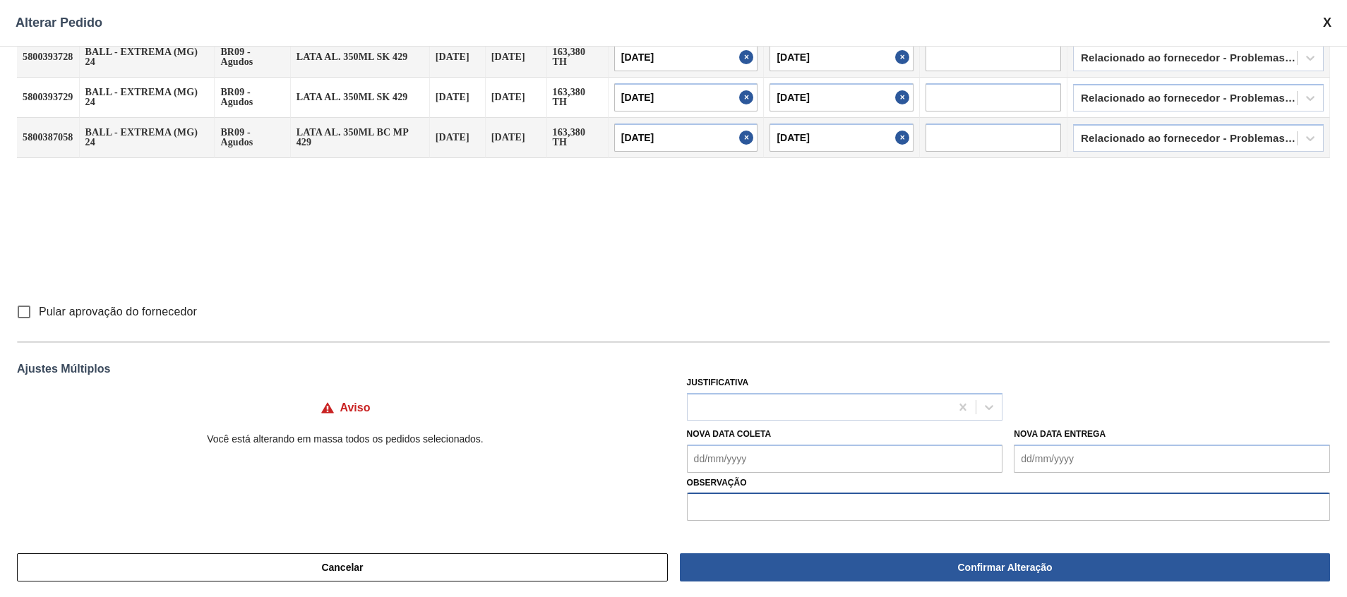
click at [793, 397] on input "text" at bounding box center [1008, 507] width 643 height 28
type input "A"
click at [800, 397] on input "Reprogramação furo 11/10" at bounding box center [1008, 507] width 643 height 28
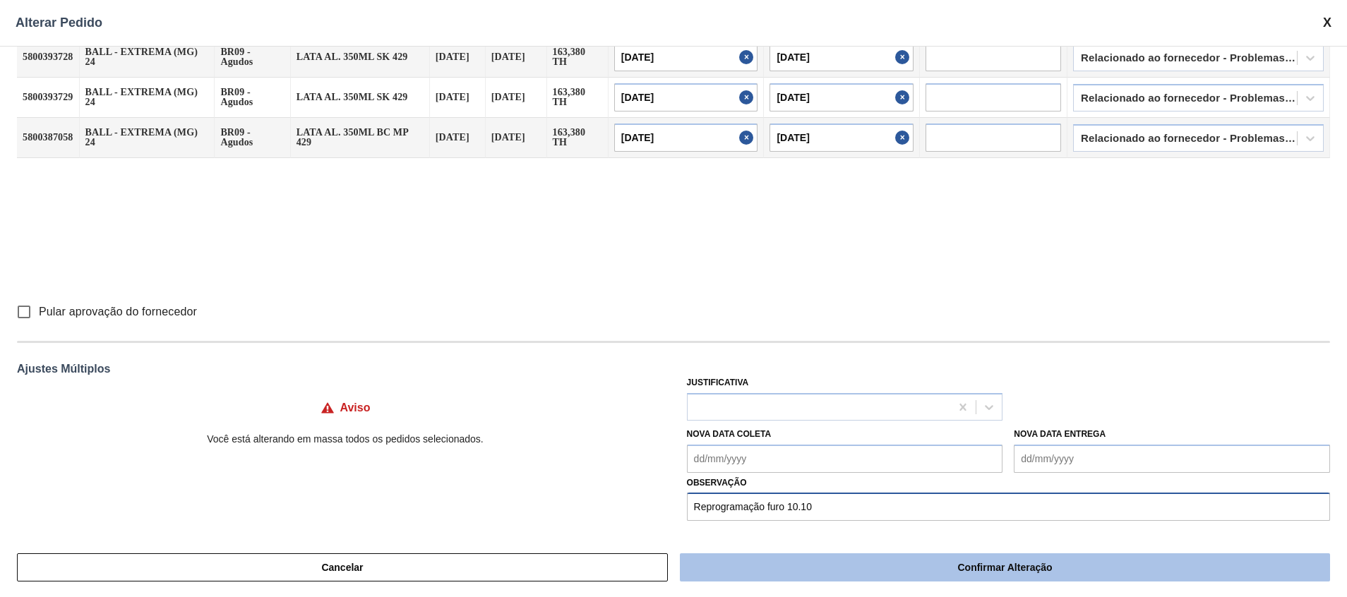
type input "Reprogramação furo 10.10"
click at [798, 397] on button "Confirmar Alteração" at bounding box center [1005, 567] width 650 height 28
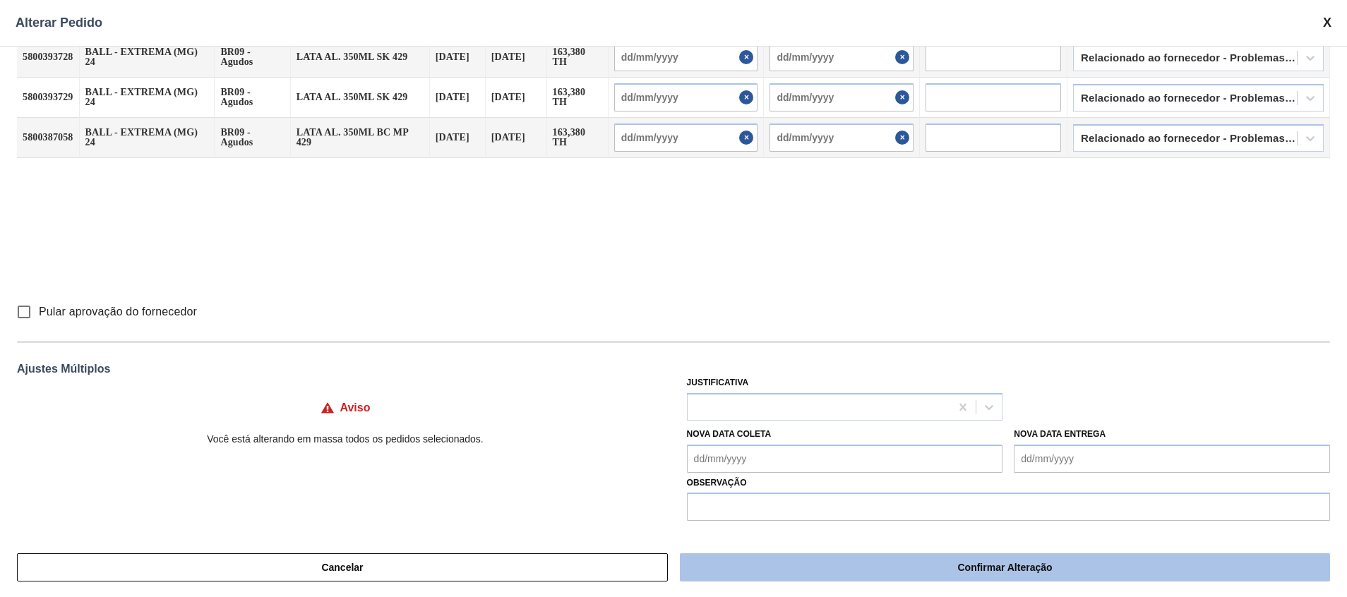
scroll to position [39, 0]
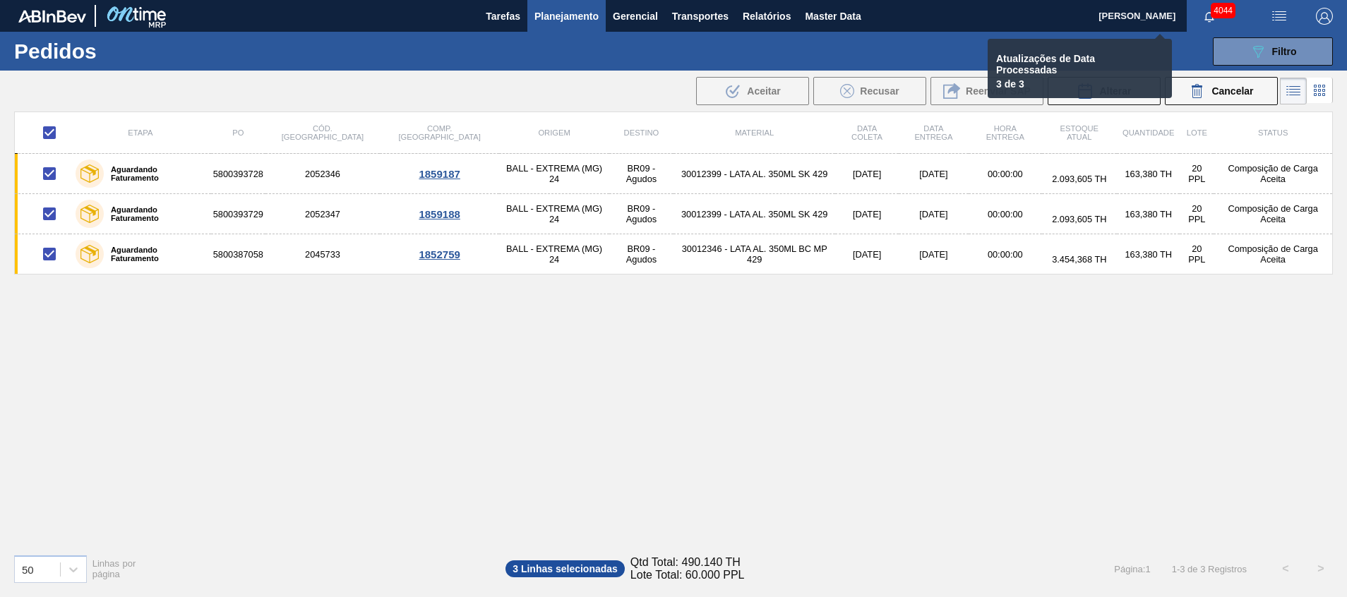
checkbox input "false"
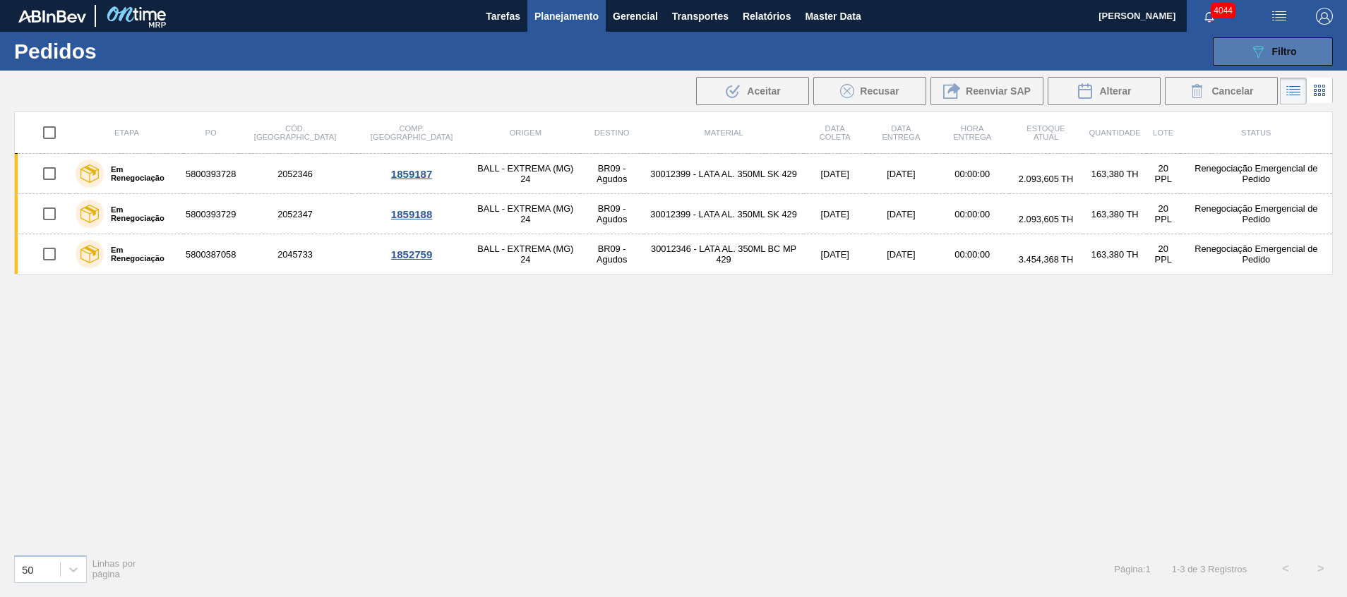
click at [897, 56] on icon at bounding box center [1258, 52] width 11 height 12
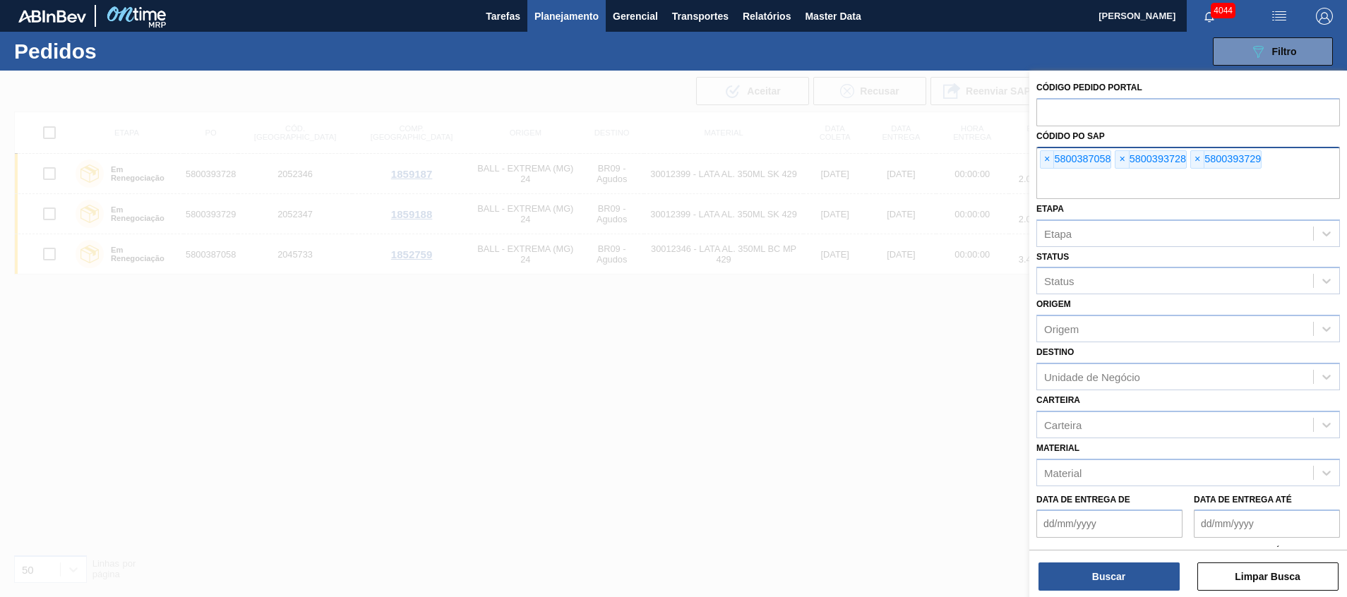
click at [897, 179] on input "text" at bounding box center [1188, 185] width 304 height 27
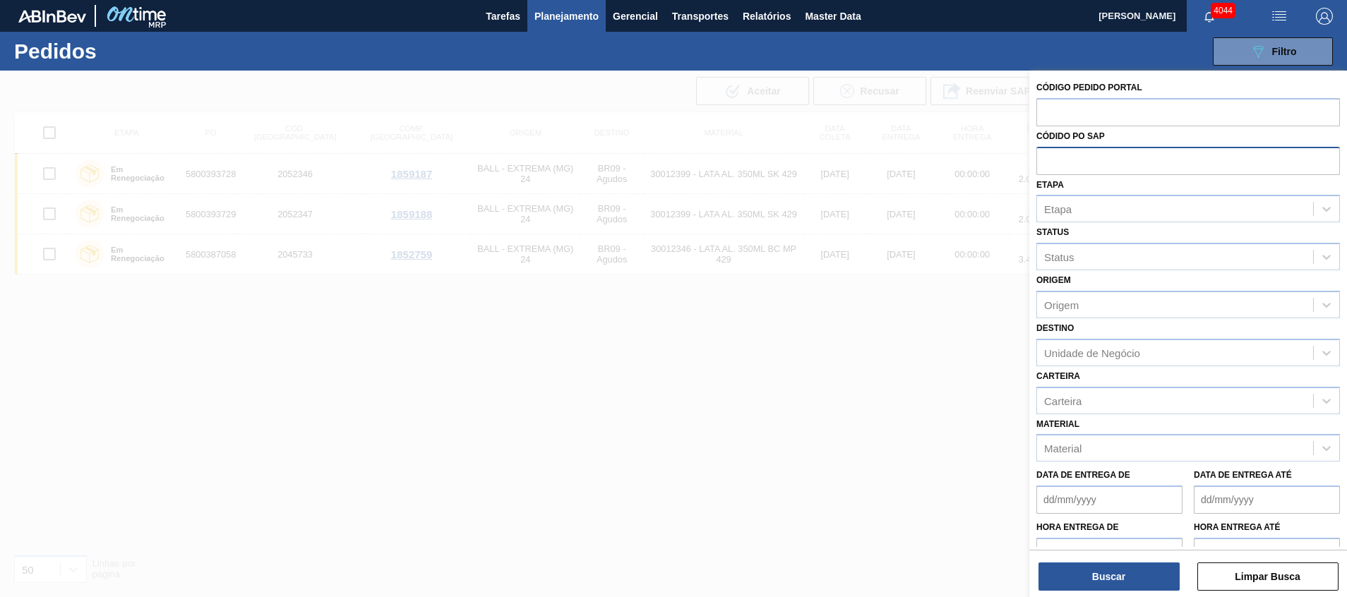
paste input "text"
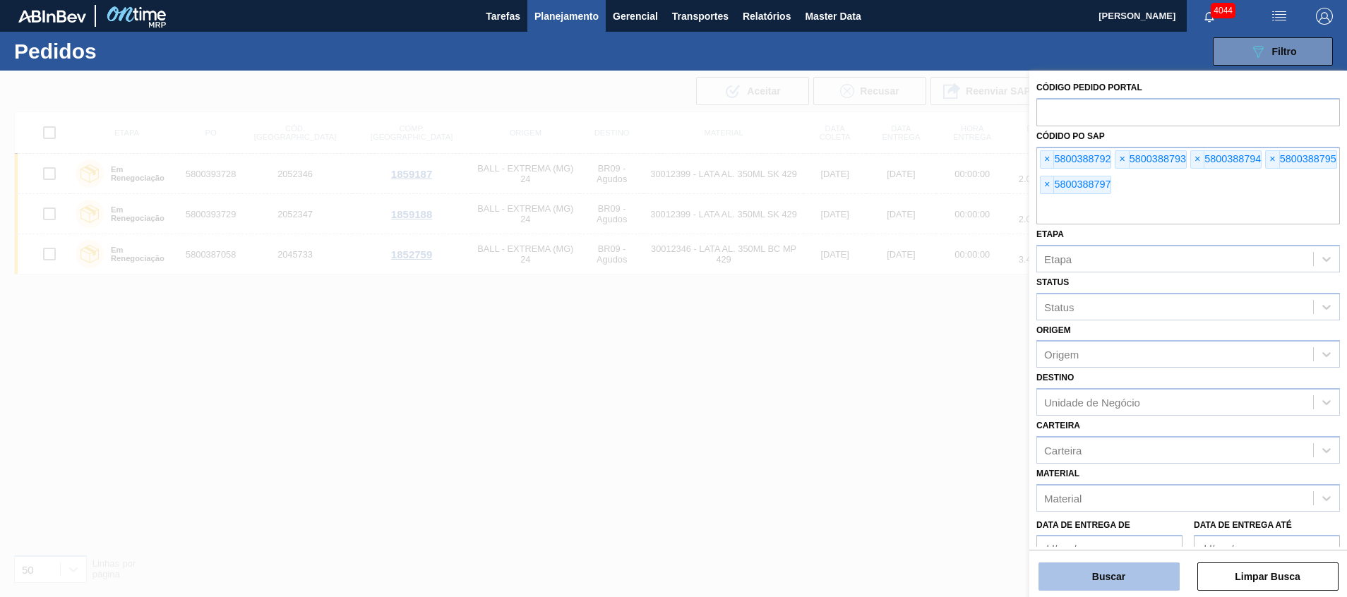
click at [897, 397] on button "Buscar" at bounding box center [1108, 577] width 141 height 28
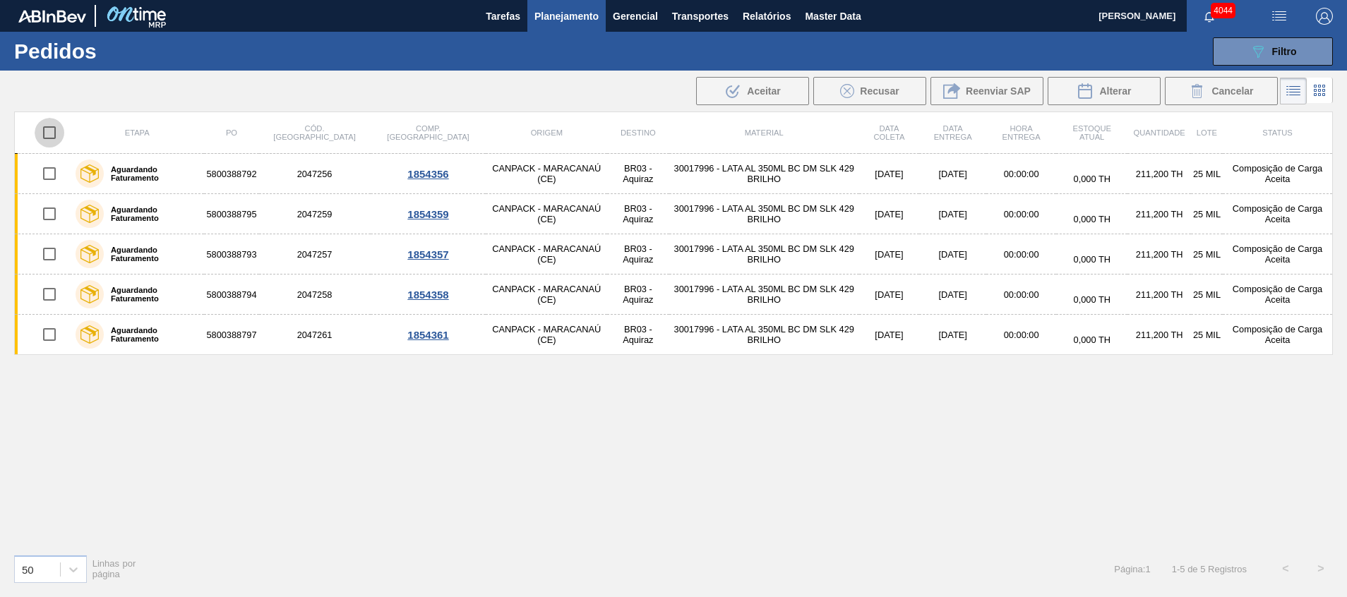
click at [47, 134] on input "checkbox" at bounding box center [50, 133] width 30 height 30
checkbox input "true"
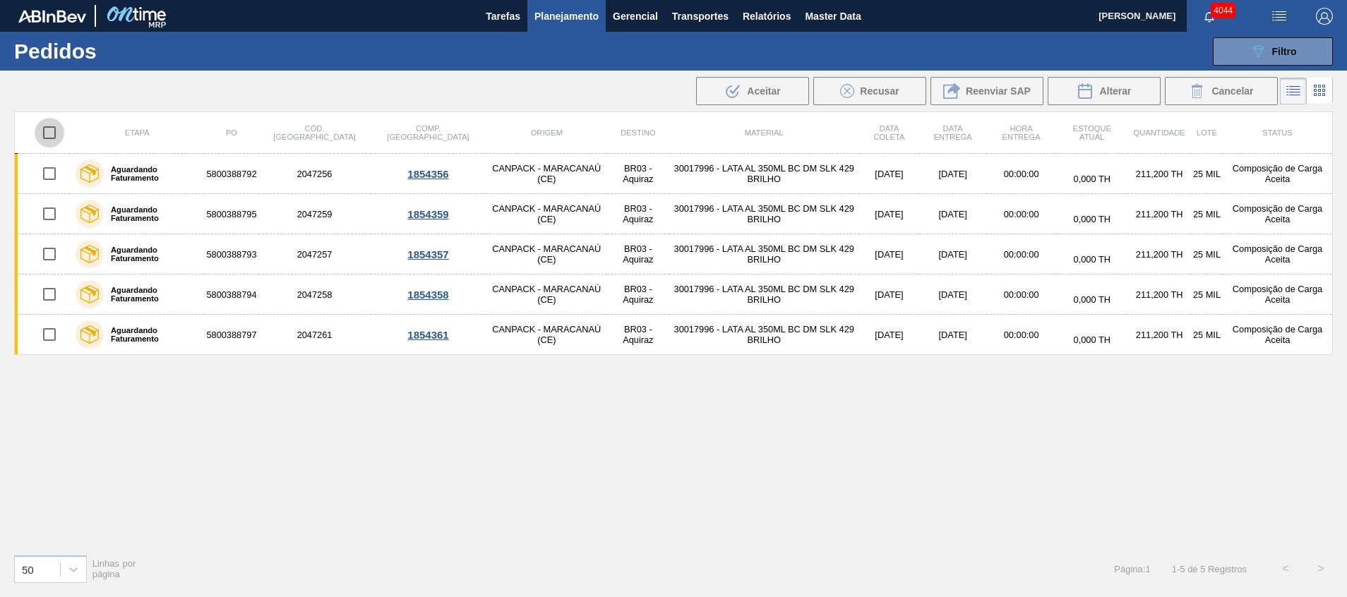
checkbox input "true"
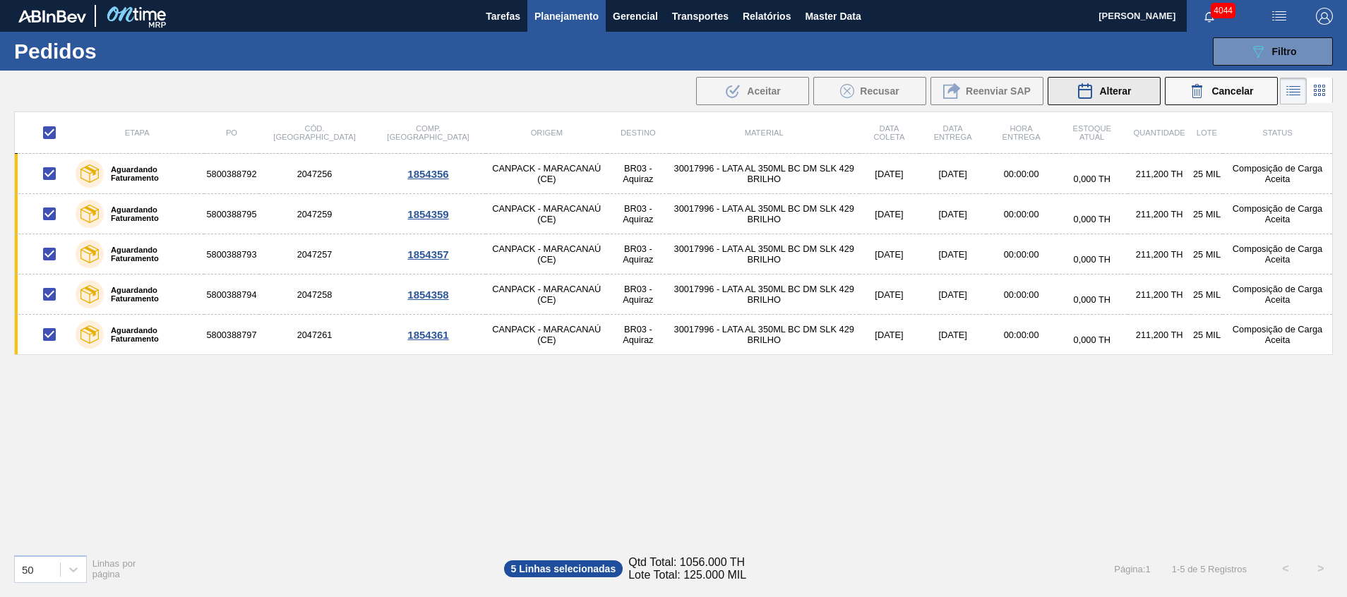
click at [897, 101] on button "Alterar" at bounding box center [1104, 91] width 113 height 28
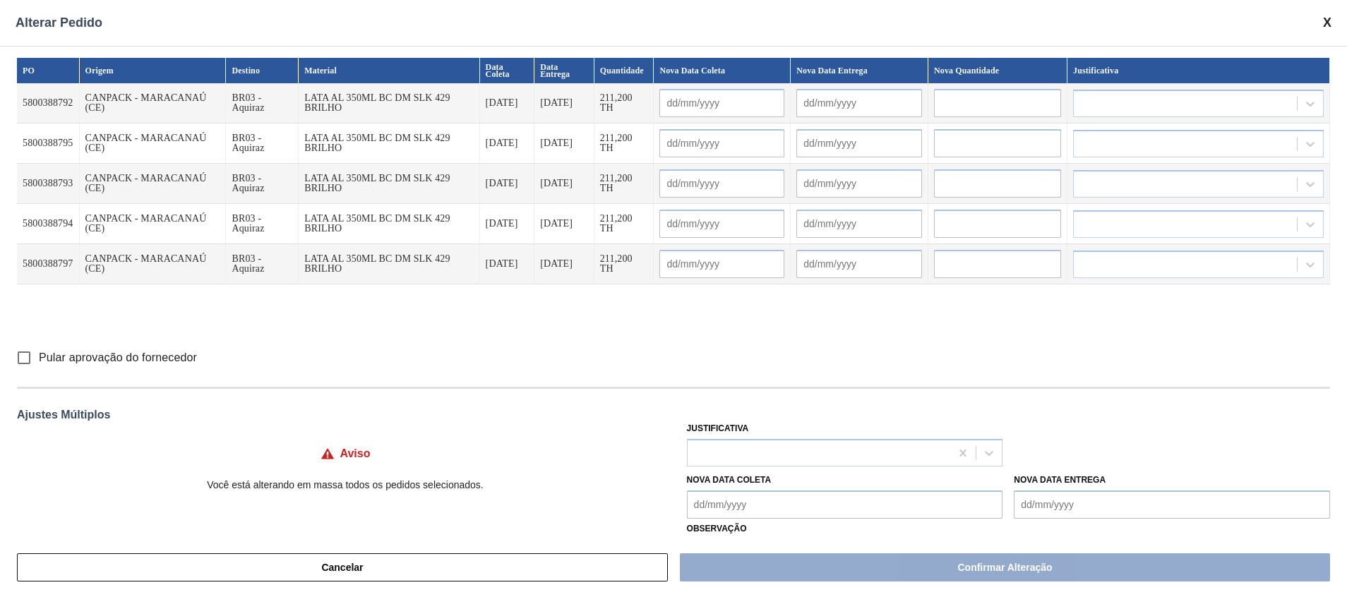
click at [684, 118] on td at bounding box center [722, 103] width 137 height 40
click at [685, 104] on input "text" at bounding box center [721, 103] width 125 height 28
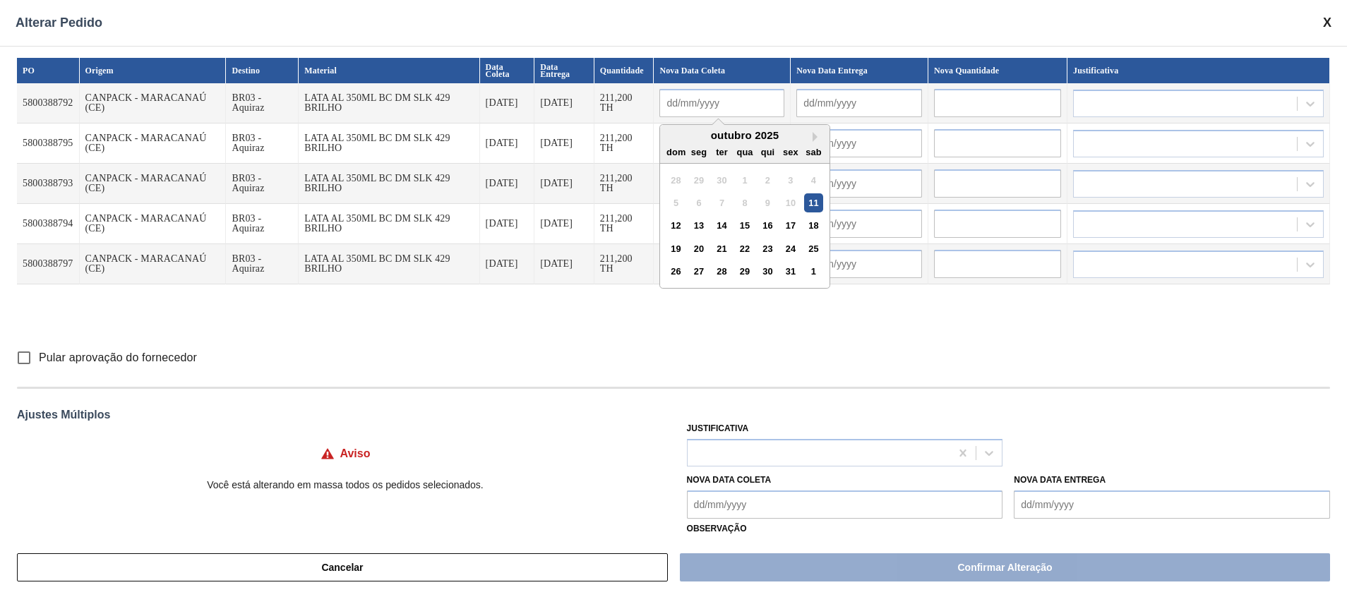
paste input "14/out"
click at [726, 225] on div "14" at bounding box center [721, 225] width 19 height 19
type input "[DATE]"
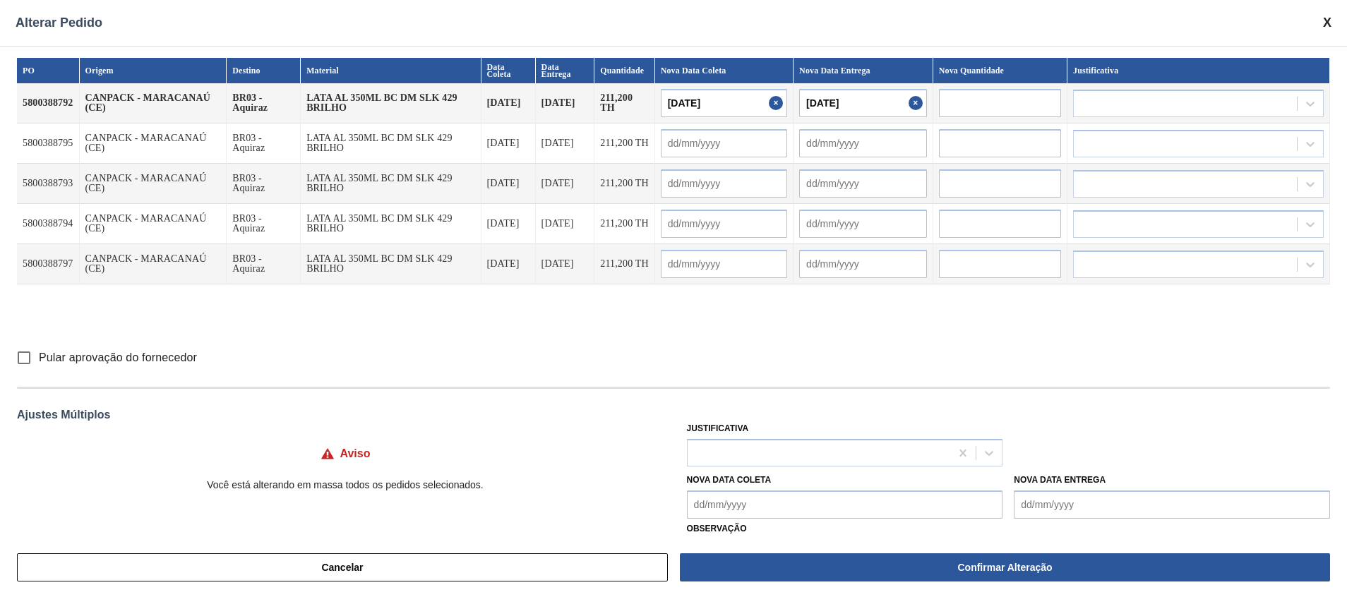
click at [733, 112] on input "[DATE]" at bounding box center [724, 103] width 126 height 28
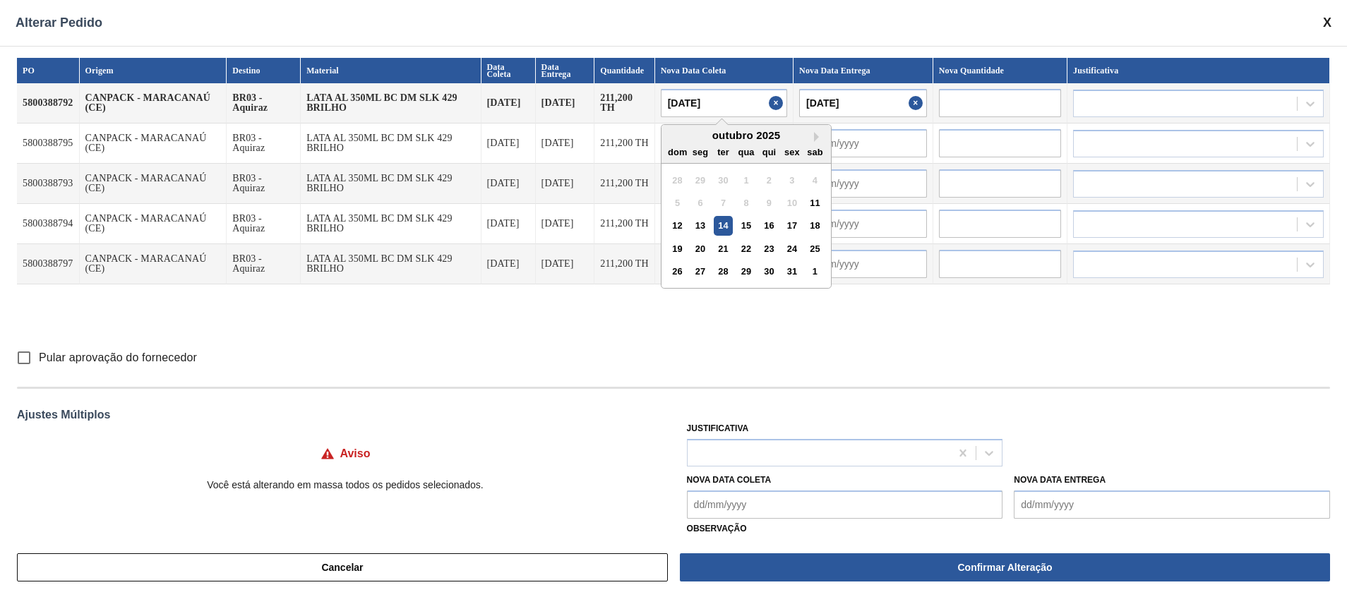
click at [733, 112] on input "[DATE]" at bounding box center [724, 103] width 126 height 28
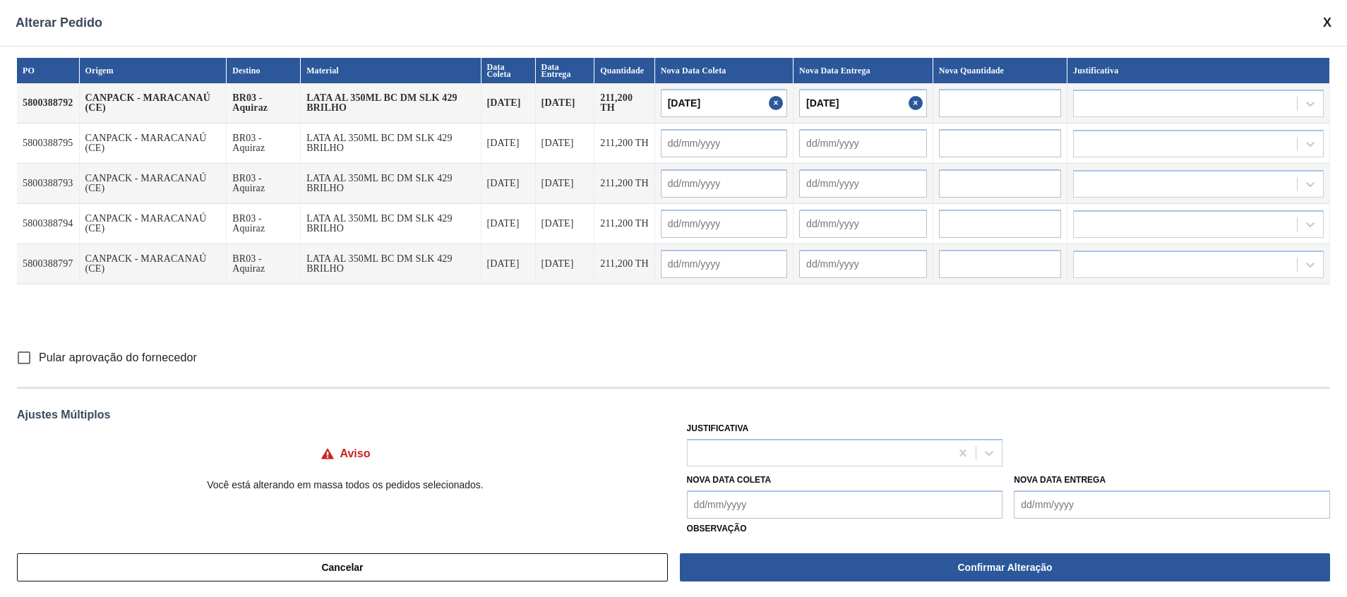
click at [862, 349] on div "Pular aprovação do fornecedor" at bounding box center [673, 358] width 1313 height 30
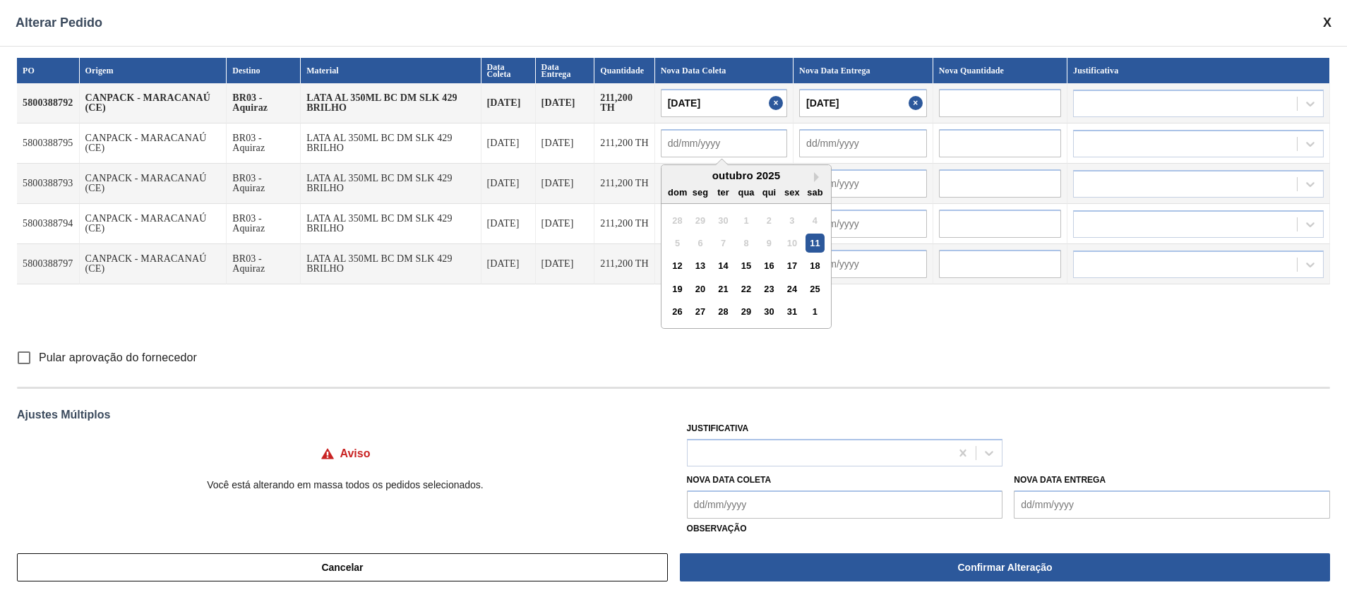
click at [759, 153] on input "text" at bounding box center [724, 143] width 126 height 28
paste input "[DATE]"
type input "[DATE]"
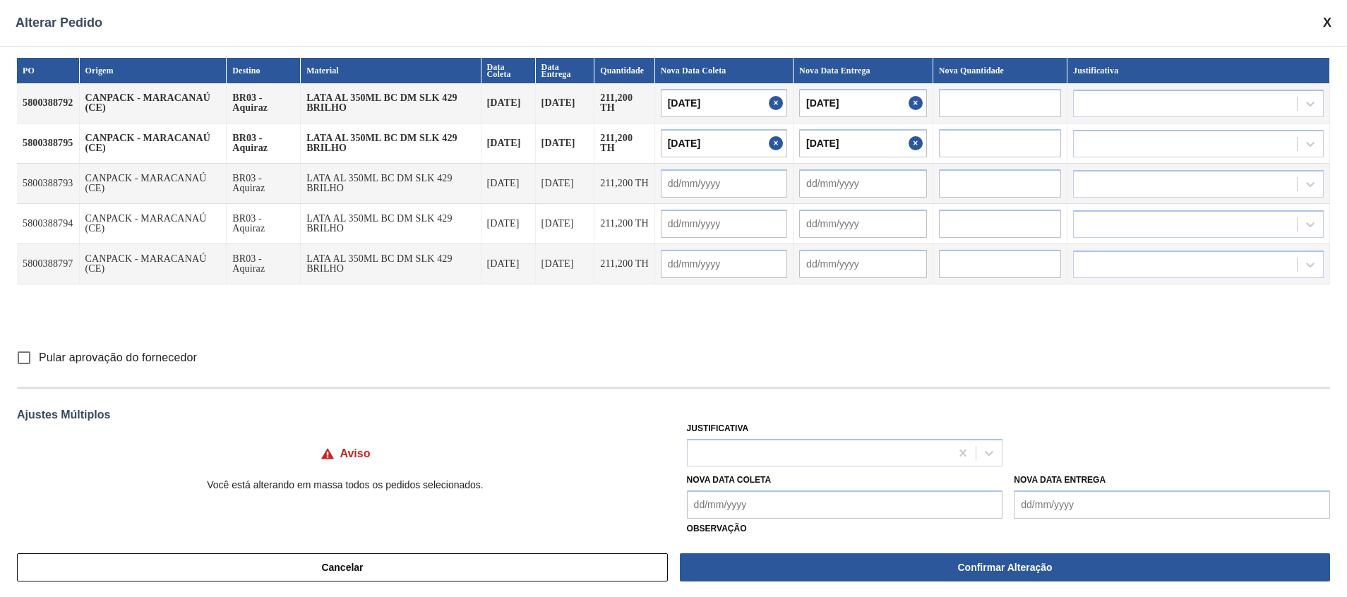
click at [890, 397] on div "Ajustes Múltiplos" at bounding box center [673, 415] width 1313 height 13
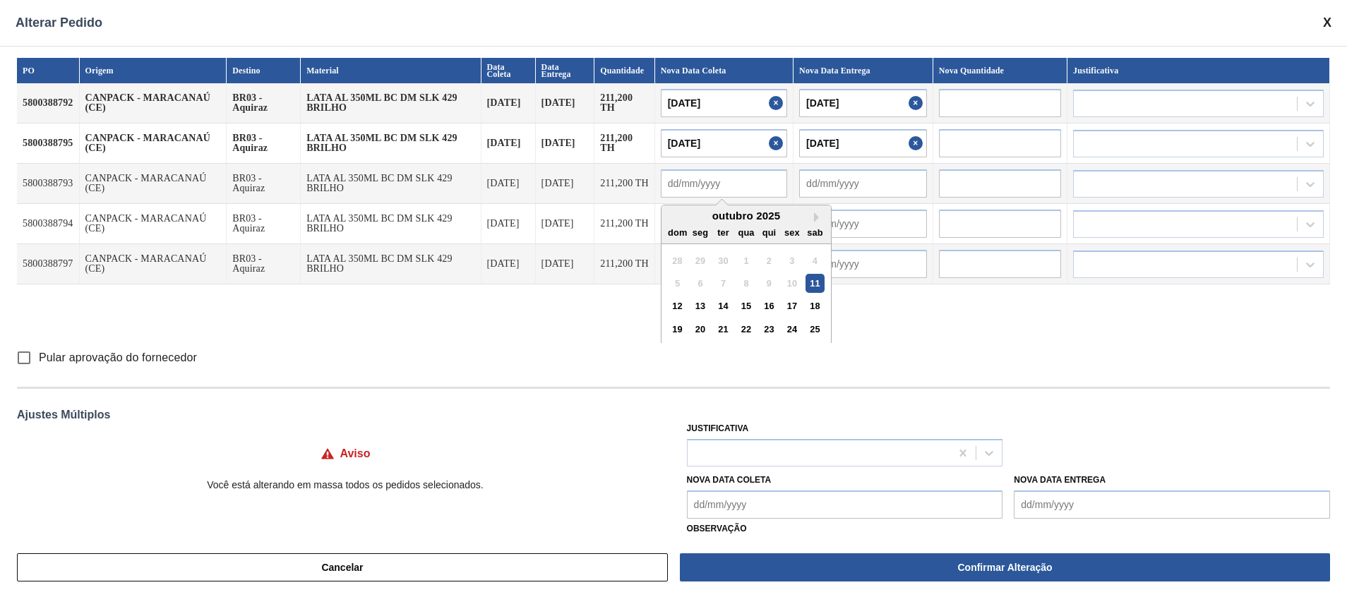
click at [754, 191] on input "text" at bounding box center [724, 183] width 126 height 28
paste input "[DATE]"
type input "[DATE]"
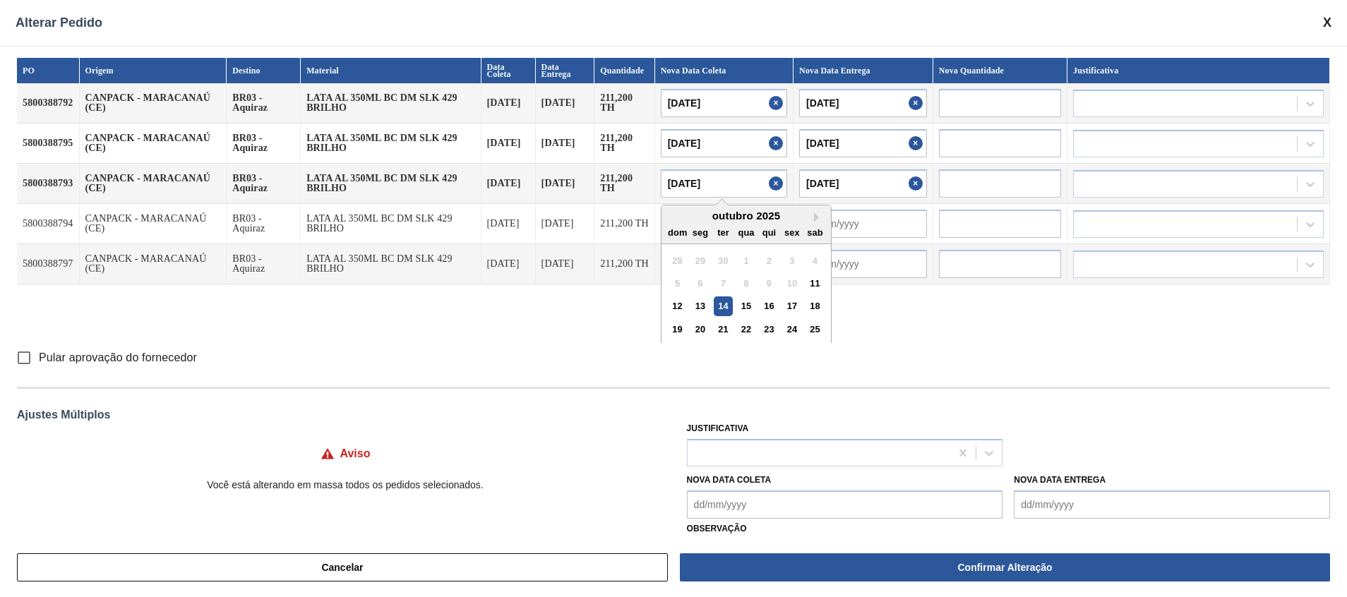
click at [865, 359] on div "Pular aprovação do fornecedor" at bounding box center [673, 358] width 1313 height 30
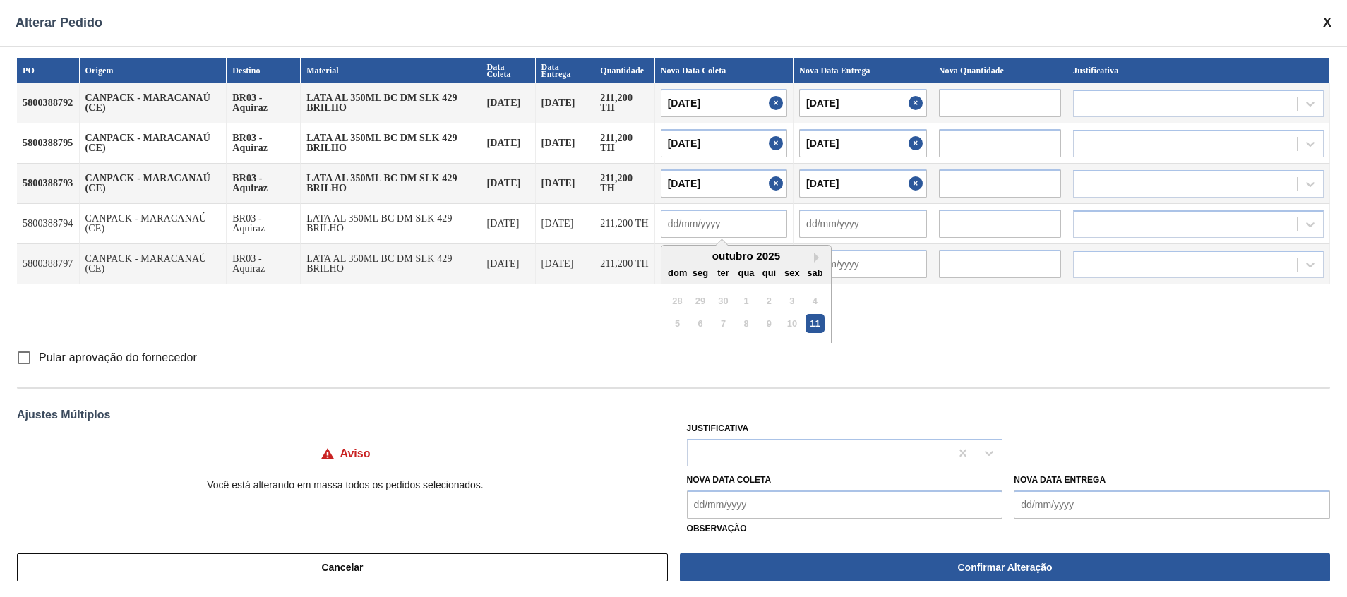
click at [759, 229] on input "text" at bounding box center [724, 224] width 126 height 28
paste input "[DATE]"
type input "[DATE]"
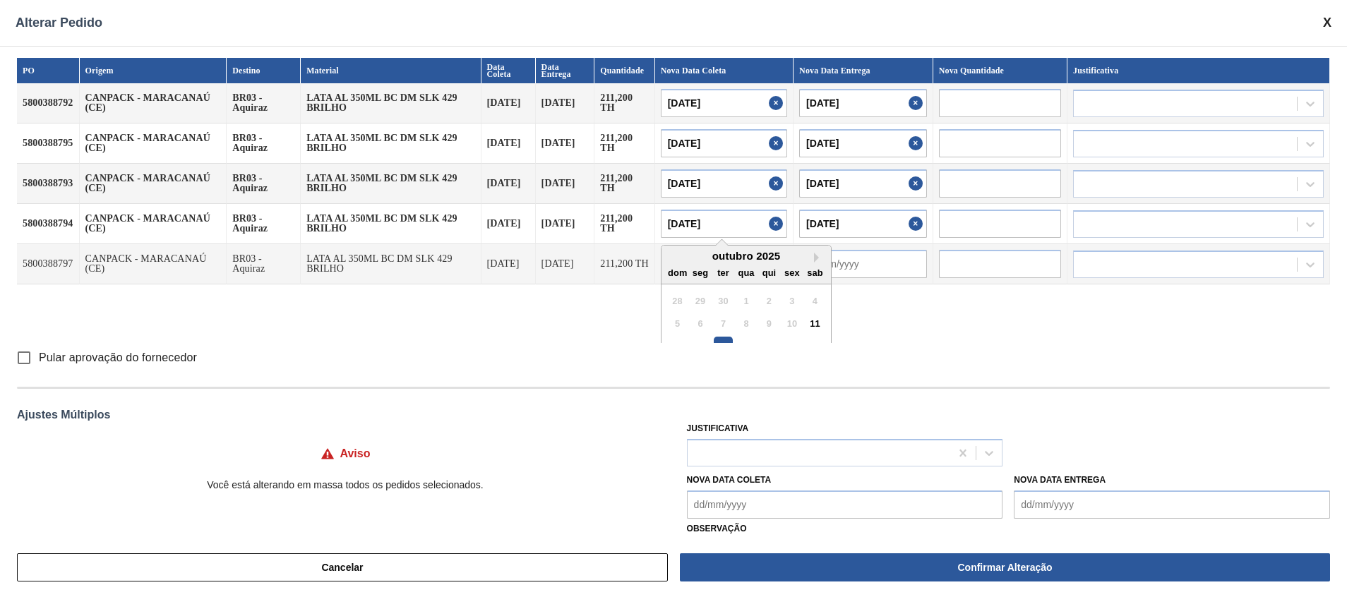
click at [897, 394] on div "PO Origem Destino Material Data Coleta Data Entrega Quantidade Nova Data Coleta…" at bounding box center [673, 292] width 1347 height 492
click at [776, 273] on input "text" at bounding box center [724, 264] width 126 height 28
paste input "[DATE]"
type input "[DATE]"
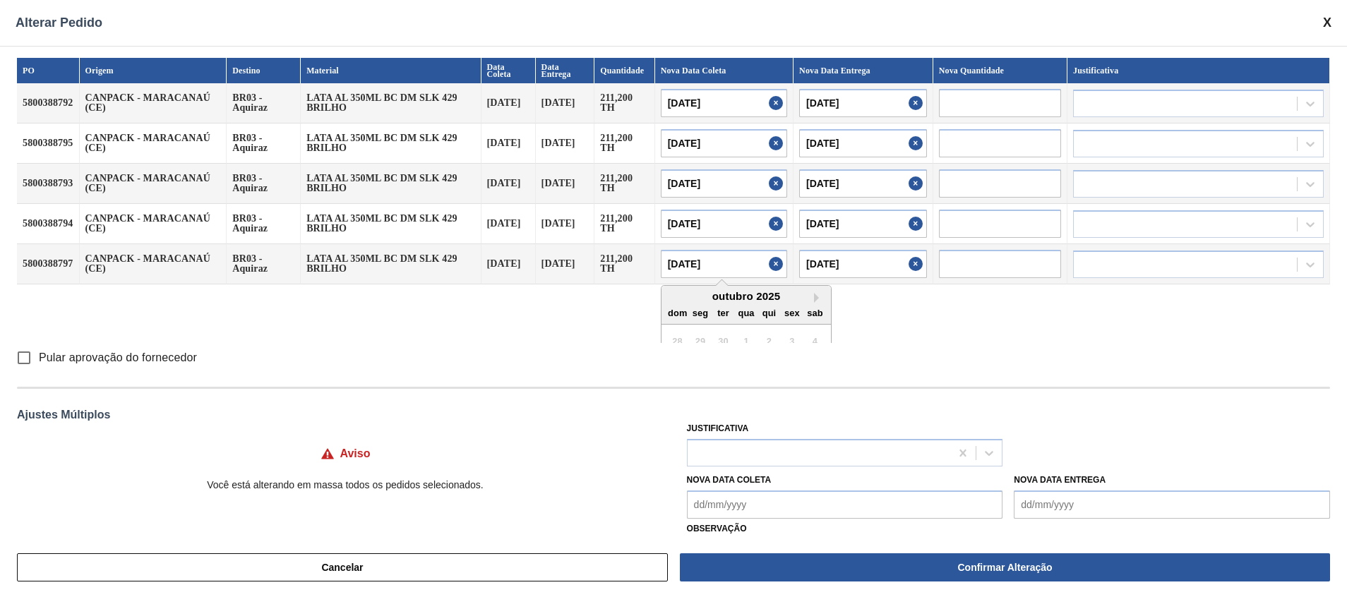
type input "[DATE]"
click at [897, 326] on div "PO Origem Destino Material Data Coleta Data Entrega Quantidade Nova Data Coleta…" at bounding box center [673, 200] width 1313 height 285
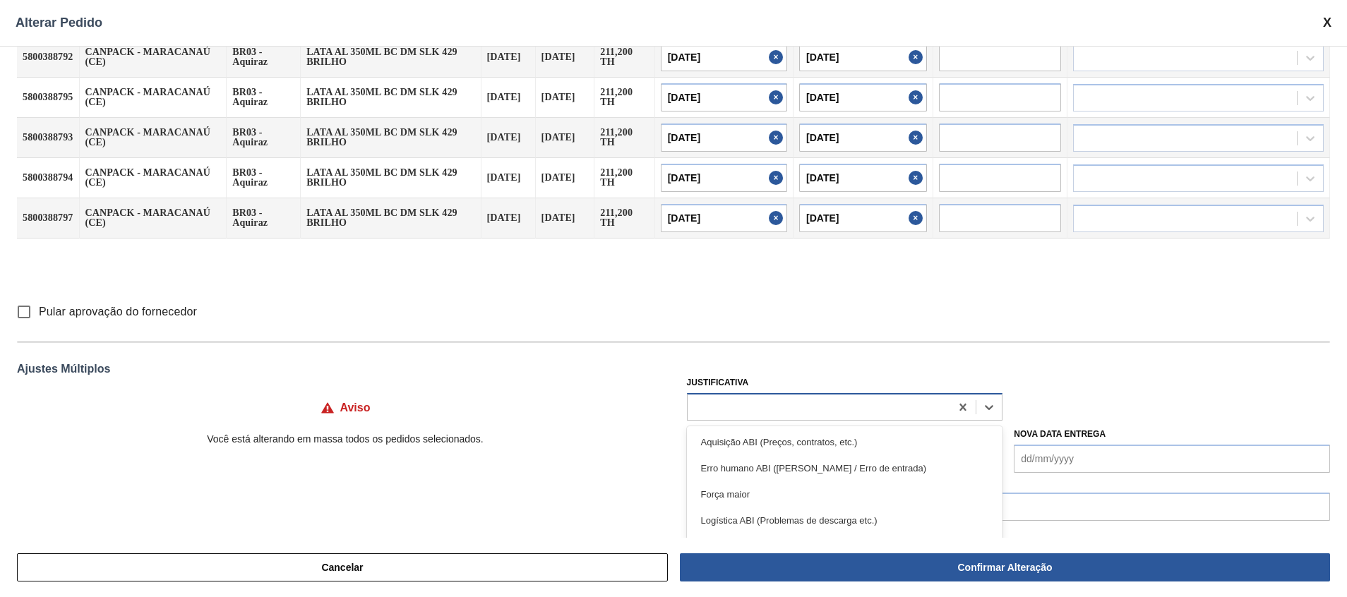
click at [859, 397] on div at bounding box center [819, 407] width 263 height 20
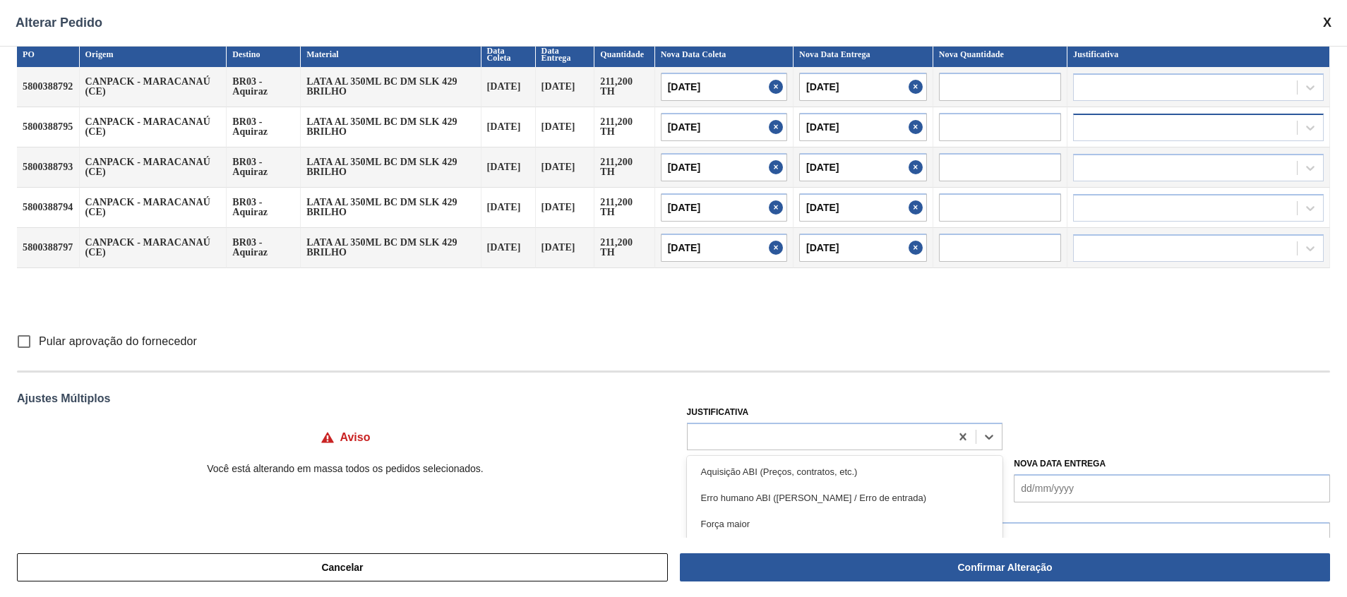
scroll to position [0, 0]
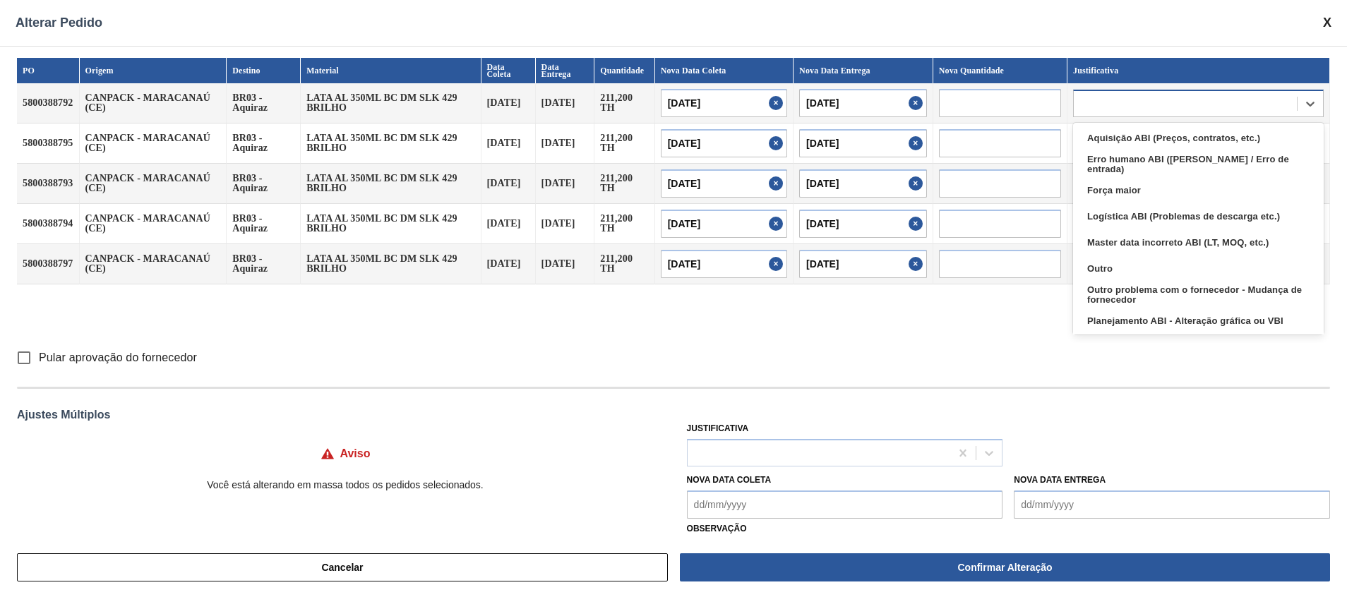
click at [897, 105] on div at bounding box center [1185, 103] width 223 height 20
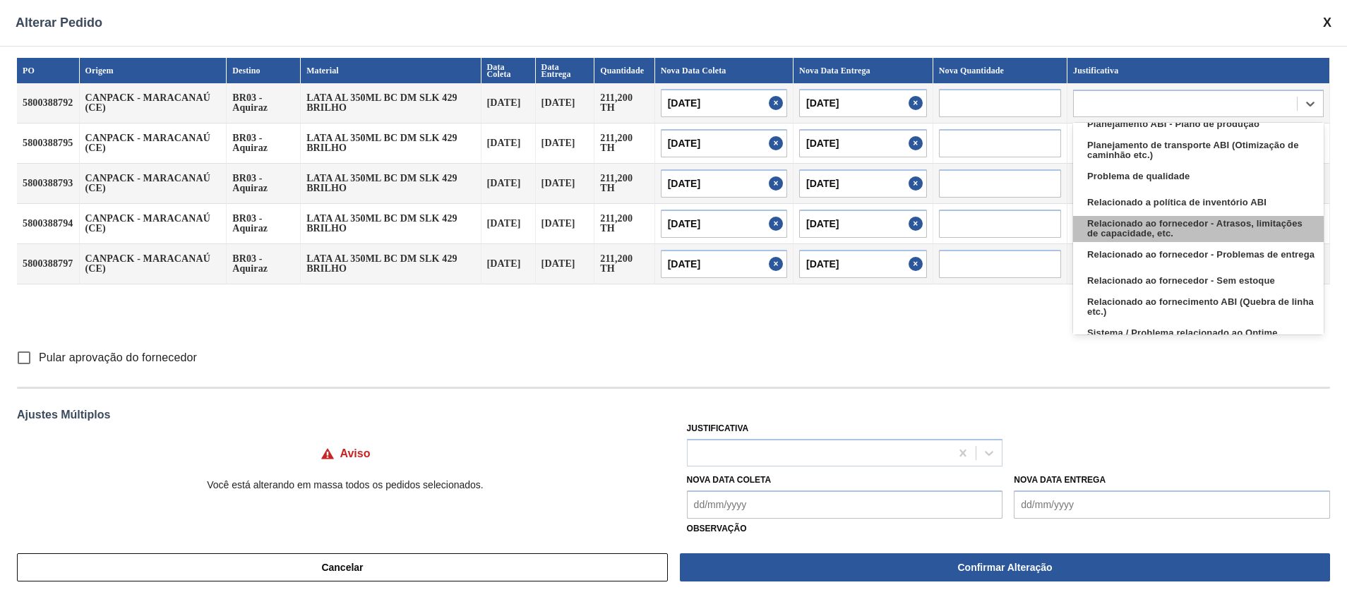
scroll to position [264, 0]
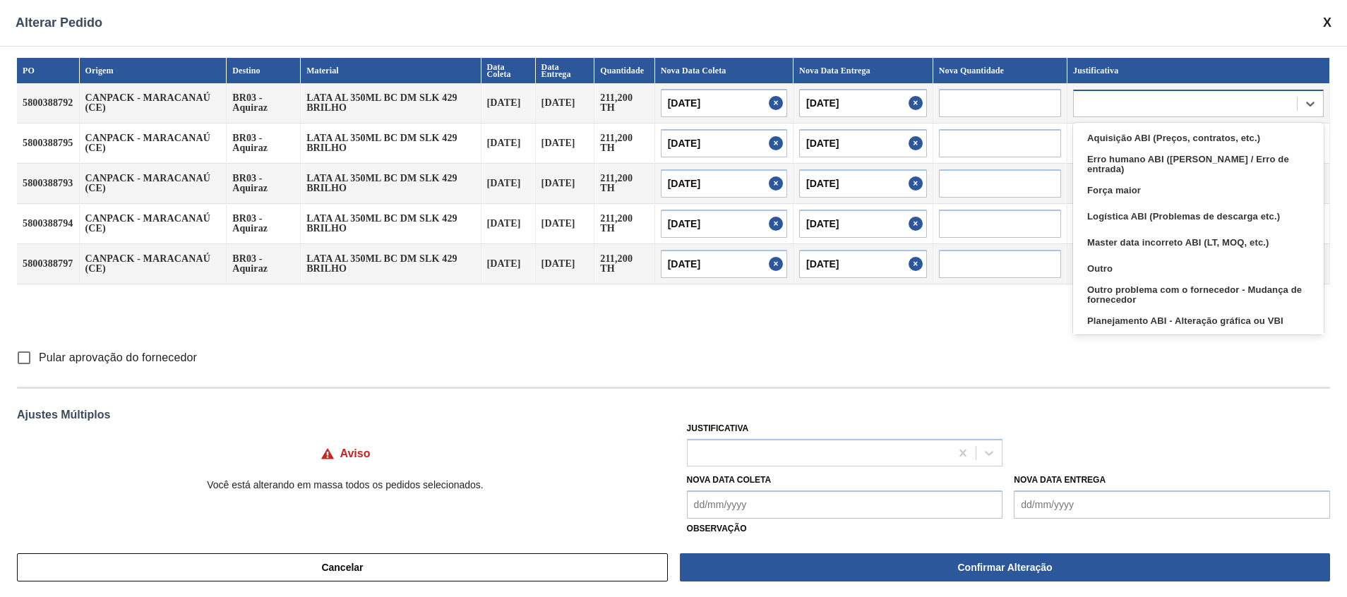
click at [897, 107] on div at bounding box center [1185, 103] width 223 height 20
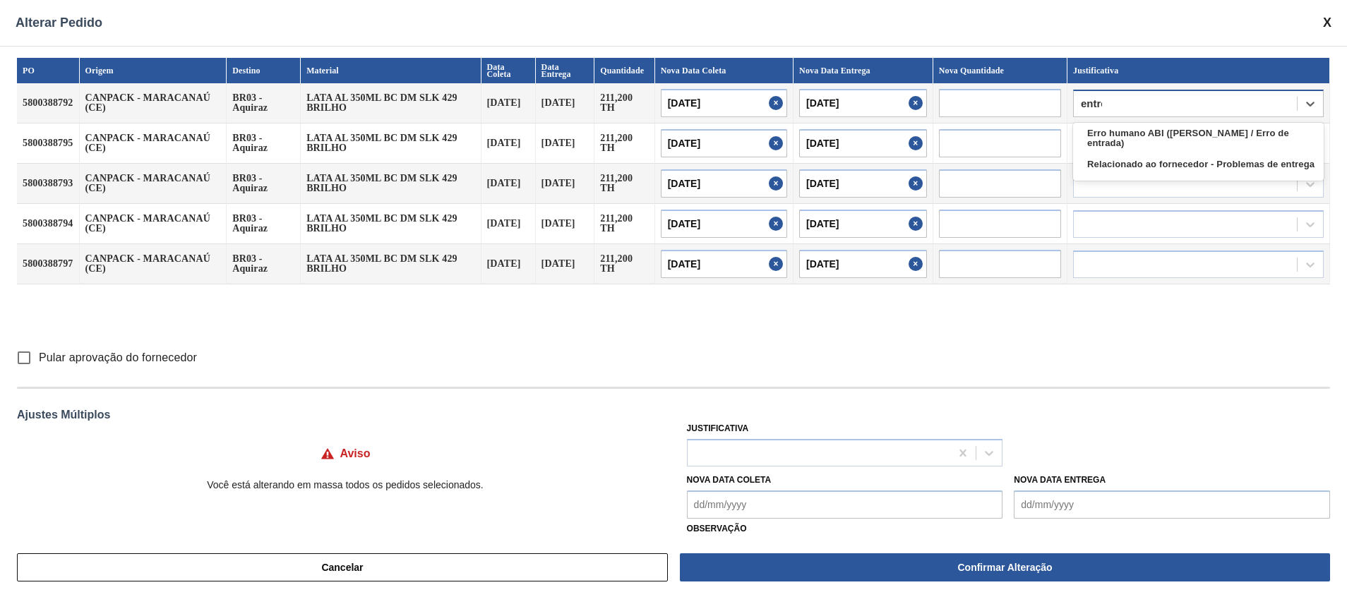
type input "entreg"
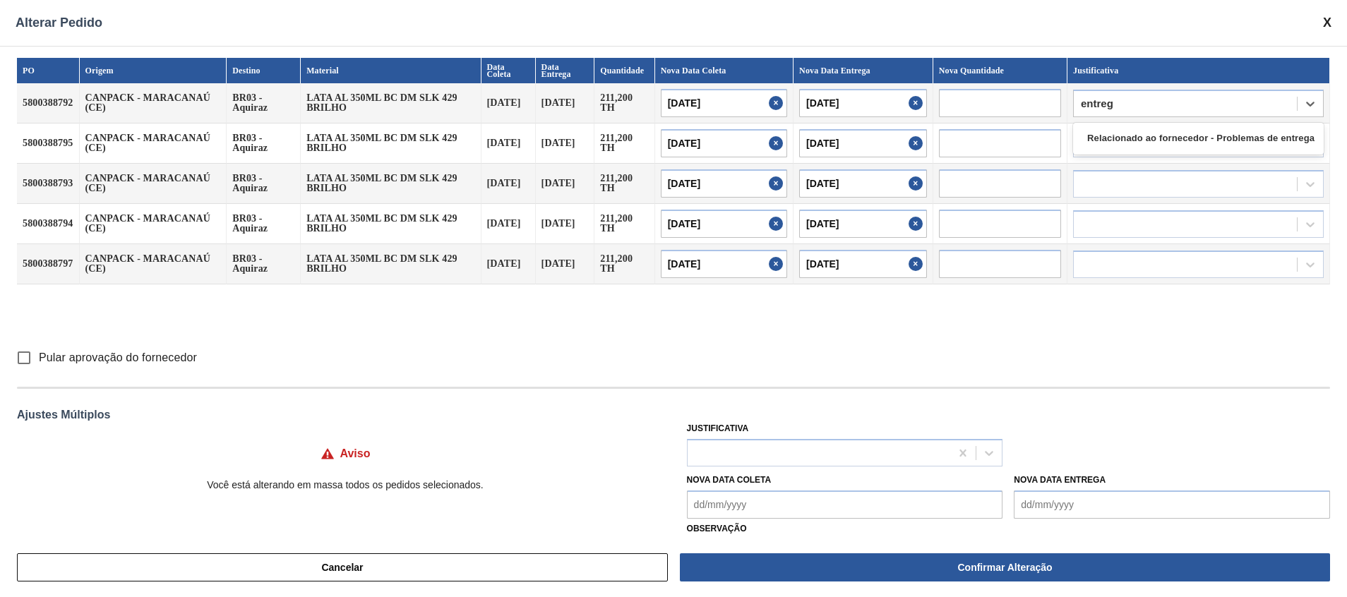
click at [897, 133] on div "Relacionado ao fornecedor - Problemas de entrega" at bounding box center [1198, 139] width 251 height 26
click at [897, 138] on div at bounding box center [1185, 143] width 223 height 20
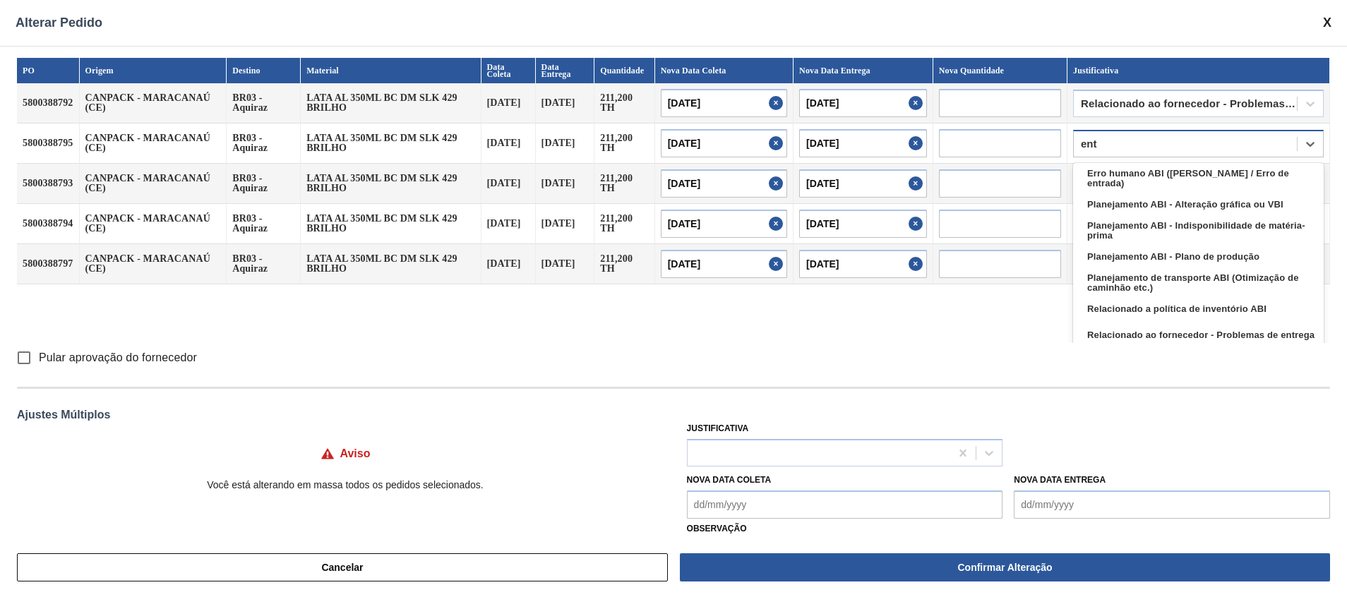
type input "entr"
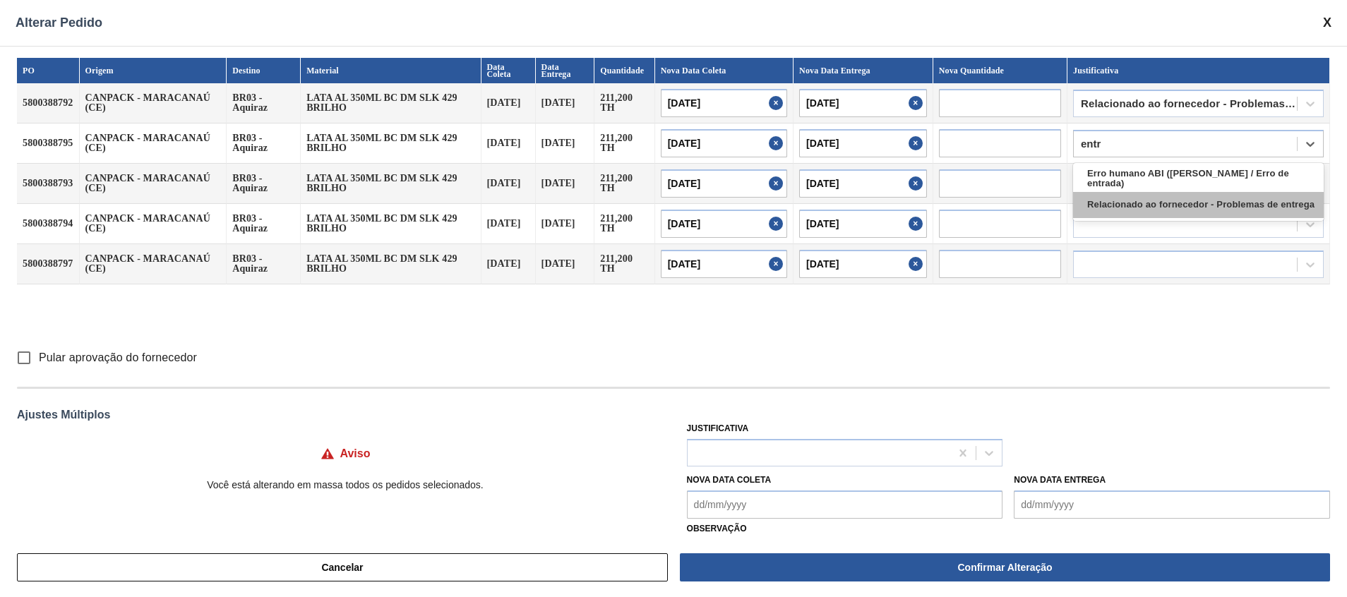
click at [897, 201] on div "Relacionado ao fornecedor - Problemas de entrega" at bounding box center [1198, 205] width 251 height 26
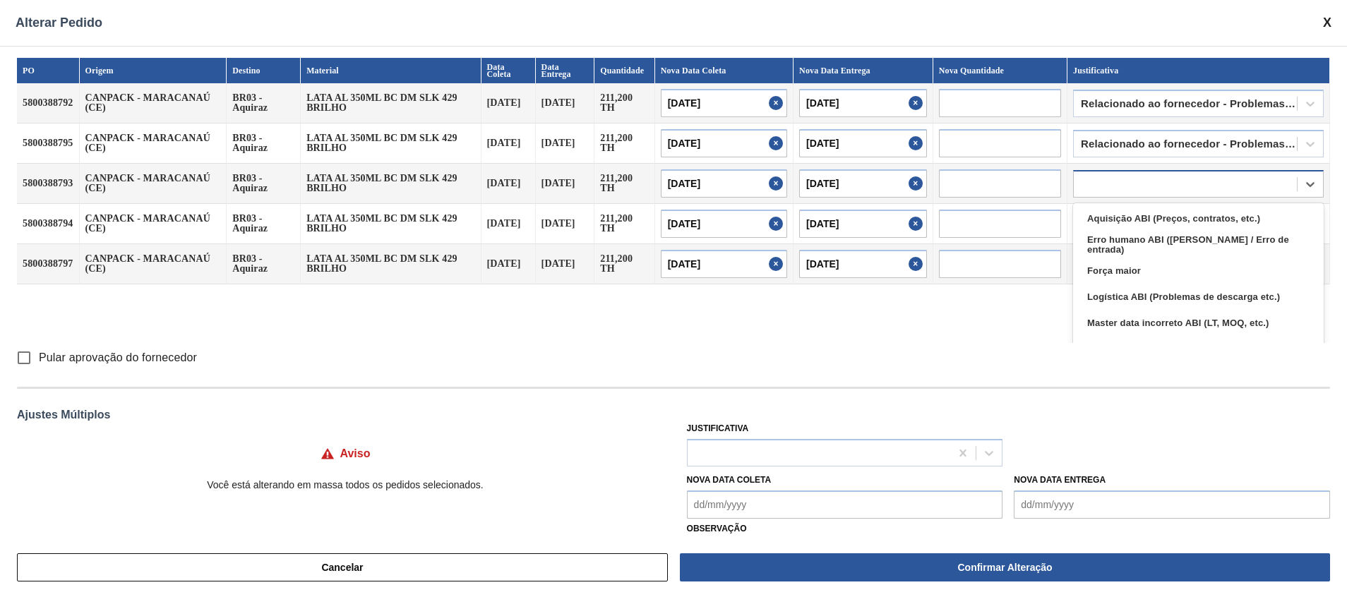
click at [897, 184] on div at bounding box center [1185, 184] width 223 height 20
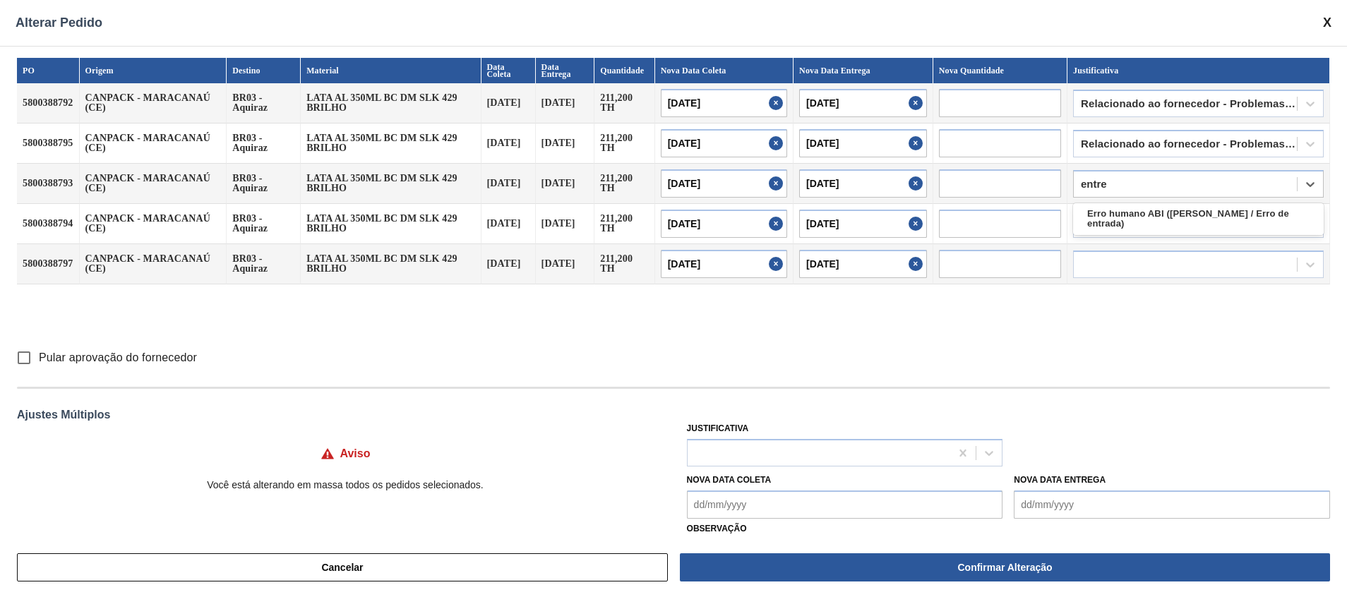
type input "entreg"
click at [897, 210] on div "Relacionado ao fornecedor - Problemas de entrega" at bounding box center [1198, 219] width 251 height 26
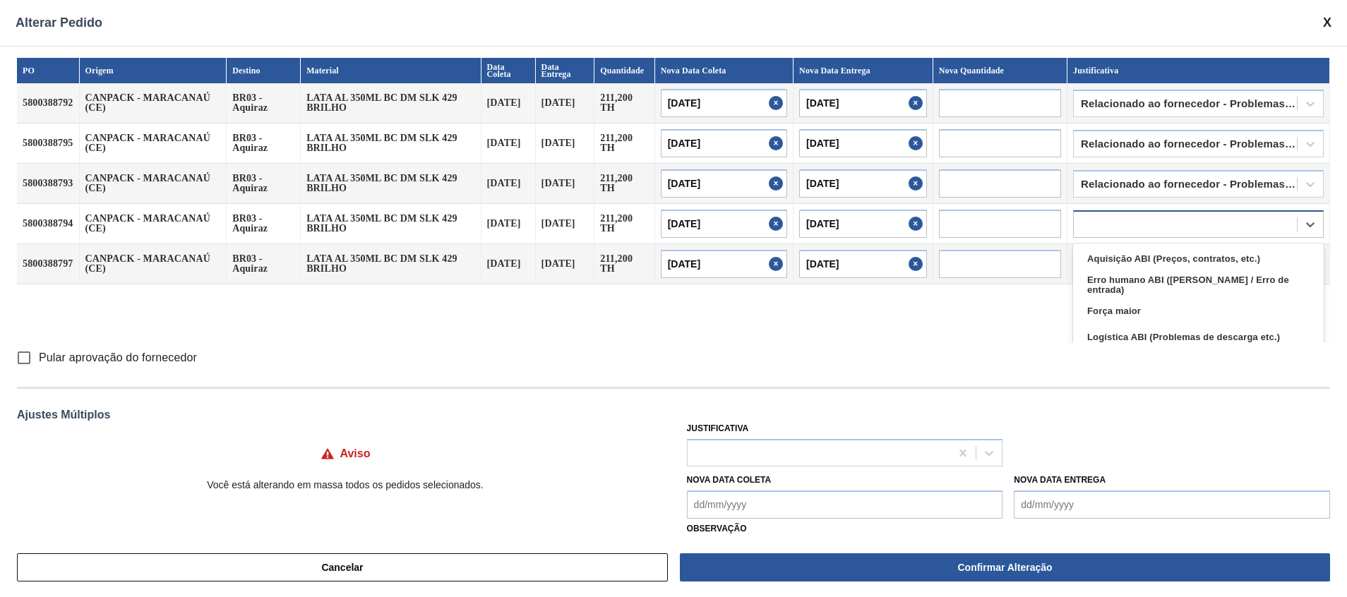
click at [897, 222] on div at bounding box center [1185, 224] width 223 height 20
type input "entreg"
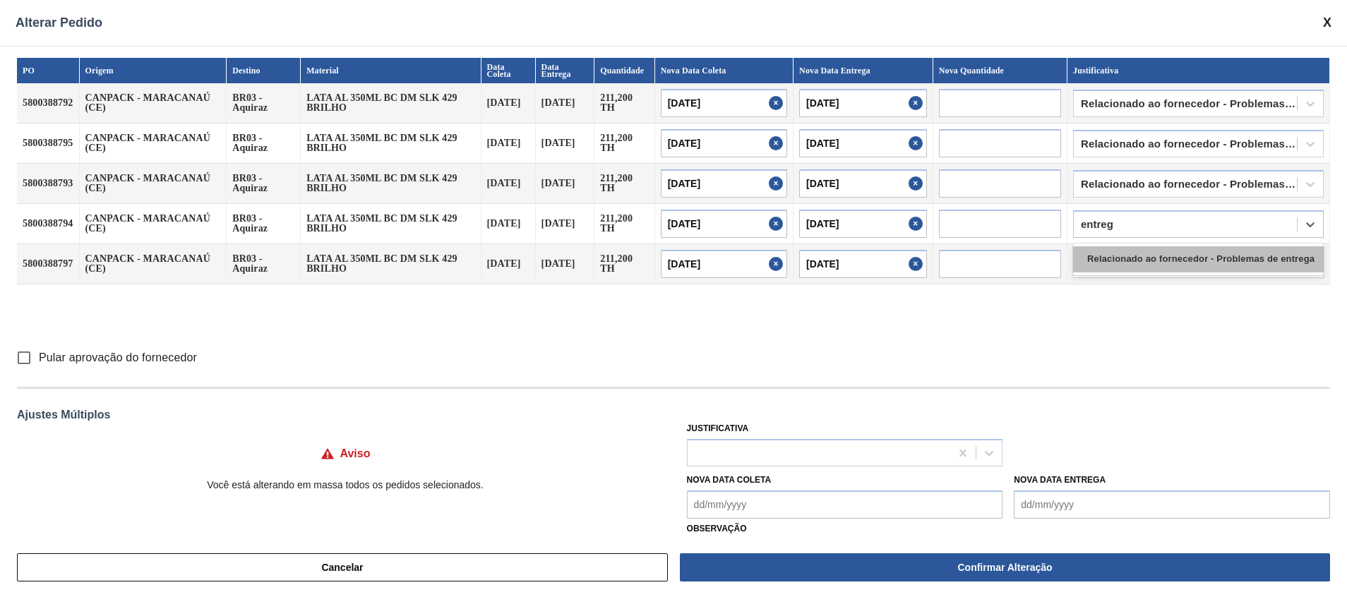
click at [897, 256] on div "Relacionado ao fornecedor - Problemas de entrega" at bounding box center [1198, 259] width 251 height 26
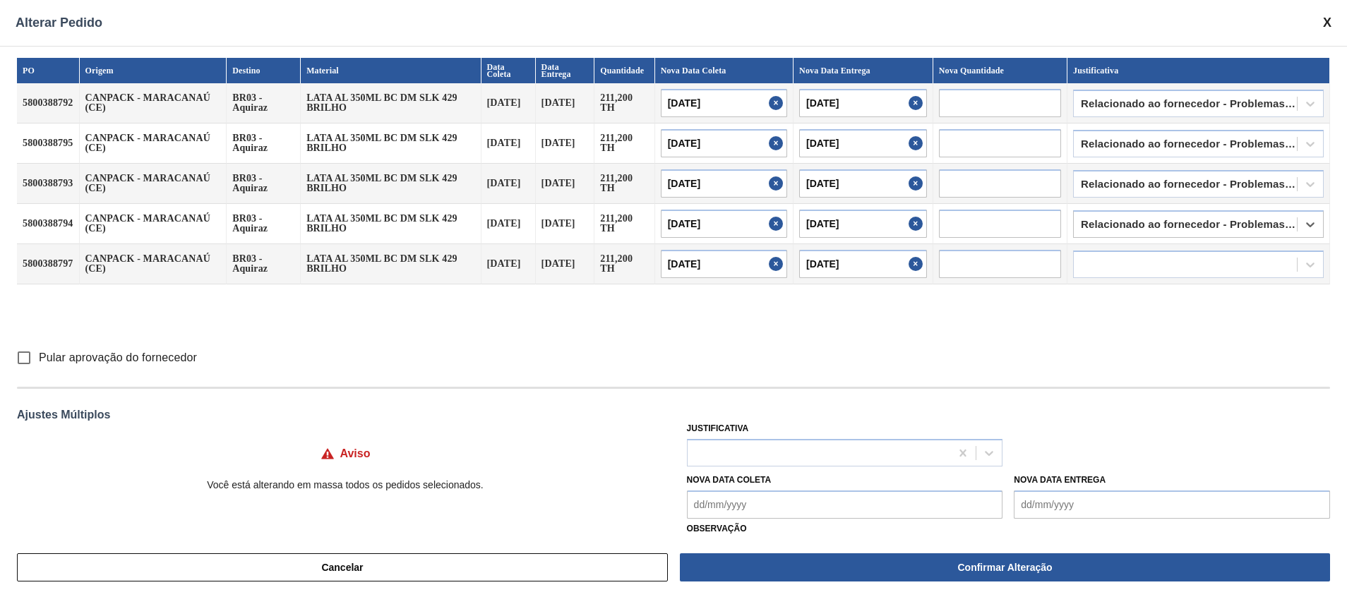
click at [897, 256] on div at bounding box center [1185, 264] width 223 height 20
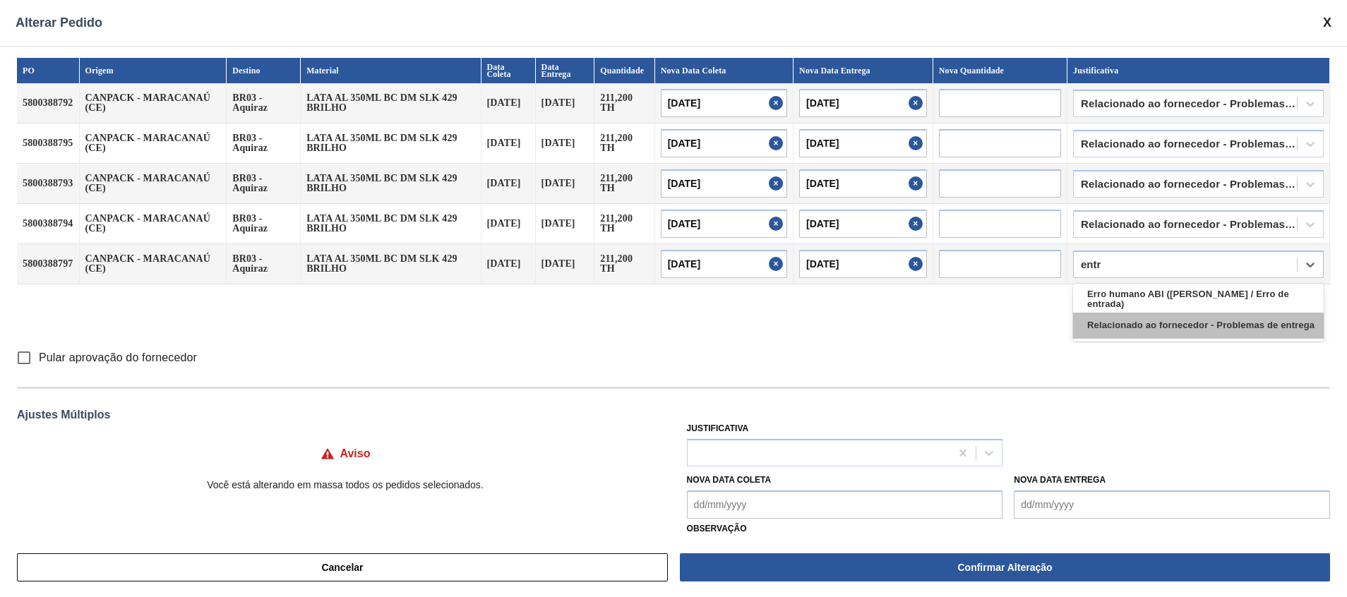
click at [897, 329] on div "Relacionado ao fornecedor - Problemas de entrega" at bounding box center [1198, 326] width 251 height 26
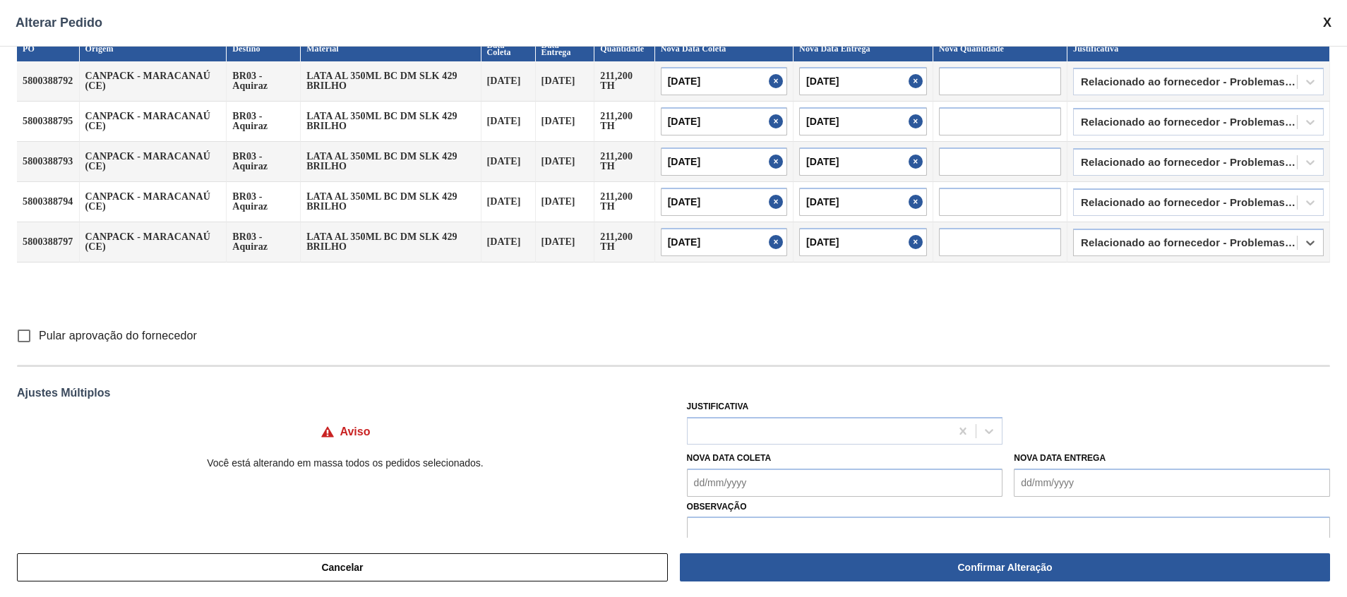
scroll to position [0, 0]
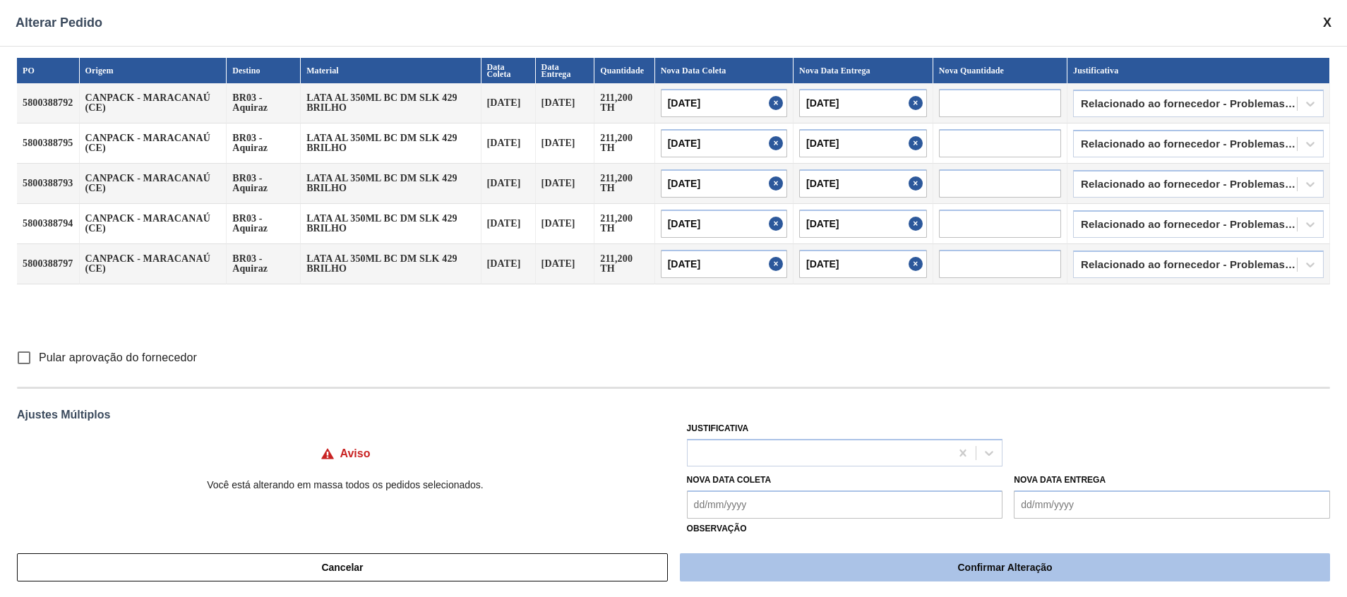
click at [769, 397] on button "Confirmar Alteração" at bounding box center [1005, 567] width 650 height 28
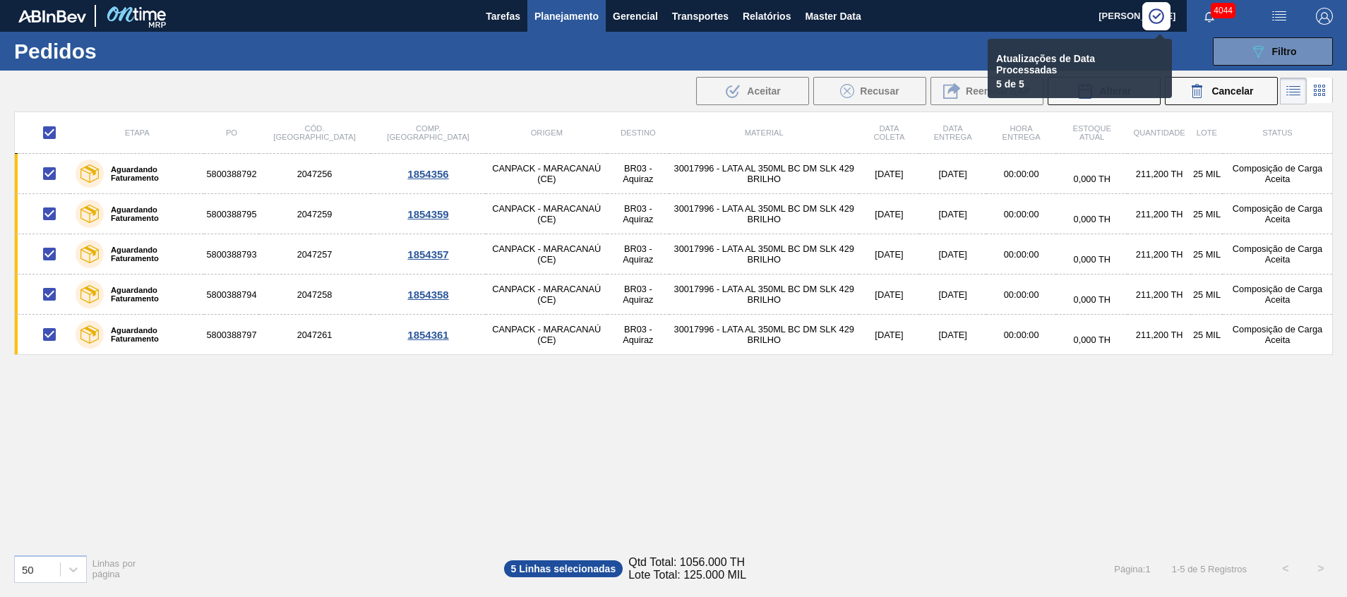
click at [55, 125] on input "checkbox" at bounding box center [50, 133] width 30 height 30
click at [53, 138] on input "checkbox" at bounding box center [50, 133] width 30 height 30
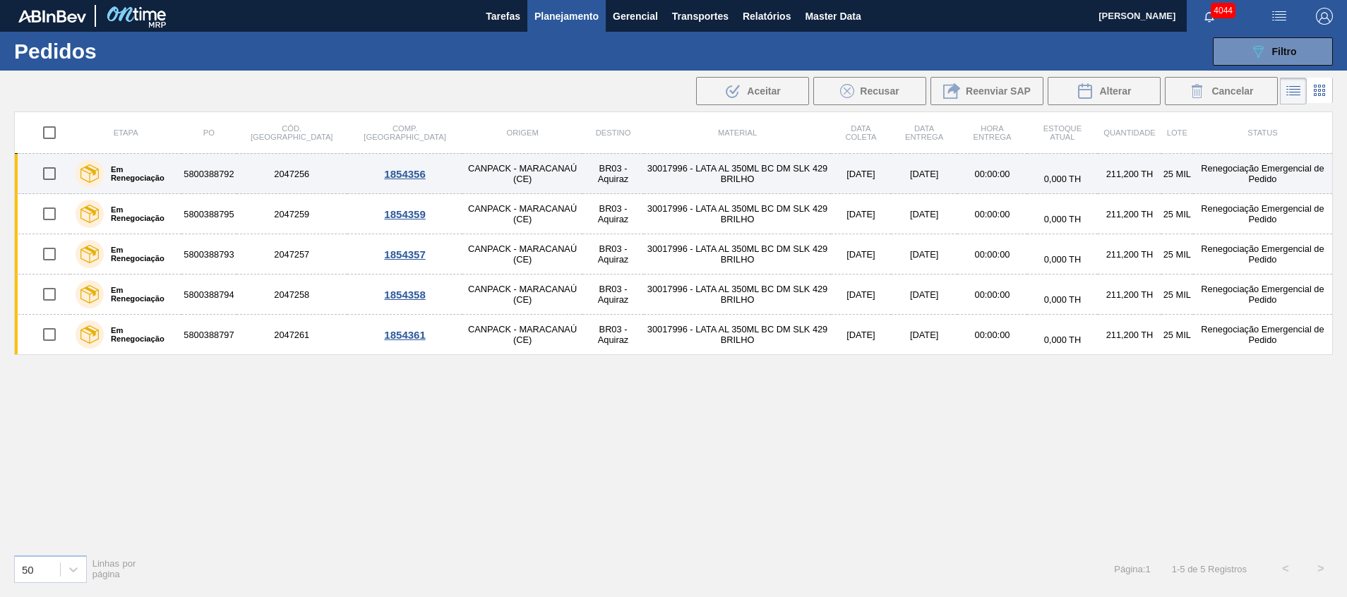
click at [484, 174] on td "CANPACK - MARACANAÚ (CE)" at bounding box center [522, 174] width 120 height 40
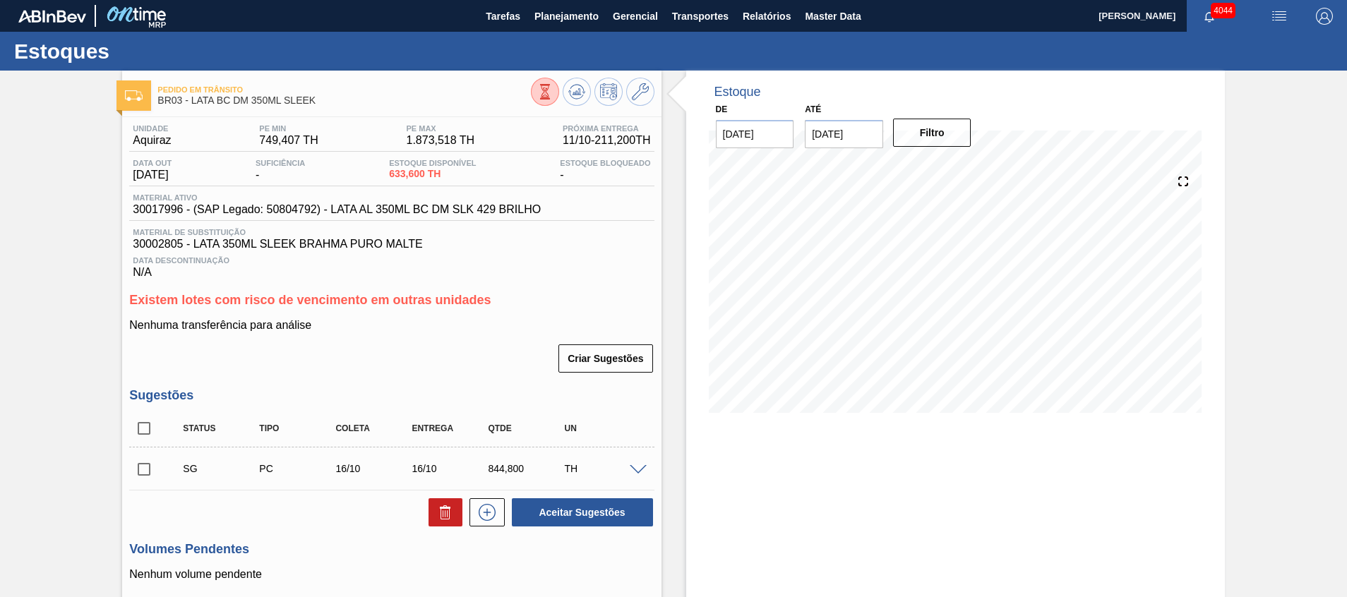
scroll to position [318, 0]
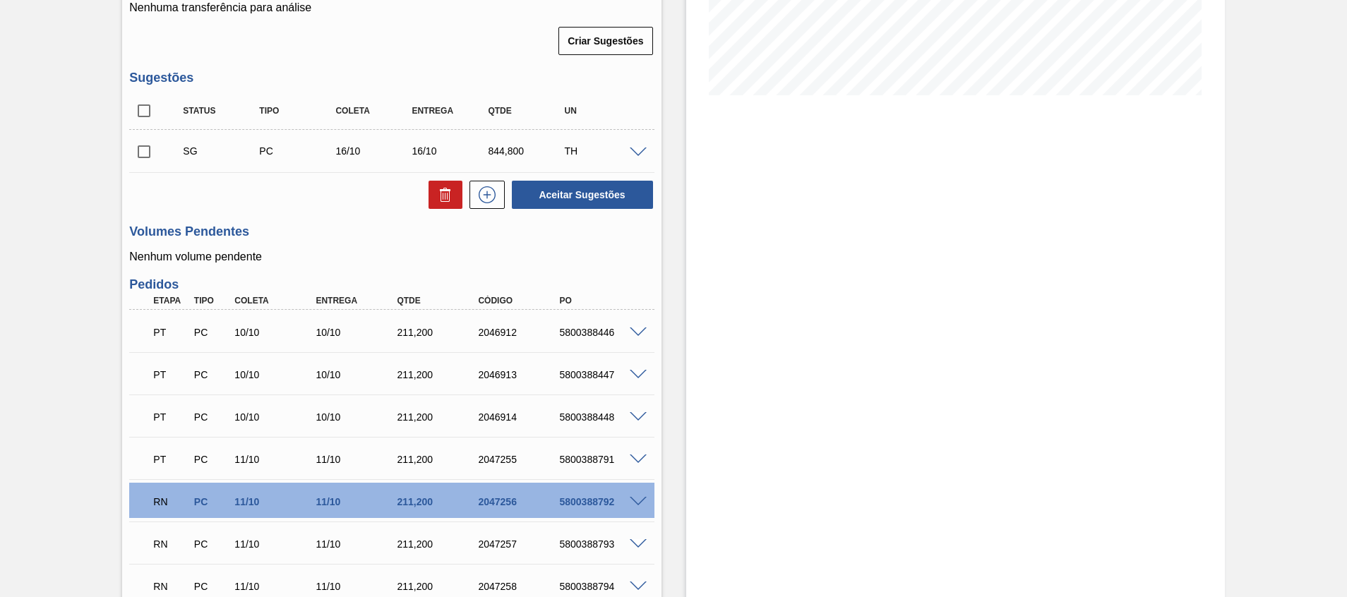
click at [639, 397] on span at bounding box center [638, 502] width 17 height 11
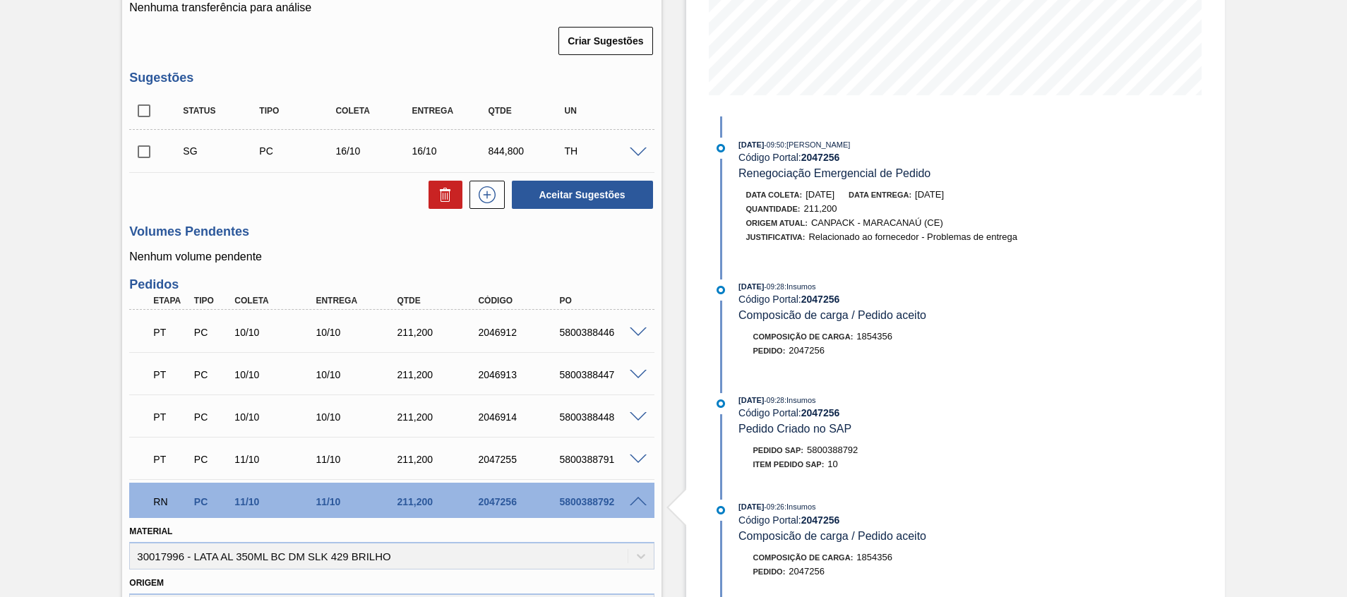
scroll to position [0, 0]
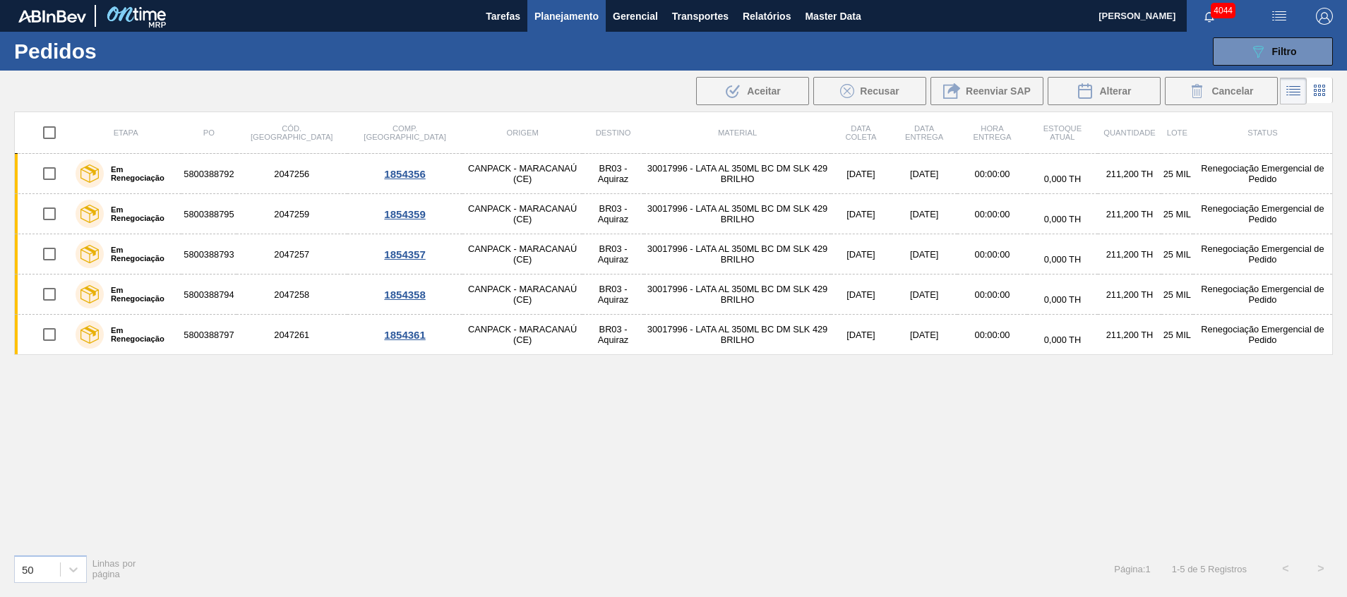
click at [580, 13] on span "Planejamento" at bounding box center [566, 16] width 64 height 17
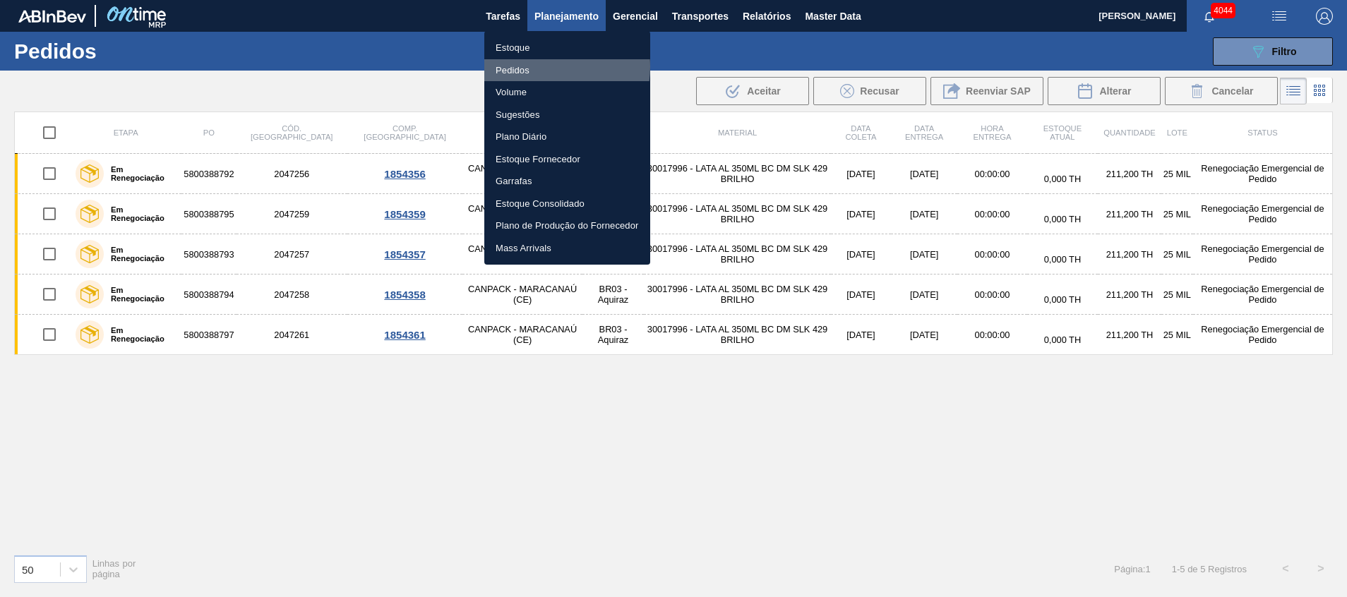
click at [535, 66] on li "Pedidos" at bounding box center [567, 70] width 166 height 23
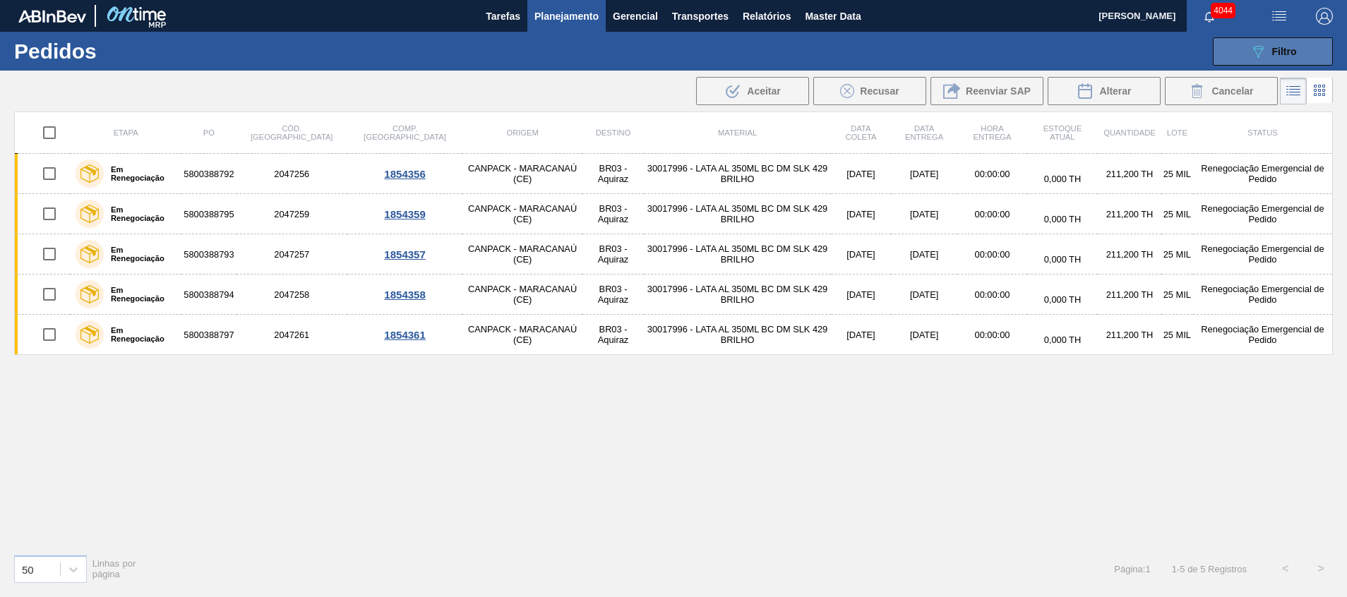
click at [897, 52] on button "089F7B8B-B2A5-4AFE-B5C0-19BA573D28AC Filtro" at bounding box center [1273, 51] width 120 height 28
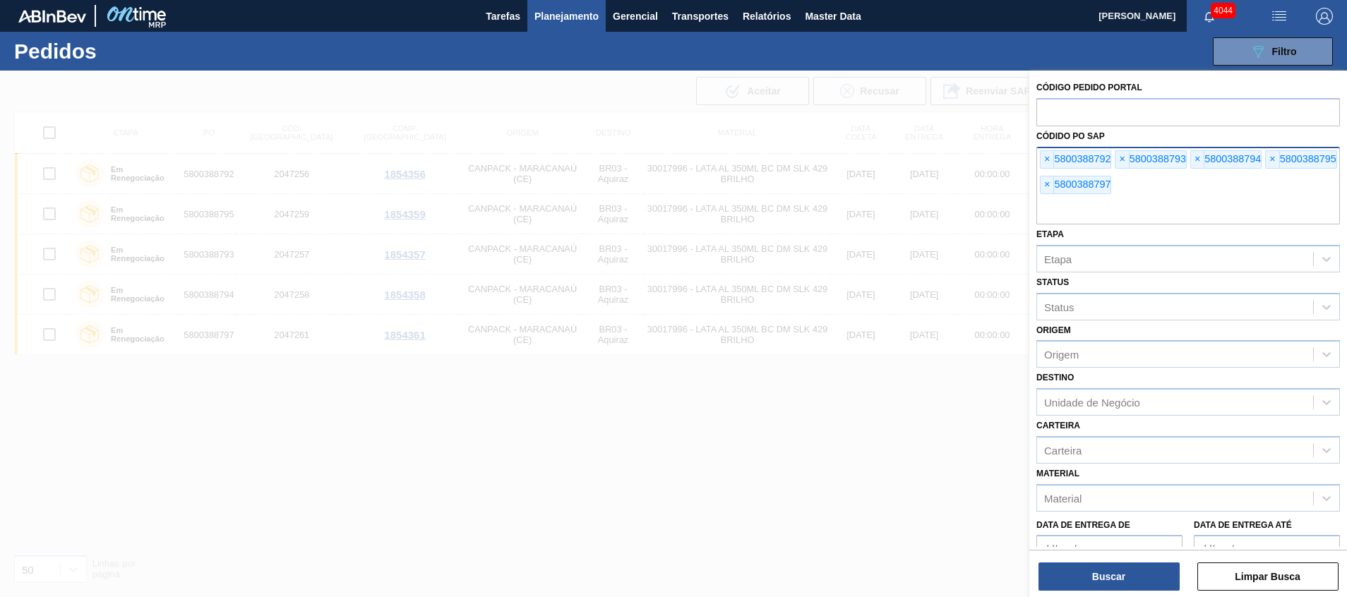
click at [897, 200] on input "text" at bounding box center [1188, 211] width 304 height 27
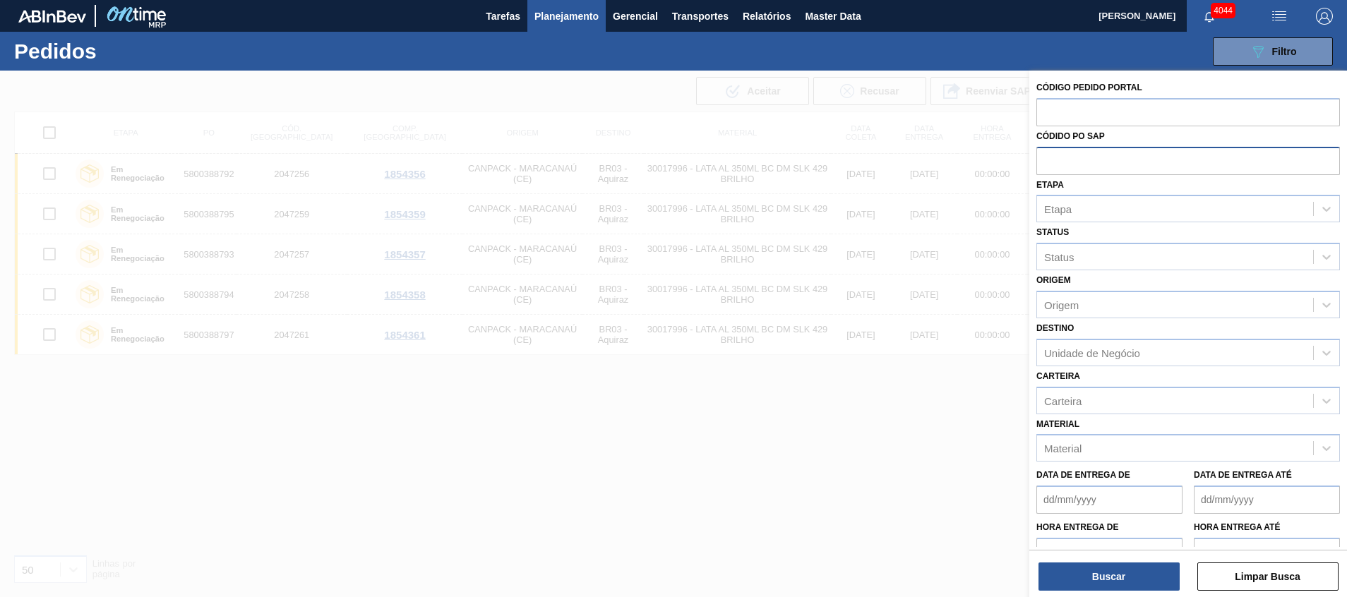
paste input "text"
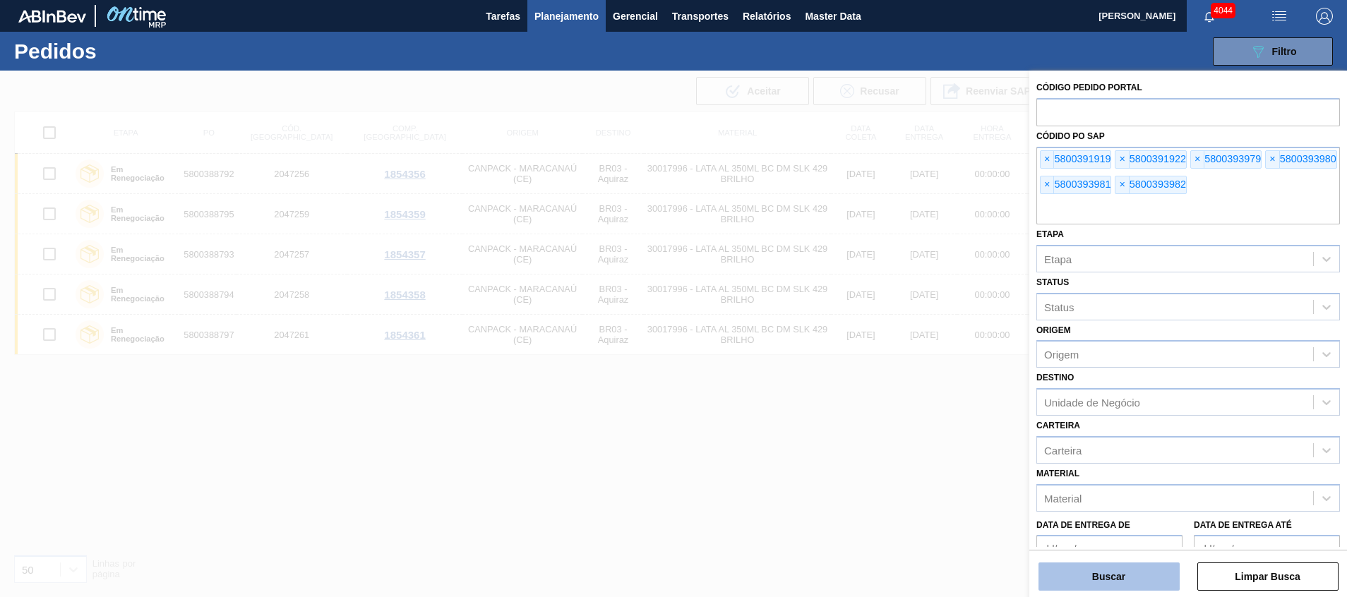
click at [897, 397] on button "Buscar" at bounding box center [1108, 577] width 141 height 28
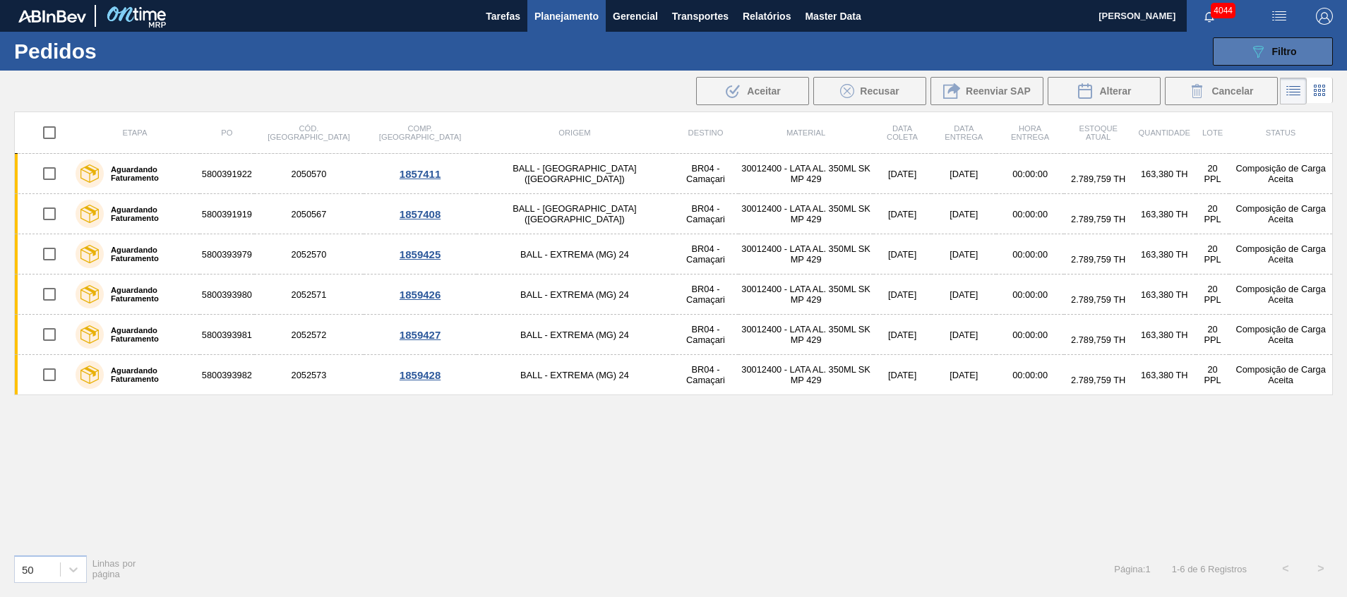
click at [897, 54] on span "Filtro" at bounding box center [1284, 51] width 25 height 11
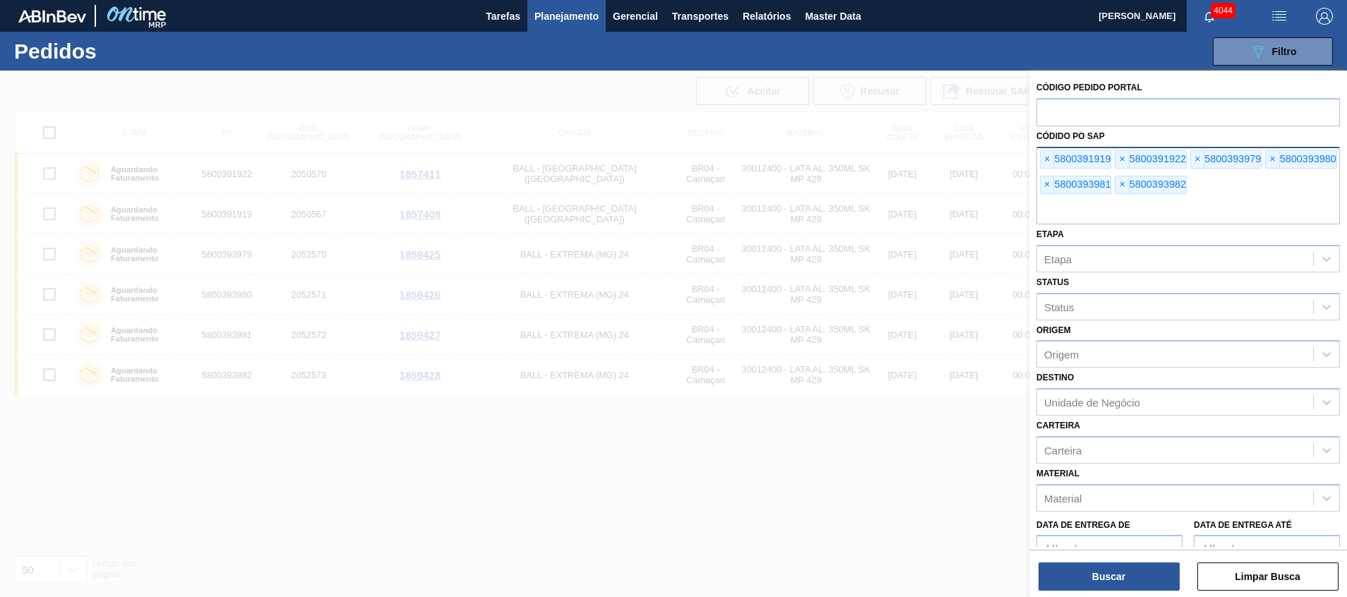
click at [897, 208] on input "text" at bounding box center [1188, 211] width 304 height 27
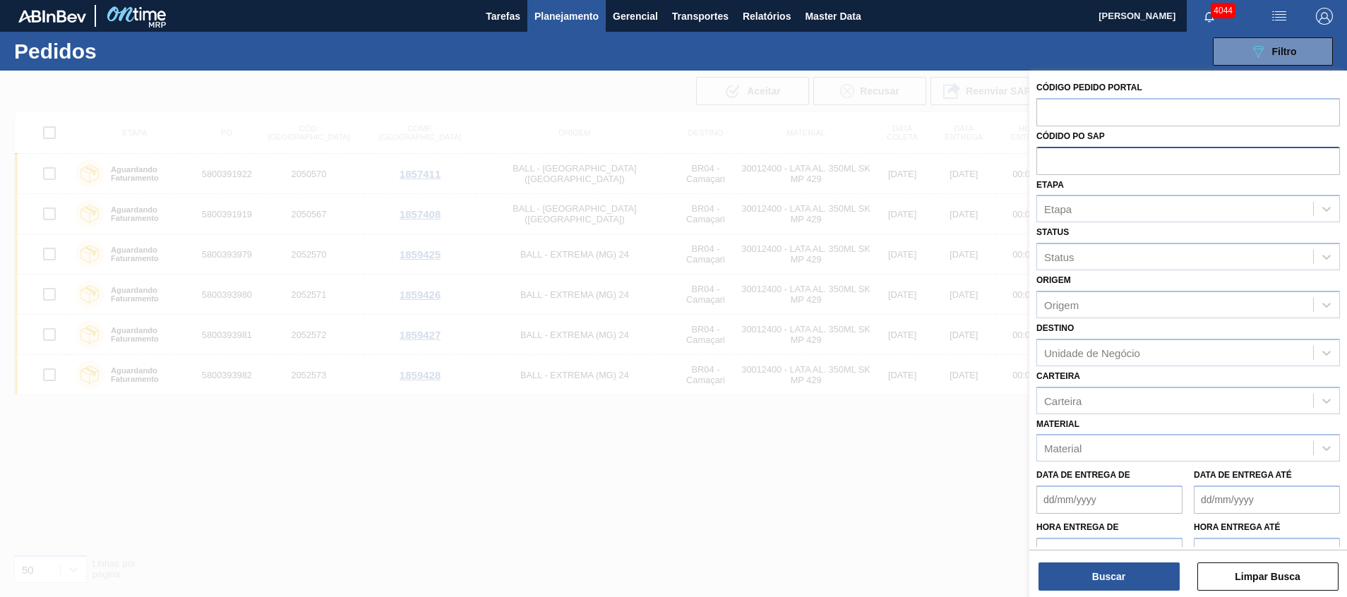
paste input "5800393949"
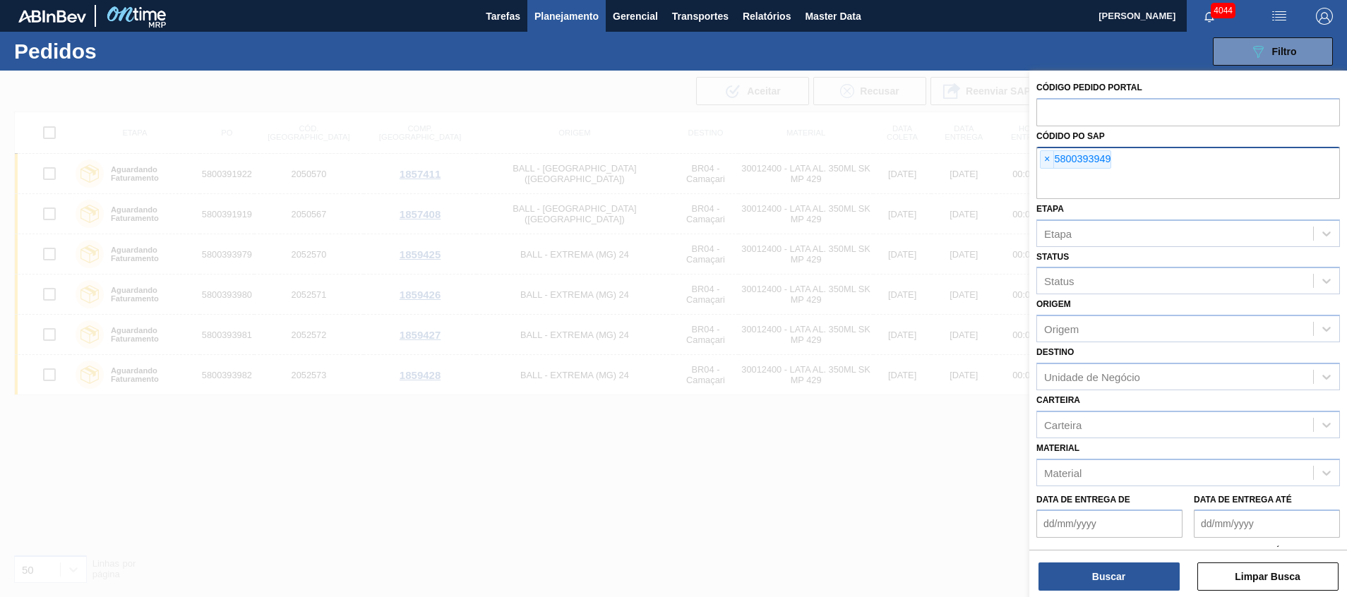
paste input "text"
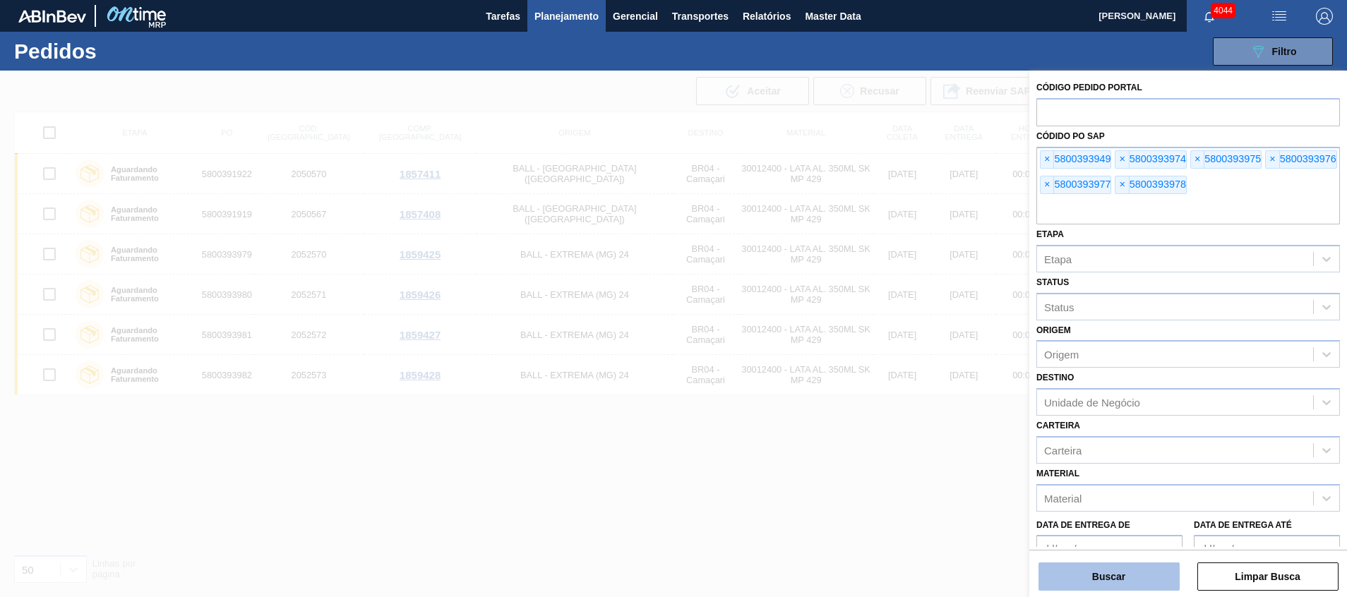
click at [897, 397] on button "Buscar" at bounding box center [1108, 577] width 141 height 28
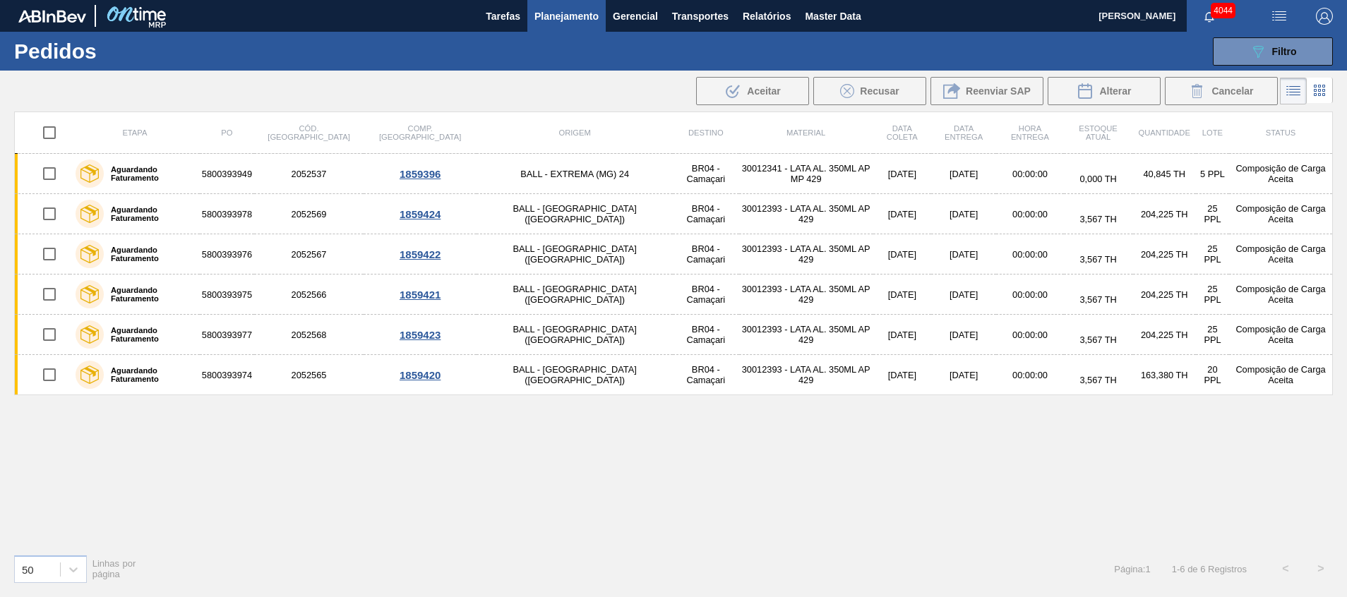
click at [56, 122] on input "checkbox" at bounding box center [50, 133] width 30 height 30
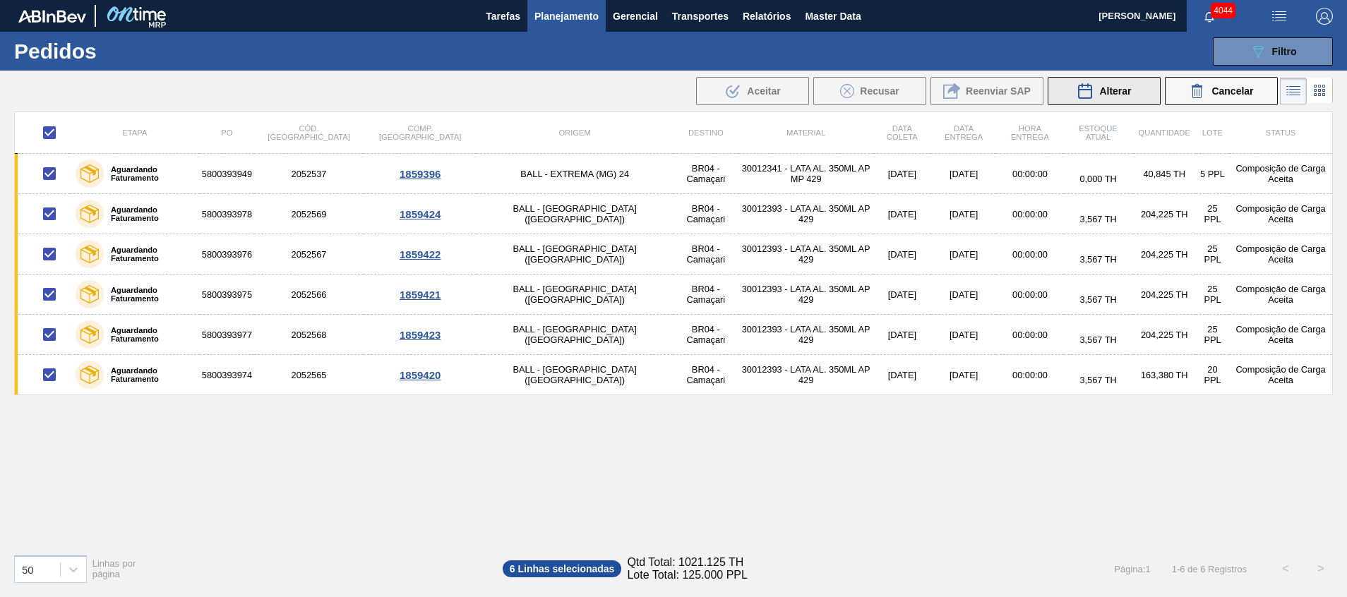
click at [897, 102] on button "Alterar" at bounding box center [1104, 91] width 113 height 28
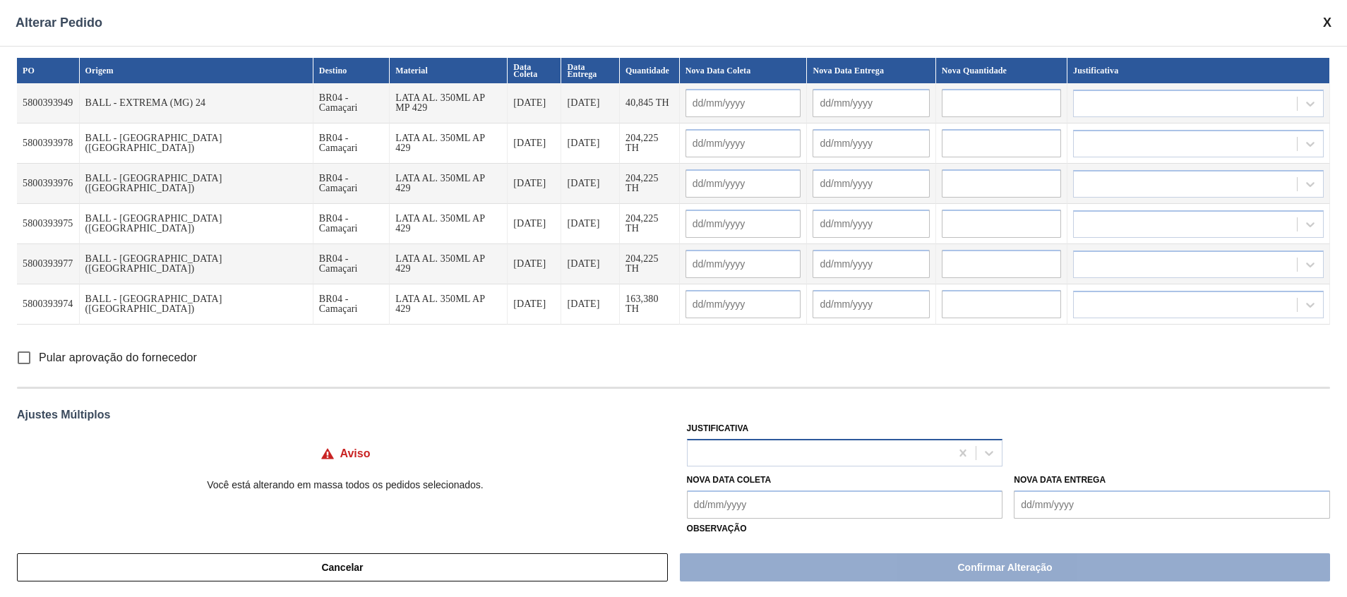
click at [726, 397] on div at bounding box center [819, 453] width 263 height 20
drag, startPoint x: 579, startPoint y: 460, endPoint x: 604, endPoint y: 468, distance: 26.6
click at [579, 397] on div "Aviso" at bounding box center [345, 454] width 656 height 43
click at [897, 397] on Entrega "Nova Data Entrega" at bounding box center [1172, 505] width 316 height 28
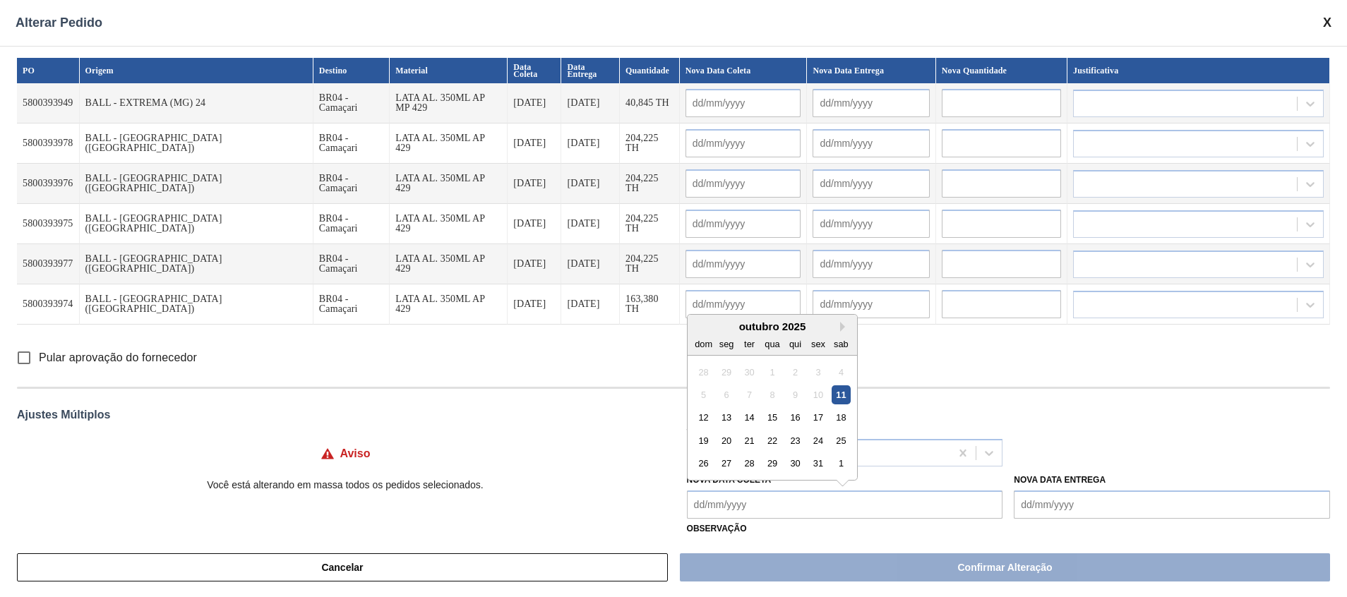
click at [825, 397] on Coleta "Nova Data Coleta" at bounding box center [845, 505] width 316 height 28
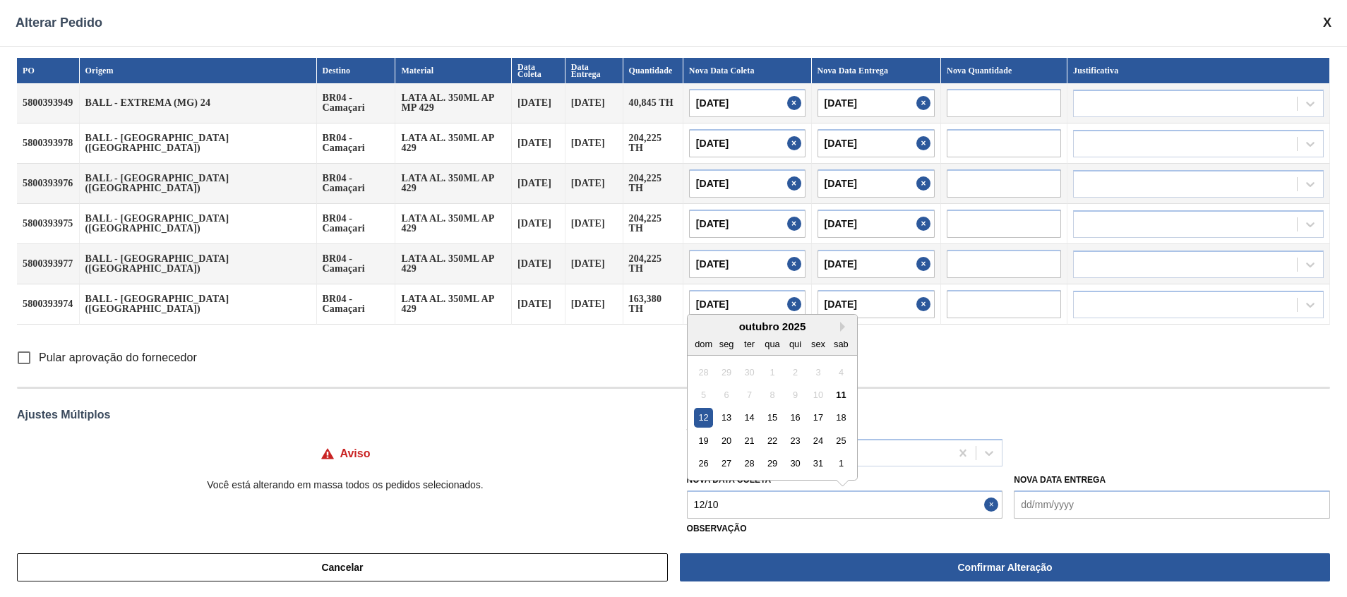
click at [710, 397] on div "12" at bounding box center [703, 417] width 19 height 19
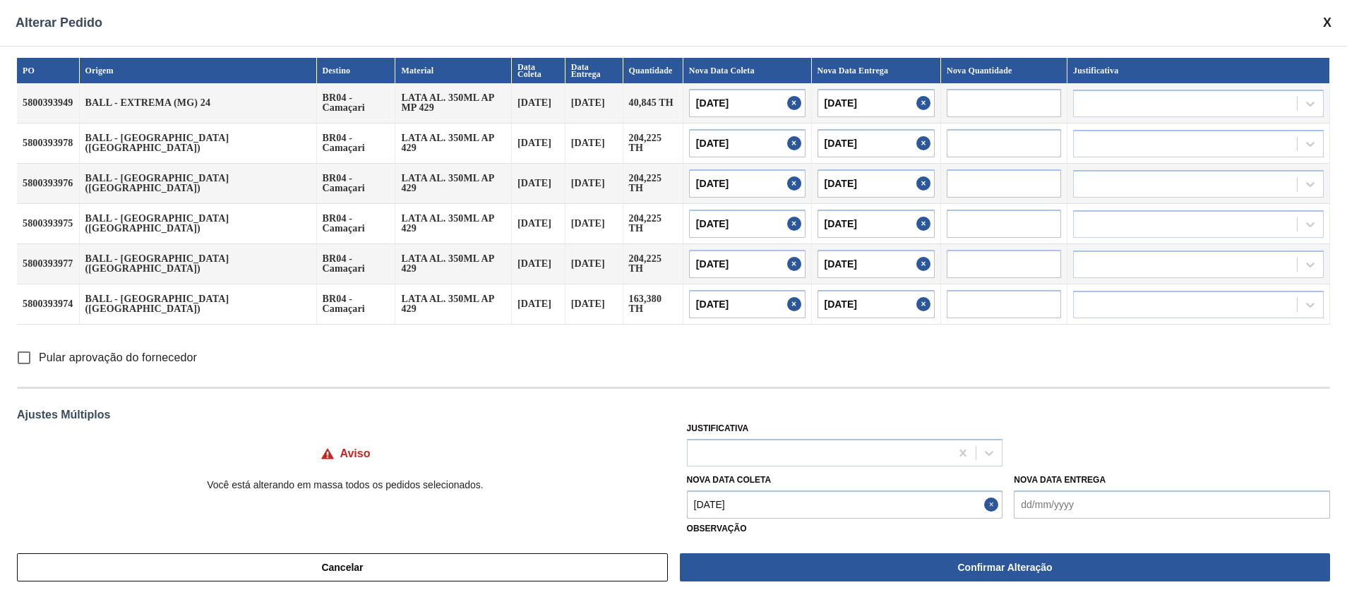
click at [550, 397] on p "Você está alterando em massa todos os pedidos selecionados." at bounding box center [345, 484] width 656 height 11
click at [897, 397] on Entrega "Nova Data Entrega" at bounding box center [1172, 505] width 316 height 28
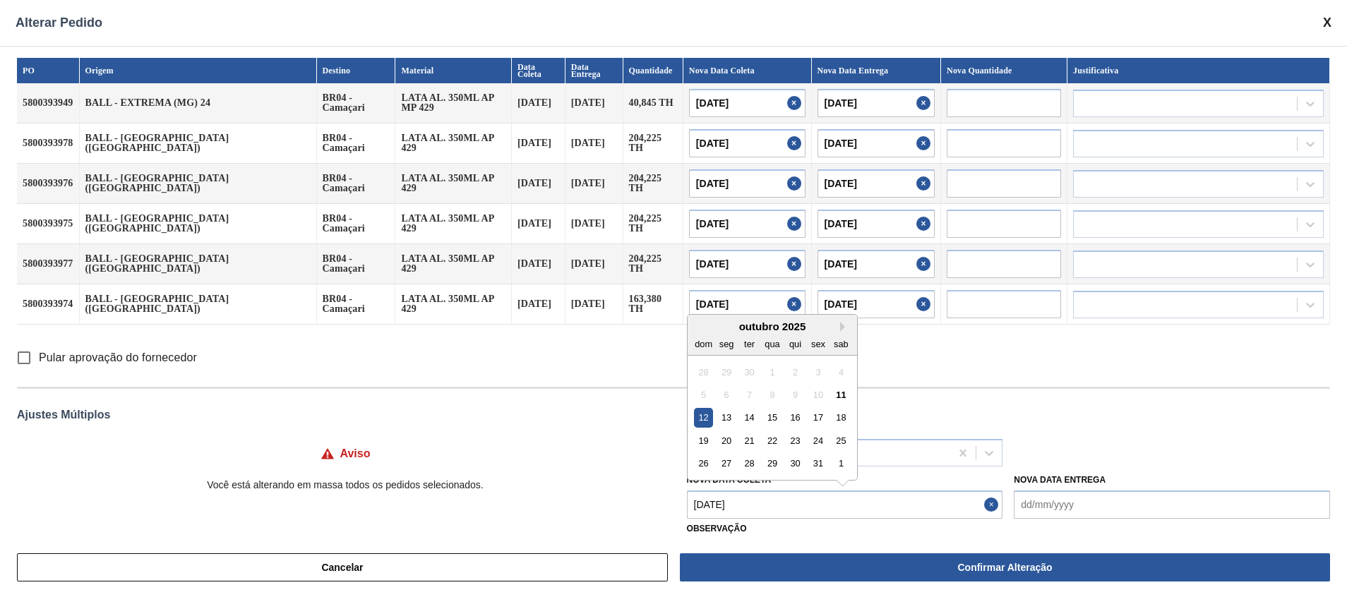
click at [897, 397] on Coleta "[DATE]" at bounding box center [845, 505] width 316 height 28
click at [537, 397] on div "Aviso" at bounding box center [345, 454] width 656 height 43
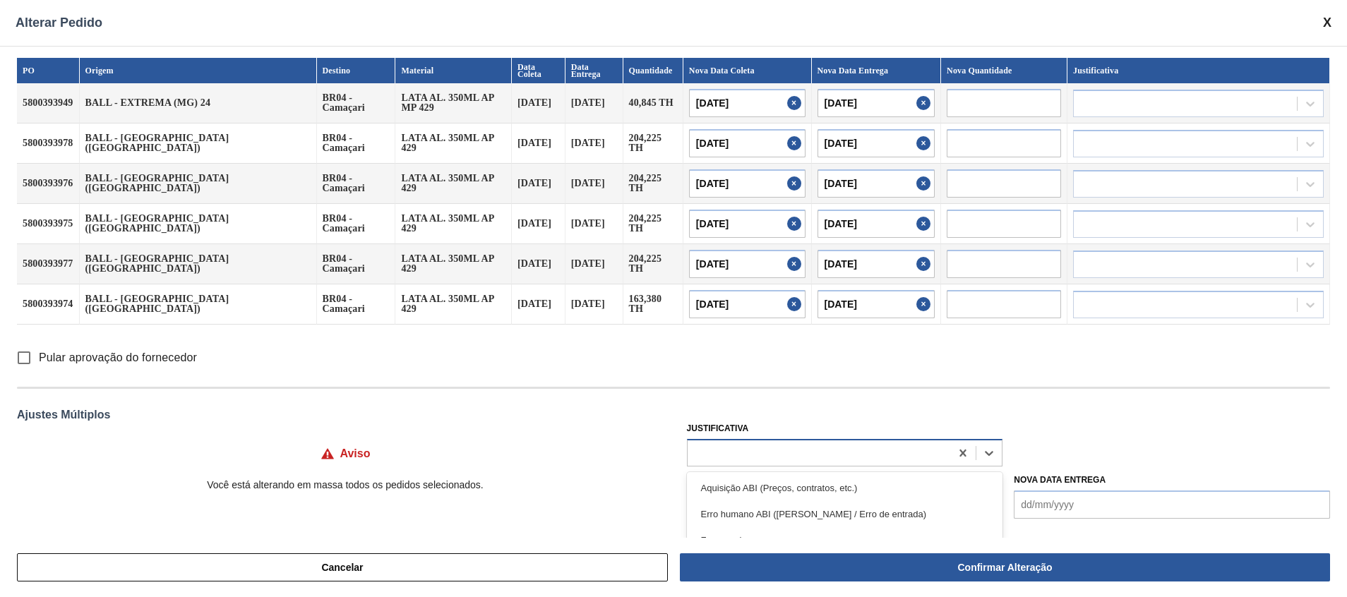
click at [707, 397] on div at bounding box center [819, 453] width 263 height 20
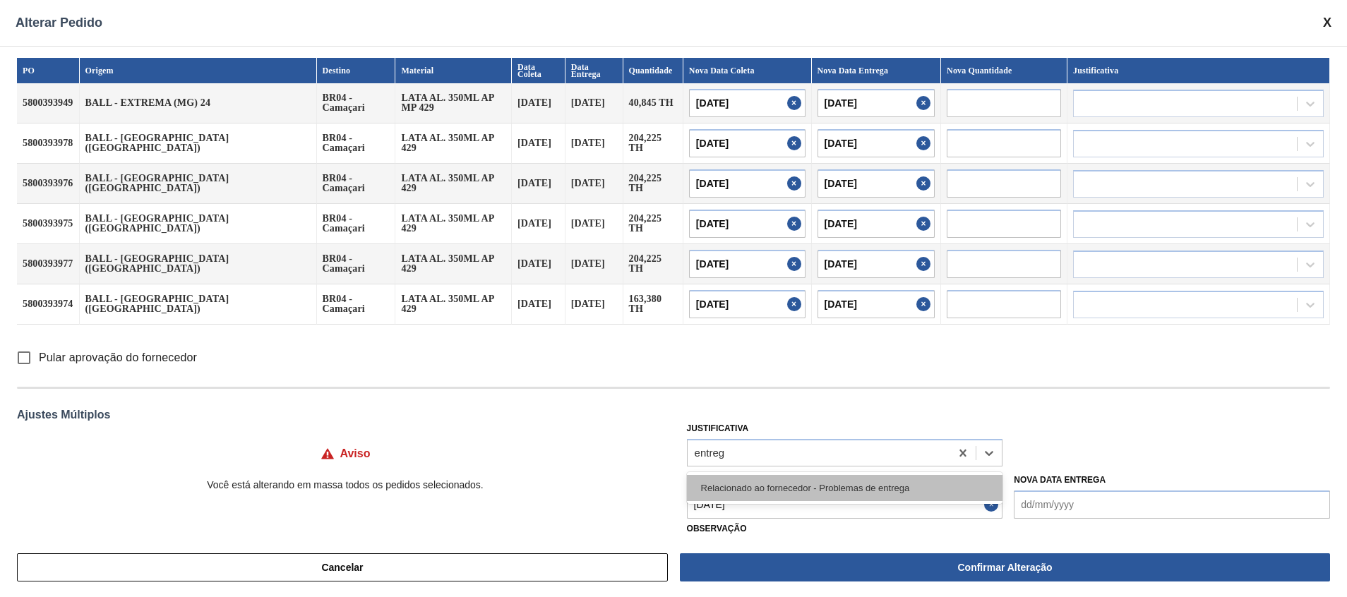
click at [740, 397] on div "Relacionado ao fornecedor - Problemas de entrega" at bounding box center [845, 488] width 316 height 26
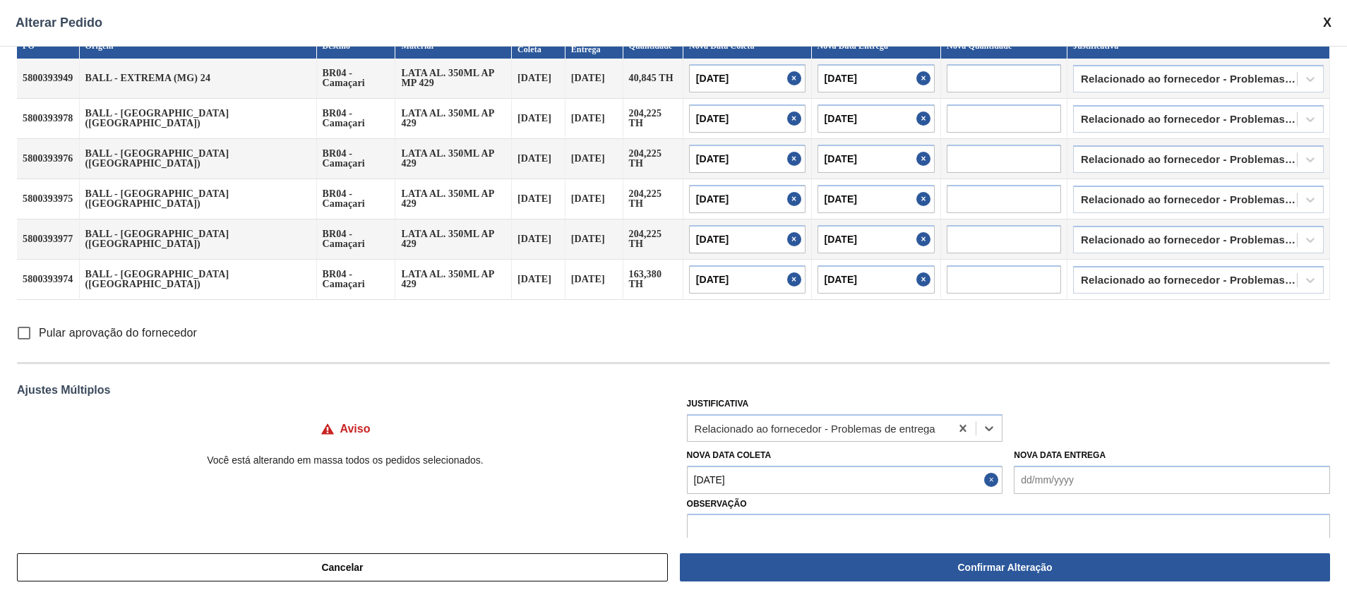
scroll to position [46, 0]
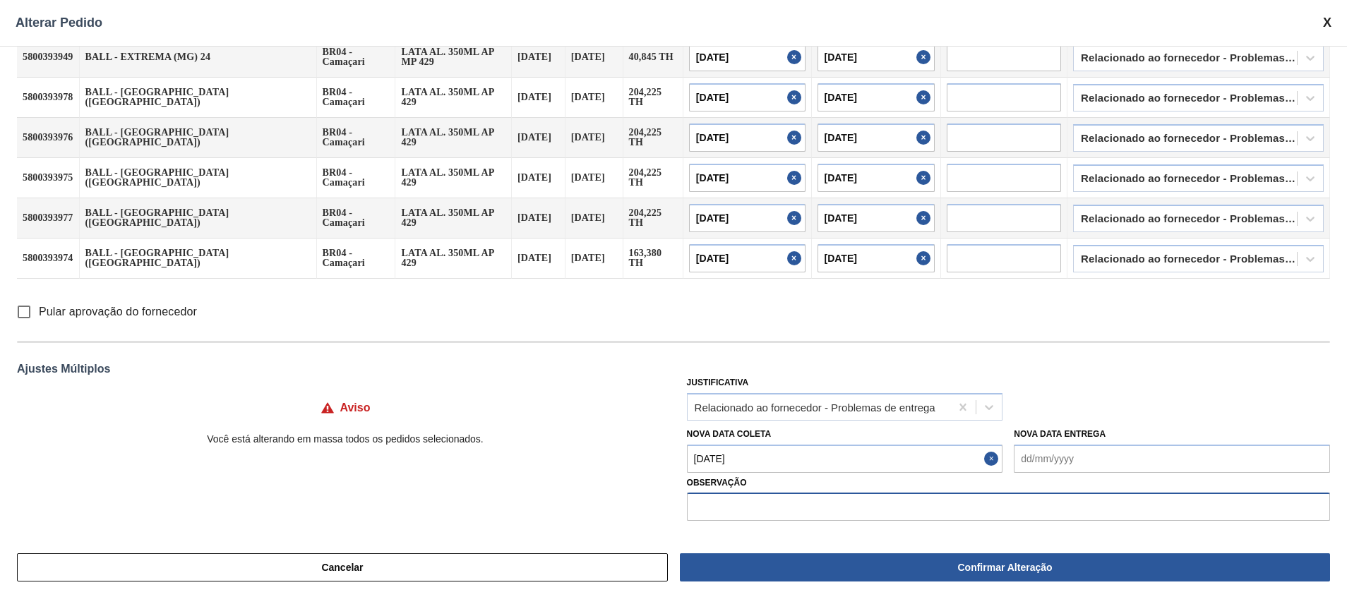
click at [752, 397] on input "text" at bounding box center [1008, 507] width 643 height 28
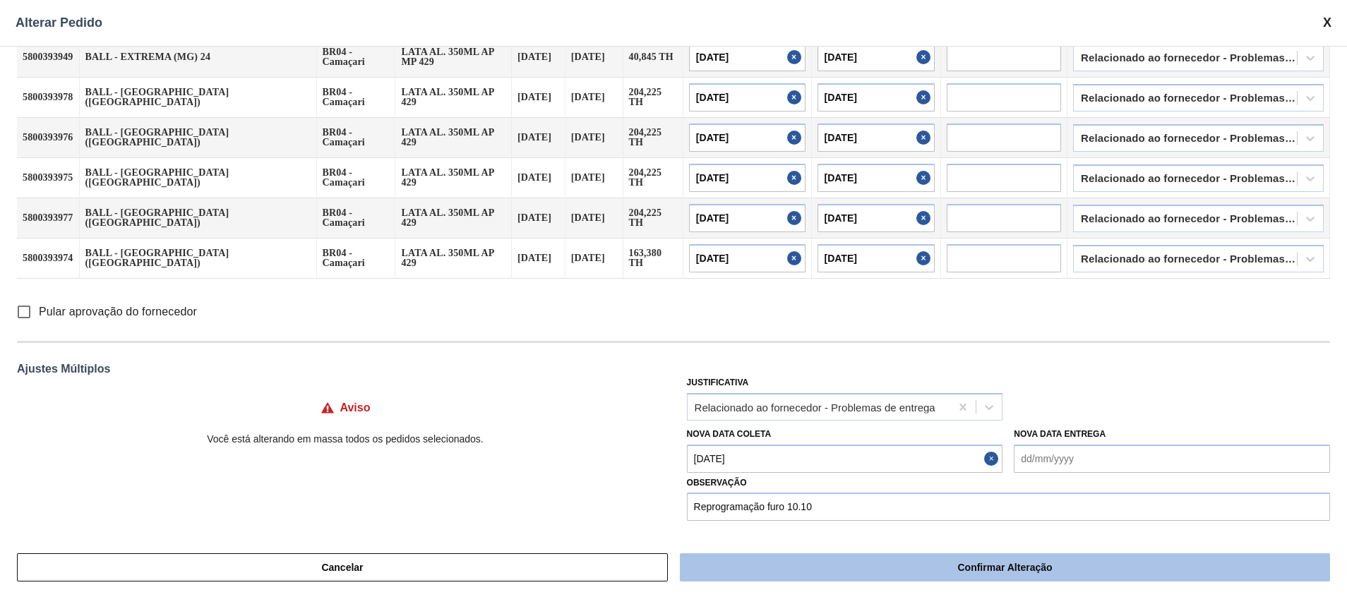
click at [819, 397] on button "Confirmar Alteração" at bounding box center [1005, 567] width 650 height 28
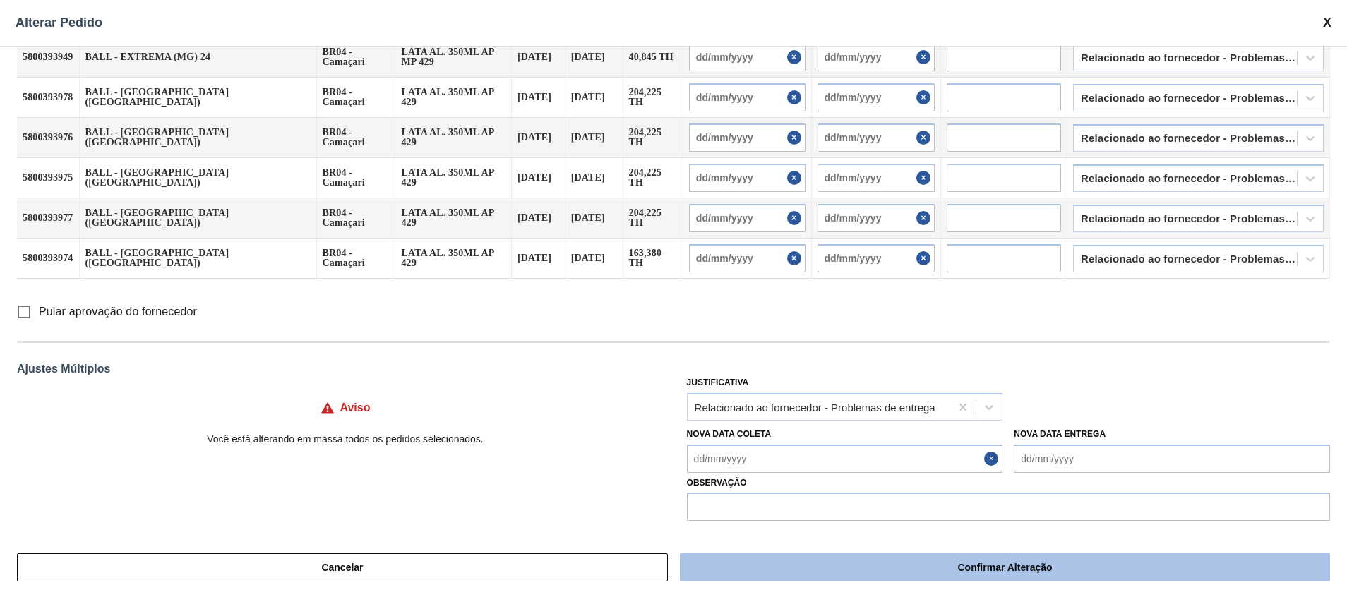
scroll to position [39, 0]
